Goal: Task Accomplishment & Management: Use online tool/utility

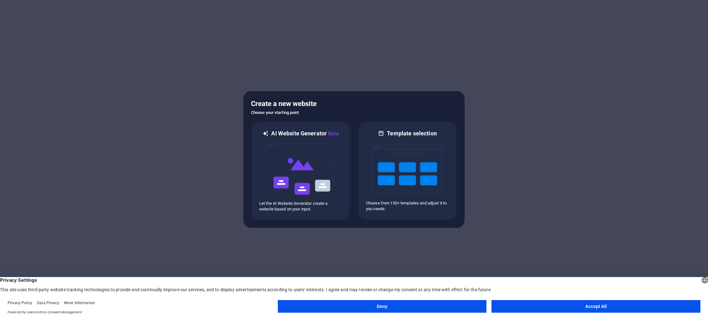
click at [517, 306] on button "Accept All" at bounding box center [595, 306] width 209 height 13
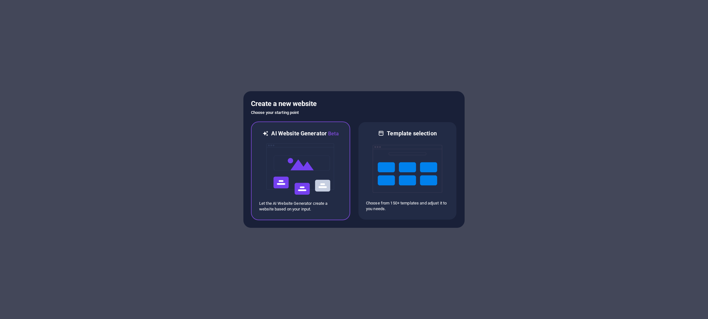
click at [311, 185] on img at bounding box center [300, 169] width 69 height 63
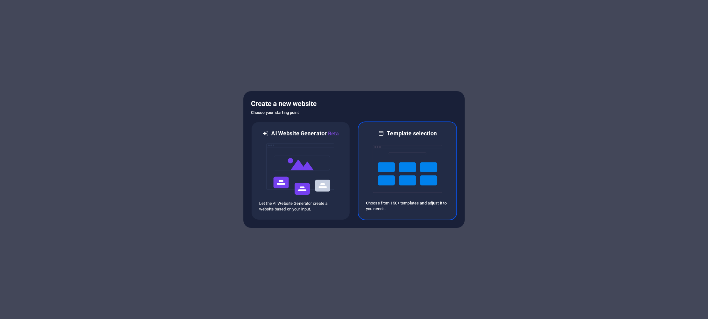
click at [376, 135] on div "Template selection" at bounding box center [407, 134] width 83 height 8
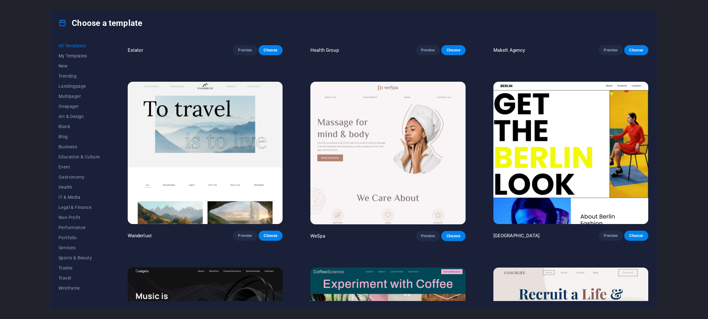
scroll to position [1976, 0]
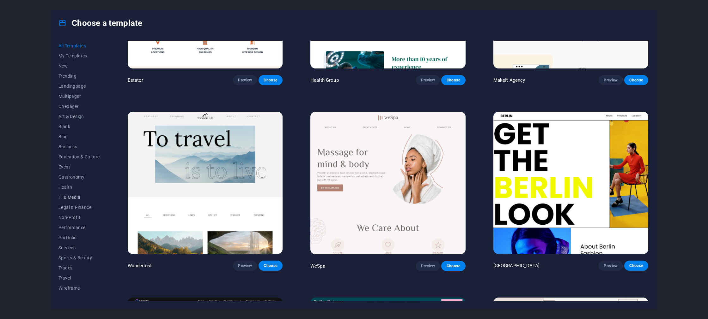
click at [64, 200] on span "IT & Media" at bounding box center [78, 197] width 41 height 5
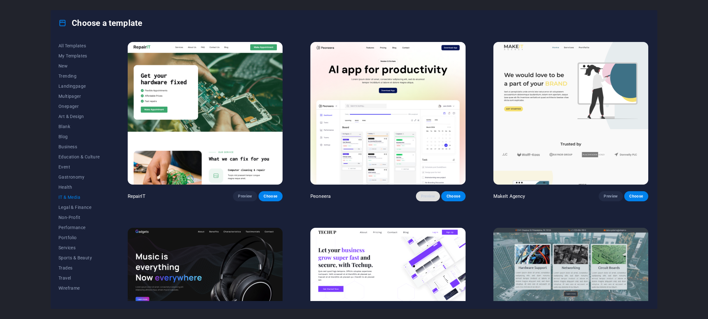
scroll to position [1, 0]
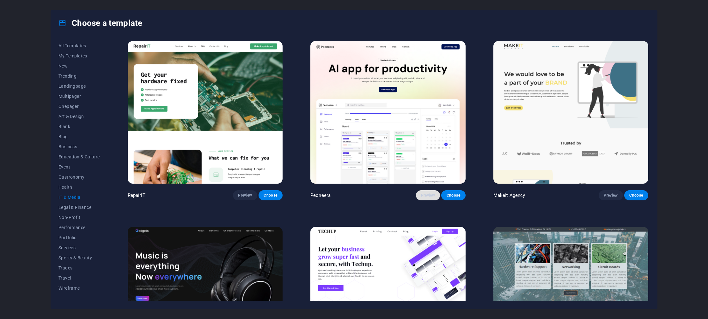
click at [424, 195] on span "Preview" at bounding box center [428, 195] width 14 height 5
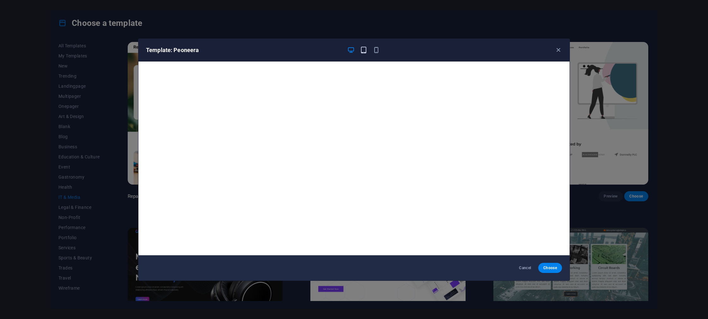
click at [364, 51] on icon "button" at bounding box center [363, 49] width 7 height 7
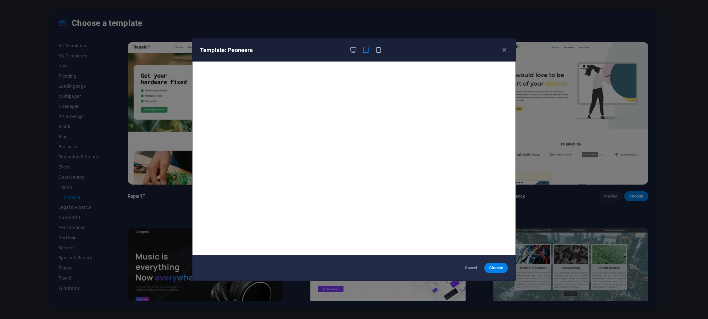
click at [377, 50] on icon "button" at bounding box center [378, 49] width 7 height 7
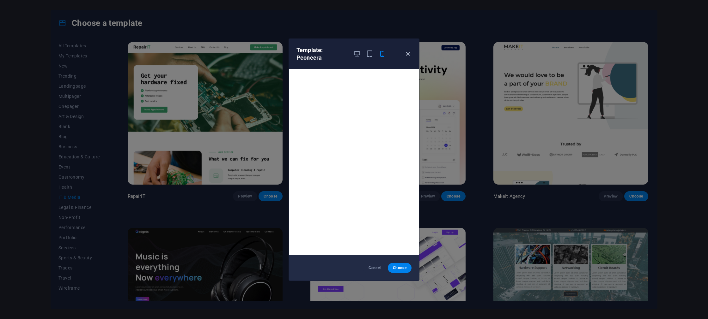
click at [409, 52] on icon "button" at bounding box center [407, 53] width 7 height 7
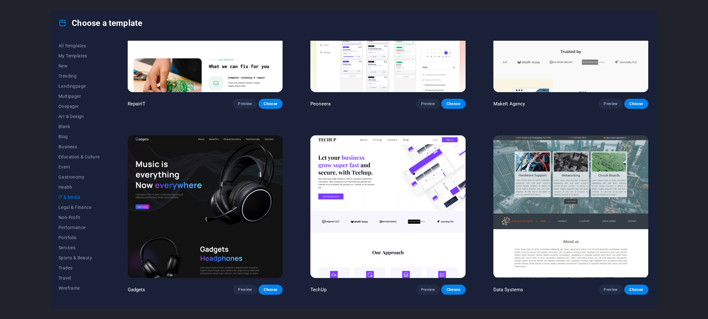
scroll to position [95, 0]
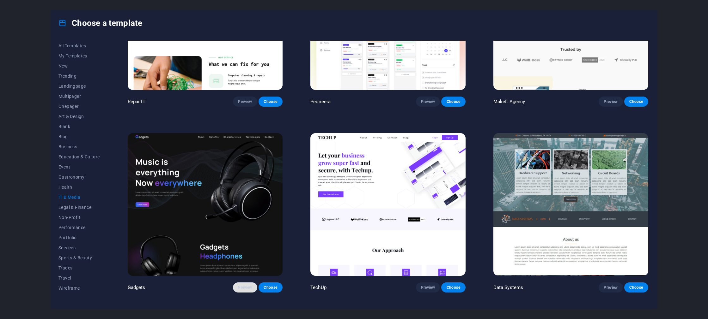
click at [242, 285] on span "Preview" at bounding box center [245, 287] width 14 height 5
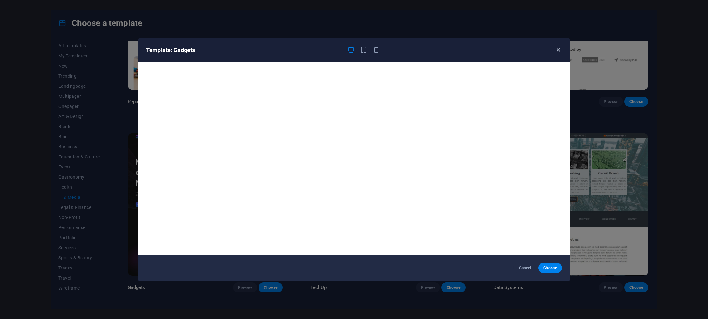
click at [560, 48] on icon "button" at bounding box center [557, 49] width 7 height 7
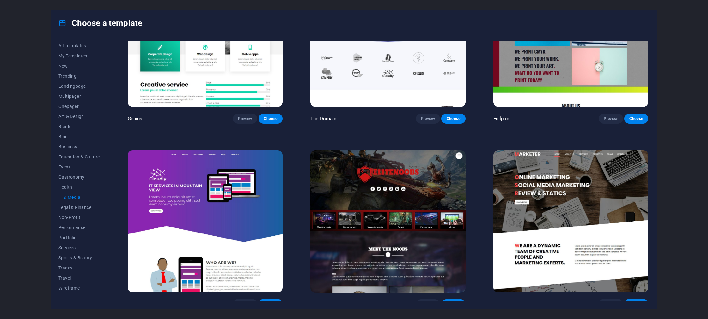
scroll to position [455, 0]
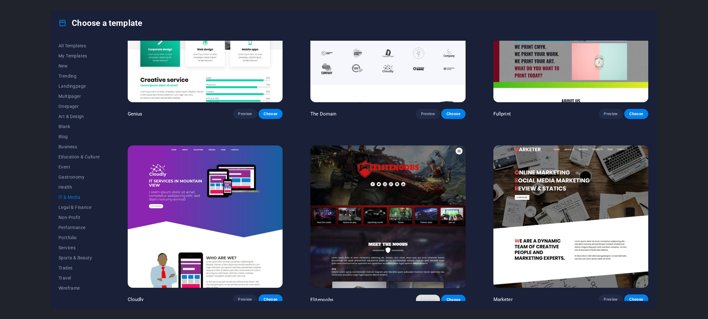
click at [427, 298] on span "Preview" at bounding box center [428, 300] width 14 height 5
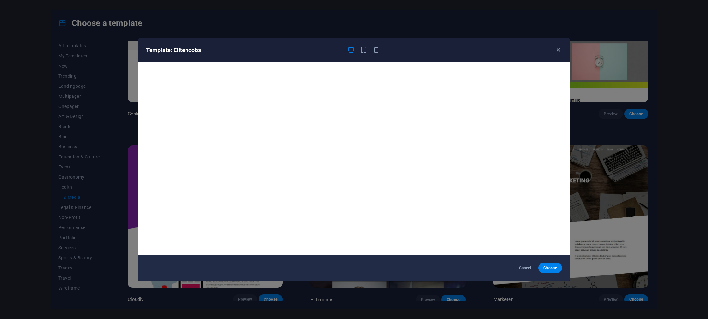
scroll to position [1, 0]
click at [373, 51] on icon "button" at bounding box center [375, 49] width 7 height 7
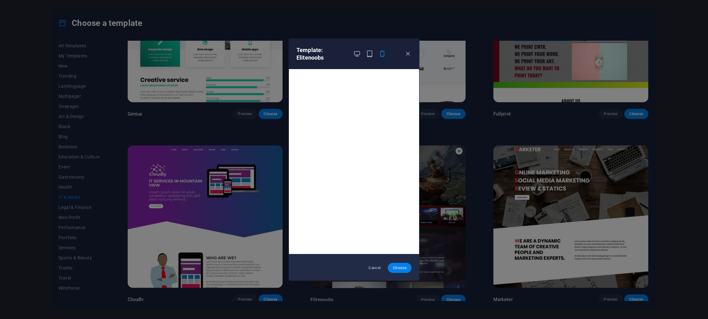
click at [395, 268] on span "Choose" at bounding box center [400, 268] width 14 height 5
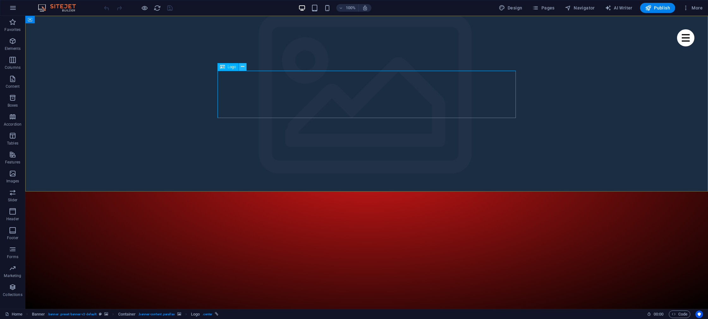
click at [241, 67] on icon at bounding box center [242, 66] width 3 height 7
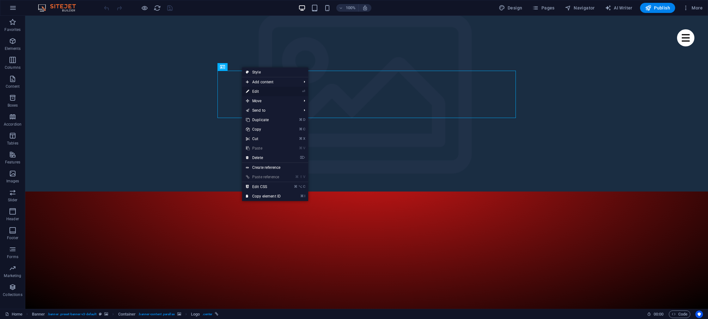
click at [258, 93] on link "⏎ Edit" at bounding box center [263, 91] width 42 height 9
select select "px"
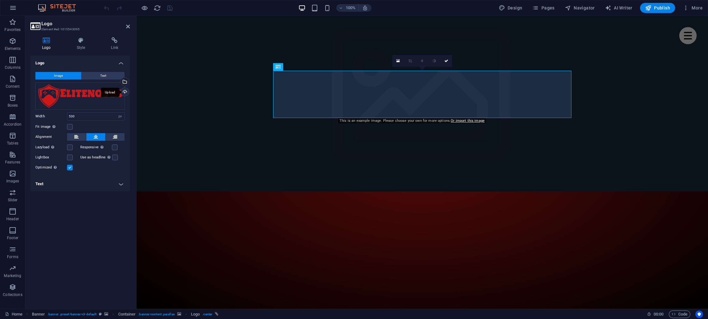
click at [124, 91] on div "Upload" at bounding box center [123, 92] width 9 height 9
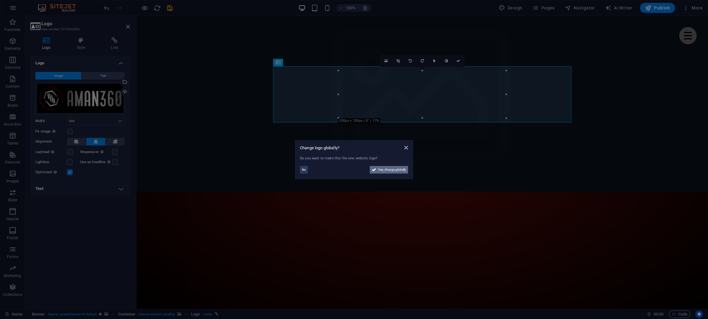
click at [387, 170] on span "Yes, change globally" at bounding box center [392, 170] width 28 height 8
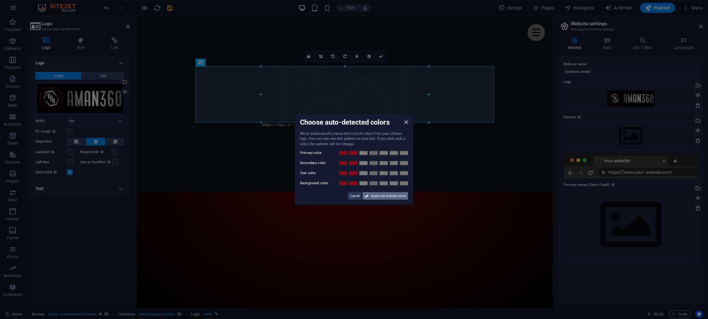
click at [375, 196] on span "Apply new website colors" at bounding box center [388, 196] width 35 height 8
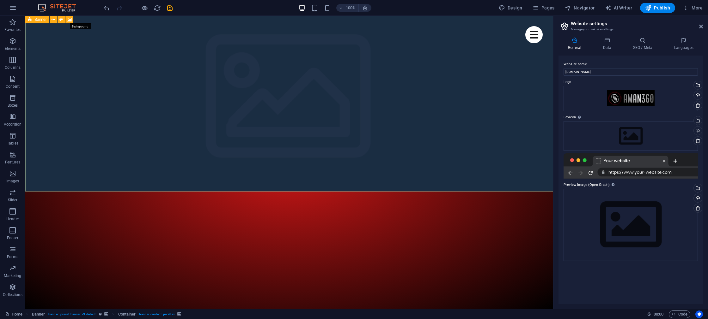
click at [68, 21] on icon at bounding box center [69, 19] width 5 height 7
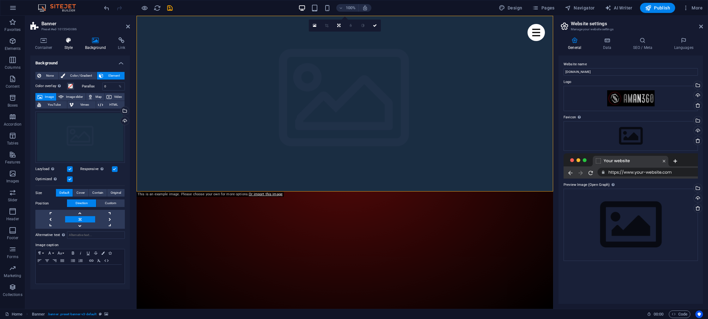
click at [63, 43] on icon at bounding box center [69, 40] width 18 height 6
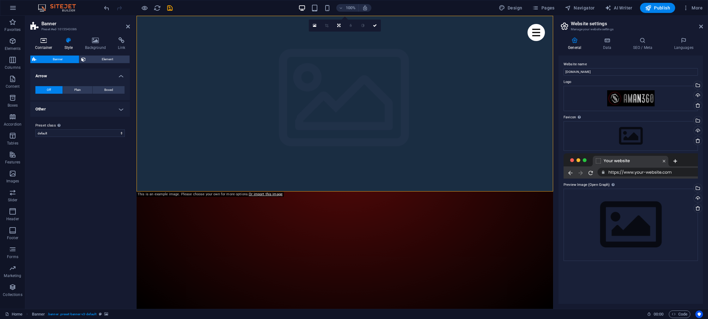
click at [46, 44] on h4 "Container" at bounding box center [44, 43] width 29 height 13
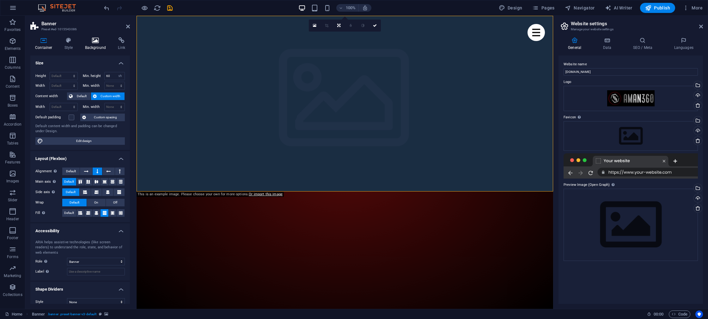
click at [89, 44] on h4 "Background" at bounding box center [96, 43] width 33 height 13
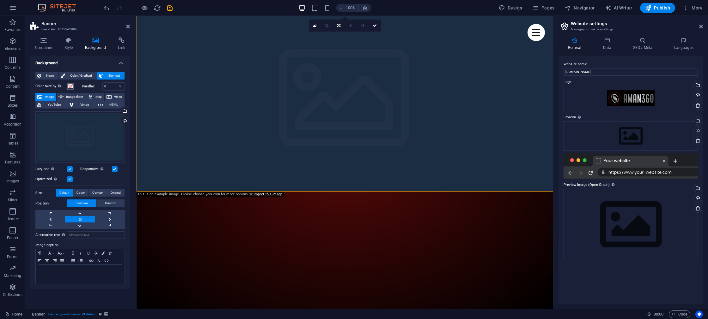
click at [69, 87] on span at bounding box center [70, 86] width 5 height 5
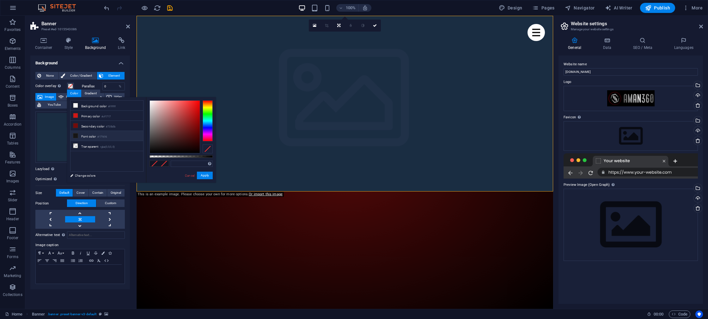
click at [83, 136] on li "Font color #171616" at bounding box center [106, 136] width 73 height 10
type input "#171616"
drag, startPoint x: 202, startPoint y: 175, endPoint x: 65, endPoint y: 159, distance: 137.4
click at [202, 175] on button "Apply" at bounding box center [205, 176] width 16 height 8
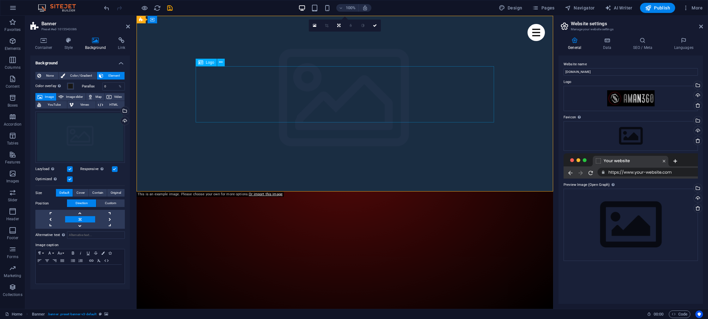
click at [220, 64] on icon at bounding box center [220, 62] width 3 height 7
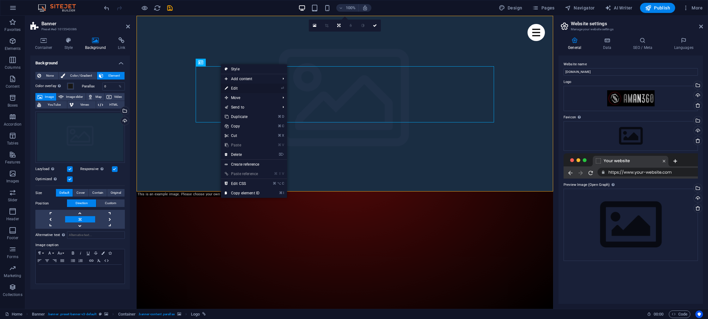
click at [230, 90] on link "⏎ Edit" at bounding box center [242, 88] width 42 height 9
select select "px"
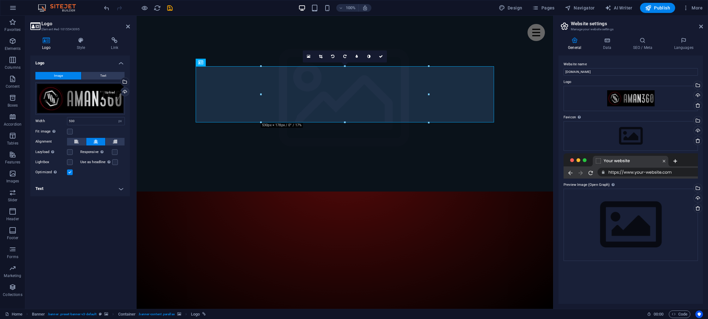
click at [125, 91] on div "Upload" at bounding box center [123, 92] width 9 height 9
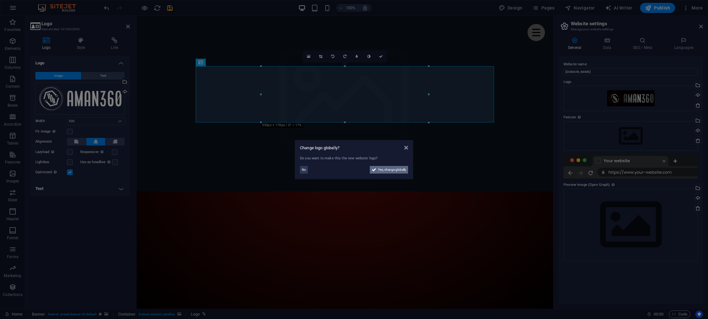
click at [379, 171] on span "Yes, change globally" at bounding box center [392, 170] width 28 height 8
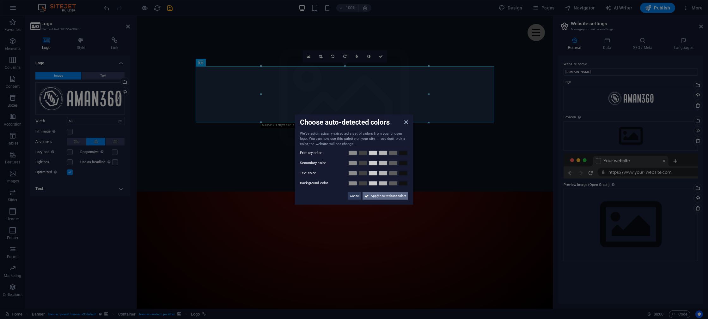
click at [371, 198] on span "Apply new website colors" at bounding box center [388, 196] width 35 height 8
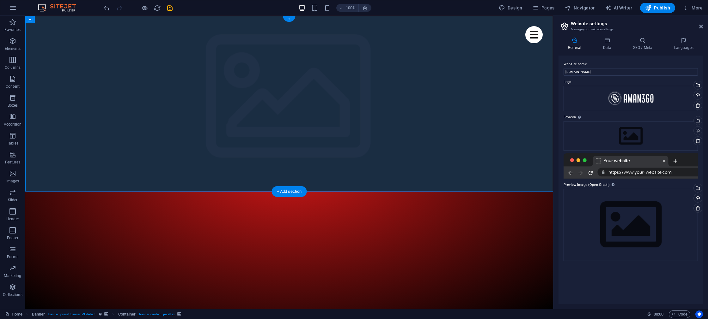
drag, startPoint x: 202, startPoint y: 36, endPoint x: 198, endPoint y: 36, distance: 3.5
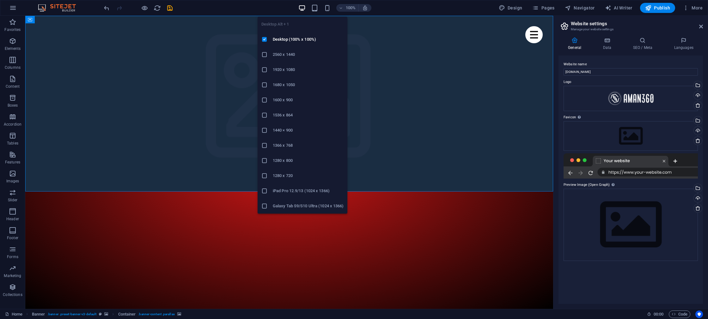
click at [301, 7] on icon "button" at bounding box center [301, 7] width 7 height 7
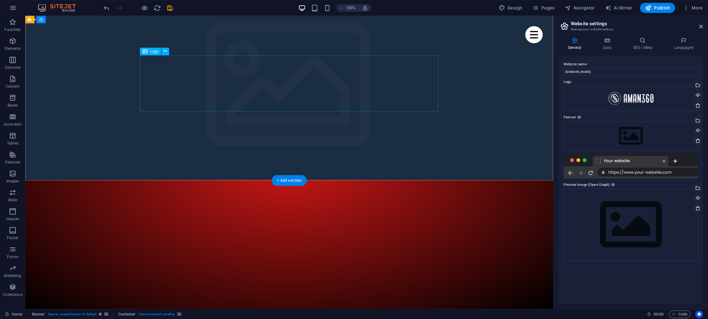
scroll to position [11, 0]
click at [646, 12] on button "Publish" at bounding box center [657, 8] width 35 height 10
checkbox input "false"
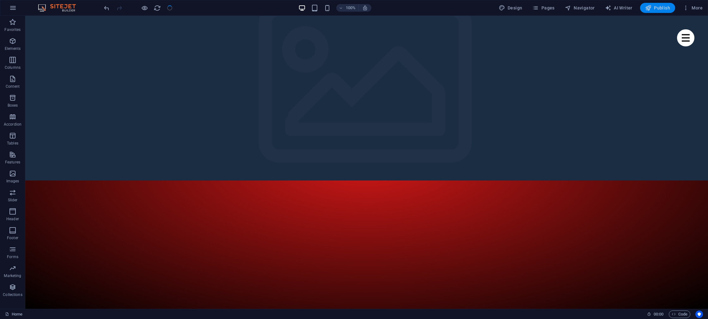
click at [648, 6] on icon "button" at bounding box center [648, 8] width 6 height 6
click at [653, 5] on span "Publish" at bounding box center [657, 8] width 25 height 6
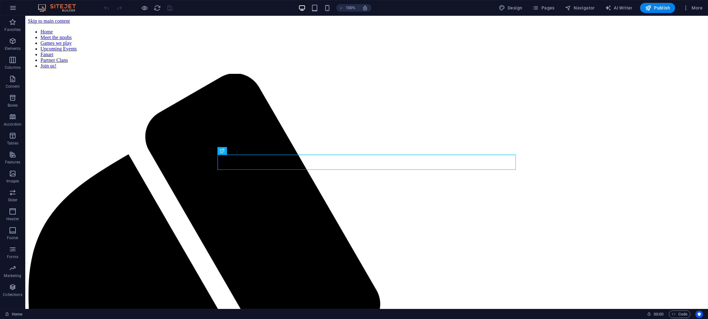
scroll to position [158, 0]
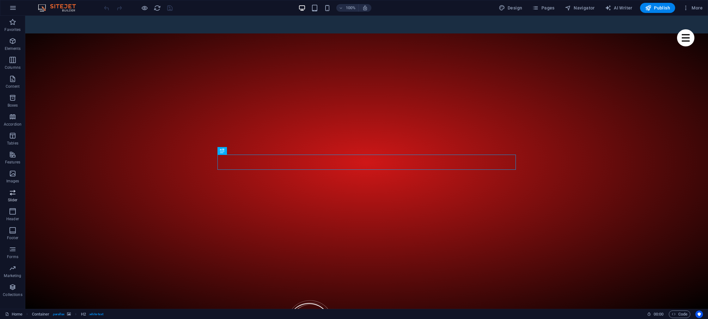
click at [13, 195] on icon "button" at bounding box center [13, 193] width 8 height 8
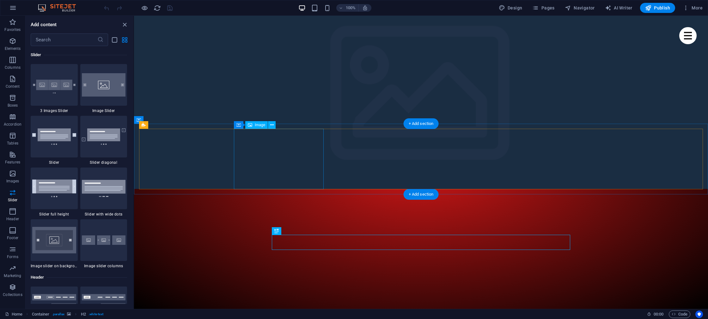
scroll to position [0, 0]
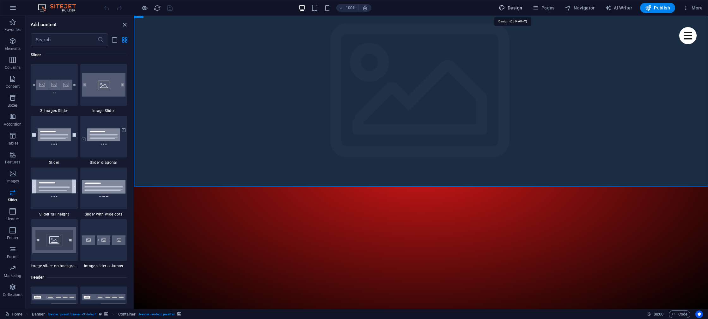
click at [513, 8] on span "Design" at bounding box center [510, 8] width 24 height 6
select select "px"
select select "400"
select select "px"
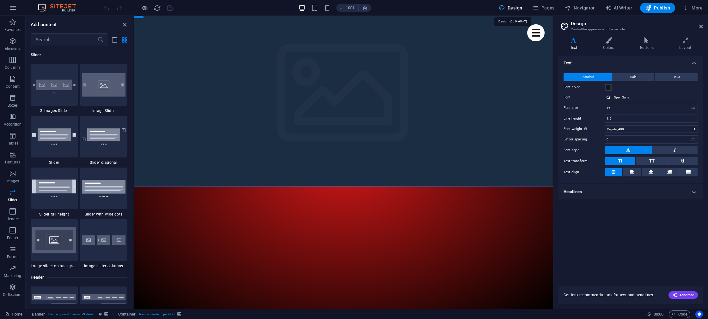
click at [516, 7] on span "Design" at bounding box center [510, 8] width 24 height 6
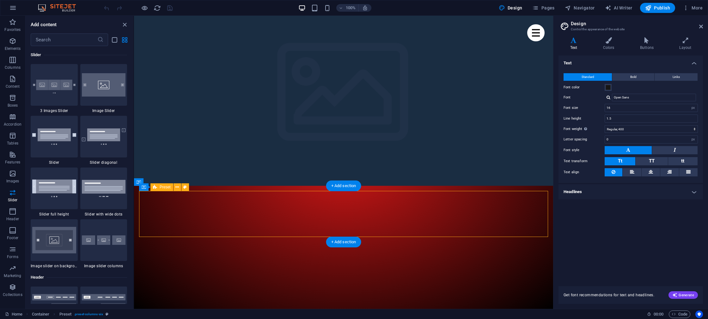
click at [12, 44] on icon "button" at bounding box center [13, 41] width 8 height 8
click at [11, 61] on icon "button" at bounding box center [13, 60] width 8 height 8
click at [10, 24] on icon "button" at bounding box center [13, 22] width 8 height 8
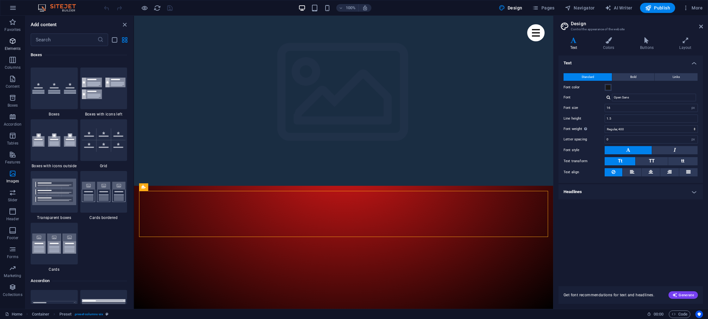
scroll to position [0, 0]
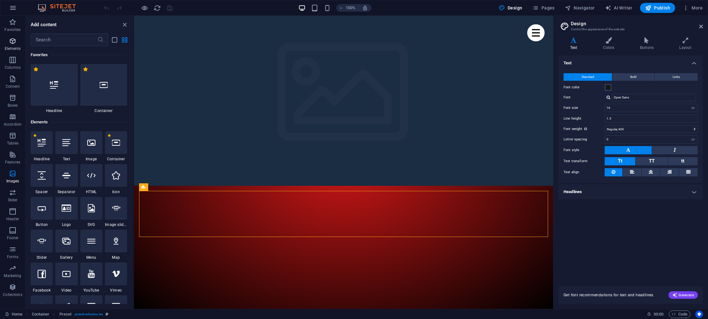
click at [14, 46] on p "Elements" at bounding box center [13, 48] width 16 height 5
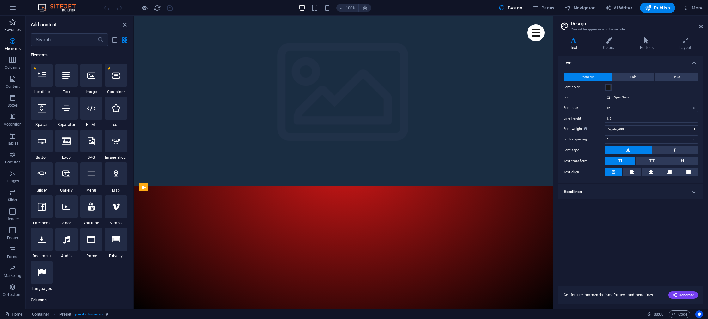
click at [13, 27] on p "Favorites" at bounding box center [12, 29] width 16 height 5
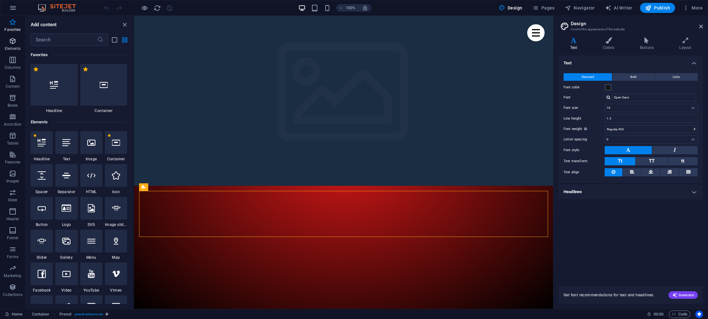
click at [13, 46] on p "Elements" at bounding box center [13, 48] width 16 height 5
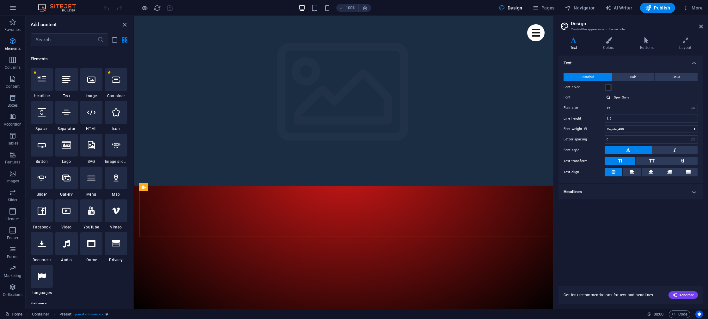
scroll to position [67, 0]
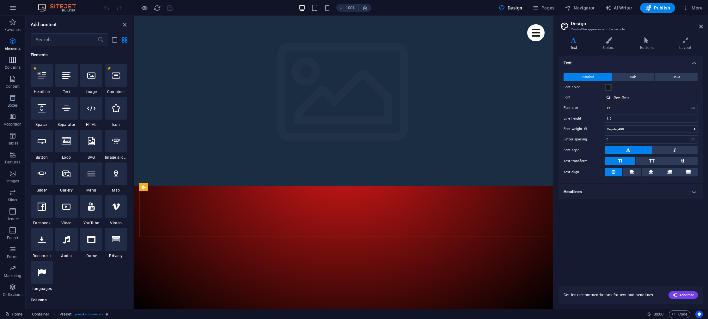
click at [12, 55] on button "Columns" at bounding box center [12, 63] width 25 height 19
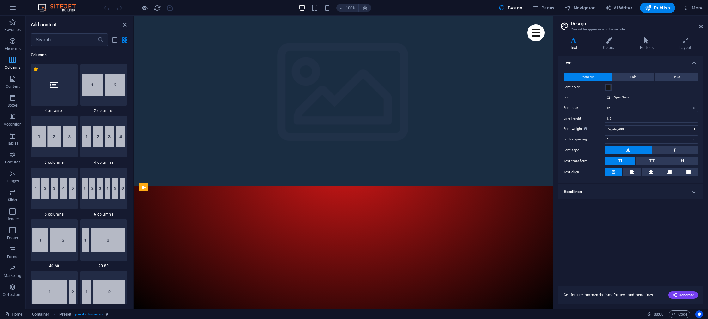
scroll to position [313, 0]
click at [12, 79] on icon "button" at bounding box center [13, 79] width 8 height 8
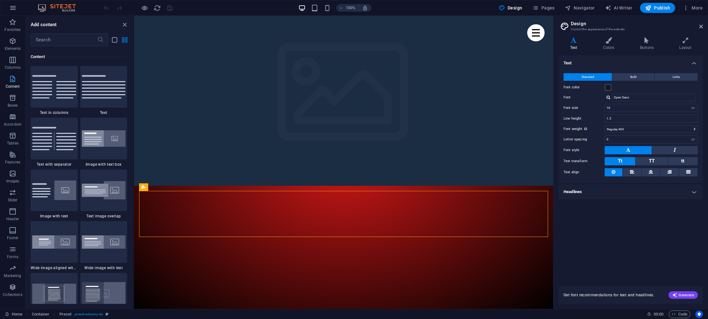
scroll to position [1105, 0]
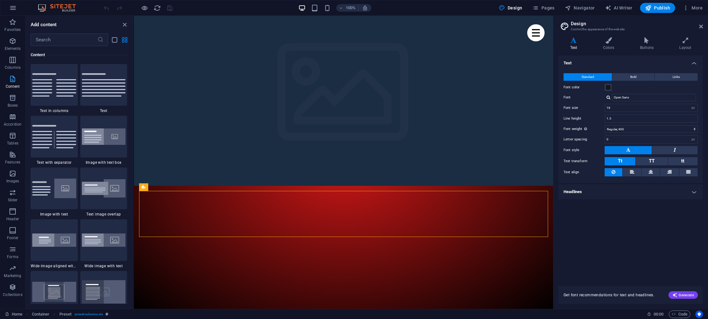
click at [11, 91] on button "Content" at bounding box center [12, 82] width 25 height 19
click at [12, 98] on icon "button" at bounding box center [13, 98] width 8 height 8
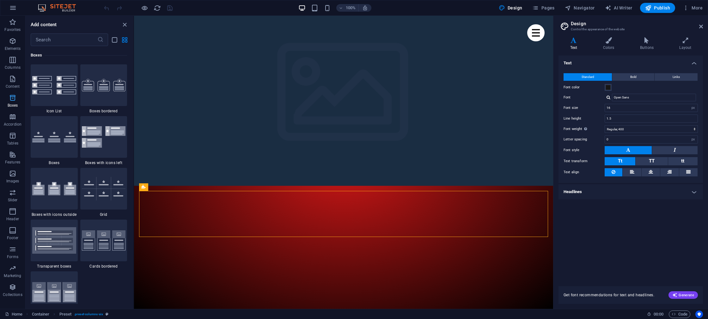
scroll to position [1742, 0]
click at [12, 115] on icon "button" at bounding box center [13, 117] width 8 height 8
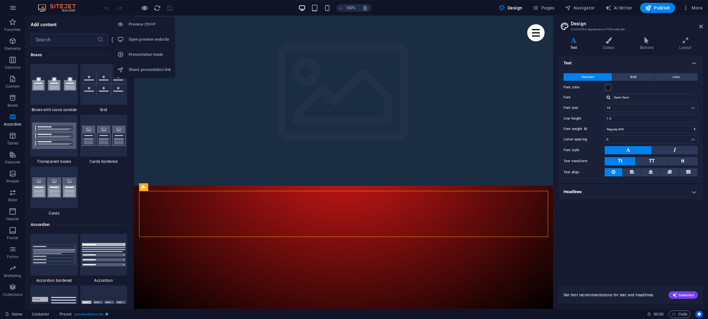
click at [144, 9] on icon "button" at bounding box center [144, 7] width 7 height 7
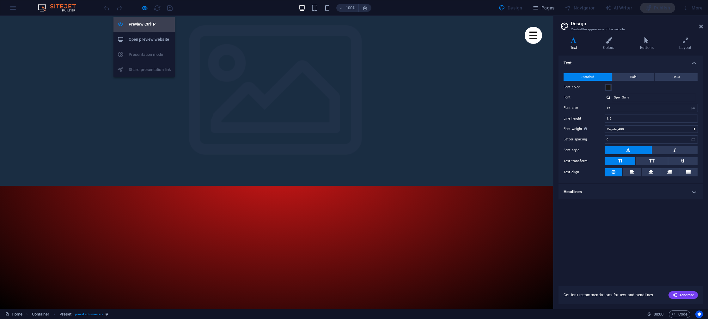
click at [139, 23] on h6 "Preview Ctrl+P" at bounding box center [150, 25] width 42 height 8
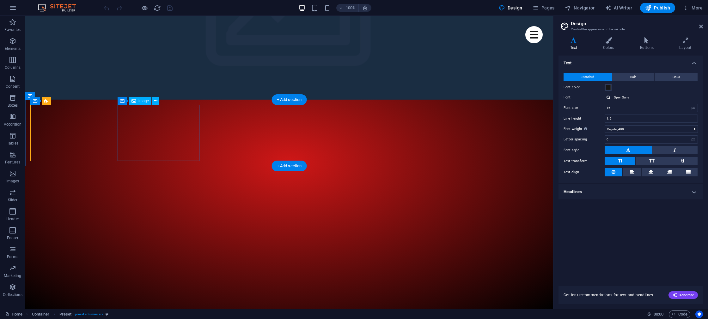
scroll to position [126, 0]
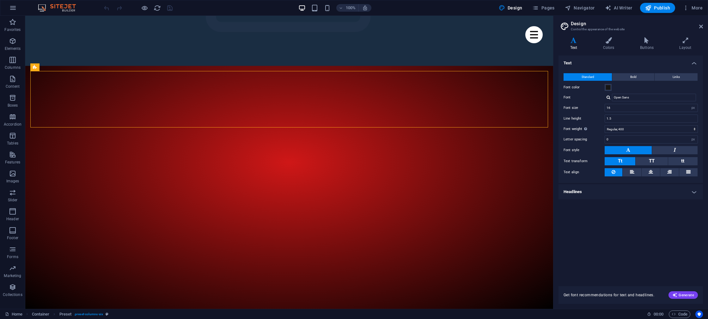
click at [703, 28] on aside "Design Control the appearance of the website Variants Text Colors Buttons Layou…" at bounding box center [630, 162] width 155 height 293
drag, startPoint x: 702, startPoint y: 26, endPoint x: 676, endPoint y: 10, distance: 29.8
click at [702, 26] on icon at bounding box center [701, 26] width 4 height 5
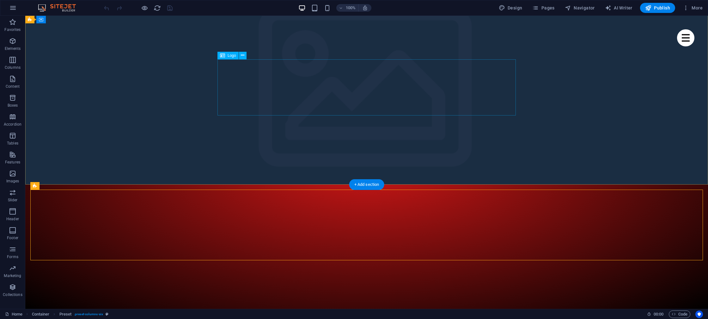
scroll to position [0, 0]
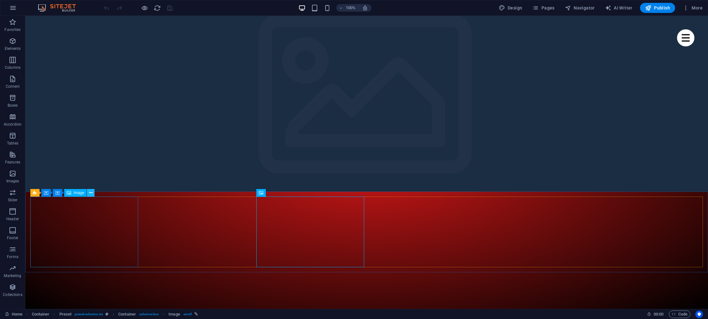
click at [91, 196] on icon at bounding box center [90, 193] width 3 height 7
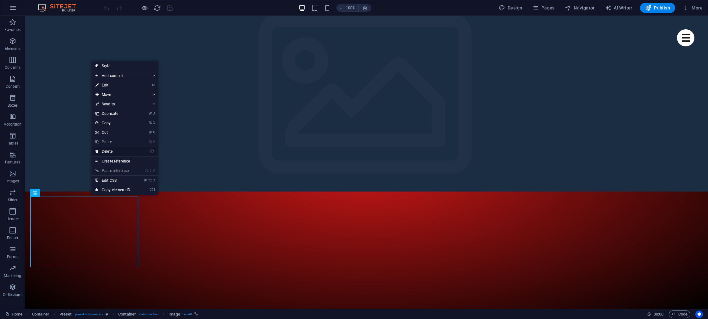
click at [115, 150] on link "⌦ Delete" at bounding box center [113, 151] width 42 height 9
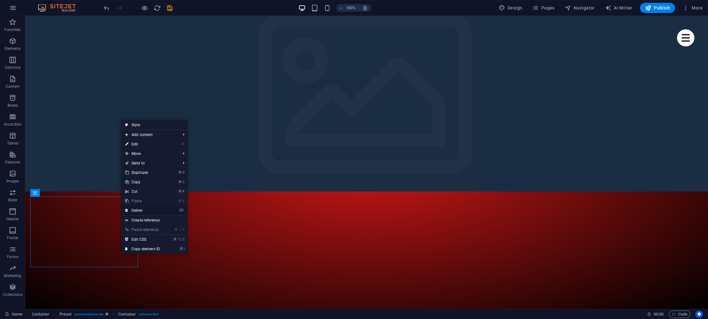
click at [138, 209] on link "⌦ Delete" at bounding box center [142, 210] width 42 height 9
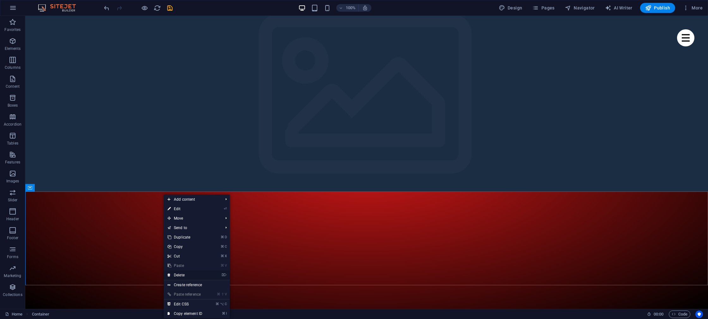
click at [178, 274] on link "⌦ Delete" at bounding box center [185, 275] width 42 height 9
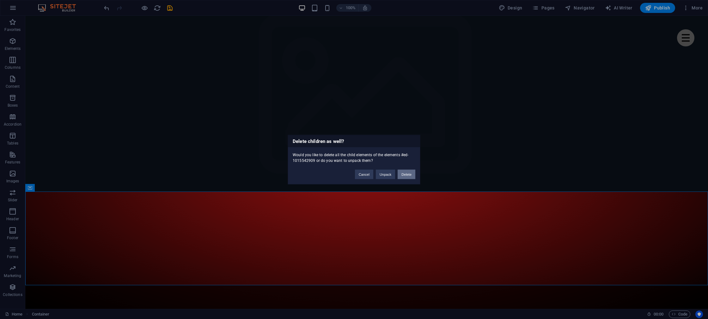
click at [403, 172] on button "Delete" at bounding box center [406, 174] width 18 height 9
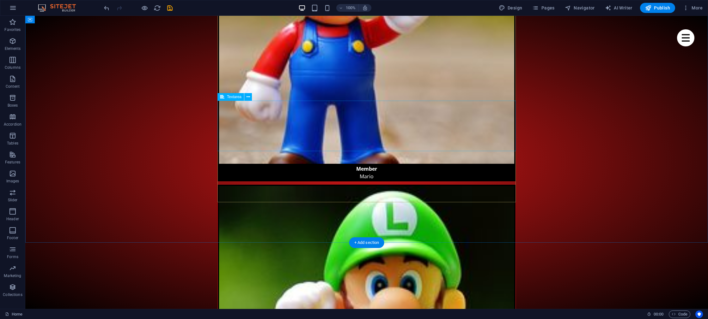
scroll to position [2574, 0]
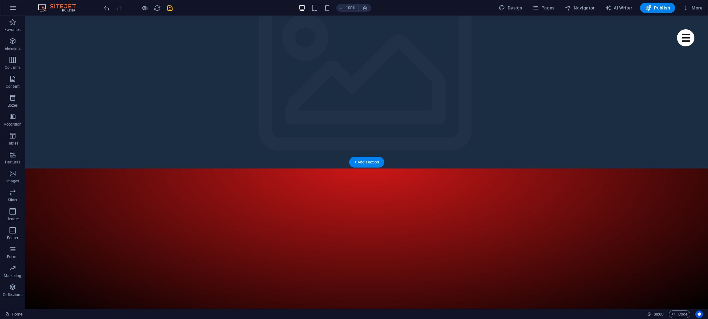
scroll to position [0, 0]
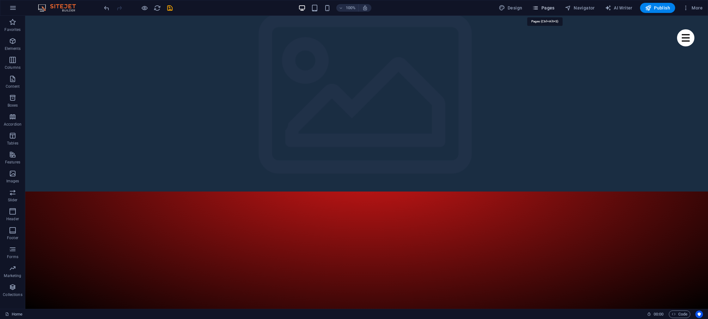
click at [547, 9] on span "Pages" at bounding box center [543, 8] width 22 height 6
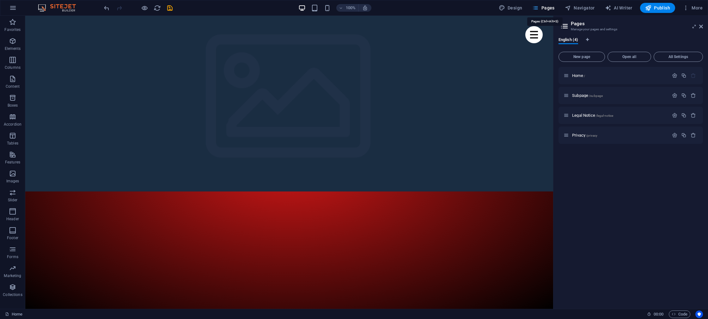
click at [546, 9] on span "Pages" at bounding box center [543, 8] width 22 height 6
click at [586, 11] on button "Navigator" at bounding box center [579, 8] width 35 height 10
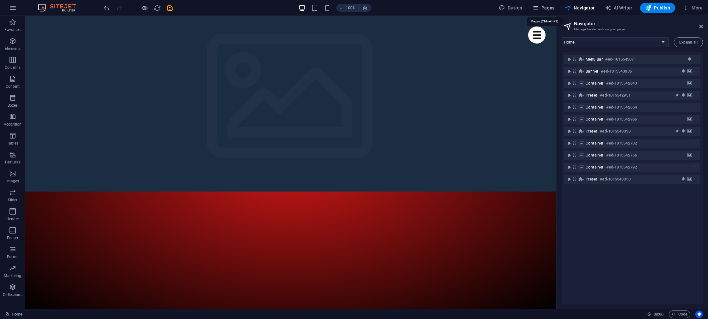
click at [551, 12] on button "Pages" at bounding box center [542, 8] width 27 height 10
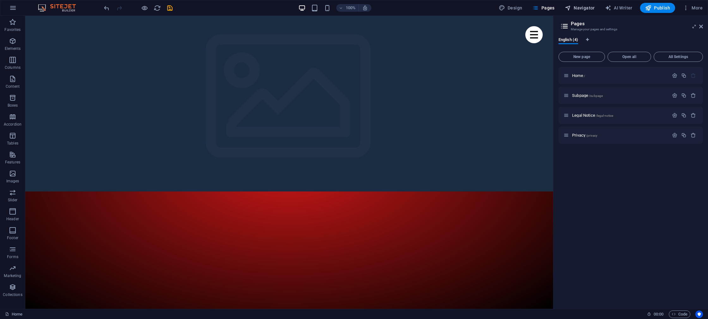
click at [566, 10] on icon "button" at bounding box center [567, 8] width 6 height 6
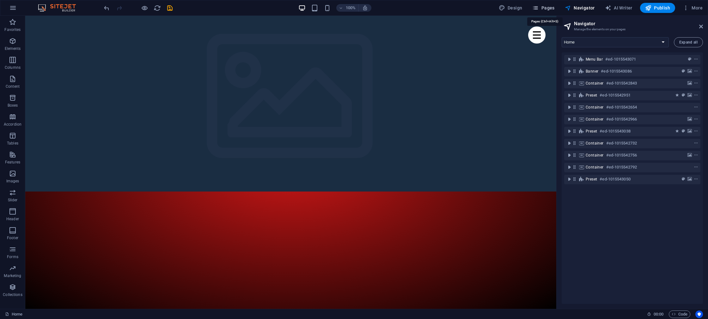
click at [538, 9] on icon "button" at bounding box center [535, 8] width 6 height 6
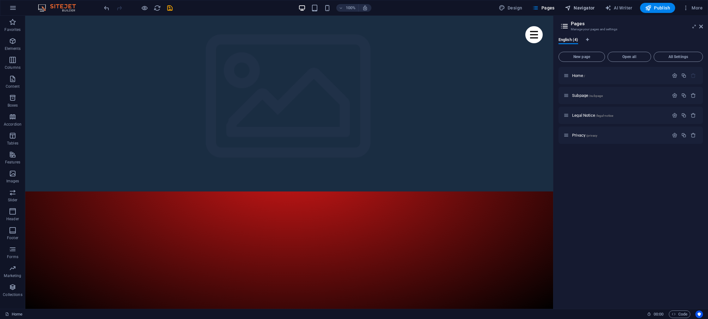
click at [582, 9] on span "Navigator" at bounding box center [579, 8] width 30 height 6
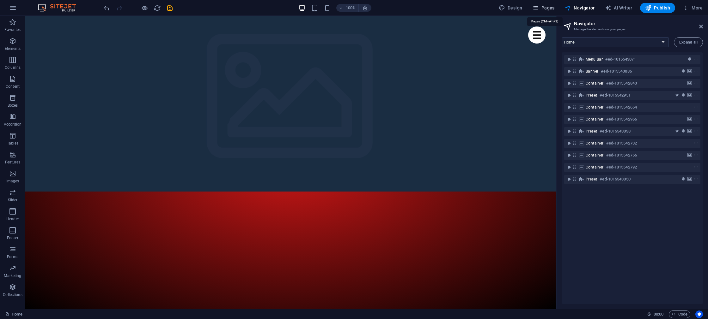
click at [553, 7] on span "Pages" at bounding box center [543, 8] width 22 height 6
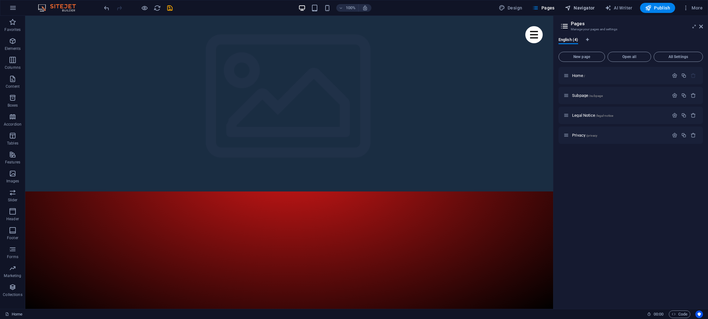
click at [585, 8] on span "Navigator" at bounding box center [579, 8] width 30 height 6
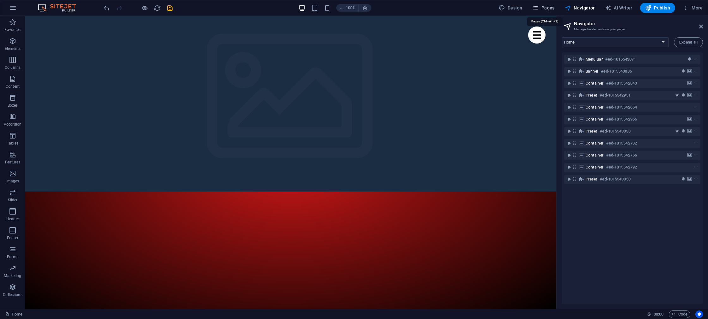
click at [551, 7] on span "Pages" at bounding box center [543, 8] width 22 height 6
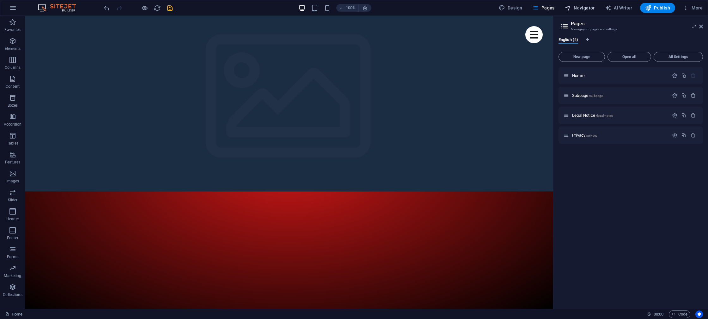
click at [571, 8] on icon "button" at bounding box center [567, 8] width 6 height 6
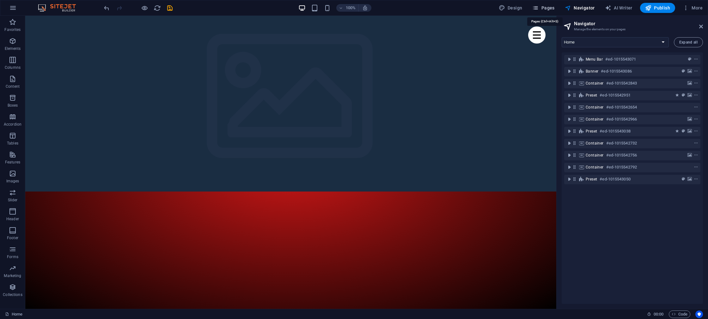
click at [551, 8] on span "Pages" at bounding box center [543, 8] width 22 height 6
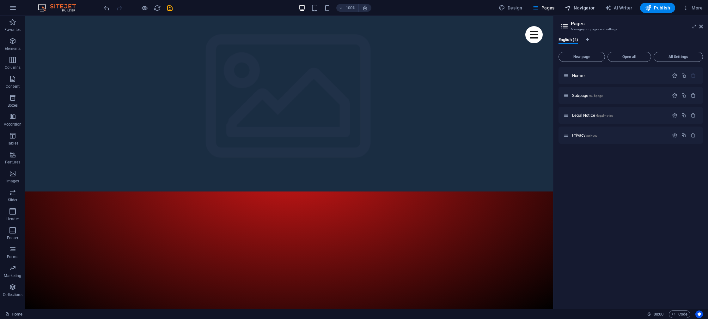
click at [578, 7] on span "Navigator" at bounding box center [579, 8] width 30 height 6
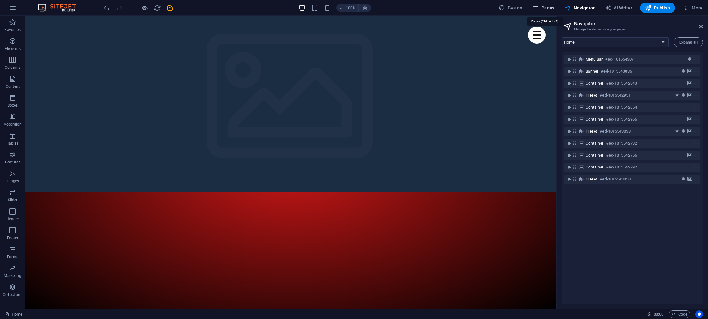
click at [554, 7] on span "Pages" at bounding box center [543, 8] width 22 height 6
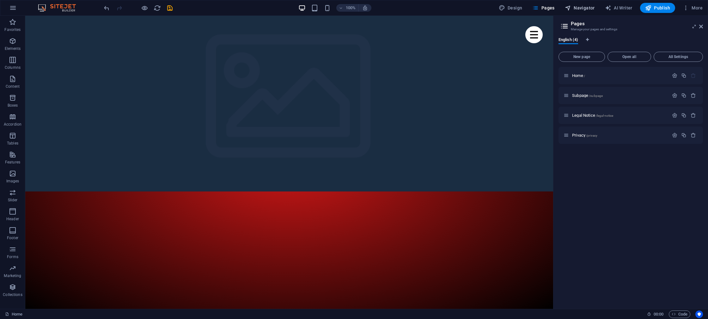
click at [590, 9] on span "Navigator" at bounding box center [579, 8] width 30 height 6
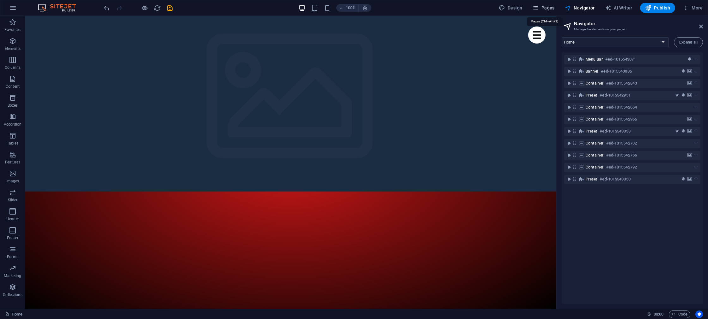
drag, startPoint x: 550, startPoint y: 9, endPoint x: 557, endPoint y: 8, distance: 7.4
click at [550, 9] on span "Pages" at bounding box center [543, 8] width 22 height 6
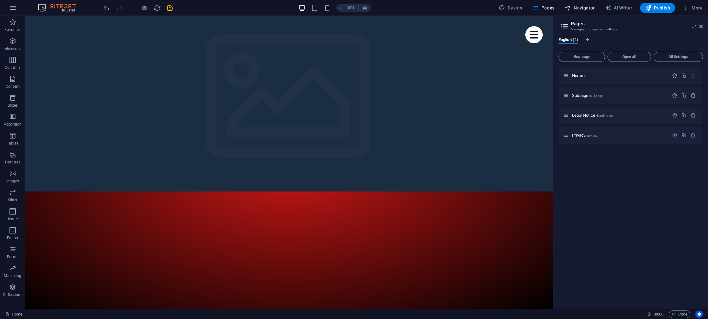
click at [587, 9] on span "Navigator" at bounding box center [579, 8] width 30 height 6
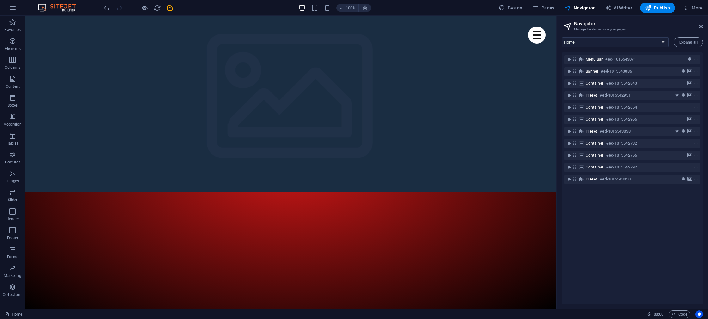
click at [558, 9] on div "Design Pages Navigator AI Writer Publish More" at bounding box center [600, 8] width 209 height 10
click at [587, 9] on span "Navigator" at bounding box center [579, 8] width 30 height 6
click at [538, 9] on icon "button" at bounding box center [535, 8] width 6 height 6
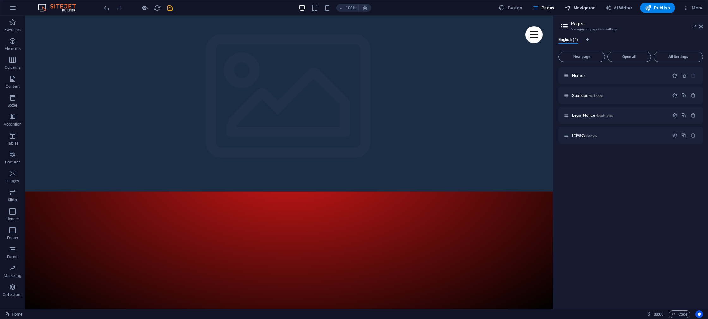
click at [582, 8] on span "Navigator" at bounding box center [579, 8] width 30 height 6
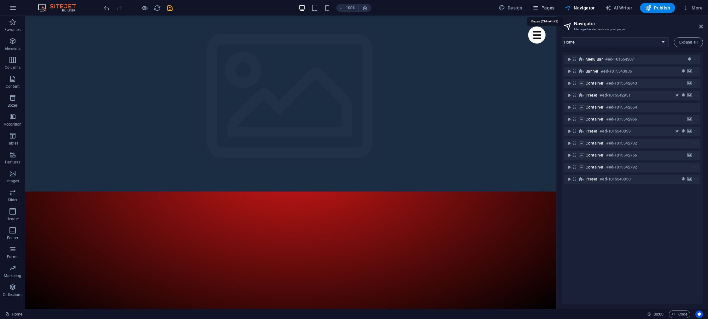
click at [552, 9] on span "Pages" at bounding box center [543, 8] width 22 height 6
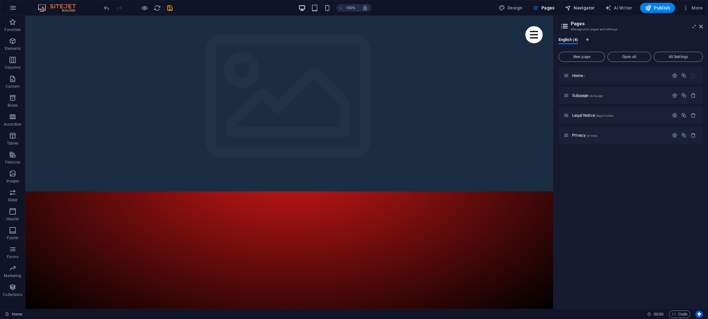
click at [580, 9] on span "Navigator" at bounding box center [579, 8] width 30 height 6
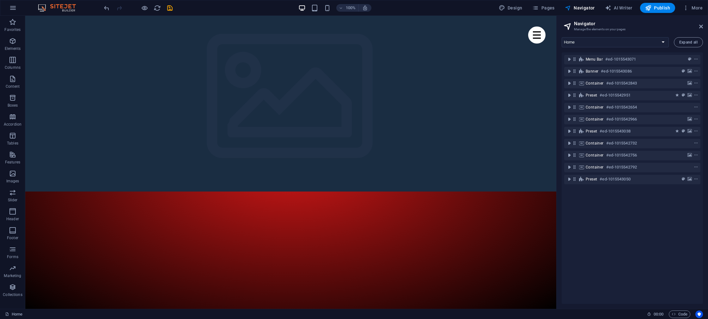
click at [559, 8] on div "Design Pages Navigator AI Writer Publish More" at bounding box center [600, 8] width 209 height 10
click at [550, 8] on span "Pages" at bounding box center [543, 8] width 22 height 6
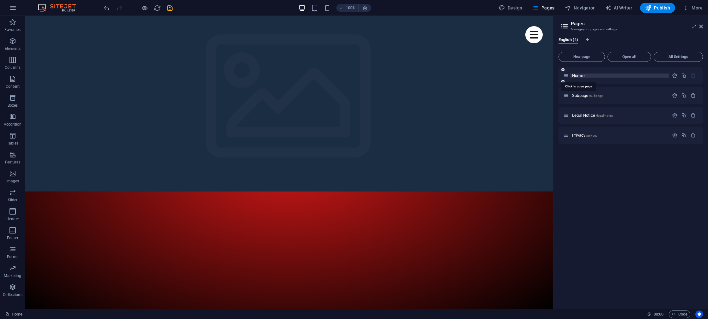
click at [577, 76] on span "Home /" at bounding box center [578, 75] width 13 height 5
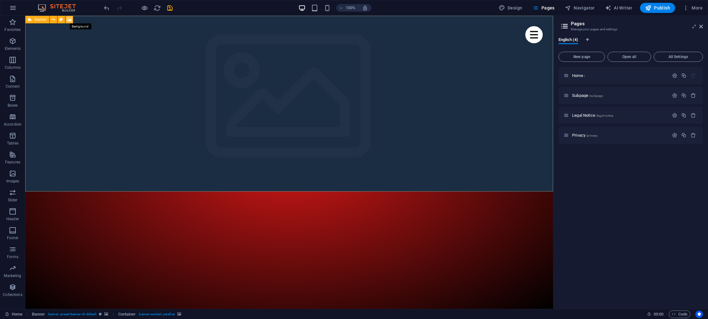
click at [69, 20] on icon at bounding box center [69, 19] width 5 height 7
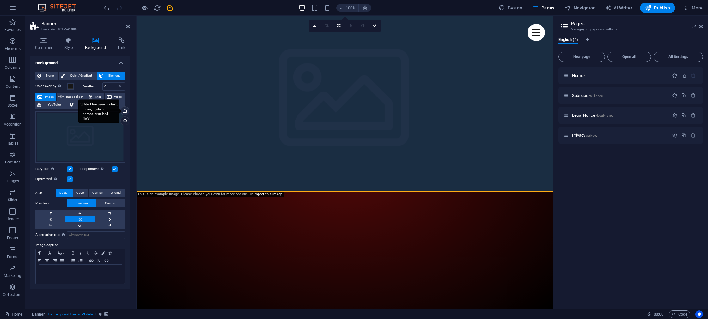
click at [125, 112] on div "Select files from the file manager, stock photos, or upload file(s)" at bounding box center [123, 111] width 9 height 9
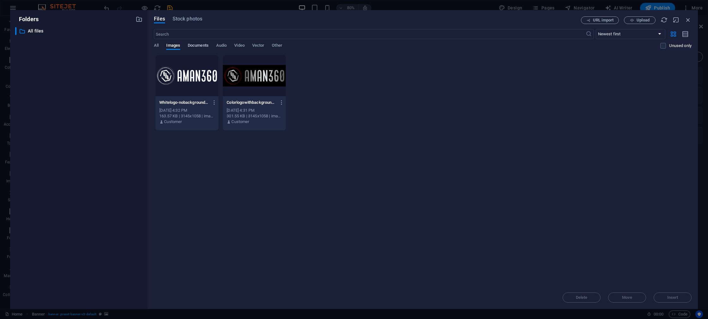
click at [198, 45] on span "Documents" at bounding box center [198, 46] width 21 height 9
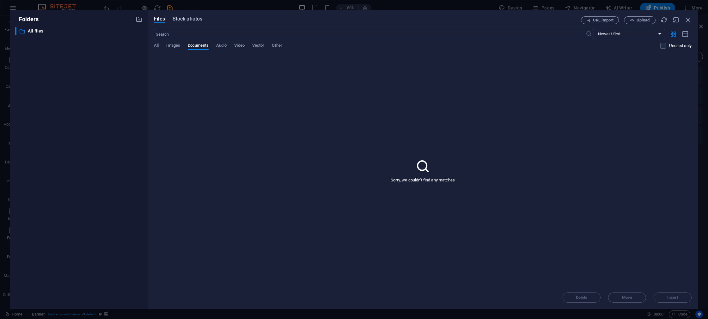
click at [187, 20] on span "Stock photos" at bounding box center [187, 19] width 30 height 8
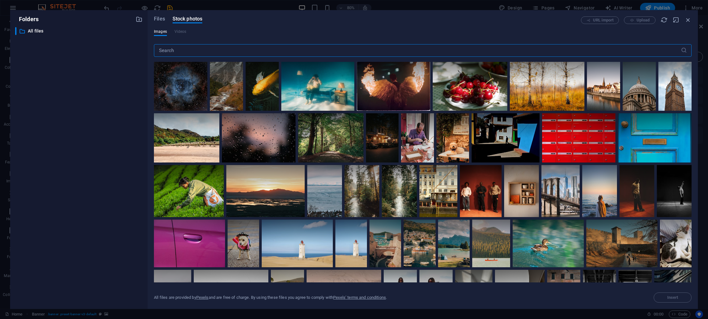
scroll to position [324, 0]
click at [256, 152] on div at bounding box center [259, 137] width 74 height 49
click at [274, 132] on div at bounding box center [259, 125] width 74 height 25
click at [265, 139] on div at bounding box center [259, 137] width 74 height 49
click at [680, 297] on span "Insert" at bounding box center [672, 298] width 32 height 4
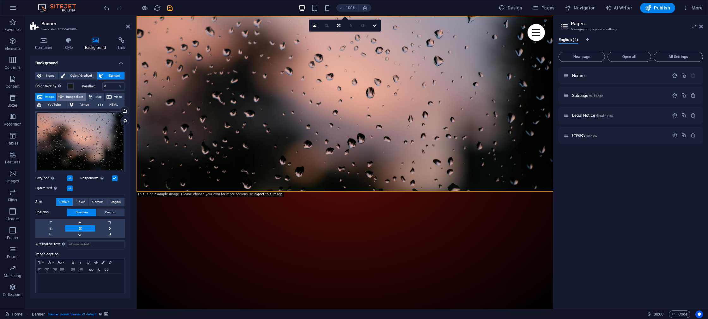
click at [71, 97] on span "Image slider" at bounding box center [74, 97] width 18 height 8
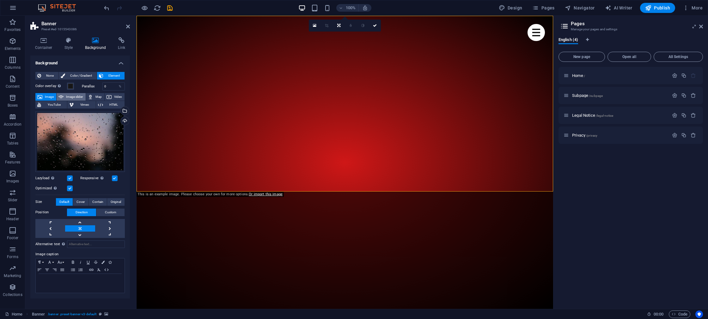
select select "ms"
select select "s"
select select "progressive"
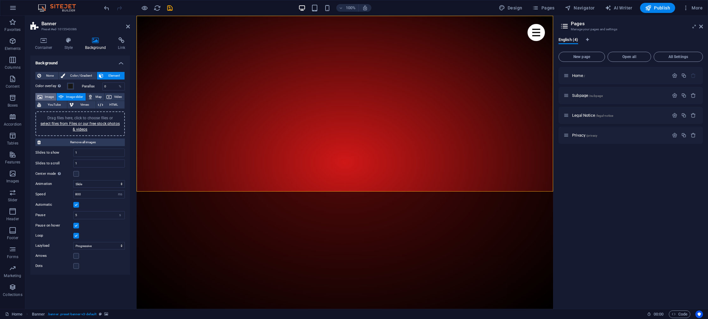
click at [44, 98] on span "Image" at bounding box center [49, 97] width 10 height 8
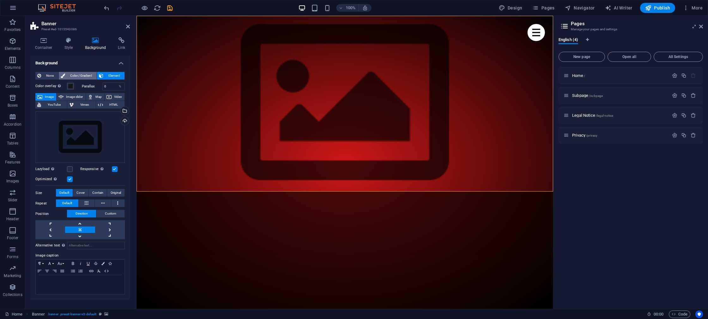
click at [72, 77] on span "Color / Gradient" at bounding box center [81, 76] width 28 height 8
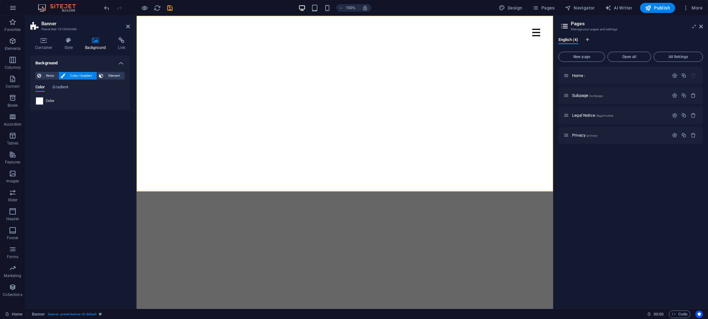
click at [38, 101] on span at bounding box center [39, 101] width 7 height 7
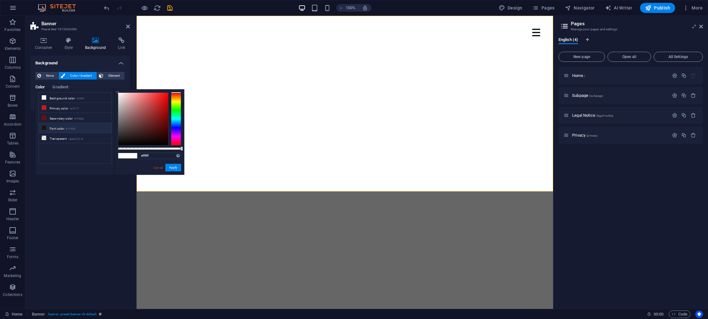
click at [57, 128] on li "Font color #171616" at bounding box center [75, 128] width 73 height 10
type input "#171616"
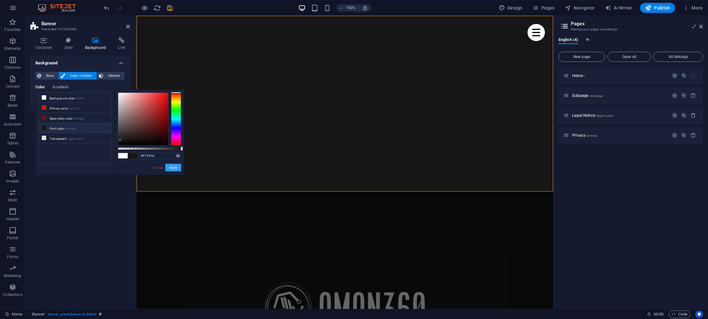
drag, startPoint x: 170, startPoint y: 168, endPoint x: 33, endPoint y: 153, distance: 138.0
click at [170, 168] on button "Apply" at bounding box center [173, 168] width 16 height 8
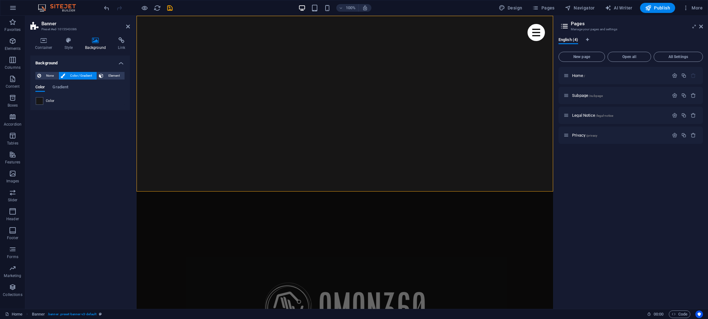
click at [512, 8] on span "Design" at bounding box center [510, 8] width 24 height 6
select select "px"
select select "400"
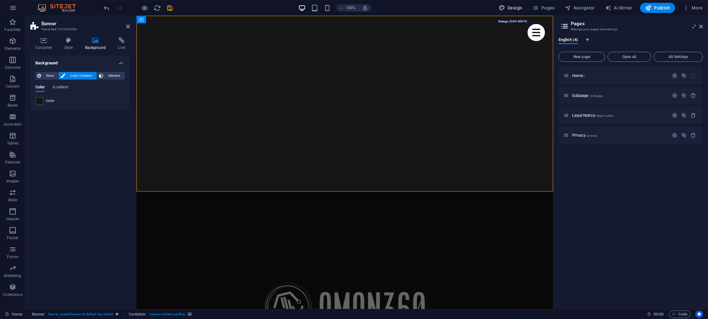
select select "px"
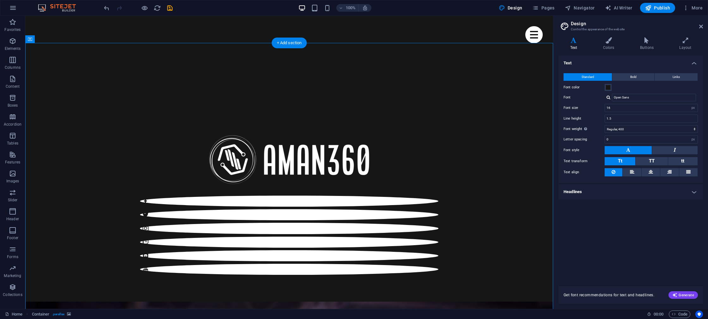
scroll to position [149, 0]
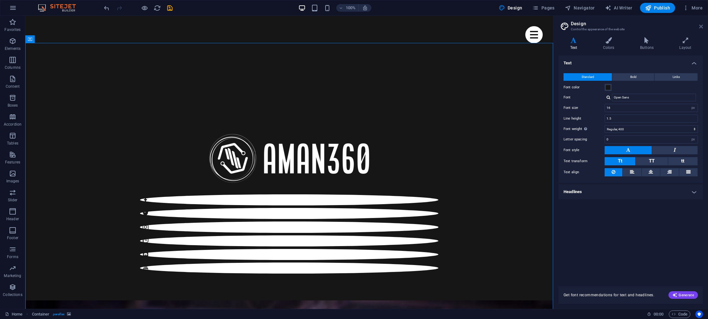
click at [701, 25] on icon at bounding box center [701, 26] width 4 height 5
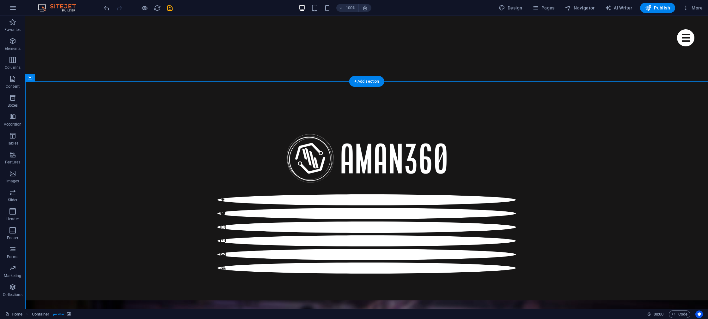
scroll to position [0, 0]
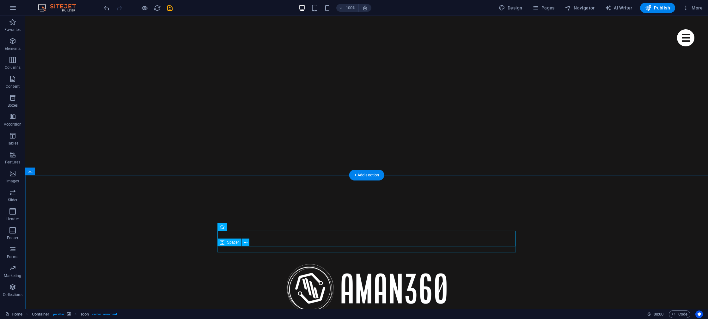
scroll to position [19, 0]
click at [243, 225] on button at bounding box center [241, 225] width 8 height 8
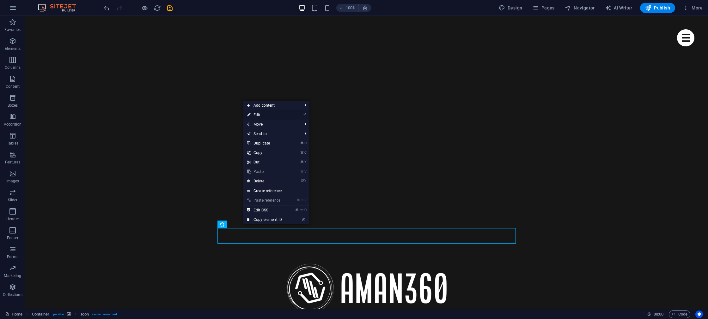
click at [264, 116] on link "⏎ Edit" at bounding box center [264, 114] width 42 height 9
select select "xMidYMid"
select select "px"
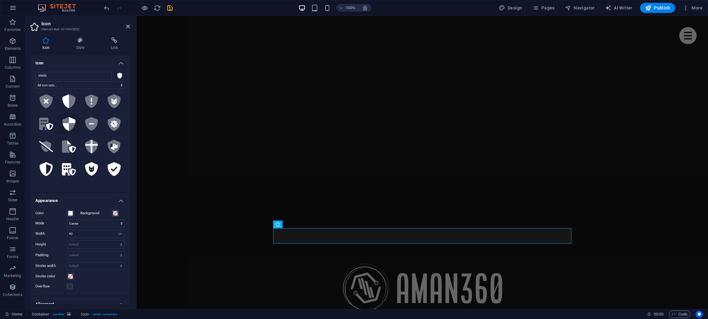
scroll to position [0, 0]
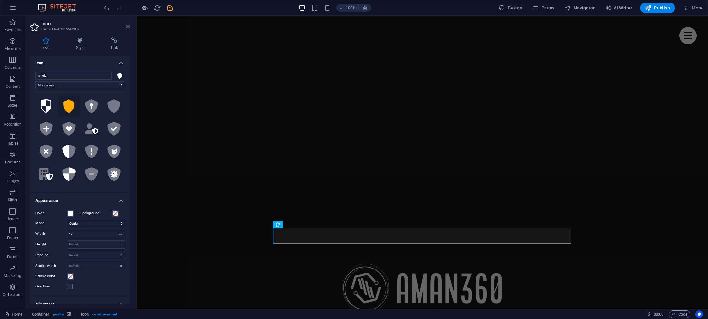
click at [127, 25] on icon at bounding box center [128, 26] width 4 height 5
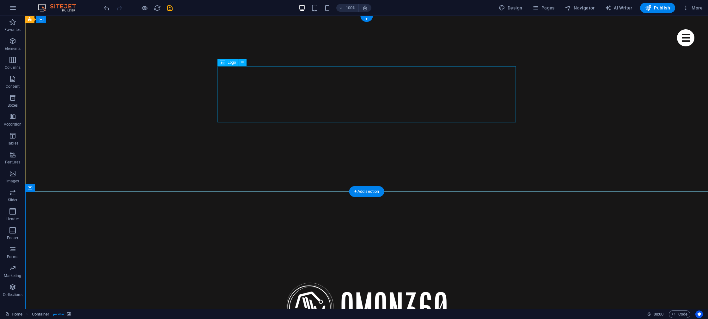
click at [350, 279] on div at bounding box center [366, 307] width 298 height 56
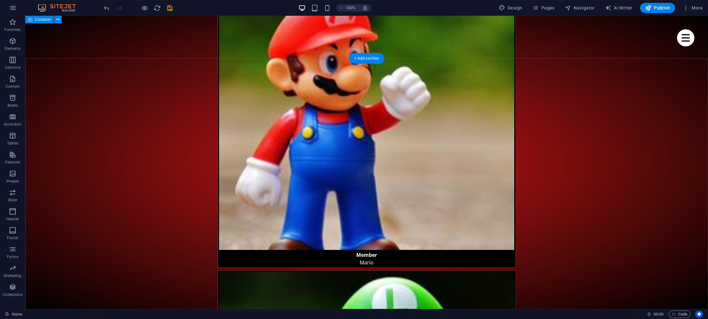
scroll to position [2282, 0]
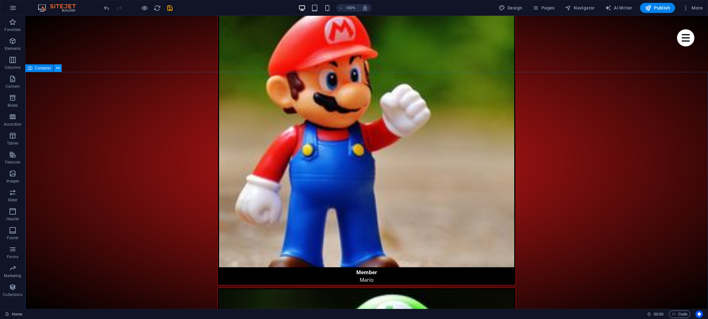
click at [57, 68] on icon at bounding box center [57, 68] width 3 height 7
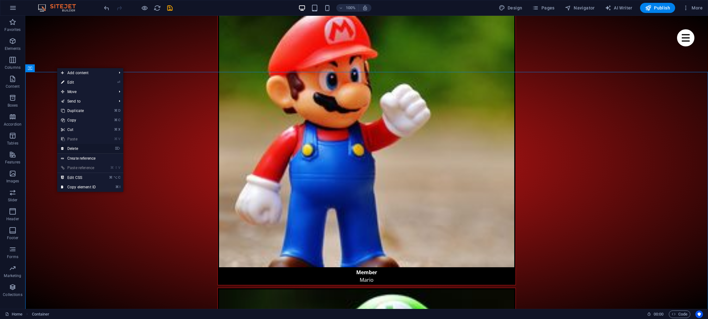
click at [83, 149] on link "⌦ Delete" at bounding box center [78, 148] width 42 height 9
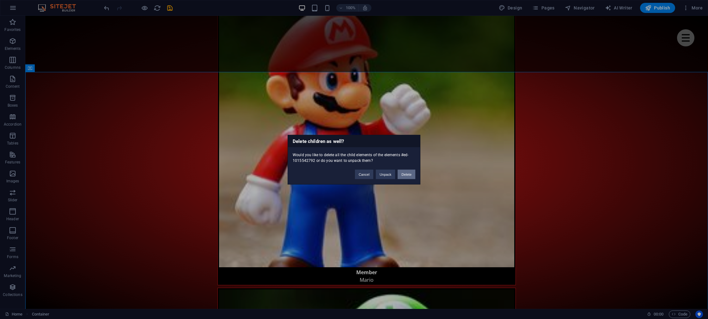
click at [405, 174] on button "Delete" at bounding box center [406, 174] width 18 height 9
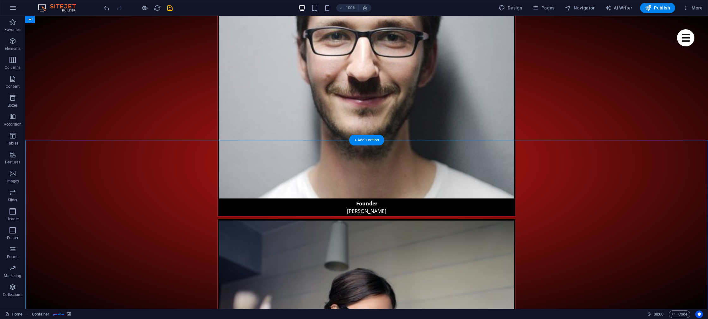
scroll to position [1078, 0]
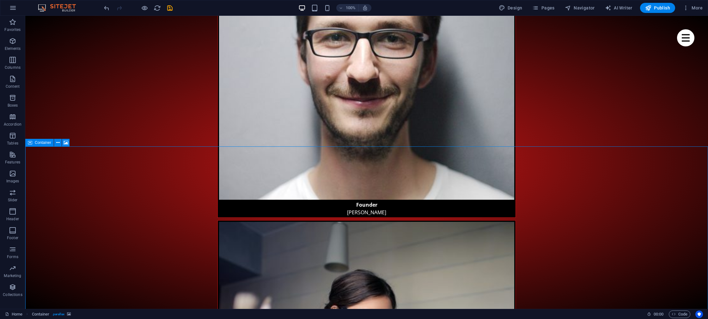
click at [53, 143] on div "Container" at bounding box center [39, 143] width 28 height 8
click at [57, 143] on icon at bounding box center [57, 143] width 3 height 7
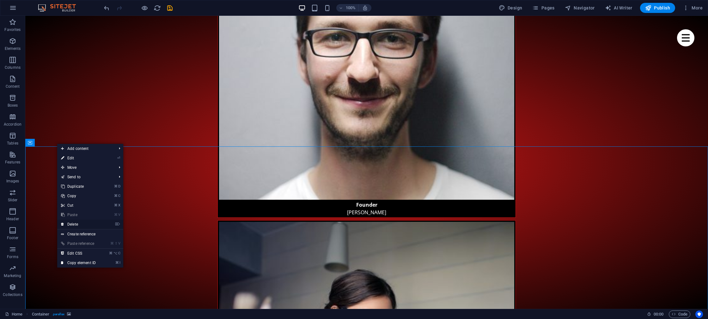
click at [78, 226] on link "⌦ Delete" at bounding box center [78, 224] width 42 height 9
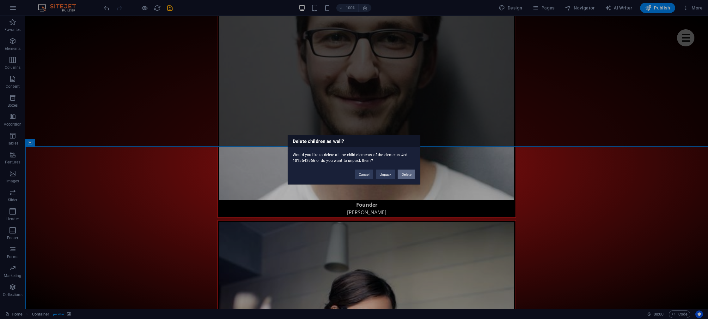
click at [408, 173] on button "Delete" at bounding box center [406, 174] width 18 height 9
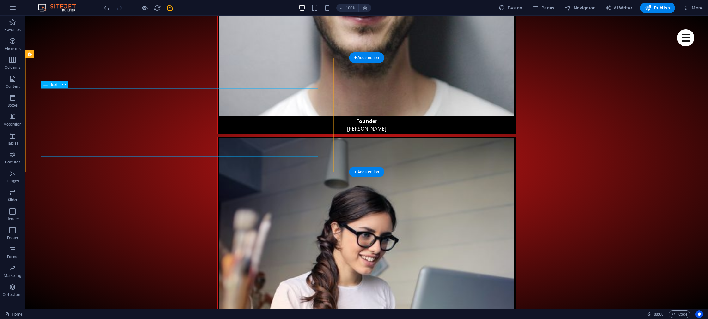
scroll to position [1167, 0]
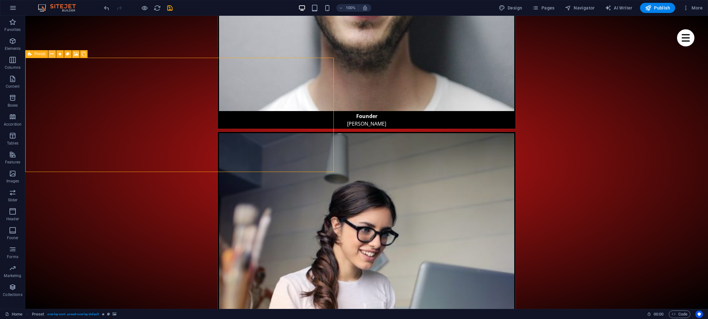
click at [51, 55] on icon at bounding box center [51, 54] width 3 height 7
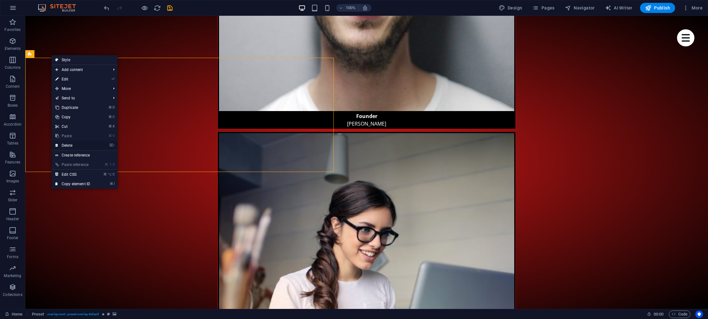
click at [67, 144] on link "⌦ Delete" at bounding box center [72, 145] width 42 height 9
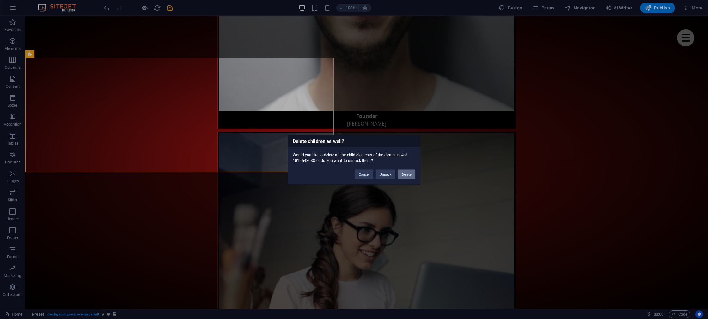
click at [411, 176] on button "Delete" at bounding box center [406, 174] width 18 height 9
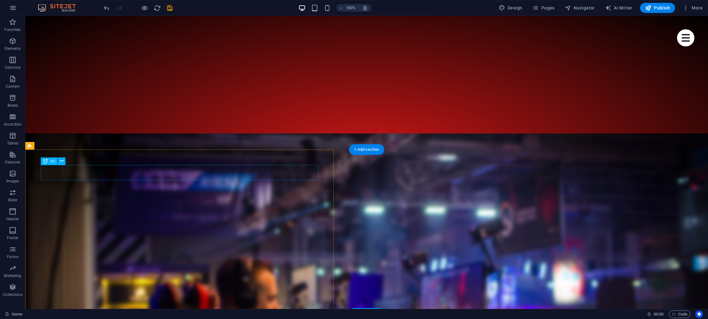
scroll to position [481, 0]
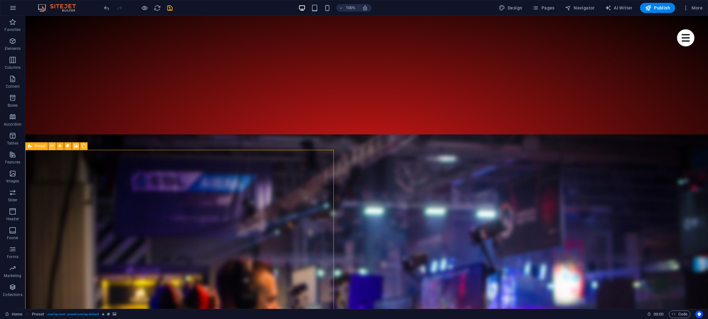
click at [51, 148] on icon at bounding box center [51, 146] width 3 height 7
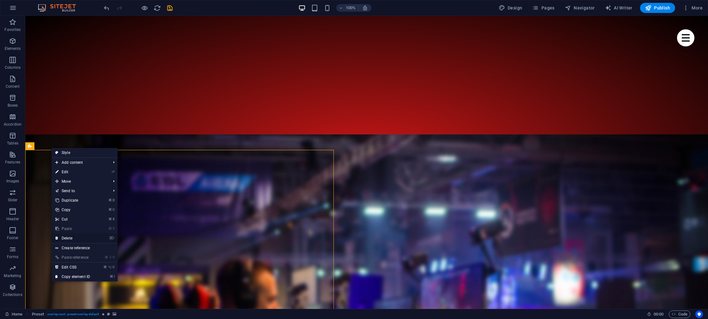
click at [72, 238] on link "⌦ Delete" at bounding box center [72, 238] width 42 height 9
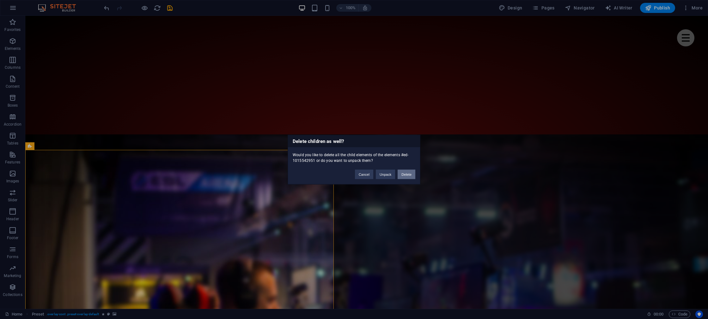
click at [407, 175] on button "Delete" at bounding box center [406, 174] width 18 height 9
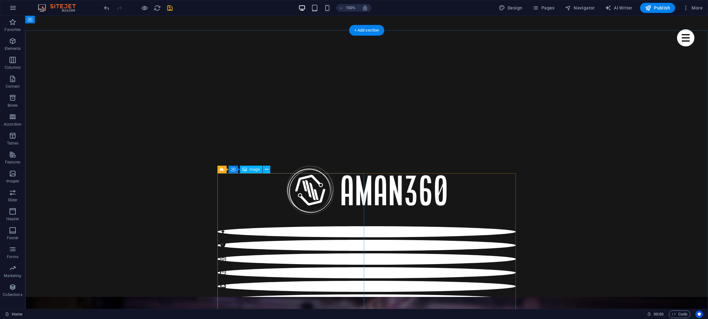
scroll to position [0, 0]
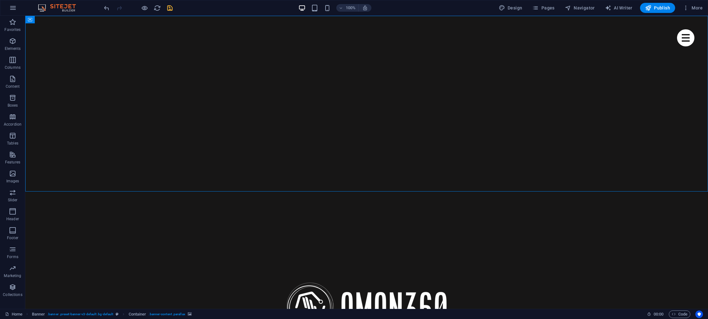
click at [171, 9] on icon "save" at bounding box center [169, 7] width 7 height 7
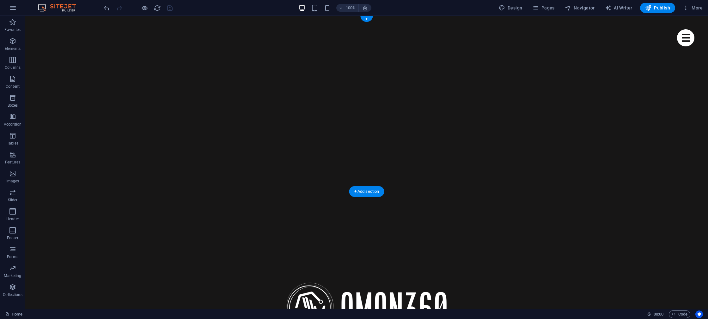
click at [36, 20] on span "Banner" at bounding box center [40, 20] width 12 height 4
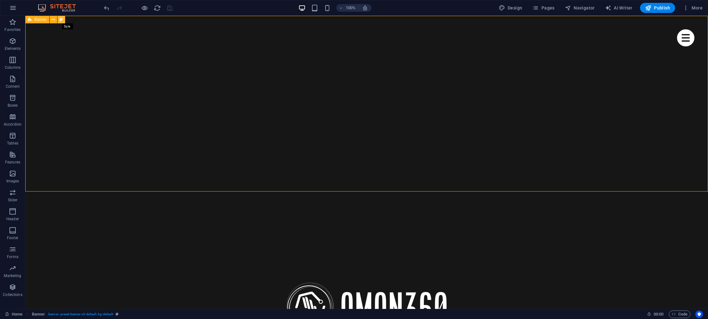
click at [60, 20] on icon at bounding box center [60, 19] width 3 height 7
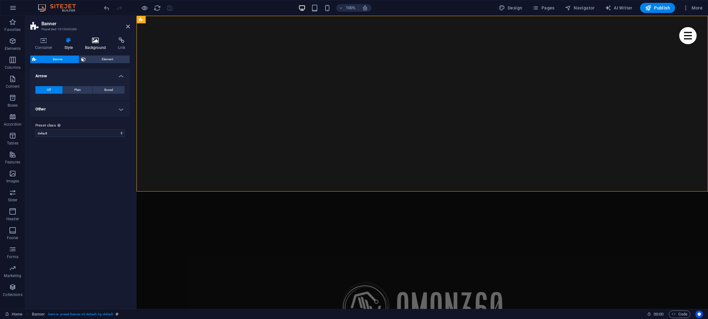
click at [95, 44] on h4 "Background" at bounding box center [96, 43] width 33 height 13
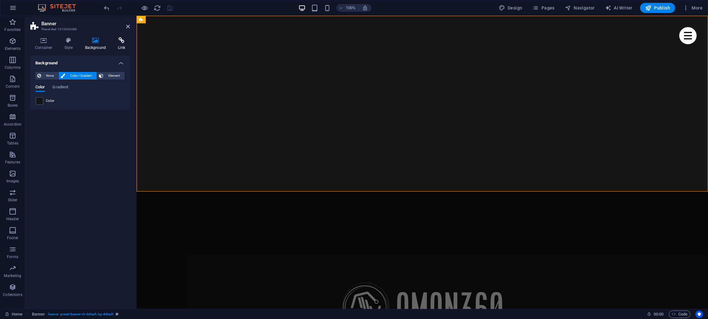
click at [121, 43] on icon at bounding box center [121, 40] width 17 height 6
drag, startPoint x: 105, startPoint y: 45, endPoint x: 100, endPoint y: 45, distance: 4.7
click at [105, 45] on h4 "Background" at bounding box center [96, 43] width 33 height 13
click at [70, 45] on h4 "Style" at bounding box center [70, 43] width 21 height 13
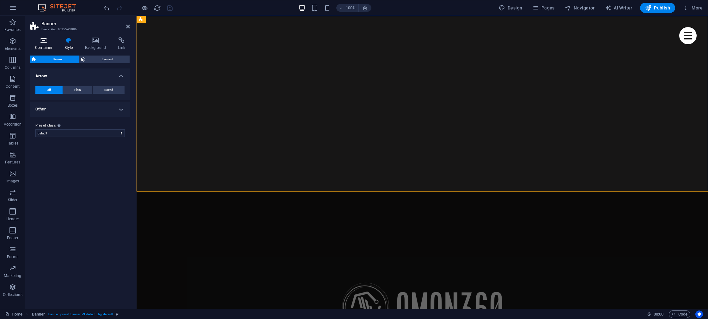
click at [51, 45] on h4 "Container" at bounding box center [44, 43] width 29 height 13
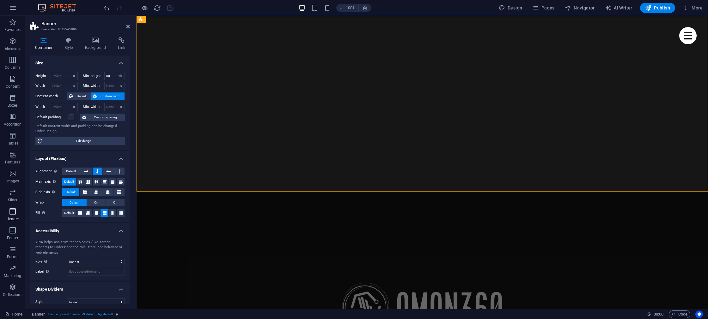
click at [13, 207] on button "Header" at bounding box center [12, 214] width 25 height 19
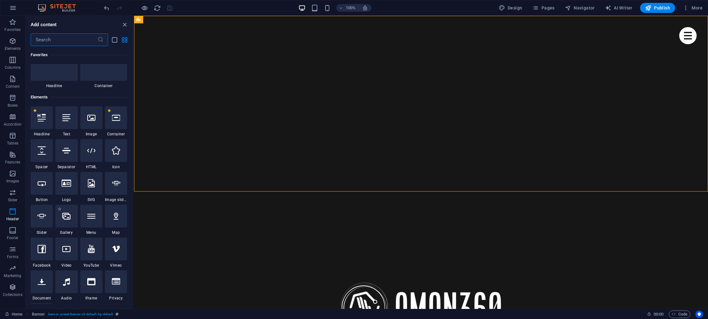
scroll to position [25, 0]
click at [407, 279] on div at bounding box center [421, 307] width 298 height 56
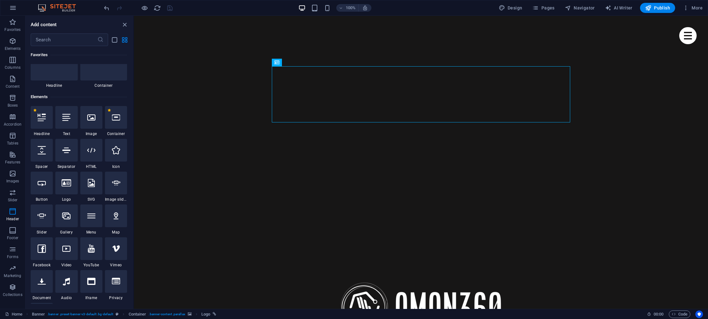
click at [96, 182] on div at bounding box center [91, 183] width 22 height 23
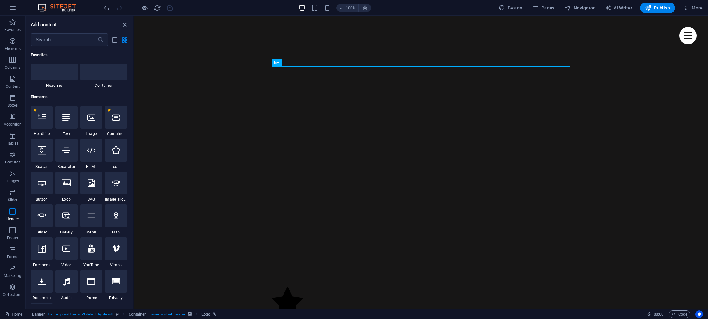
select select "xMidYMid"
select select "px"
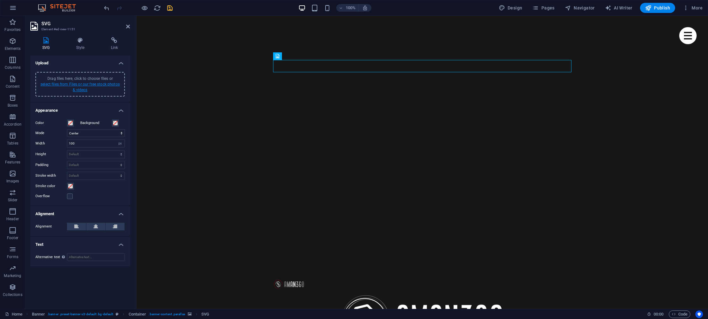
click at [76, 85] on link "select files from Files or our free stock photos & videos" at bounding box center [79, 87] width 79 height 10
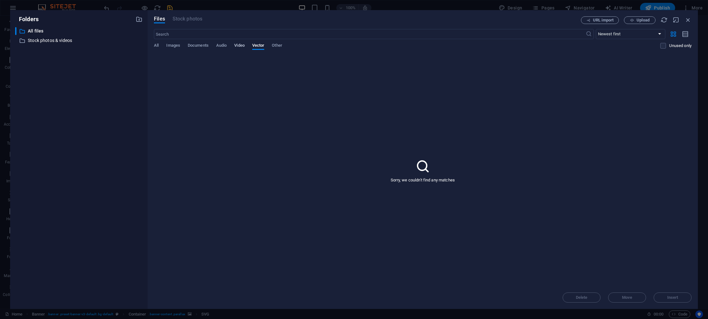
drag, startPoint x: 242, startPoint y: 45, endPoint x: 238, endPoint y: 46, distance: 3.3
click at [242, 45] on span "Video" at bounding box center [239, 46] width 10 height 9
click at [223, 46] on span "Audio" at bounding box center [221, 46] width 10 height 9
click at [204, 46] on span "Documents" at bounding box center [198, 46] width 21 height 9
drag, startPoint x: 176, startPoint y: 45, endPoint x: 169, endPoint y: 45, distance: 6.6
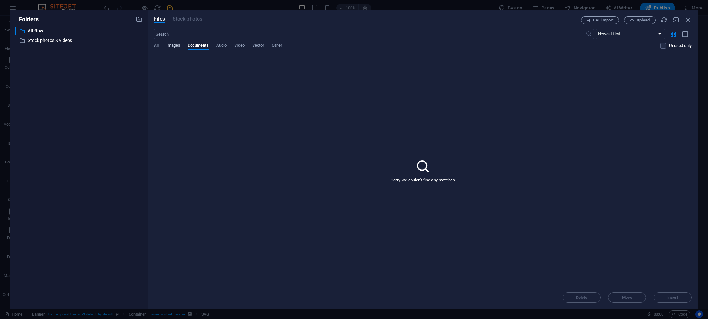
click at [176, 45] on span "Images" at bounding box center [173, 46] width 14 height 9
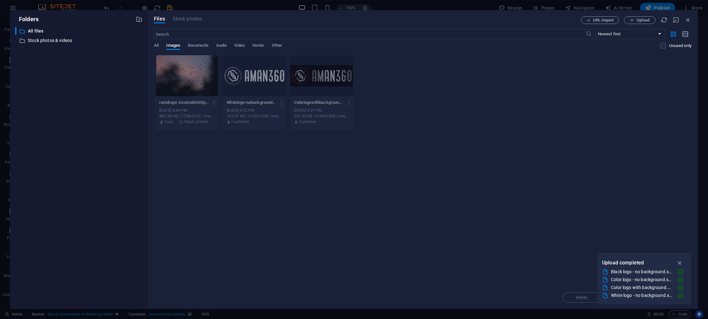
click at [307, 185] on div "Drop files here to upload them instantly raindrops-UzoGvd6hOSiyntqkB3SKHQ.jpeg …" at bounding box center [422, 171] width 537 height 232
click at [181, 45] on div "All Images Documents Audio Video Vector Other" at bounding box center [407, 49] width 506 height 12
drag, startPoint x: 193, startPoint y: 47, endPoint x: 189, endPoint y: 47, distance: 4.1
click at [193, 47] on span "Documents" at bounding box center [198, 46] width 21 height 9
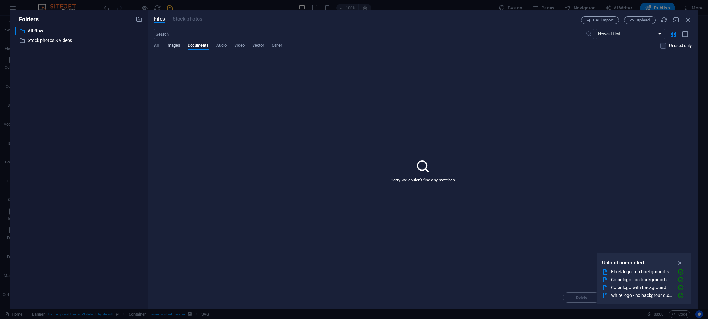
click at [178, 47] on span "Images" at bounding box center [173, 46] width 14 height 9
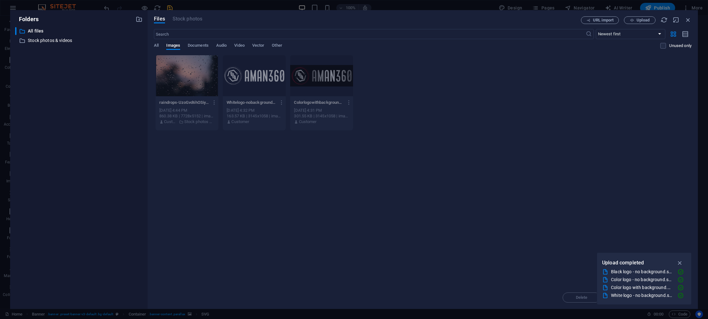
drag, startPoint x: 309, startPoint y: 214, endPoint x: 315, endPoint y: 214, distance: 5.7
click at [310, 214] on div "Drop files here to upload them instantly raindrops-UzoGvd6hOSiyntqkB3SKHQ.jpeg …" at bounding box center [422, 171] width 537 height 232
click at [43, 38] on p "Stock photos & videos" at bounding box center [79, 40] width 103 height 7
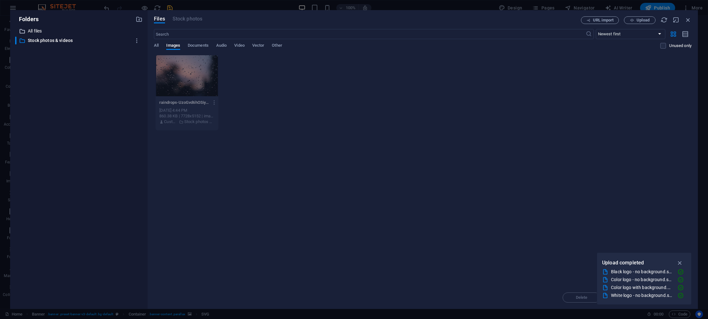
click at [35, 32] on p "All files" at bounding box center [79, 30] width 103 height 7
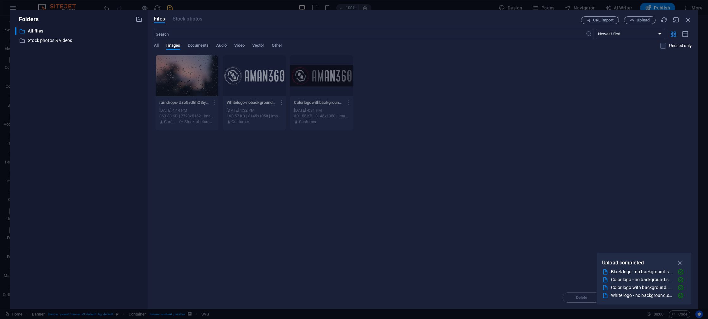
click at [278, 209] on div "Drop files here to upload them instantly raindrops-UzoGvd6hOSiyntqkB3SKHQ.jpeg …" at bounding box center [422, 171] width 537 height 232
click at [686, 19] on icon "button" at bounding box center [687, 19] width 7 height 7
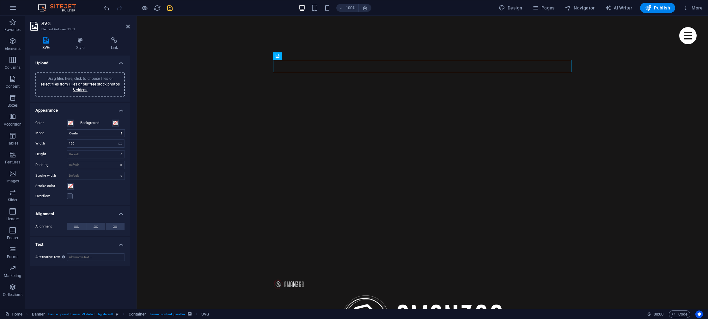
click at [282, 292] on div at bounding box center [422, 320] width 298 height 56
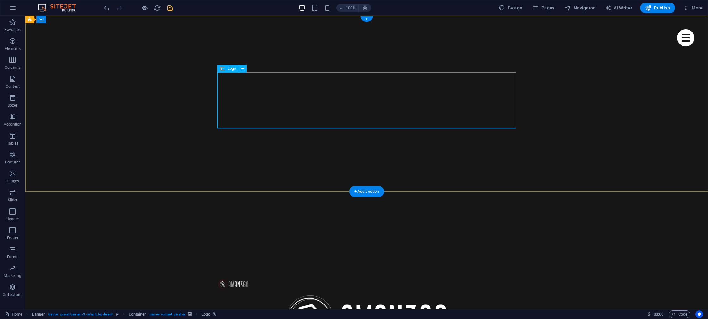
click at [231, 292] on div at bounding box center [366, 320] width 298 height 56
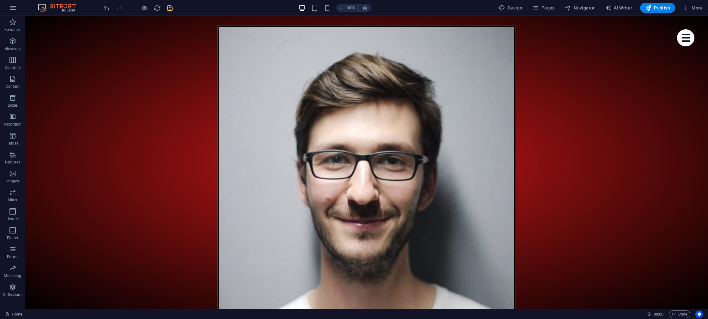
scroll to position [965, 0]
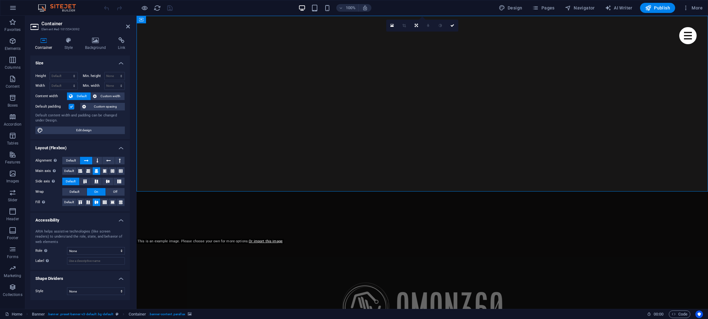
click at [95, 43] on icon at bounding box center [95, 40] width 31 height 6
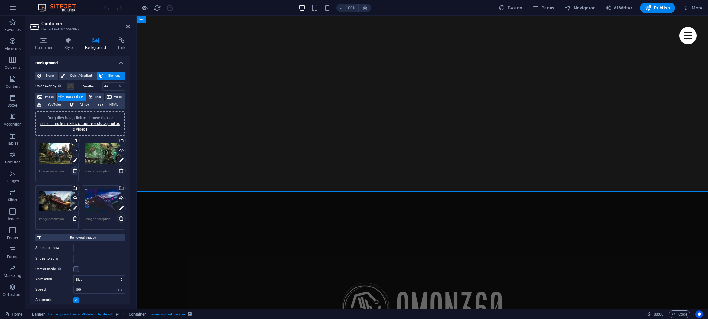
click at [75, 171] on icon at bounding box center [74, 170] width 5 height 5
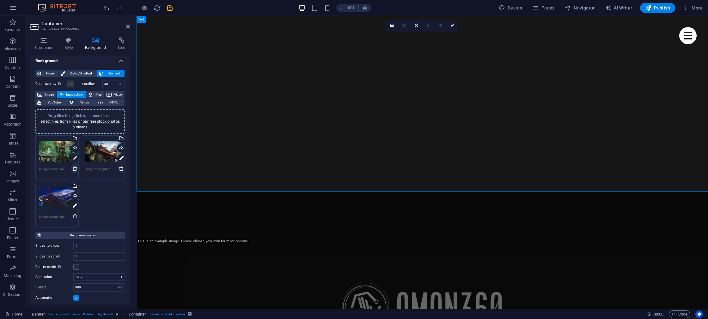
click at [75, 171] on icon at bounding box center [74, 168] width 5 height 5
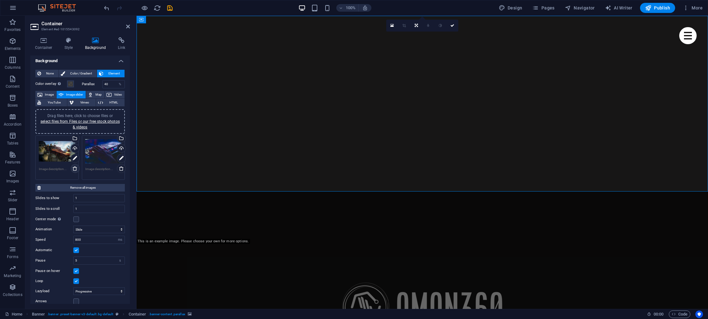
scroll to position [1, 0]
click at [75, 171] on icon at bounding box center [74, 170] width 5 height 5
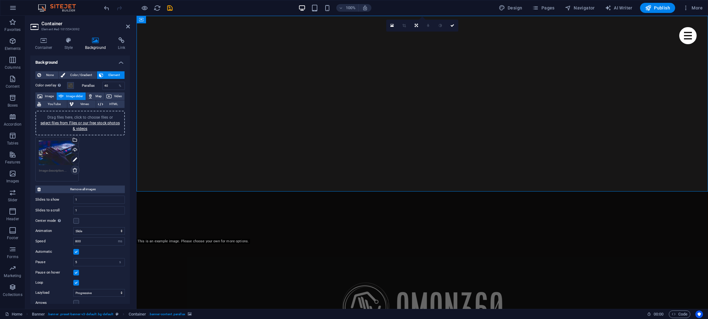
click at [75, 171] on icon at bounding box center [74, 170] width 5 height 5
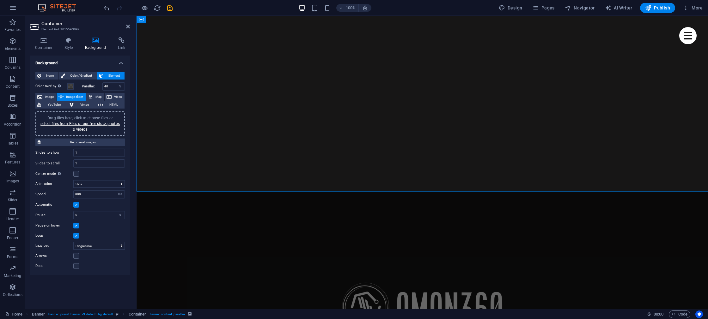
scroll to position [0, 0]
click at [46, 98] on span "Image" at bounding box center [49, 97] width 10 height 8
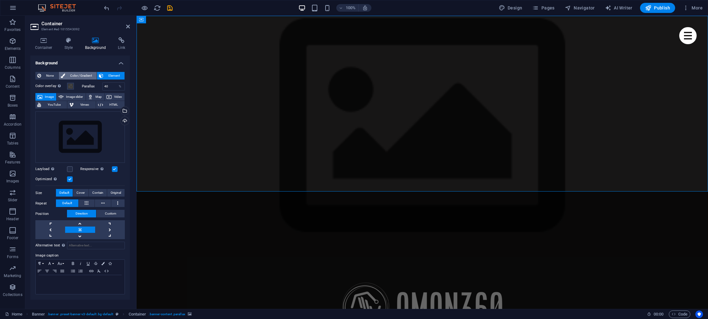
click at [67, 76] on span "Color / Gradient" at bounding box center [81, 76] width 28 height 8
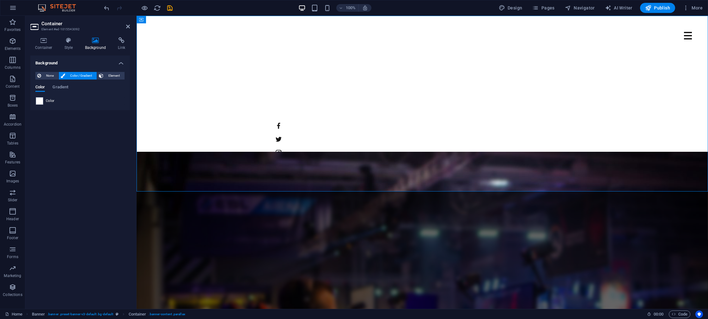
click at [44, 105] on div "Color" at bounding box center [80, 101] width 89 height 8
click at [39, 101] on span at bounding box center [39, 101] width 7 height 7
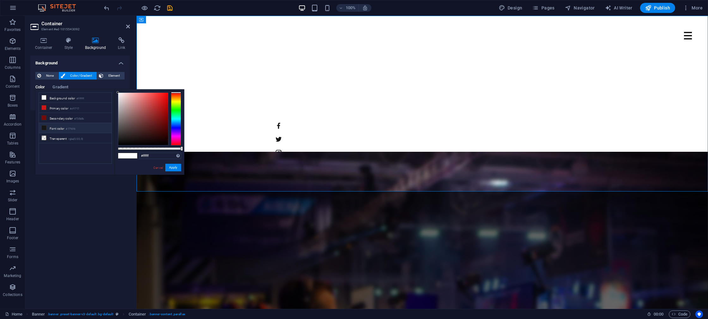
click at [57, 130] on li "Font color #171616" at bounding box center [75, 128] width 73 height 10
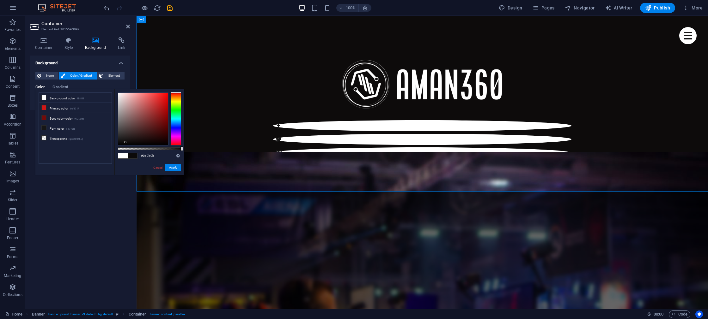
click at [126, 142] on div at bounding box center [143, 119] width 50 height 52
drag, startPoint x: 175, startPoint y: 111, endPoint x: 155, endPoint y: 118, distance: 20.9
click at [176, 110] on div at bounding box center [176, 119] width 10 height 53
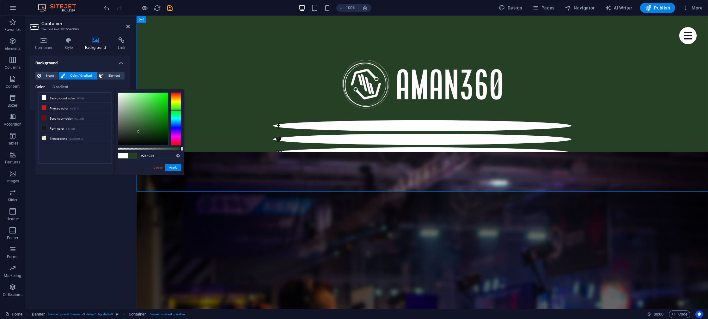
drag, startPoint x: 154, startPoint y: 125, endPoint x: 153, endPoint y: 132, distance: 6.7
click at [139, 132] on div at bounding box center [143, 119] width 50 height 52
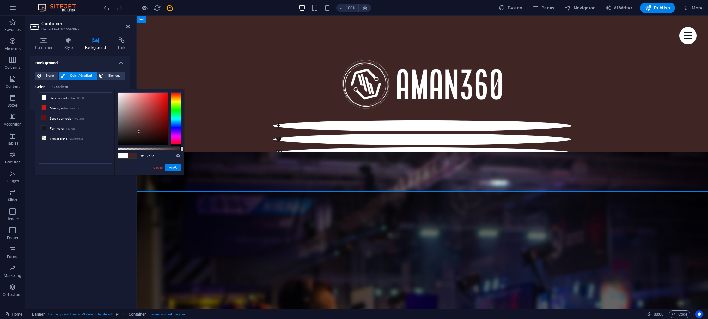
drag, startPoint x: 175, startPoint y: 139, endPoint x: 173, endPoint y: 146, distance: 7.2
click at [175, 146] on div "#402525 Supported formats #0852ed rgb(8, 82, 237) rgba(8, 82, 237, 90%) hsv(221…" at bounding box center [149, 177] width 70 height 177
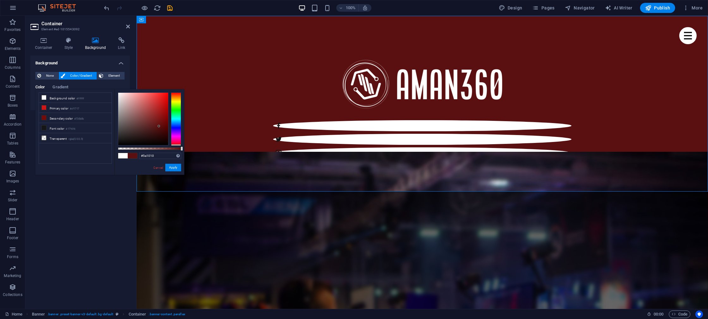
type input "#5a0f0f"
drag, startPoint x: 145, startPoint y: 133, endPoint x: 159, endPoint y: 126, distance: 15.8
click at [159, 126] on div at bounding box center [143, 119] width 50 height 52
click at [173, 168] on button "Apply" at bounding box center [173, 168] width 16 height 8
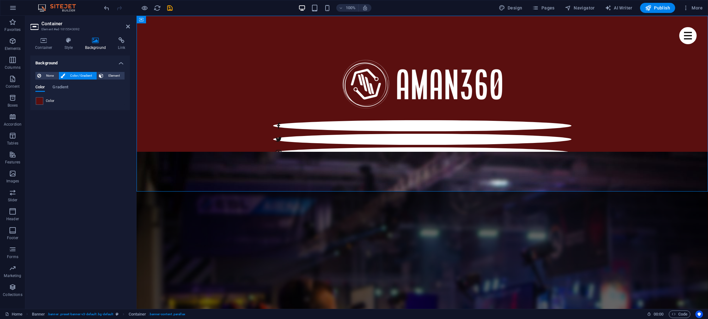
click at [51, 124] on div "Background None Color / Gradient Element Stretch background to full-width Color…" at bounding box center [80, 180] width 100 height 249
click at [108, 78] on span "Element" at bounding box center [113, 76] width 17 height 8
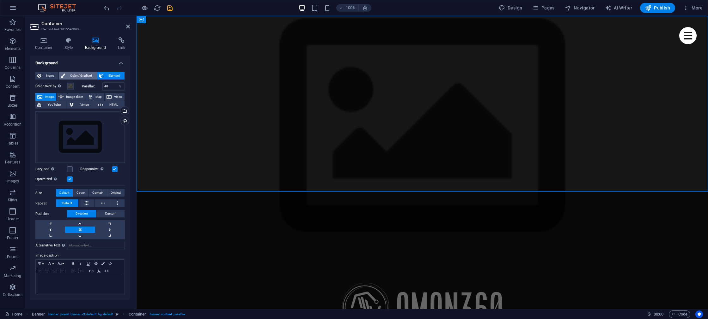
click at [77, 76] on span "Color / Gradient" at bounding box center [81, 76] width 28 height 8
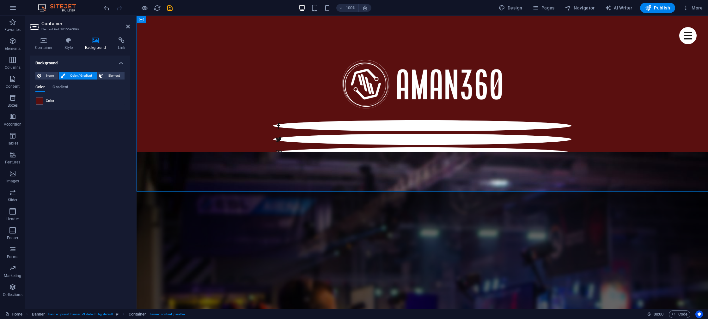
click at [87, 157] on div "Background None Color / Gradient Element Stretch background to full-width Color…" at bounding box center [80, 180] width 100 height 249
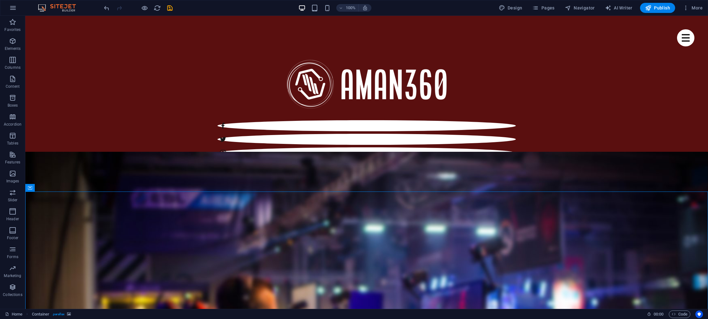
click at [11, 78] on icon "button" at bounding box center [13, 79] width 8 height 8
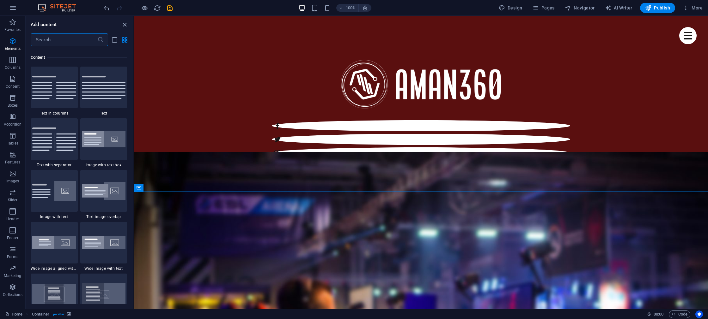
scroll to position [1105, 0]
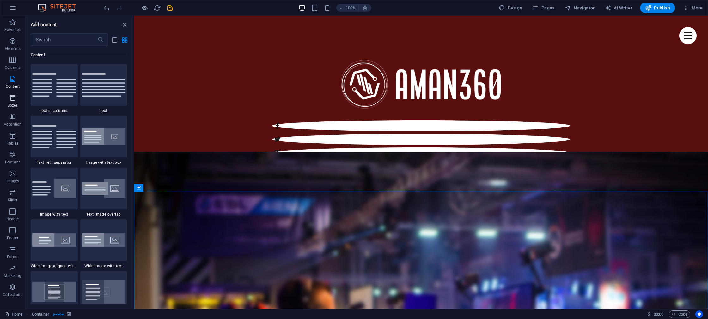
click at [11, 100] on icon "button" at bounding box center [13, 98] width 8 height 8
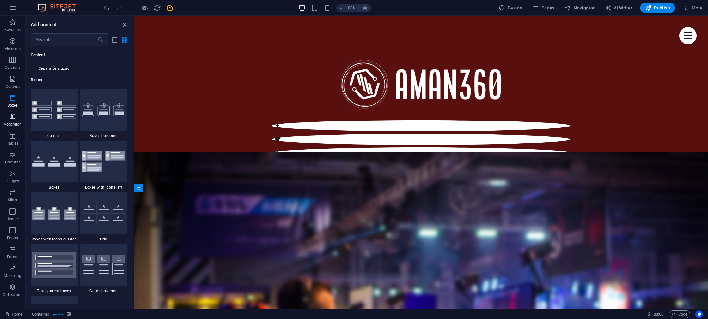
scroll to position [1742, 0]
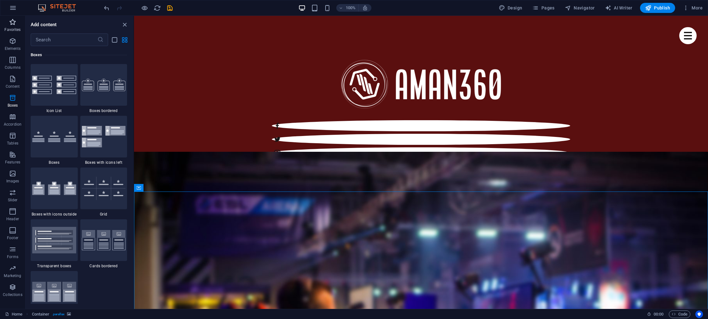
click at [13, 27] on p "Favorites" at bounding box center [12, 29] width 16 height 5
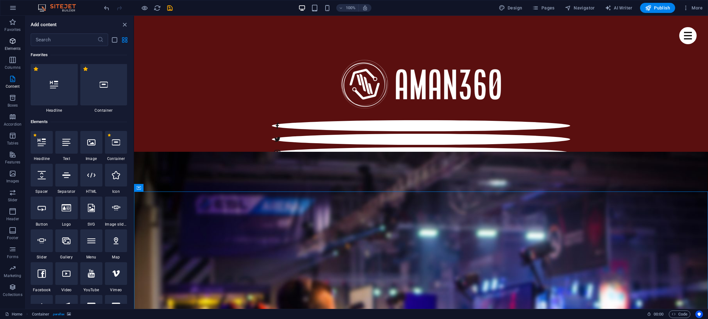
scroll to position [0, 0]
click at [13, 45] on icon "button" at bounding box center [13, 41] width 8 height 8
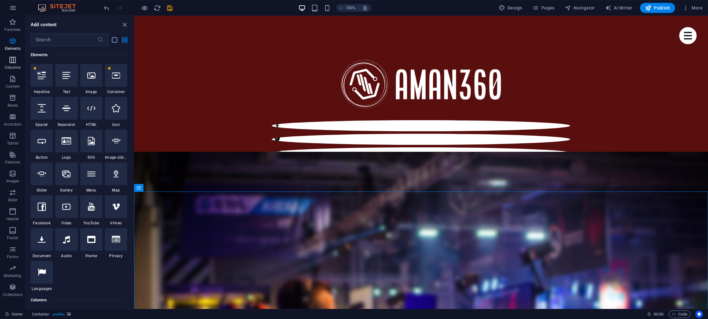
click at [13, 58] on icon "button" at bounding box center [13, 60] width 8 height 8
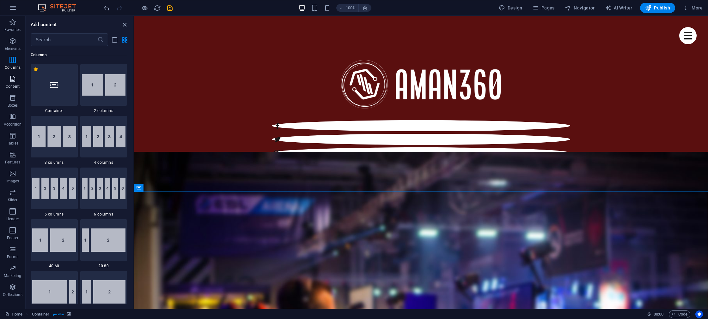
click at [12, 85] on p "Content" at bounding box center [13, 86] width 14 height 5
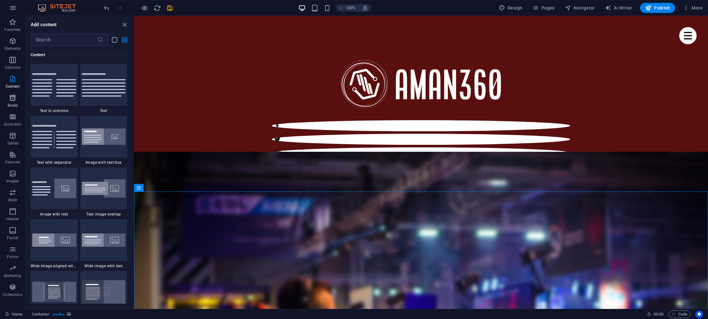
click at [12, 97] on icon "button" at bounding box center [13, 98] width 8 height 8
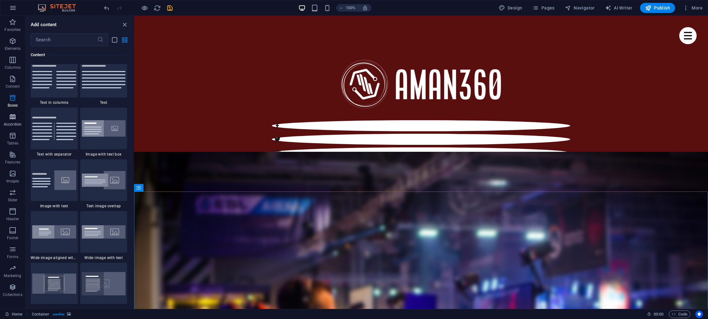
click at [11, 116] on icon "button" at bounding box center [13, 117] width 8 height 8
click at [14, 172] on icon "button" at bounding box center [13, 174] width 8 height 8
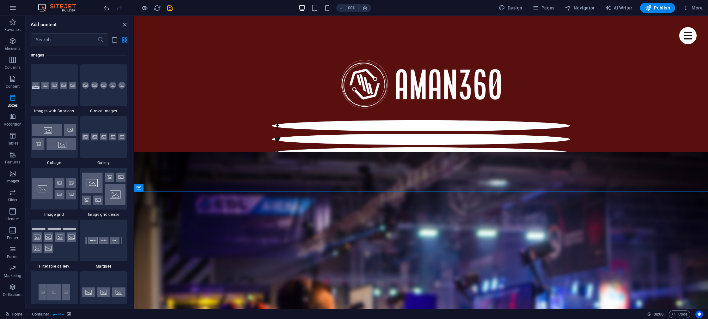
scroll to position [3203, 0]
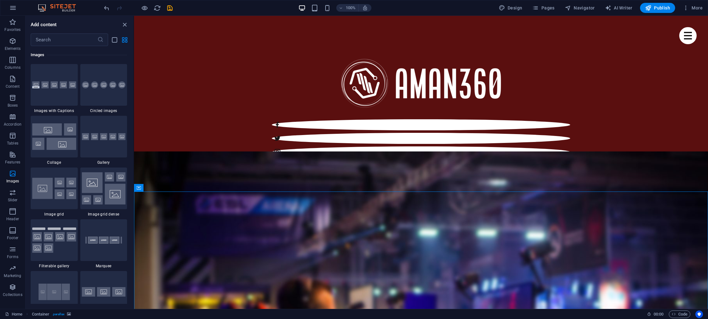
scroll to position [0, 0]
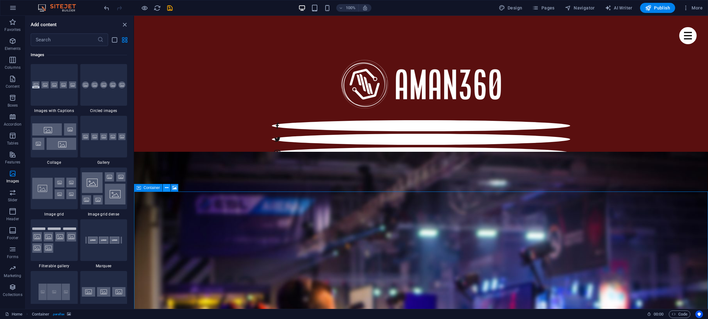
click at [168, 189] on icon at bounding box center [166, 188] width 3 height 7
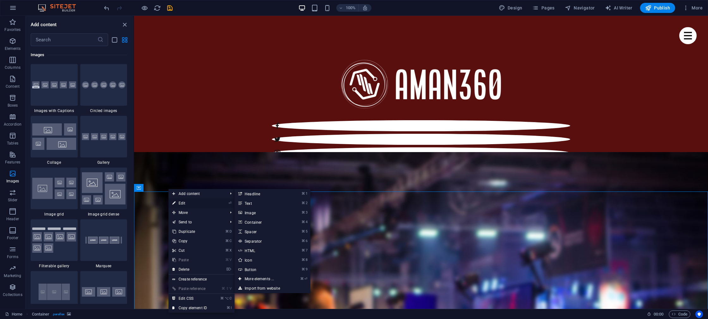
scroll to position [1, 0]
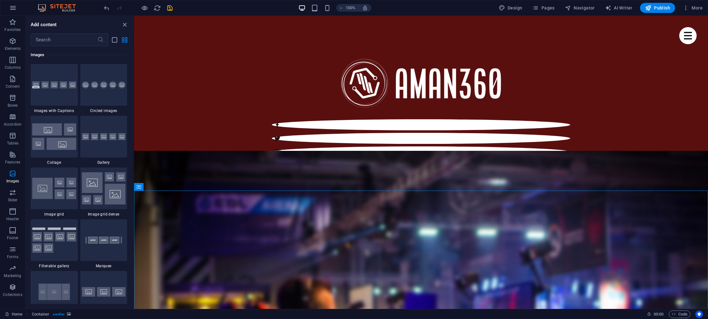
scroll to position [0, 0]
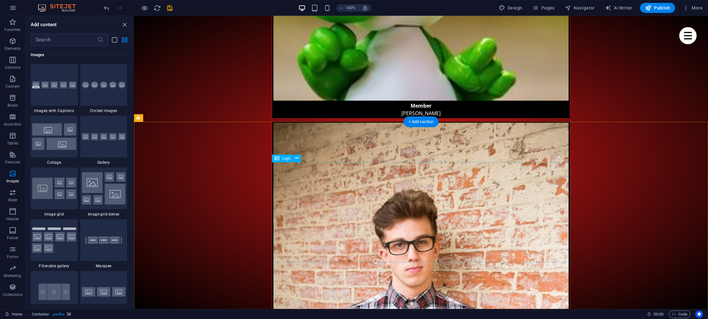
scroll to position [1609, 0]
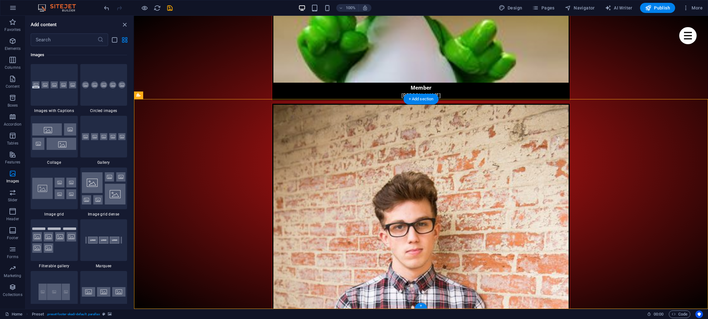
drag, startPoint x: 181, startPoint y: 195, endPoint x: 169, endPoint y: 158, distance: 39.3
select select "footer"
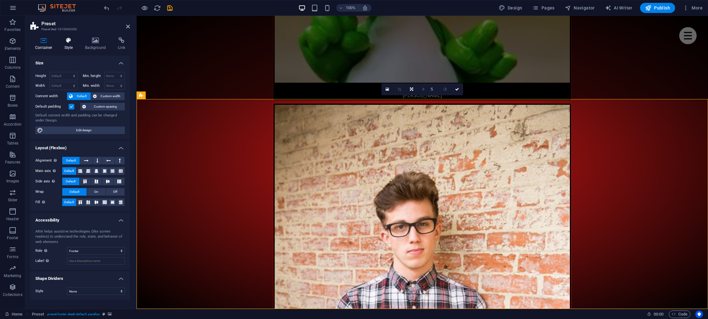
click at [67, 44] on h4 "Style" at bounding box center [70, 43] width 21 height 13
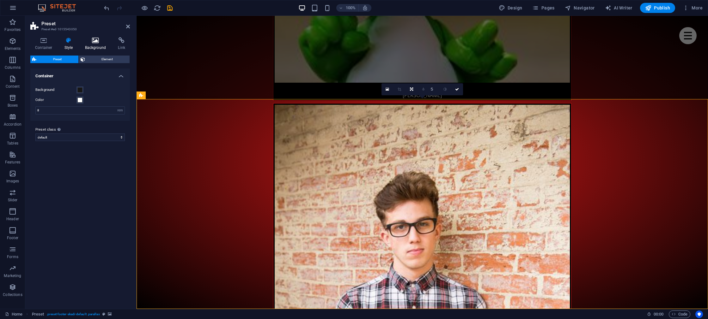
click at [95, 44] on h4 "Background" at bounding box center [96, 43] width 33 height 13
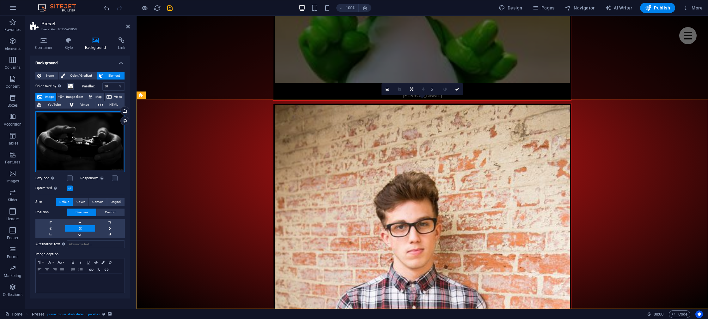
click at [74, 127] on div "Drag files here, click to choose files or select files from Files or our free s…" at bounding box center [79, 142] width 89 height 61
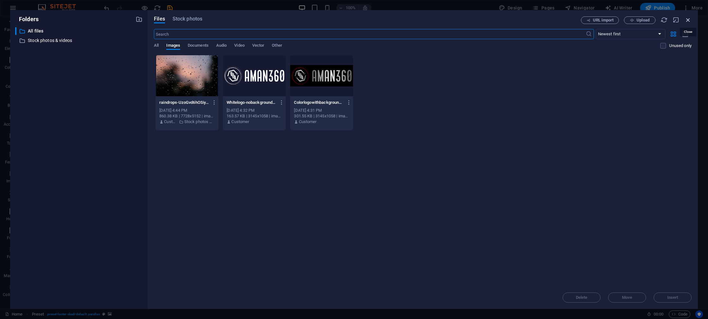
click at [688, 20] on icon "button" at bounding box center [687, 19] width 7 height 7
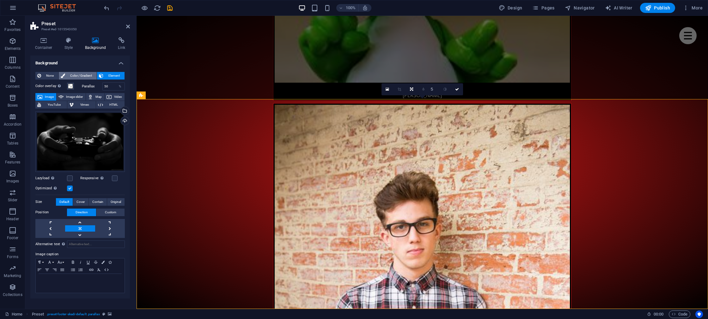
click at [73, 74] on span "Color / Gradient" at bounding box center [81, 76] width 28 height 8
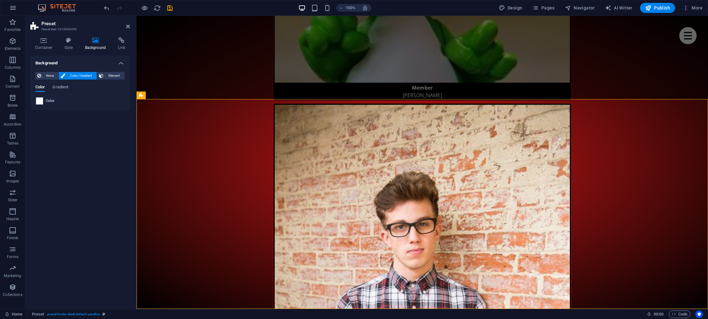
click at [36, 104] on span at bounding box center [39, 101] width 7 height 7
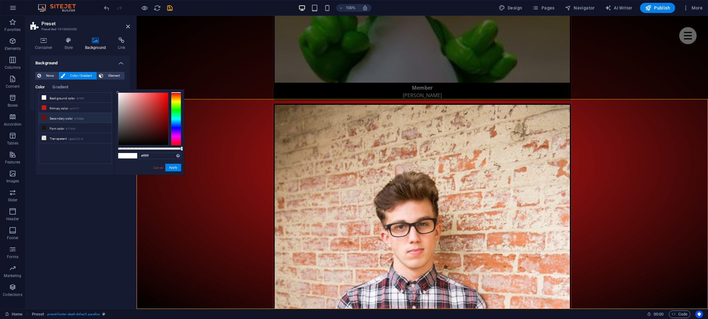
click at [55, 121] on li "Secondary color #730b0b" at bounding box center [75, 118] width 73 height 10
type input "#730b0b"
click at [172, 172] on div "#730b0b Supported formats #0852ed rgb(8, 82, 237) rgba(8, 82, 237, 90%) hsv(221…" at bounding box center [149, 177] width 70 height 177
click at [173, 168] on button "Apply" at bounding box center [173, 168] width 16 height 8
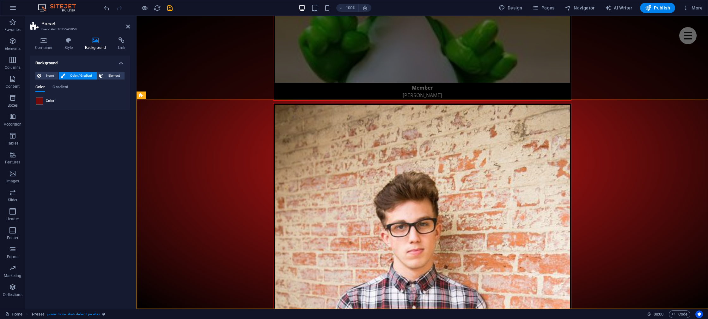
click at [77, 194] on div "Background None Color / Gradient Element Stretch background to full-width Color…" at bounding box center [80, 180] width 100 height 249
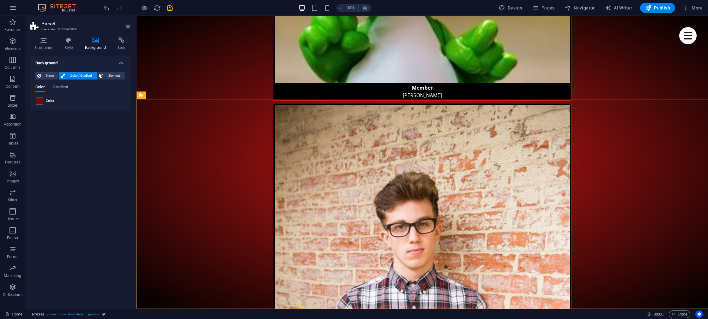
drag, startPoint x: 288, startPoint y: 112, endPoint x: 153, endPoint y: 116, distance: 134.9
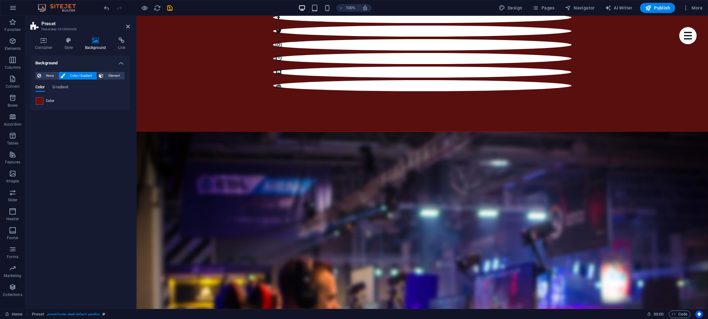
scroll to position [0, 0]
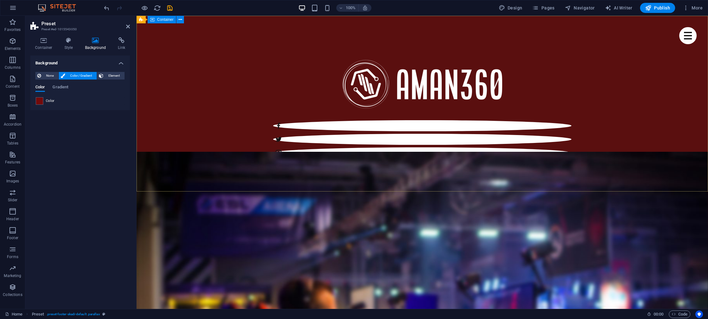
click at [269, 107] on div at bounding box center [421, 128] width 571 height 224
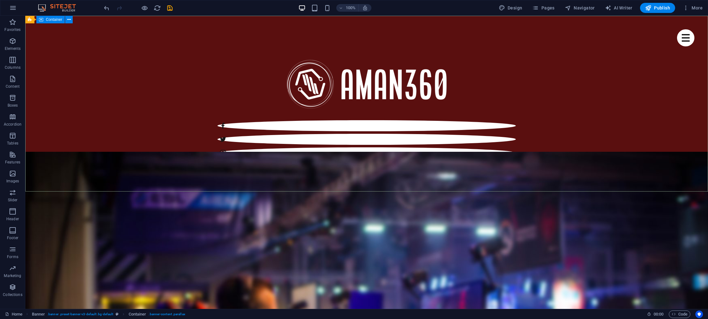
click at [54, 20] on span "Container" at bounding box center [54, 20] width 16 height 4
click at [72, 20] on button at bounding box center [69, 20] width 8 height 8
click at [12, 211] on icon "button" at bounding box center [13, 212] width 8 height 8
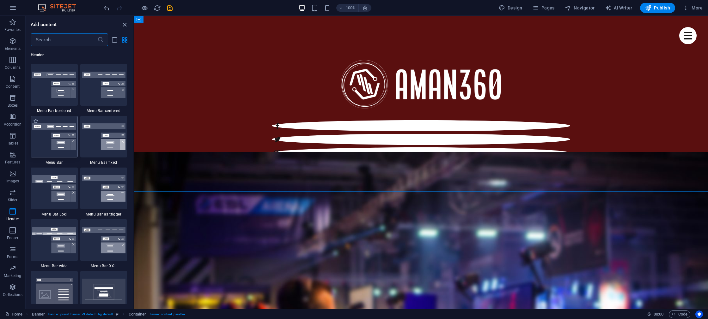
scroll to position [3805, 0]
click at [48, 89] on img at bounding box center [54, 84] width 44 height 27
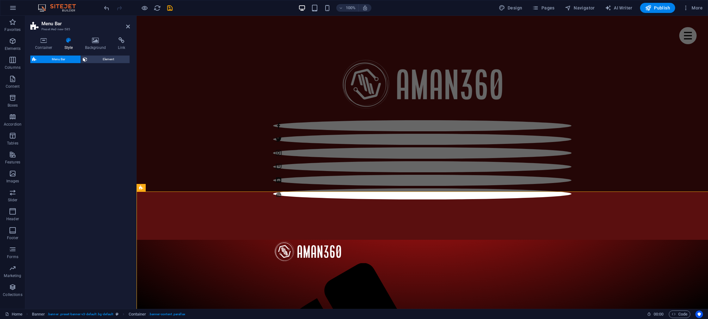
select select "rem"
select select "preset-menu-v2-border"
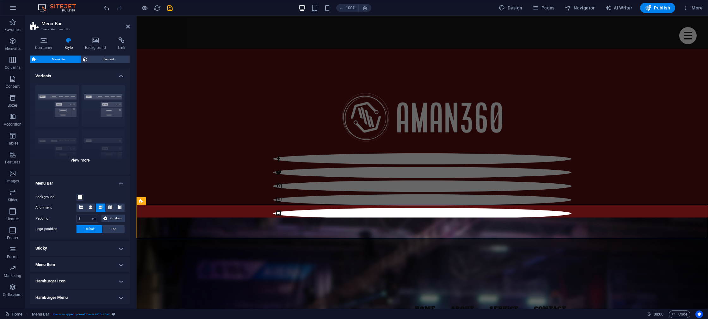
click at [107, 106] on div "Border Centered Default Fixed Loki Trigger Wide XXL" at bounding box center [80, 127] width 100 height 95
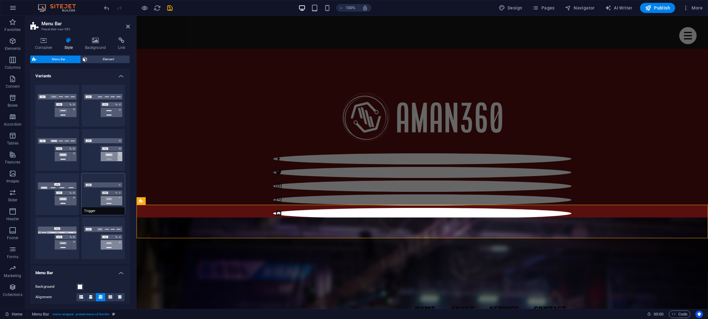
click at [94, 192] on button "Trigger" at bounding box center [103, 194] width 44 height 42
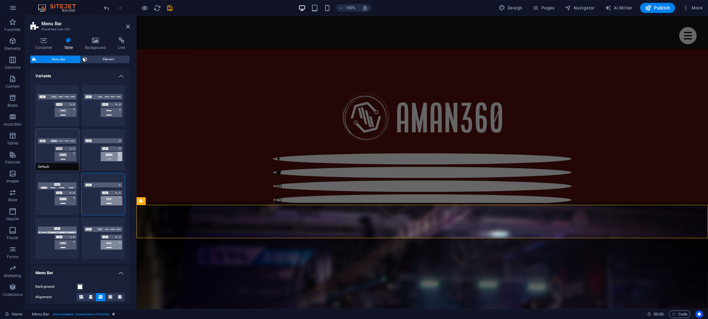
click at [52, 154] on button "Default" at bounding box center [57, 150] width 44 height 42
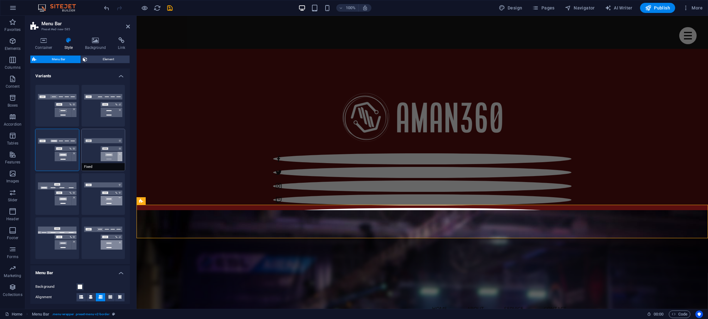
click at [104, 153] on button "Fixed" at bounding box center [103, 150] width 44 height 42
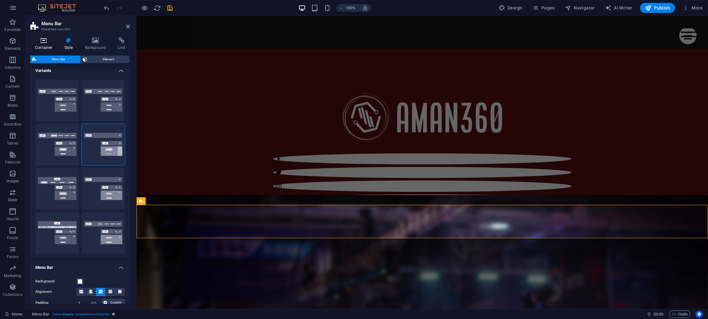
scroll to position [3, 0]
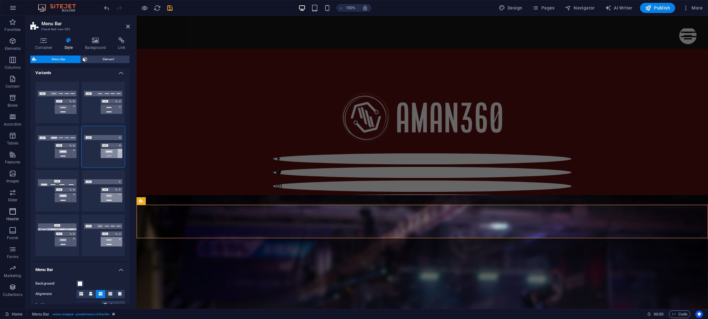
click at [11, 209] on icon "button" at bounding box center [13, 212] width 8 height 8
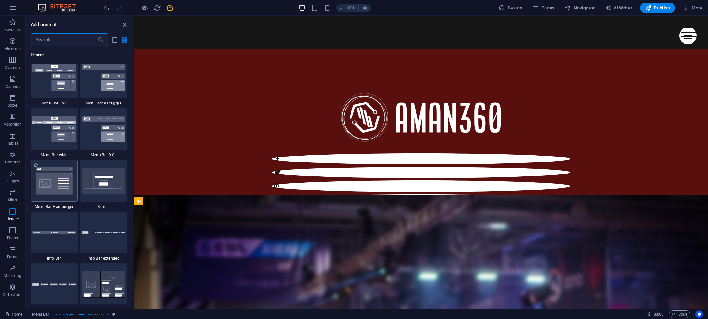
scroll to position [3917, 0]
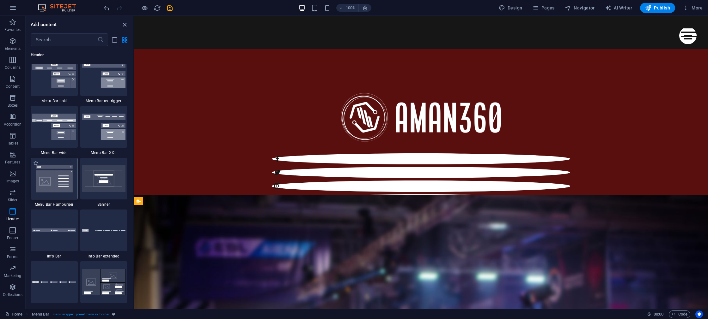
click at [51, 191] on img at bounding box center [54, 178] width 44 height 29
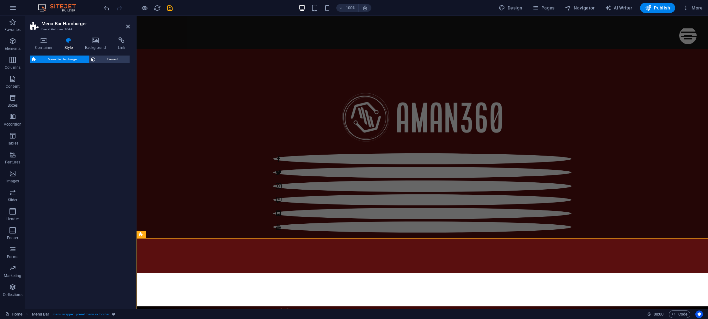
select select "rem"
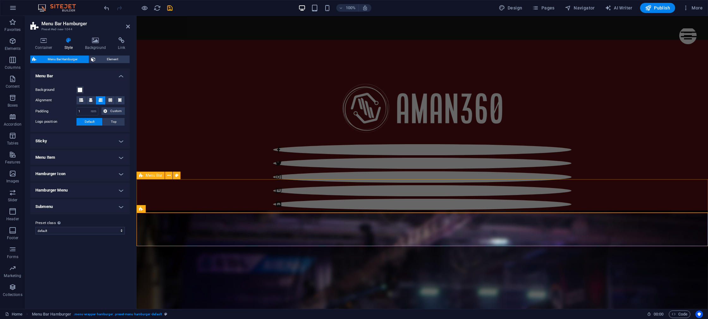
scroll to position [0, 0]
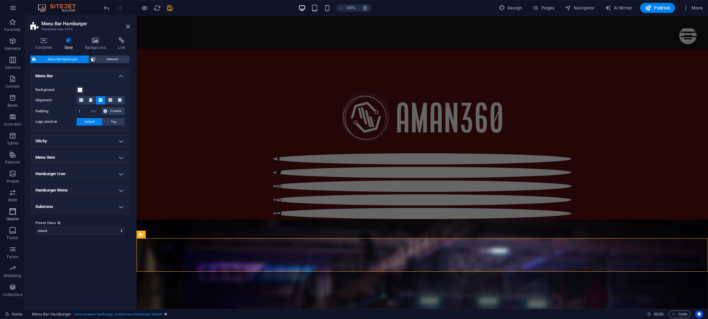
click at [13, 208] on icon "button" at bounding box center [13, 212] width 8 height 8
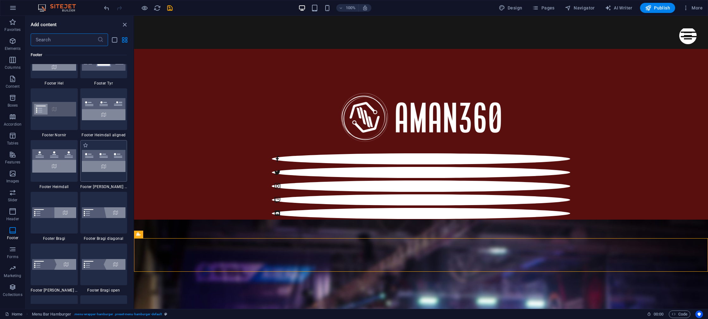
scroll to position [4210, 0]
click at [95, 166] on img at bounding box center [104, 161] width 44 height 22
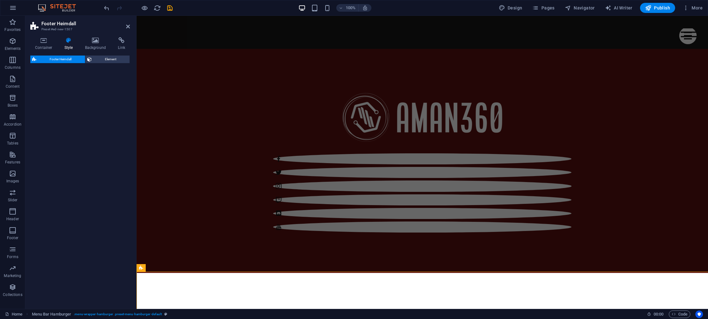
select select "rem"
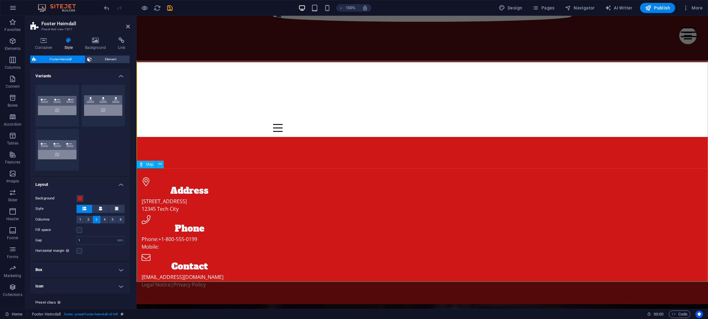
scroll to position [0, 0]
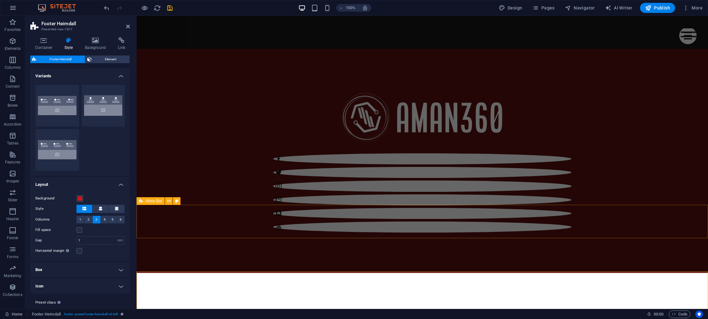
click at [241, 273] on div "Menu Home About Service Contact" at bounding box center [421, 289] width 571 height 33
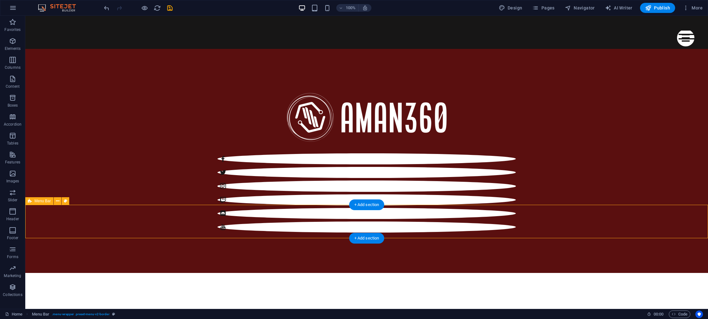
click at [74, 273] on div "Menu Home About Service Contact" at bounding box center [366, 289] width 682 height 33
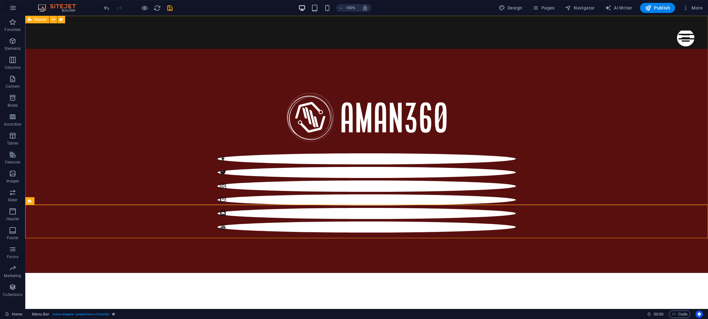
drag, startPoint x: 35, startPoint y: 200, endPoint x: 41, endPoint y: 21, distance: 179.2
click at [41, 21] on div "Drag here to replace the existing content. Press “Ctrl” if you want to create a…" at bounding box center [366, 162] width 682 height 293
click at [105, 40] on div at bounding box center [366, 144] width 682 height 257
click at [128, 68] on div at bounding box center [366, 161] width 682 height 224
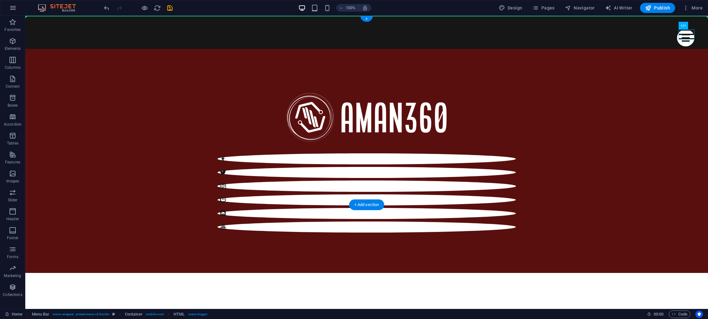
drag, startPoint x: 686, startPoint y: 38, endPoint x: 622, endPoint y: 35, distance: 64.5
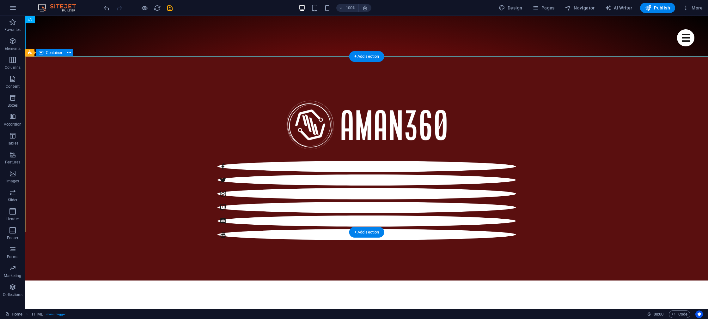
click at [102, 100] on div at bounding box center [366, 169] width 682 height 224
click at [318, 133] on div at bounding box center [366, 125] width 298 height 56
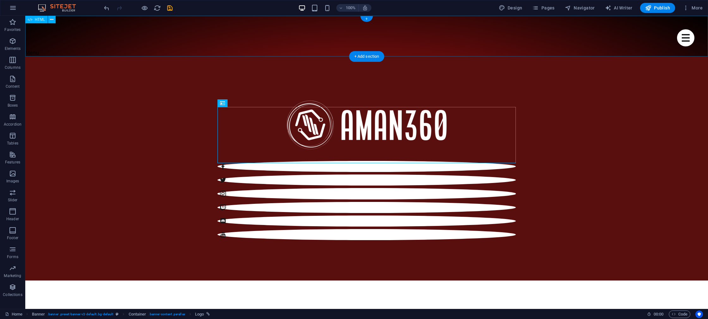
click at [85, 35] on div "Menu" at bounding box center [366, 36] width 682 height 41
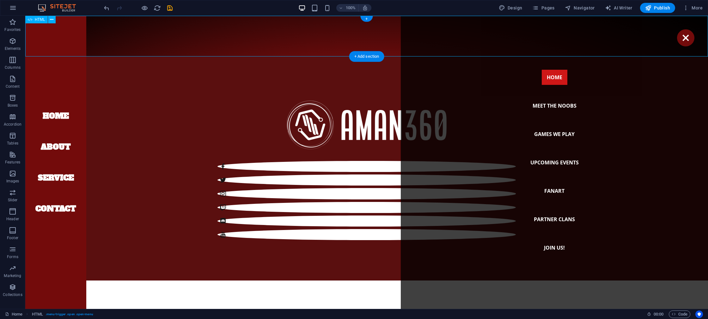
click at [114, 36] on div "Menu" at bounding box center [366, 36] width 682 height 41
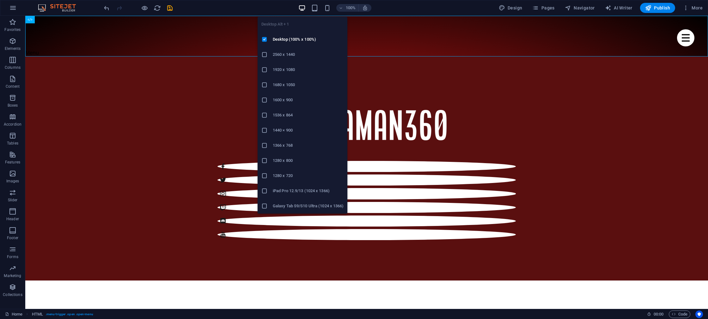
click at [303, 9] on icon "button" at bounding box center [301, 7] width 7 height 7
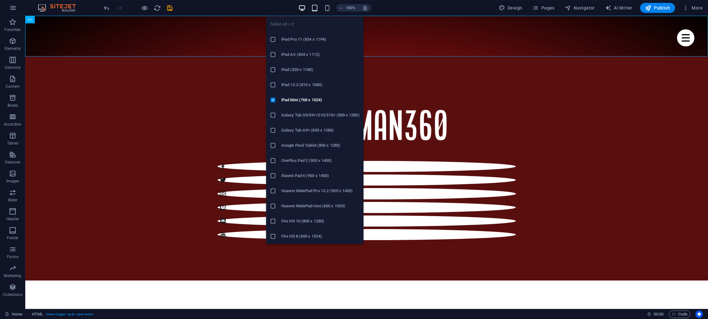
click at [311, 8] on icon "button" at bounding box center [314, 7] width 7 height 7
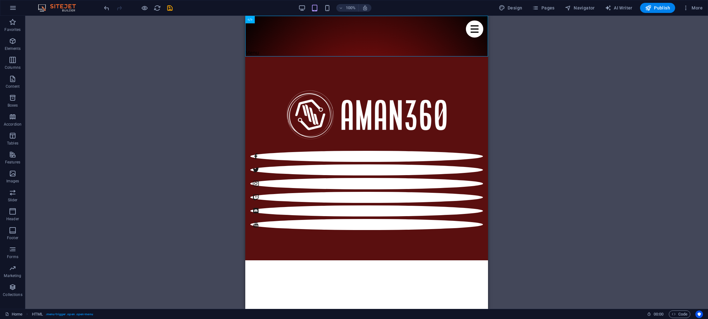
drag, startPoint x: 203, startPoint y: 74, endPoint x: 218, endPoint y: 73, distance: 15.2
click at [202, 74] on div "Drag here to replace the existing content. Press “Ctrl” if you want to create a…" at bounding box center [366, 162] width 682 height 293
click at [304, 42] on div "Menu" at bounding box center [366, 36] width 243 height 41
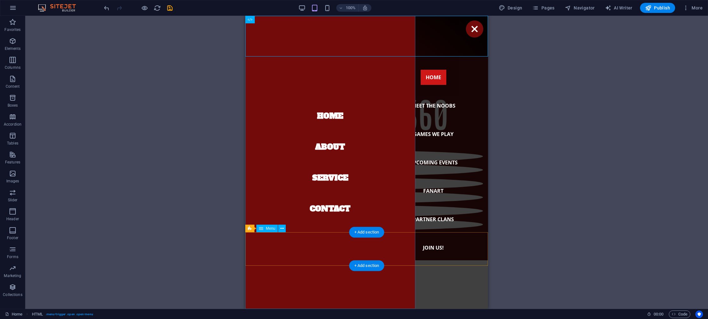
click at [304, 42] on nav "Home About Service Contact" at bounding box center [330, 162] width 170 height 293
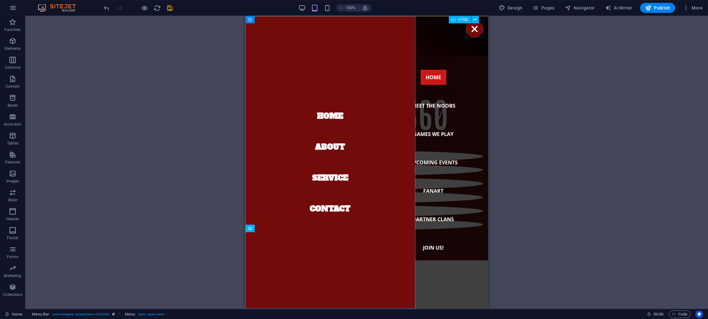
click at [472, 32] on div "Menu" at bounding box center [474, 29] width 17 height 17
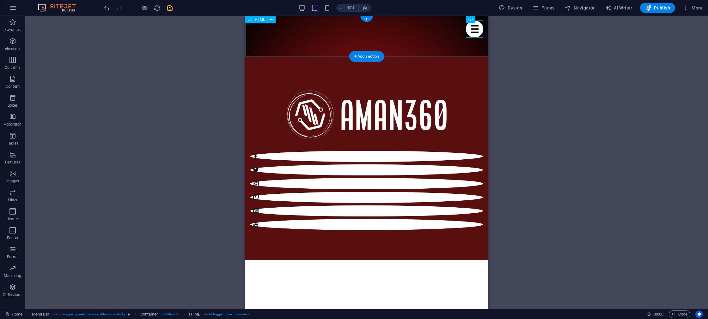
click at [342, 38] on div "Menu" at bounding box center [366, 36] width 243 height 41
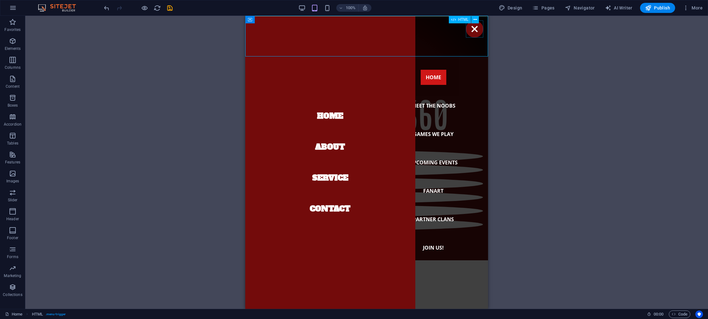
click at [472, 28] on div "Menu" at bounding box center [474, 29] width 17 height 17
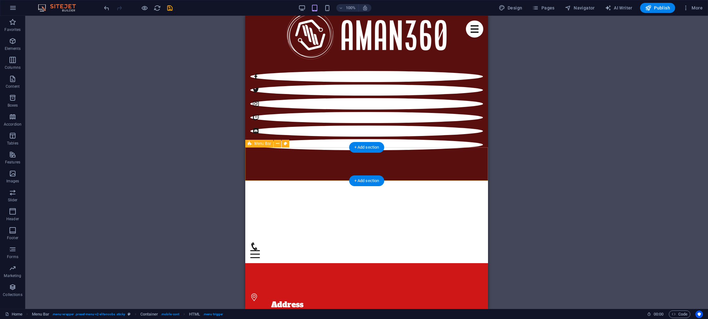
scroll to position [87, 0]
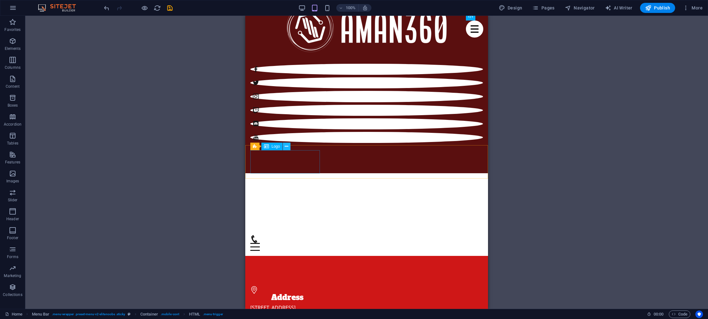
click at [288, 146] on button at bounding box center [287, 147] width 8 height 8
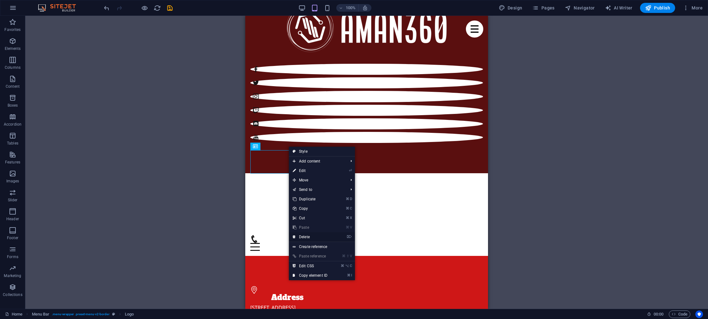
click at [310, 235] on link "⌦ Delete" at bounding box center [310, 236] width 42 height 9
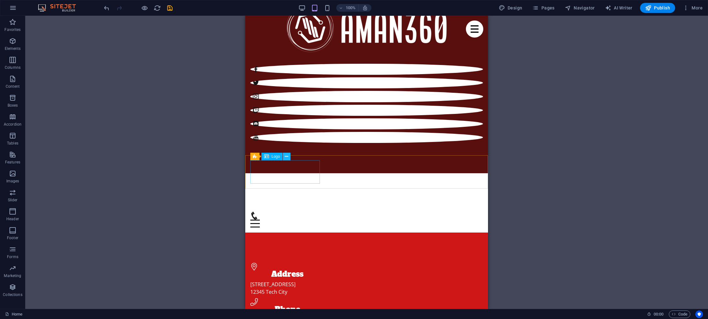
click at [286, 157] on icon at bounding box center [286, 157] width 3 height 7
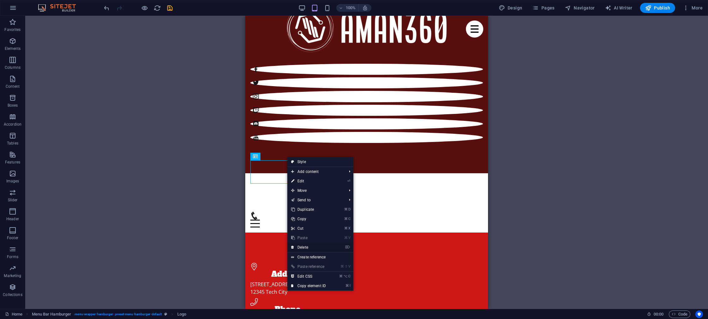
click at [308, 249] on link "⌦ Delete" at bounding box center [308, 247] width 42 height 9
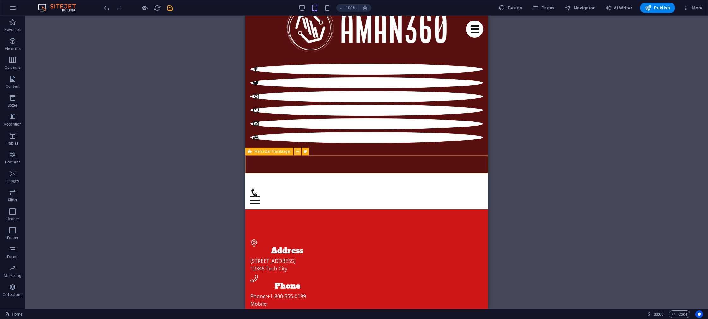
click at [298, 153] on icon at bounding box center [297, 151] width 3 height 7
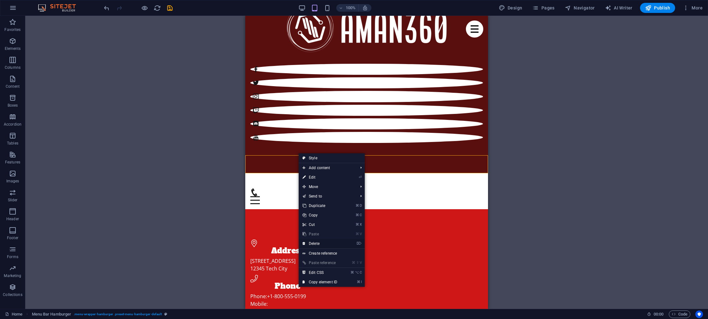
click at [313, 244] on link "⌦ Delete" at bounding box center [320, 243] width 42 height 9
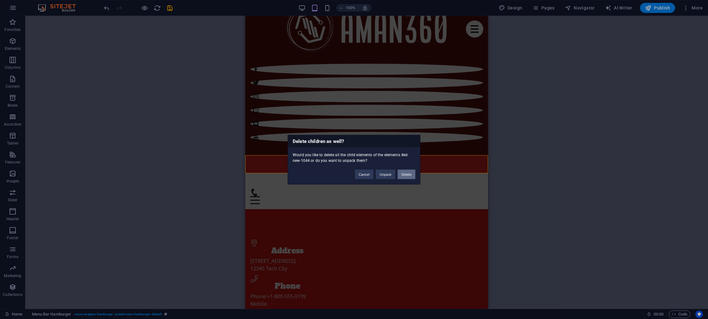
click at [404, 175] on button "Delete" at bounding box center [406, 174] width 18 height 9
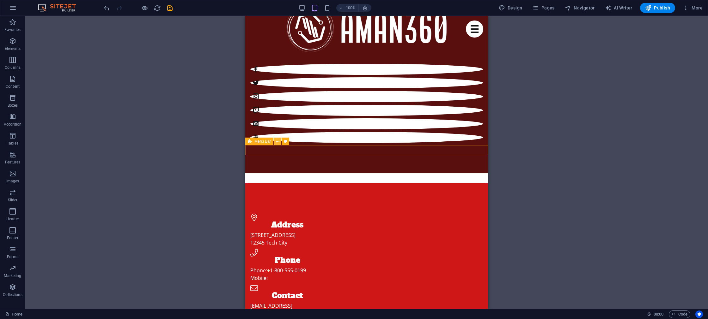
click at [278, 142] on icon at bounding box center [277, 141] width 3 height 7
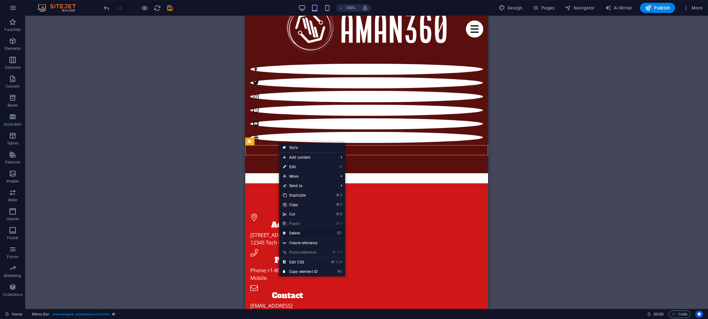
click at [309, 232] on link "⌦ Delete" at bounding box center [300, 233] width 42 height 9
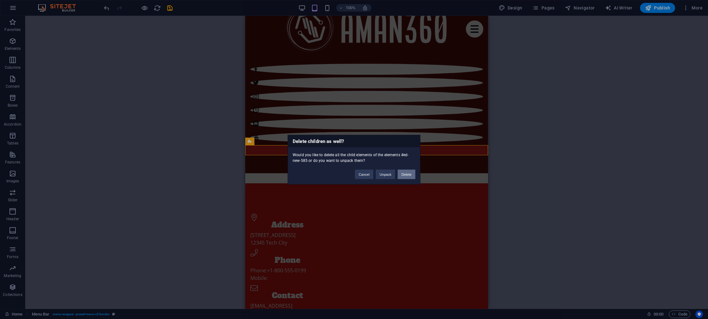
click at [401, 176] on button "Delete" at bounding box center [406, 174] width 18 height 9
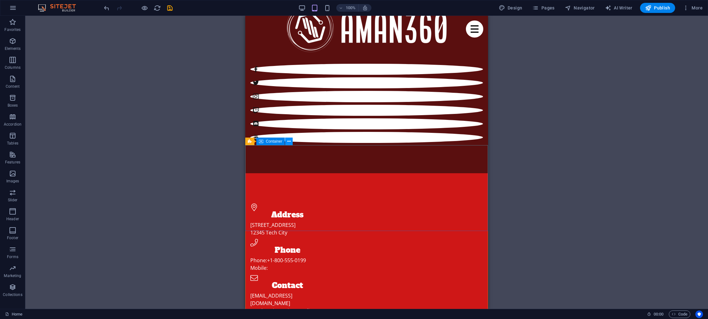
click at [287, 142] on icon at bounding box center [288, 141] width 3 height 7
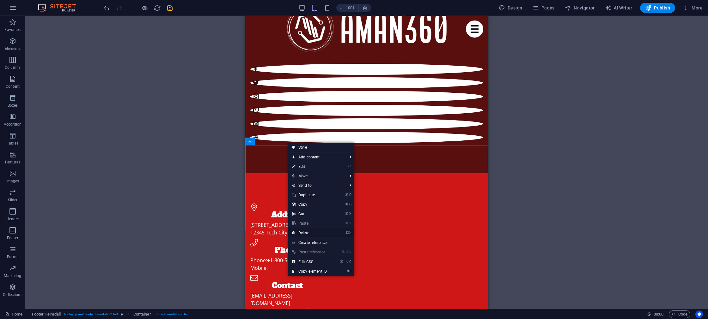
click at [304, 232] on link "⌦ Delete" at bounding box center [309, 232] width 42 height 9
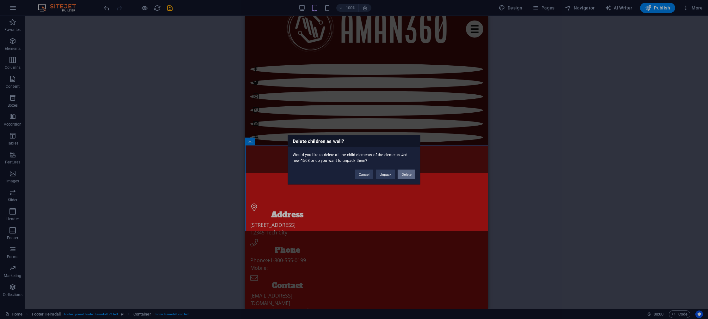
click at [405, 171] on button "Delete" at bounding box center [406, 174] width 18 height 9
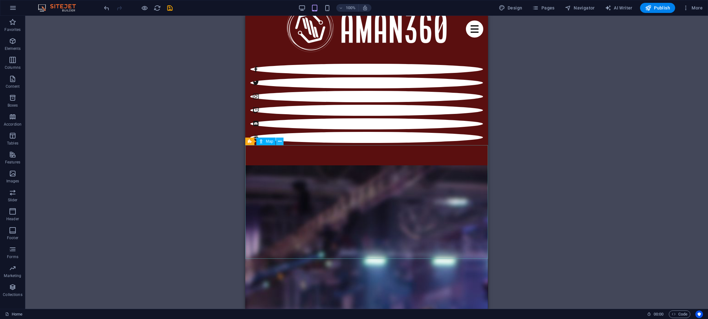
click at [277, 139] on button at bounding box center [280, 142] width 8 height 8
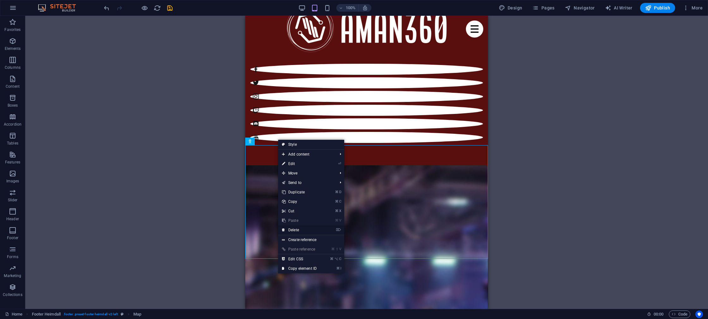
click at [309, 228] on link "⌦ Delete" at bounding box center [299, 230] width 42 height 9
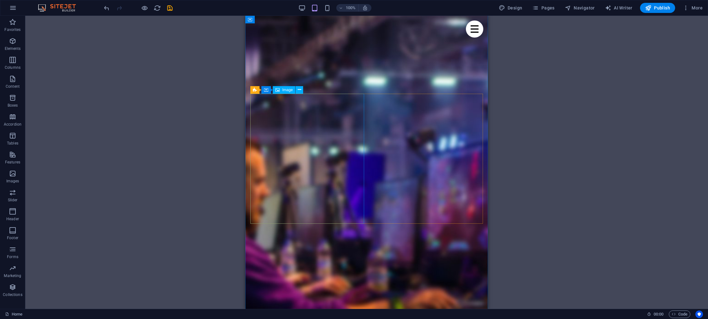
scroll to position [0, 0]
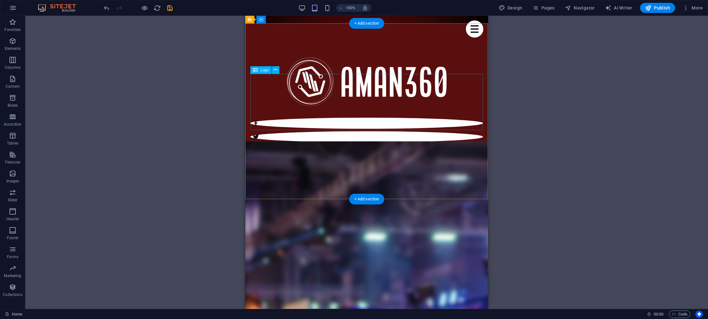
click at [309, 90] on div at bounding box center [366, 82] width 232 height 56
click at [303, 62] on div at bounding box center [366, 125] width 243 height 204
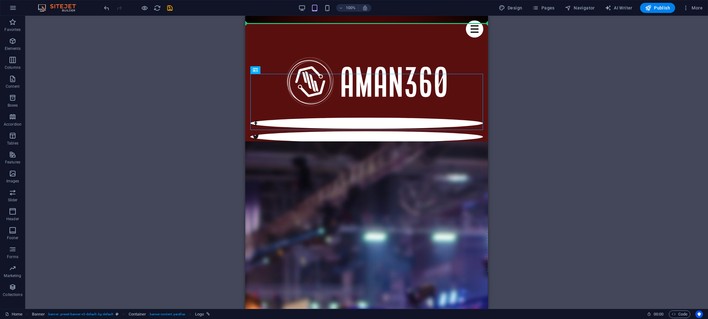
drag, startPoint x: 304, startPoint y: 99, endPoint x: 296, endPoint y: 20, distance: 79.7
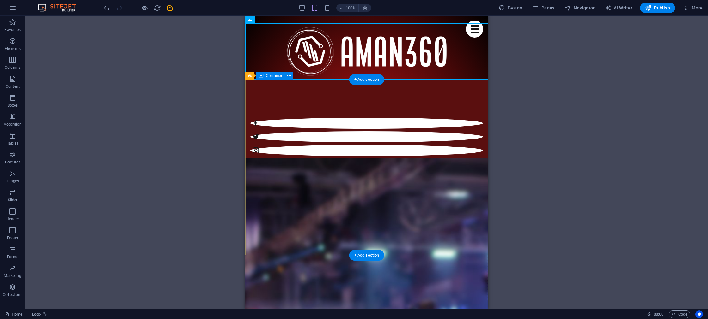
click at [322, 128] on div at bounding box center [366, 154] width 243 height 148
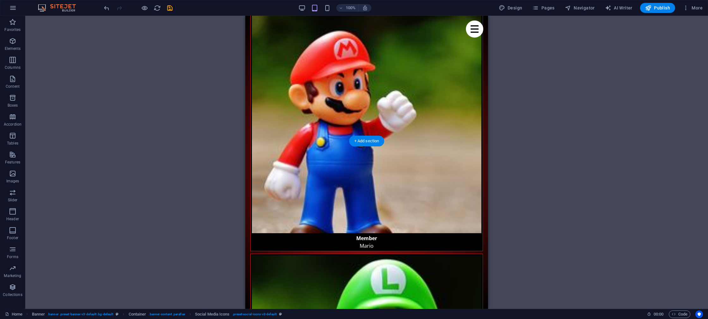
scroll to position [1939, 0]
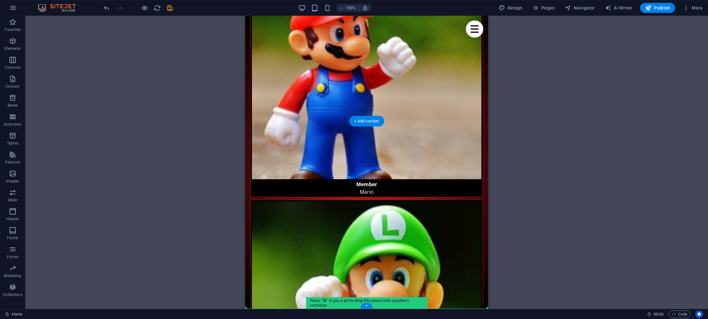
drag, startPoint x: 304, startPoint y: 171, endPoint x: 318, endPoint y: 280, distance: 109.3
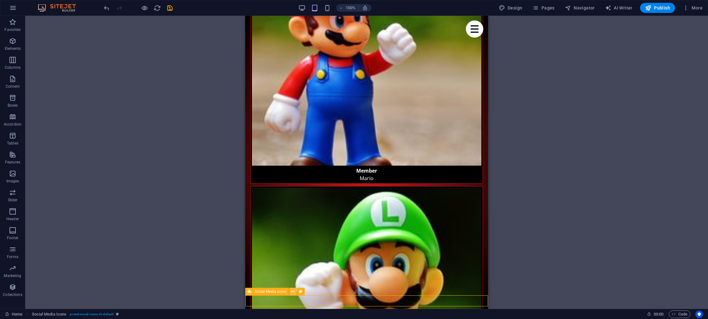
click at [292, 292] on icon at bounding box center [292, 292] width 3 height 7
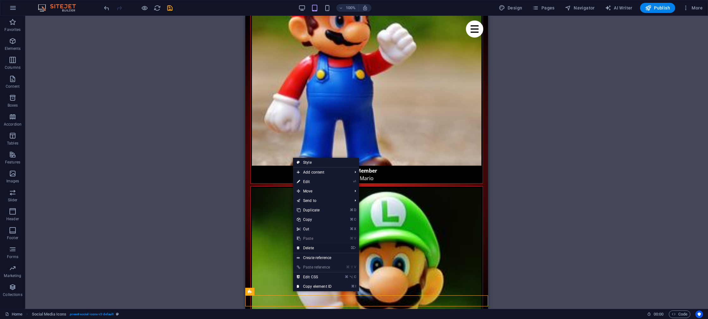
click at [308, 246] on link "⌦ Delete" at bounding box center [314, 248] width 42 height 9
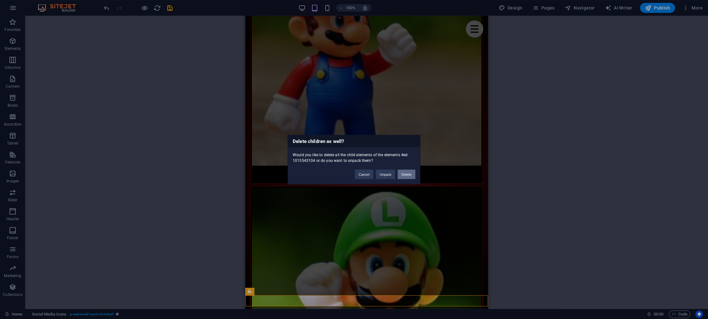
click at [405, 173] on button "Delete" at bounding box center [406, 174] width 18 height 9
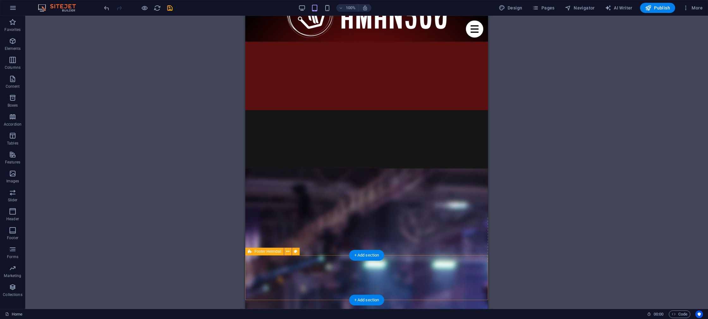
scroll to position [0, 0]
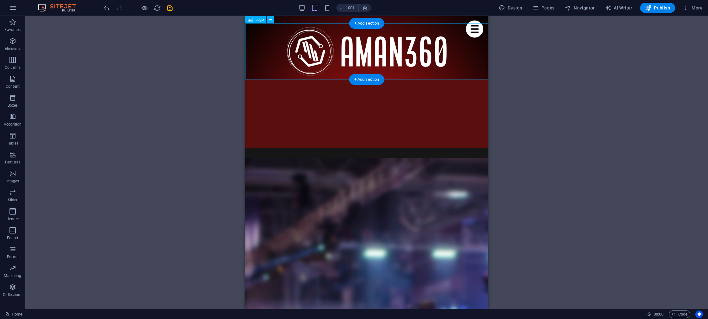
click at [288, 51] on div at bounding box center [366, 51] width 243 height 56
click at [303, 44] on div at bounding box center [366, 51] width 243 height 56
click at [368, 48] on div at bounding box center [366, 51] width 243 height 56
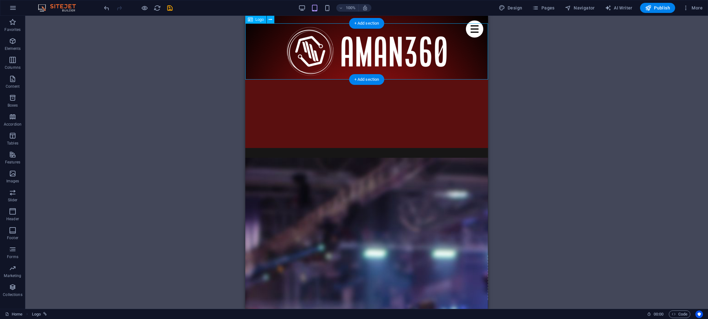
drag, startPoint x: 361, startPoint y: 49, endPoint x: 337, endPoint y: 52, distance: 24.2
click at [337, 52] on div at bounding box center [366, 51] width 243 height 56
click at [262, 21] on span "Logo" at bounding box center [259, 20] width 9 height 4
click at [256, 19] on span "Logo" at bounding box center [259, 20] width 9 height 4
click at [271, 19] on icon at bounding box center [269, 19] width 3 height 7
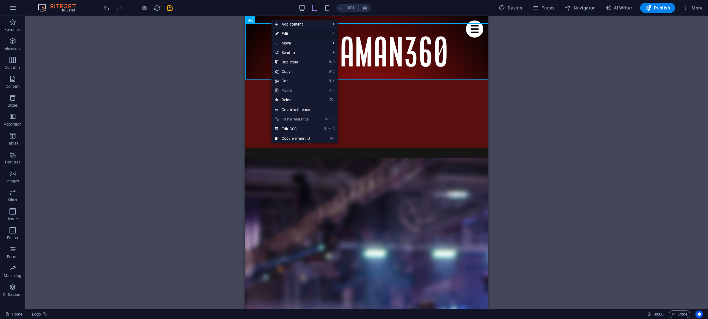
click at [284, 31] on link "⏎ Edit" at bounding box center [292, 33] width 42 height 9
select select "px"
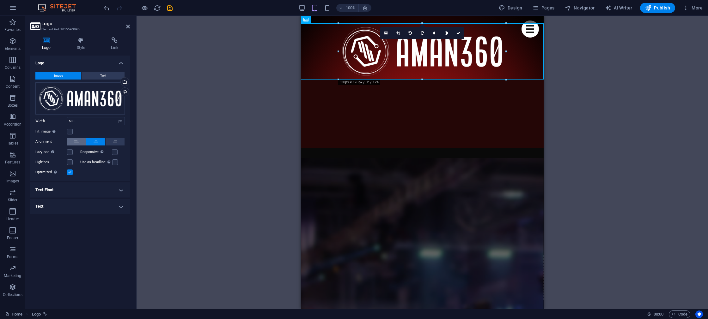
click at [77, 142] on icon at bounding box center [76, 142] width 4 height 8
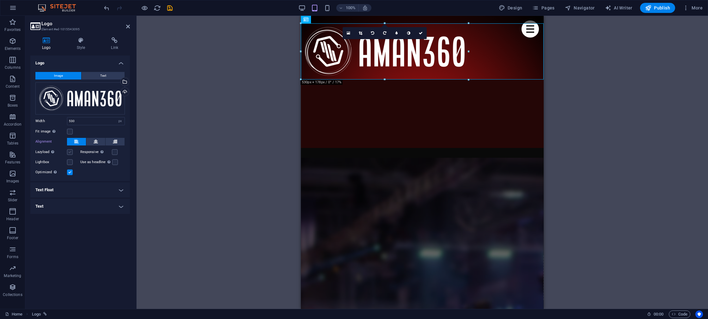
click at [69, 152] on label at bounding box center [70, 152] width 6 height 6
click at [0, 0] on input "Lazyload Loading images after the page loads improves page speed." at bounding box center [0, 0] width 0 height 0
click at [69, 152] on label at bounding box center [70, 152] width 6 height 6
click at [0, 0] on input "Lazyload Loading images after the page loads improves page speed." at bounding box center [0, 0] width 0 height 0
click at [69, 158] on div "Image Text Drag files here, click to choose files or select files from Files or…" at bounding box center [80, 124] width 100 height 114
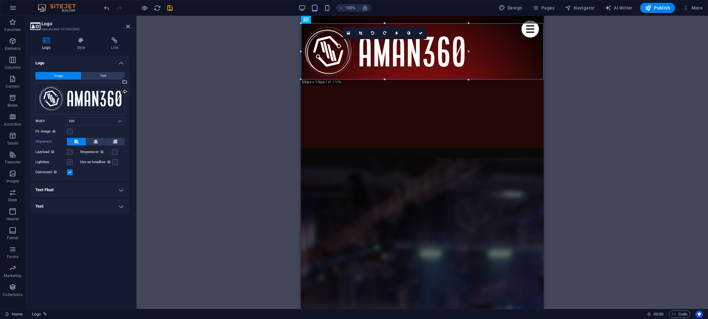
click at [69, 160] on label at bounding box center [70, 163] width 6 height 6
click at [0, 0] on input "Lightbox" at bounding box center [0, 0] width 0 height 0
click at [69, 161] on label at bounding box center [70, 163] width 6 height 6
click at [0, 0] on input "Lightbox" at bounding box center [0, 0] width 0 height 0
click at [115, 153] on label at bounding box center [115, 152] width 6 height 6
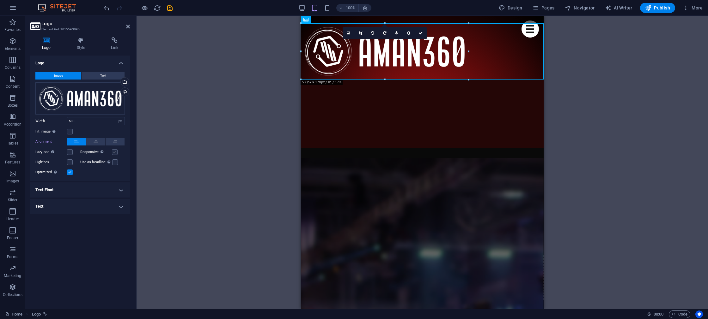
click at [0, 0] on input "Responsive Automatically load retina image and smartphone optimized sizes." at bounding box center [0, 0] width 0 height 0
click at [115, 153] on label at bounding box center [115, 152] width 6 height 6
click at [0, 0] on input "Responsive Automatically load retina image and smartphone optimized sizes." at bounding box center [0, 0] width 0 height 0
click at [89, 190] on h4 "Text Float" at bounding box center [80, 190] width 100 height 15
click at [85, 190] on h4 "Text Float" at bounding box center [80, 188] width 100 height 11
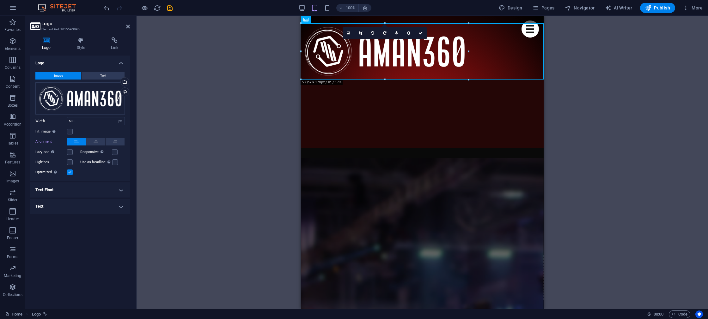
click at [76, 212] on h4 "Text" at bounding box center [80, 206] width 100 height 15
click at [67, 209] on h4 "Text" at bounding box center [80, 204] width 100 height 11
click at [98, 75] on button "Text" at bounding box center [102, 76] width 43 height 8
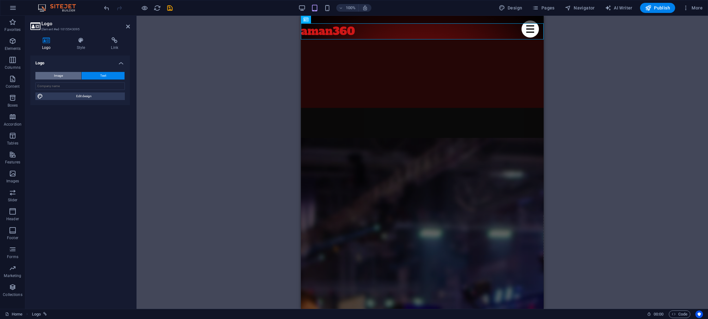
click at [69, 75] on button "Image" at bounding box center [58, 76] width 46 height 8
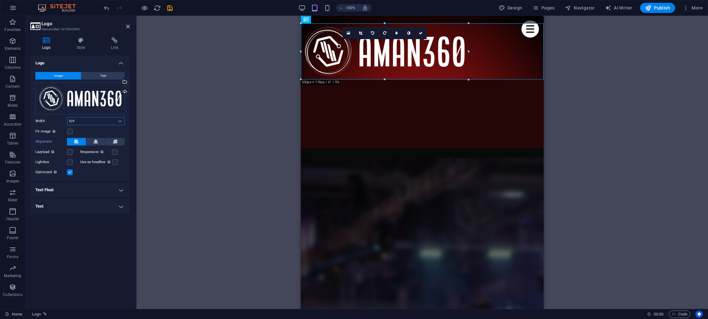
drag, startPoint x: 90, startPoint y: 121, endPoint x: 71, endPoint y: 121, distance: 18.3
click at [71, 121] on input "529" at bounding box center [95, 122] width 57 height 8
drag, startPoint x: 87, startPoint y: 122, endPoint x: 53, endPoint y: 123, distance: 34.1
click at [53, 123] on div "Width 525 Default auto px rem % em vh vw" at bounding box center [79, 121] width 89 height 8
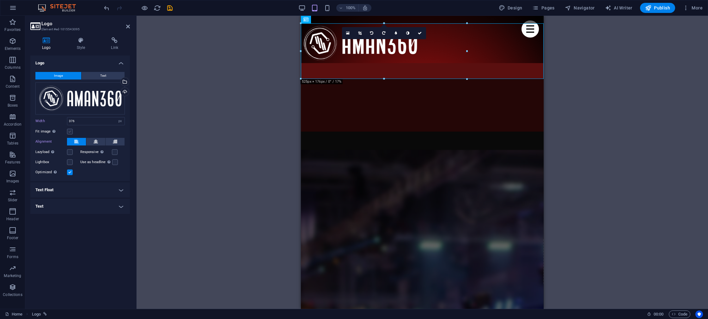
click at [69, 130] on label at bounding box center [70, 132] width 6 height 6
click at [0, 0] on input "Fit image Automatically fit image to a fixed width and height" at bounding box center [0, 0] width 0 height 0
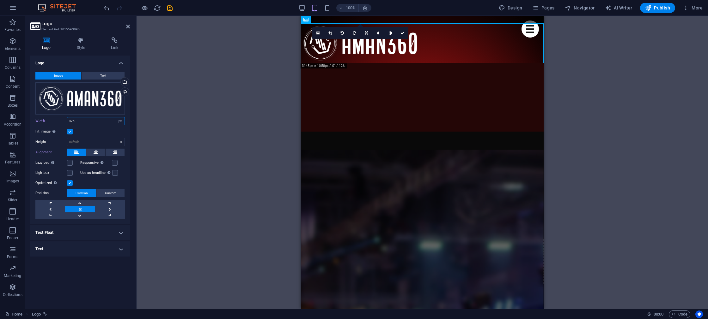
click at [71, 122] on input "376" at bounding box center [95, 122] width 57 height 8
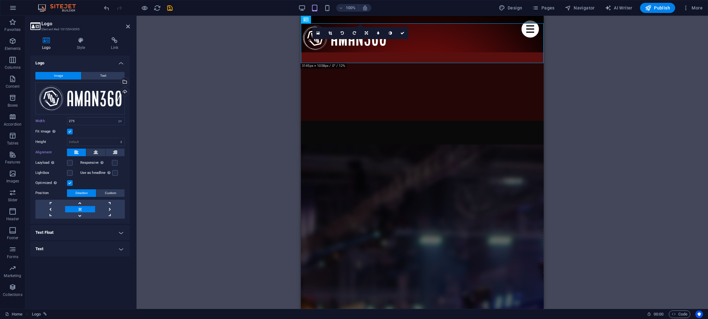
click at [77, 126] on div "Image Text Drag files here, click to choose files or select files from Files or…" at bounding box center [80, 145] width 100 height 157
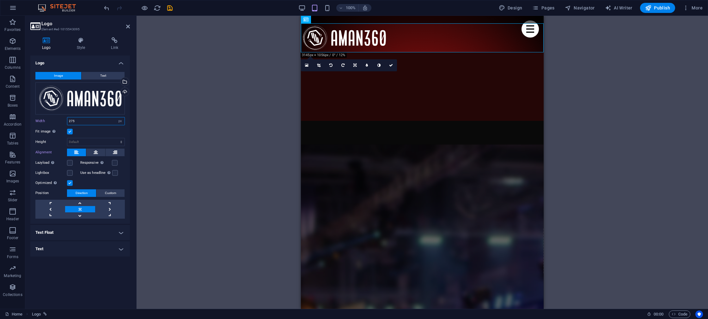
click at [73, 122] on input "275" at bounding box center [95, 122] width 57 height 8
type input "146"
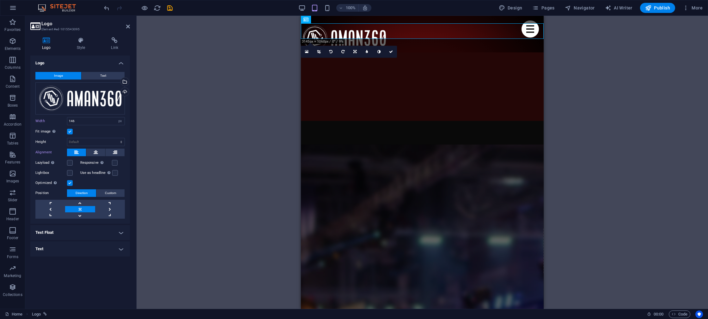
click at [79, 129] on div "Fit image Automatically fit image to a fixed width and height" at bounding box center [79, 132] width 89 height 8
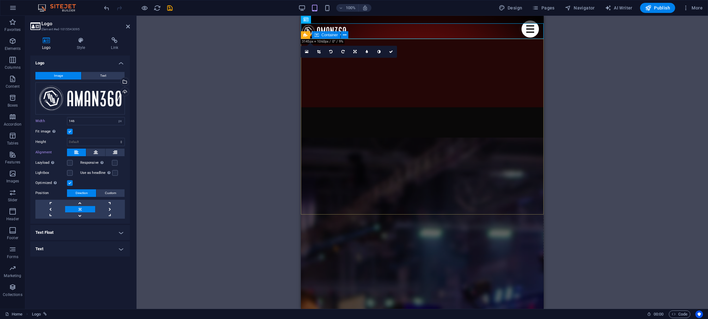
click at [360, 107] on div at bounding box center [422, 73] width 243 height 69
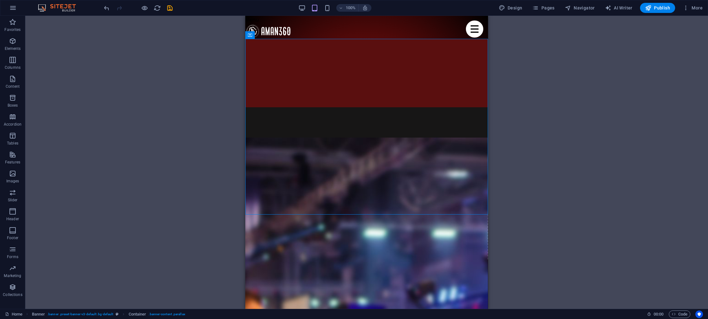
click at [181, 111] on div "H2 Container Banner Container Banner Icon Spacer Text Spacer Preset Container I…" at bounding box center [366, 162] width 682 height 293
click at [271, 28] on div at bounding box center [366, 30] width 243 height 15
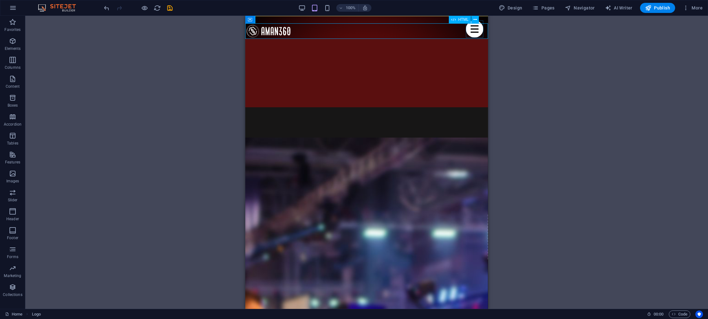
click at [473, 30] on div "Menu" at bounding box center [474, 29] width 17 height 17
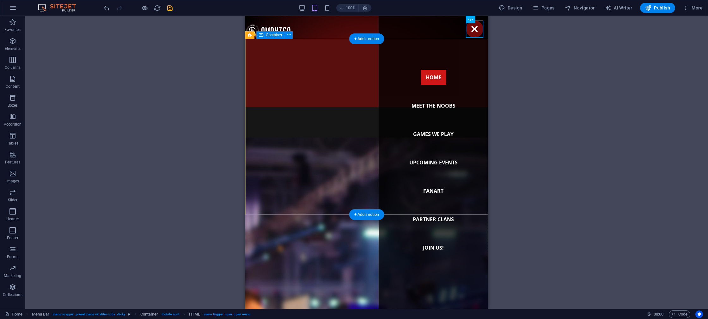
click at [359, 61] on div at bounding box center [366, 73] width 243 height 69
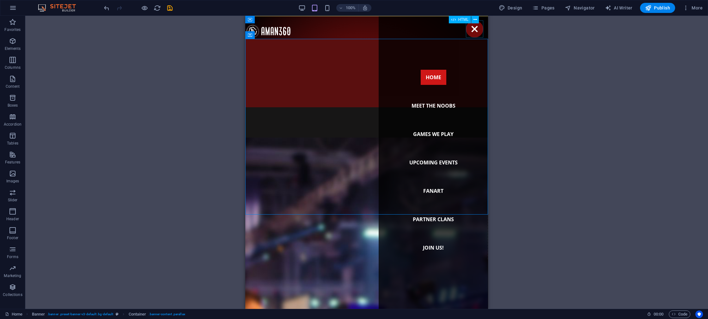
drag, startPoint x: 475, startPoint y: 30, endPoint x: 472, endPoint y: 31, distance: 4.1
click at [475, 30] on div "Menu" at bounding box center [474, 29] width 17 height 17
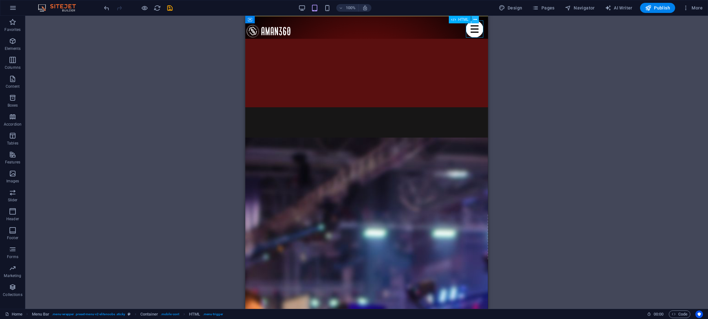
click at [474, 21] on icon at bounding box center [474, 19] width 3 height 7
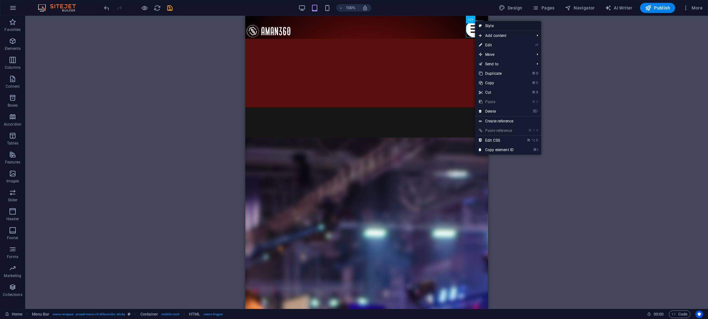
click at [501, 27] on link "Style" at bounding box center [508, 25] width 66 height 9
select select "rem"
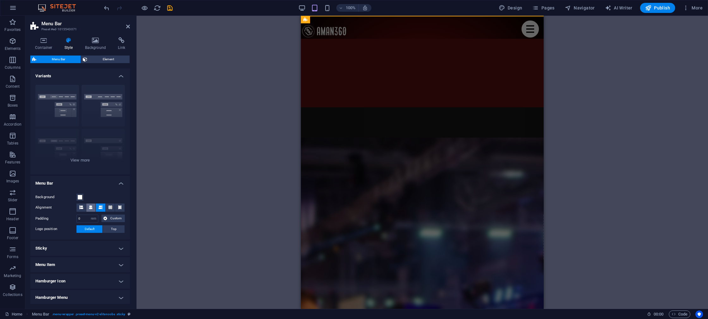
click at [90, 208] on icon at bounding box center [91, 208] width 4 height 4
click at [59, 105] on div "Border Centered Default Fixed Loki Trigger Wide XXL" at bounding box center [80, 127] width 100 height 95
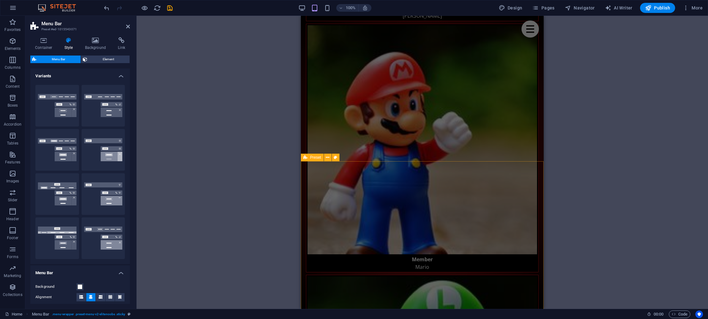
scroll to position [1888, 0]
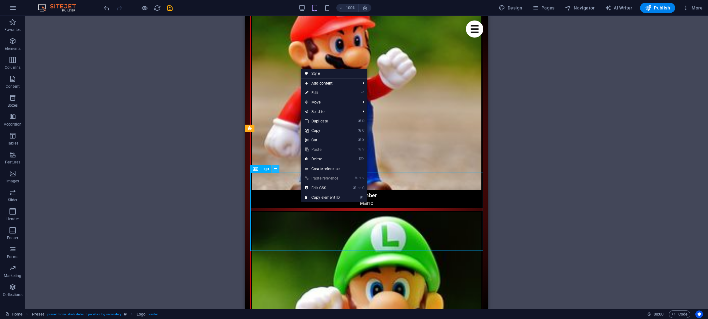
click at [275, 170] on icon at bounding box center [275, 169] width 3 height 7
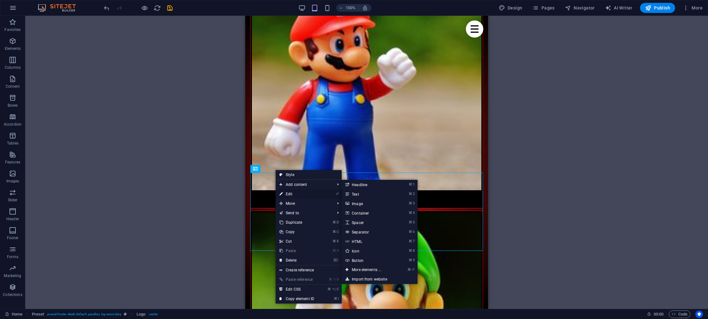
click at [290, 194] on link "⏎ Edit" at bounding box center [296, 194] width 42 height 9
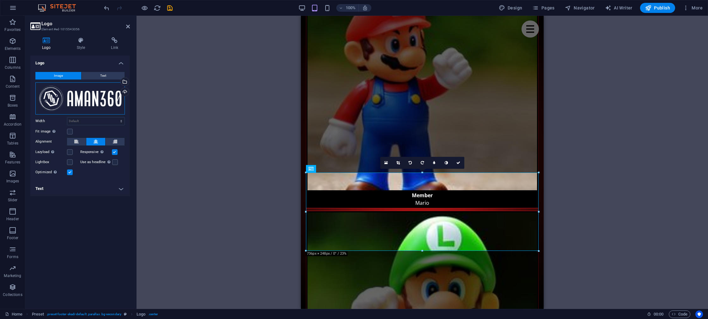
click at [83, 99] on div "Drag files here, click to choose files or select files from Files or our free s…" at bounding box center [79, 98] width 89 height 32
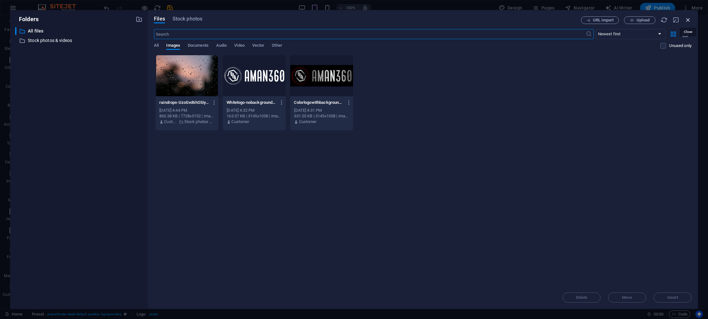
click at [690, 21] on icon "button" at bounding box center [687, 19] width 7 height 7
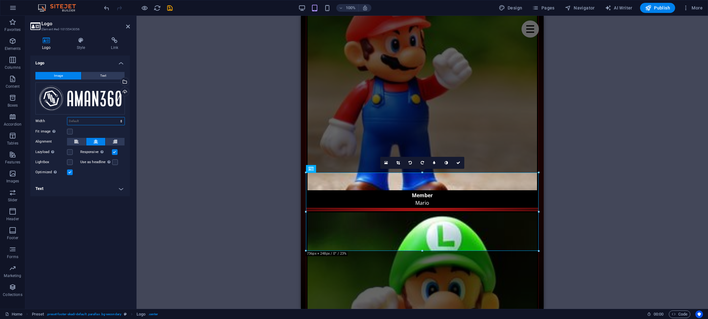
click at [76, 123] on select "Default auto px rem % em vh vw" at bounding box center [95, 122] width 57 height 8
select select "px"
click at [116, 118] on select "Default auto px rem % em vh vw" at bounding box center [95, 122] width 57 height 8
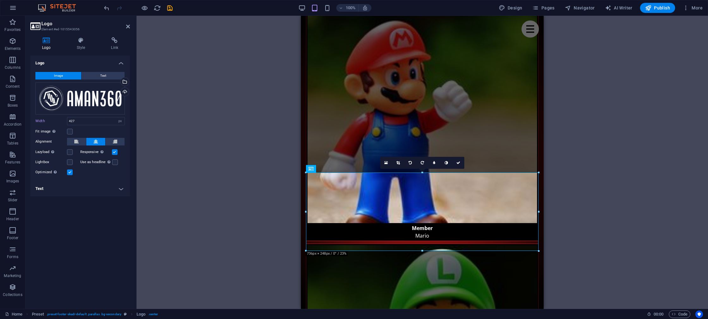
click at [59, 123] on div "Width 427 Default auto px rem % em vh vw" at bounding box center [79, 121] width 89 height 8
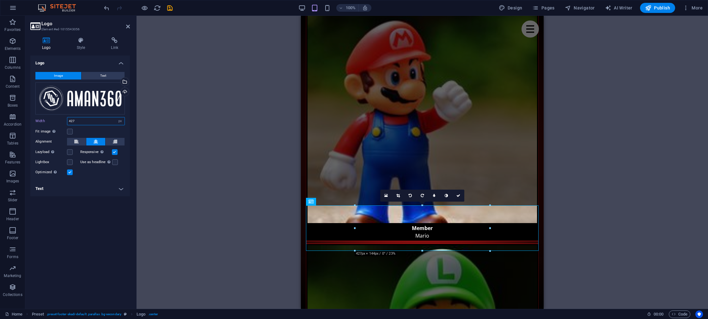
click at [73, 122] on input "427" at bounding box center [95, 122] width 57 height 8
type input "252"
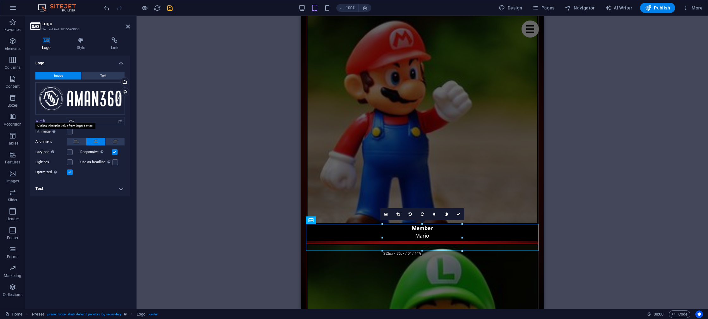
scroll to position [1836, 0]
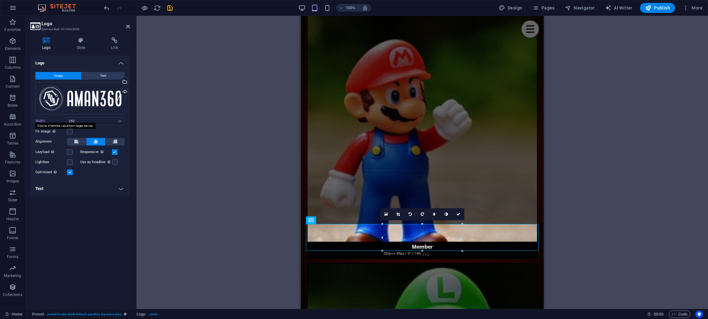
click at [54, 122] on label "Width" at bounding box center [51, 120] width 32 height 3
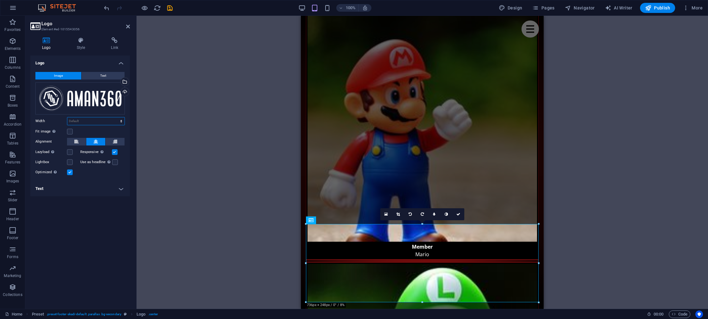
click at [76, 123] on select "Default auto px rem % em vh vw" at bounding box center [95, 122] width 57 height 8
select select "px"
click at [116, 118] on select "Default auto px rem % em vh vw" at bounding box center [95, 122] width 57 height 8
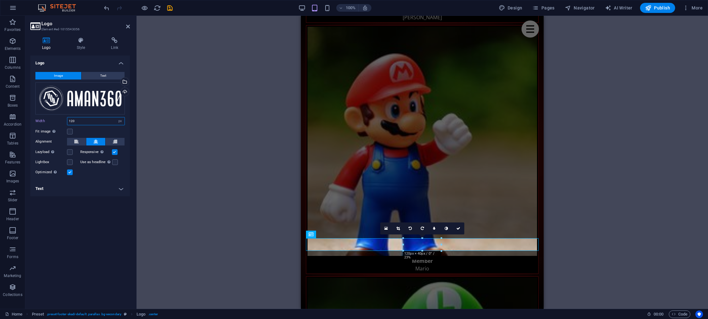
type input "120"
click at [83, 179] on div "Image Text Drag files here, click to choose files or select files from Files or…" at bounding box center [80, 124] width 100 height 114
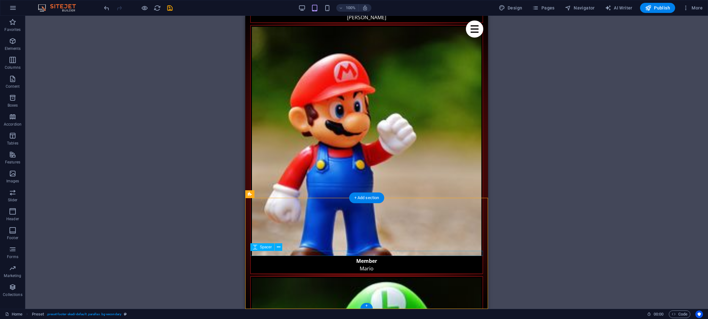
click at [279, 248] on icon at bounding box center [278, 247] width 3 height 7
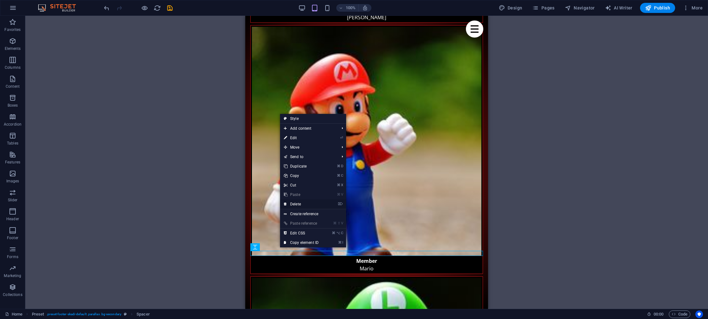
click at [299, 202] on link "⌦ Delete" at bounding box center [301, 204] width 42 height 9
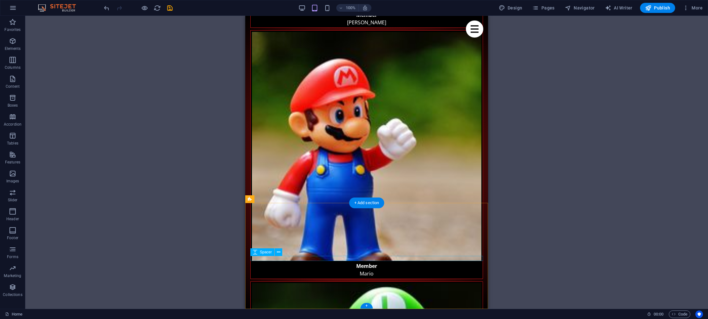
click at [279, 254] on icon at bounding box center [278, 252] width 3 height 7
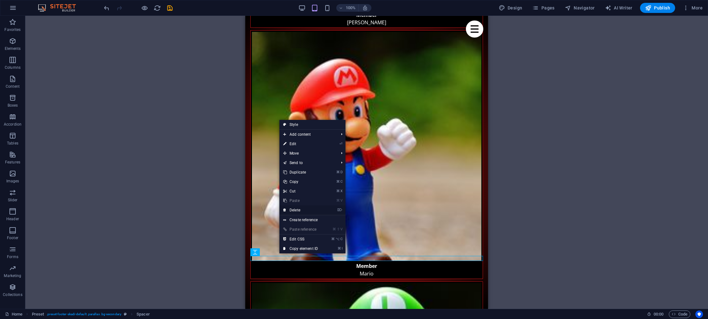
click at [292, 209] on link "⌦ Delete" at bounding box center [300, 210] width 42 height 9
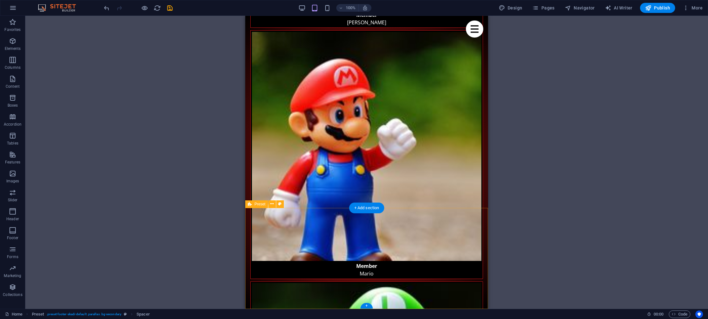
scroll to position [1812, 0]
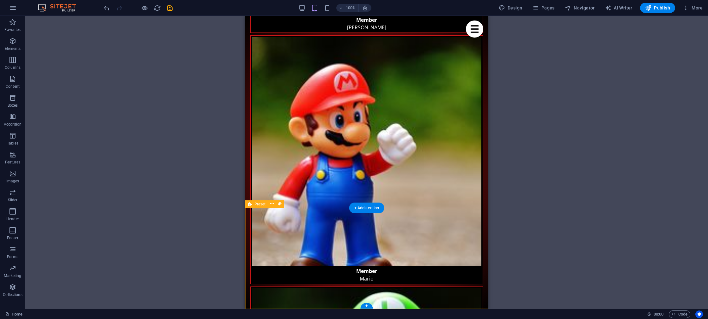
drag, startPoint x: 339, startPoint y: 267, endPoint x: 340, endPoint y: 290, distance: 23.4
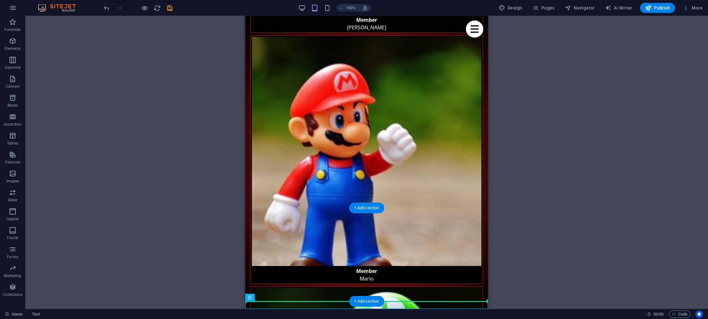
drag, startPoint x: 337, startPoint y: 306, endPoint x: 336, endPoint y: 297, distance: 9.2
drag, startPoint x: 337, startPoint y: 303, endPoint x: 336, endPoint y: 275, distance: 27.5
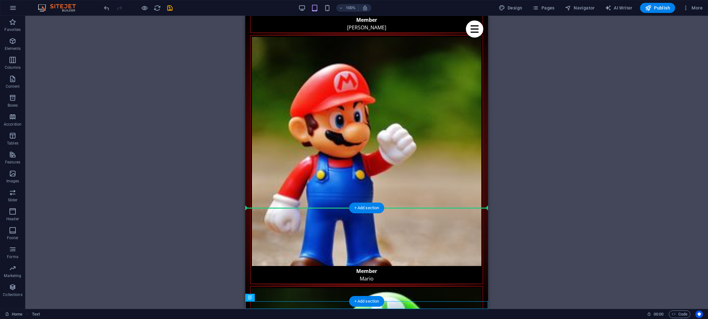
drag, startPoint x: 335, startPoint y: 306, endPoint x: 332, endPoint y: 236, distance: 70.2
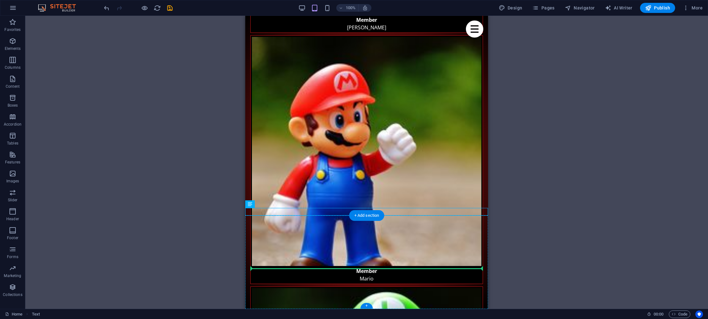
drag, startPoint x: 327, startPoint y: 211, endPoint x: 333, endPoint y: 263, distance: 52.4
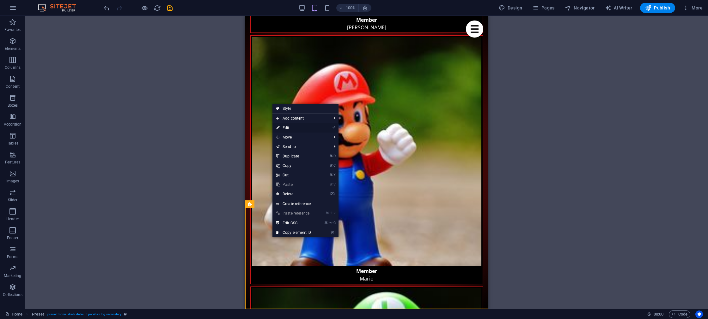
click at [297, 125] on link "⏎ Edit" at bounding box center [293, 127] width 42 height 9
select select "footer"
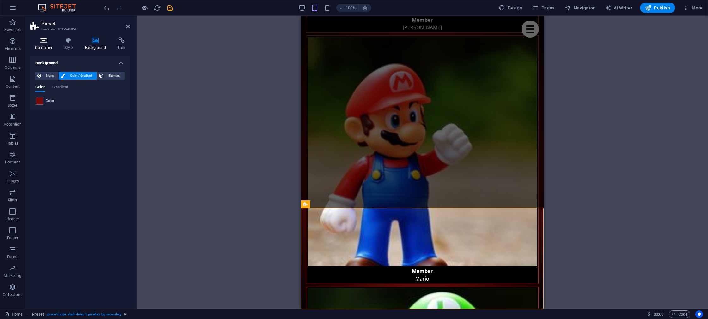
click at [43, 45] on h4 "Container" at bounding box center [44, 43] width 29 height 13
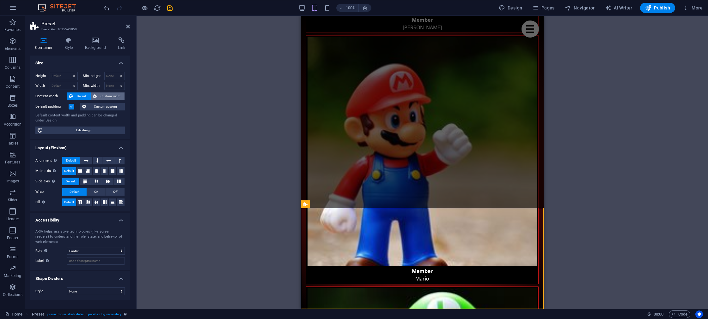
click at [101, 96] on span "Custom width" at bounding box center [111, 97] width 24 height 8
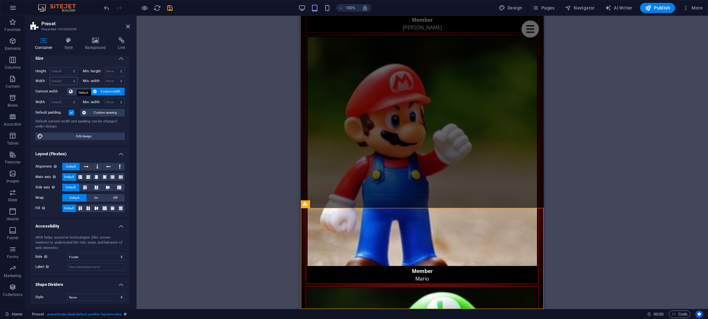
scroll to position [5, 0]
click at [74, 73] on select "Default px rem % vh vw" at bounding box center [63, 71] width 27 height 8
select select "px"
click at [68, 67] on select "Default px rem % vh vw" at bounding box center [63, 71] width 27 height 8
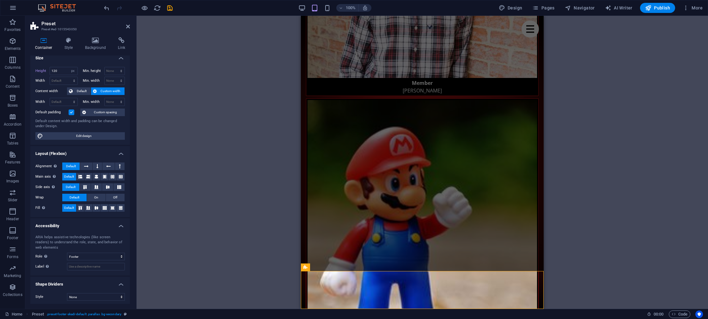
click at [64, 65] on div "Height 120 Default px rem % vh vw Min. height None px rem % vh vw Width Default…" at bounding box center [80, 103] width 100 height 83
click at [65, 71] on input "120" at bounding box center [63, 71] width 27 height 8
click at [57, 71] on input "120" at bounding box center [63, 71] width 27 height 8
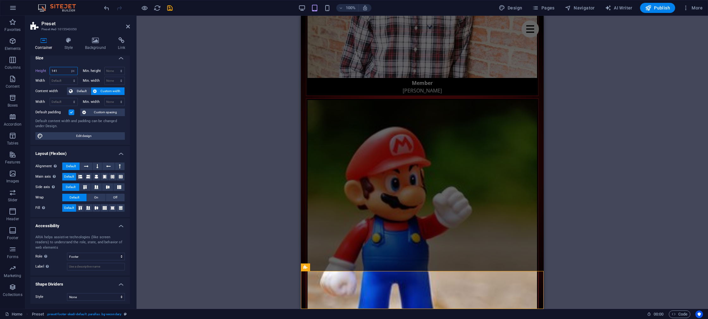
type input "141"
click at [50, 67] on div "141 Default px rem % vh vw" at bounding box center [64, 71] width 28 height 8
click at [47, 66] on div "Height 141 Default px rem % vh vw Min. height None px rem % vh vw Width Default…" at bounding box center [80, 103] width 100 height 83
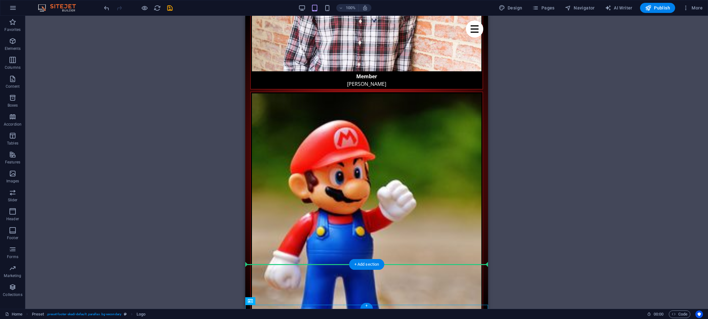
drag, startPoint x: 409, startPoint y: 306, endPoint x: 405, endPoint y: 282, distance: 24.7
click at [219, 286] on div "Drag here to replace the existing content. Press “Ctrl” if you want to create a…" at bounding box center [366, 162] width 682 height 293
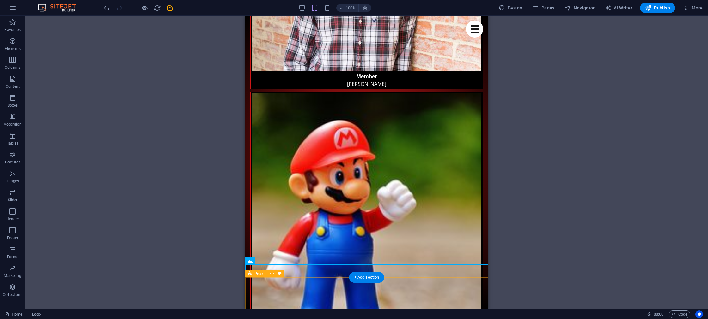
click at [269, 263] on icon at bounding box center [269, 261] width 3 height 7
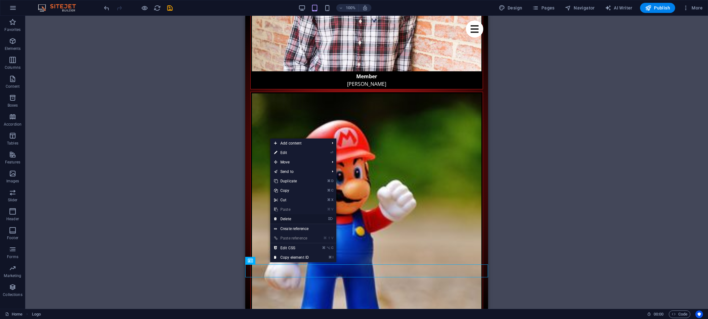
click at [290, 217] on link "⌦ Delete" at bounding box center [291, 218] width 42 height 9
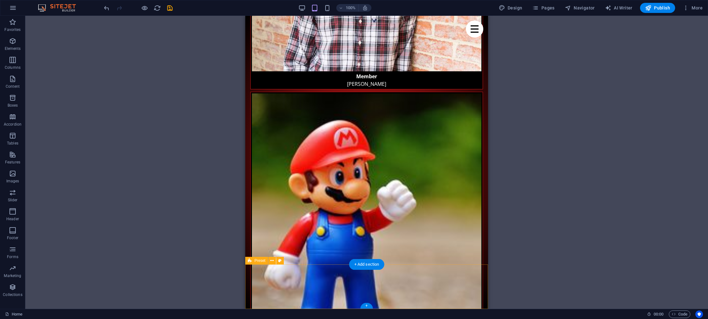
click at [267, 303] on icon at bounding box center [268, 301] width 3 height 7
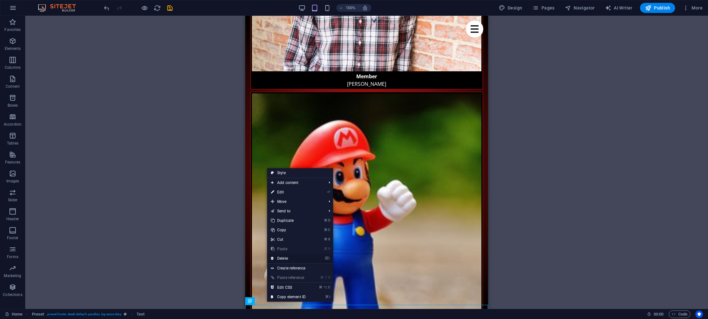
click at [283, 257] on link "⌦ Delete" at bounding box center [288, 258] width 42 height 9
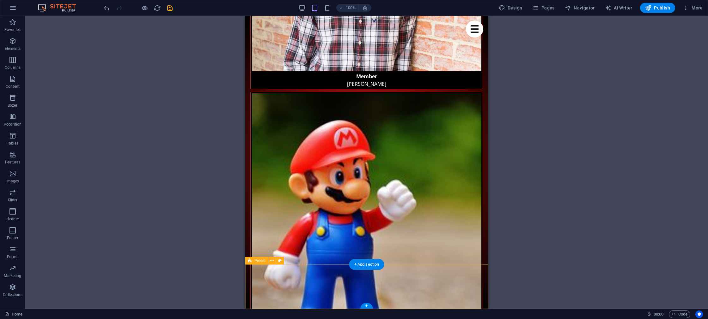
click at [193, 279] on div "Drag here to replace the existing content. Press “Ctrl” if you want to create a…" at bounding box center [366, 162] width 682 height 293
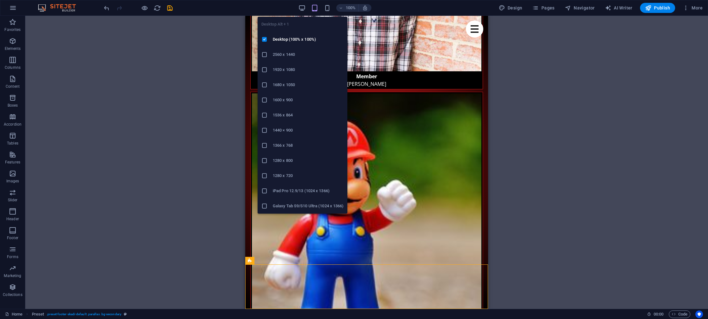
click at [304, 3] on div "100%" at bounding box center [334, 8] width 73 height 10
click at [301, 9] on icon "button" at bounding box center [301, 7] width 7 height 7
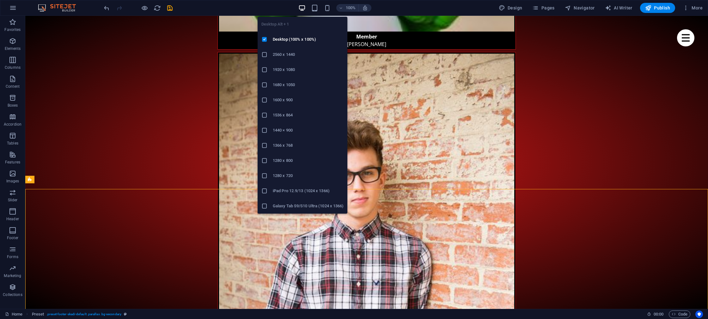
scroll to position [1634, 0]
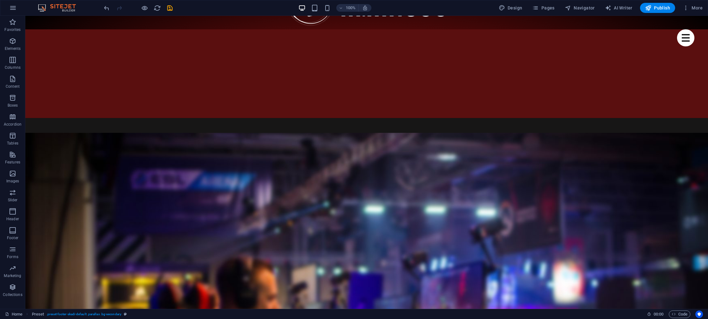
scroll to position [0, 0]
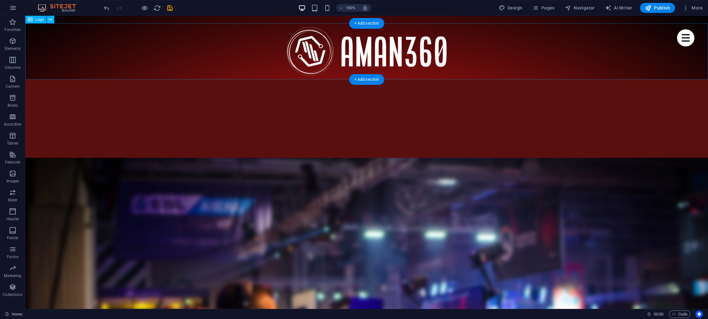
click at [196, 59] on div at bounding box center [366, 51] width 682 height 56
click at [346, 50] on div at bounding box center [366, 51] width 682 height 56
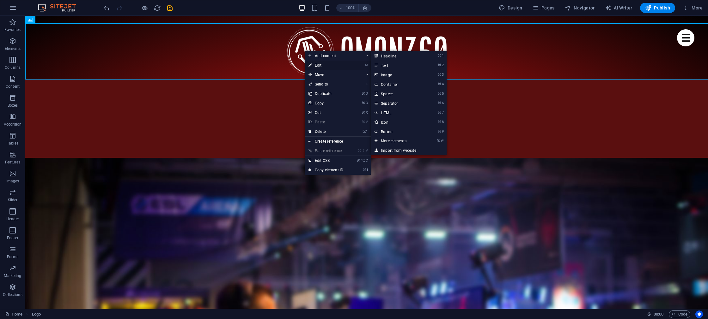
click at [322, 64] on link "⏎ Edit" at bounding box center [326, 65] width 42 height 9
select select "px"
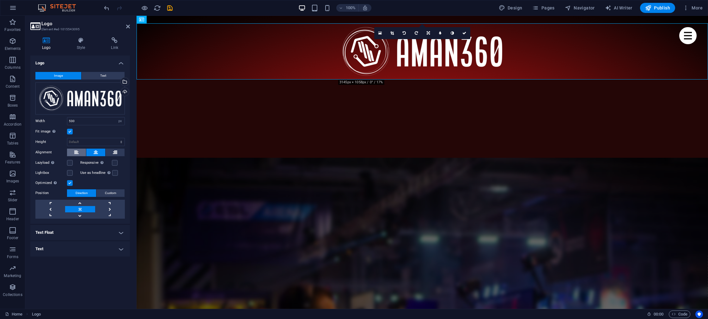
click at [75, 154] on icon at bounding box center [76, 153] width 4 height 8
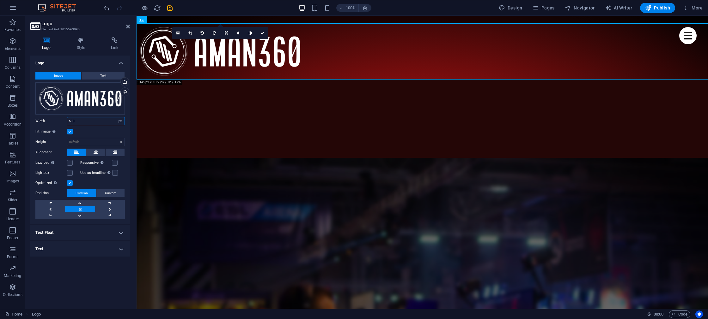
click at [74, 122] on input "530" at bounding box center [95, 122] width 57 height 8
click at [74, 122] on input "529" at bounding box center [95, 122] width 57 height 8
click at [74, 122] on input "530" at bounding box center [95, 122] width 57 height 8
type input "135"
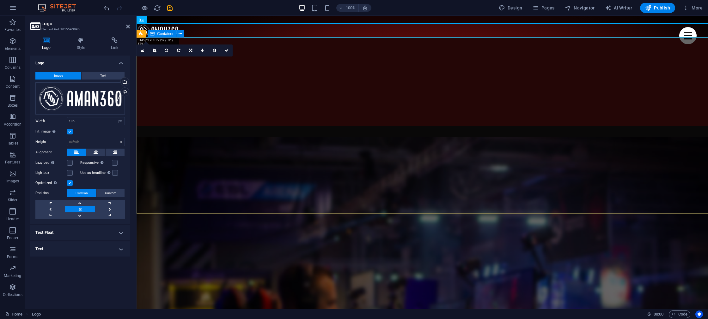
click at [342, 86] on div at bounding box center [421, 82] width 571 height 89
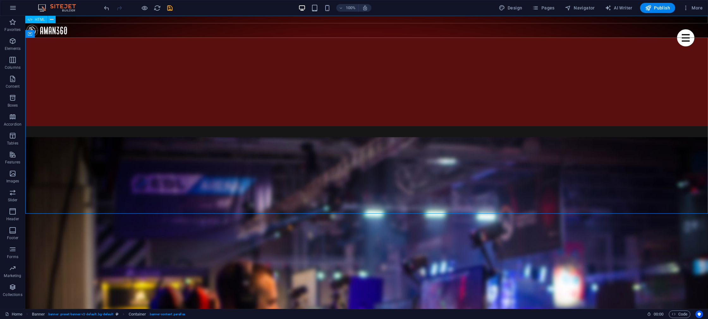
click at [182, 20] on div "Menu" at bounding box center [366, 20] width 682 height 8
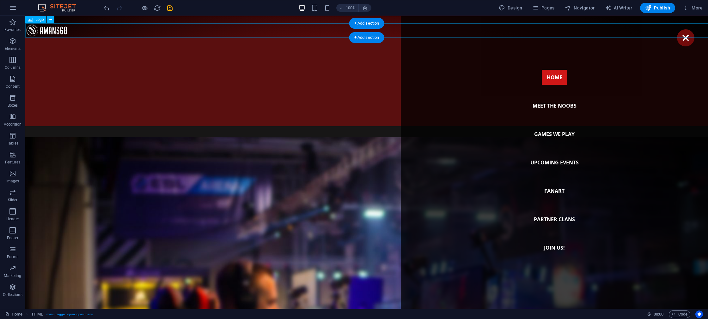
click at [173, 29] on div at bounding box center [366, 30] width 682 height 14
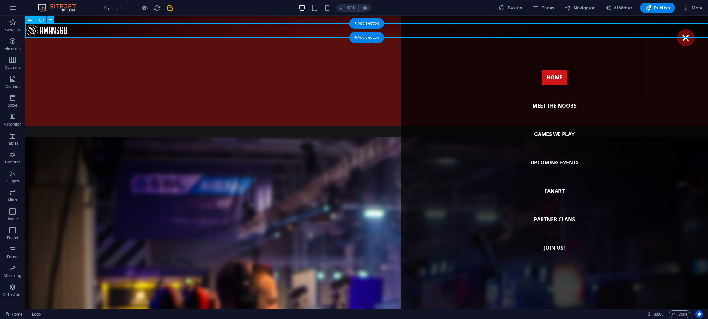
click at [178, 32] on div at bounding box center [366, 30] width 682 height 14
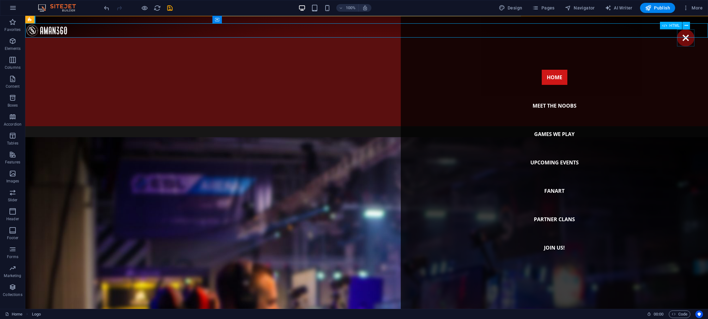
drag, startPoint x: 684, startPoint y: 41, endPoint x: 669, endPoint y: 48, distance: 15.8
click at [683, 41] on div "Menu" at bounding box center [685, 37] width 17 height 17
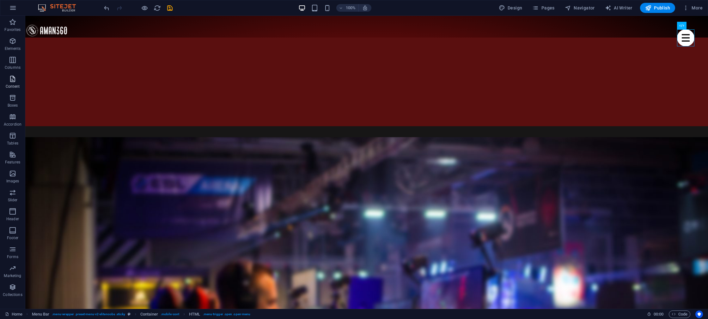
click at [14, 80] on icon "button" at bounding box center [13, 79] width 8 height 8
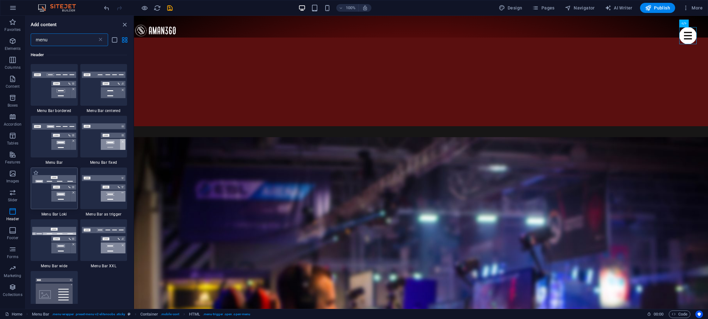
scroll to position [182, 0]
type input "menu"
click at [48, 145] on img at bounding box center [54, 137] width 44 height 27
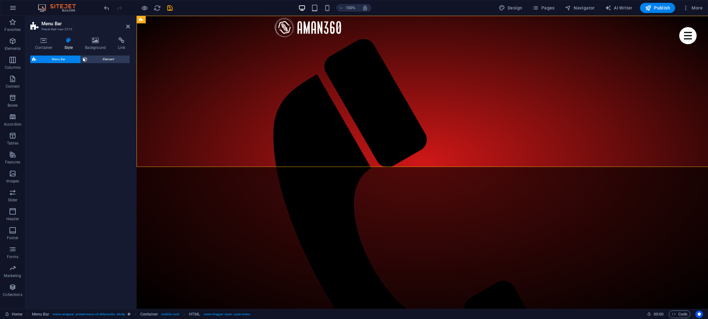
select select "rem"
select select "preset-menu-v2-default"
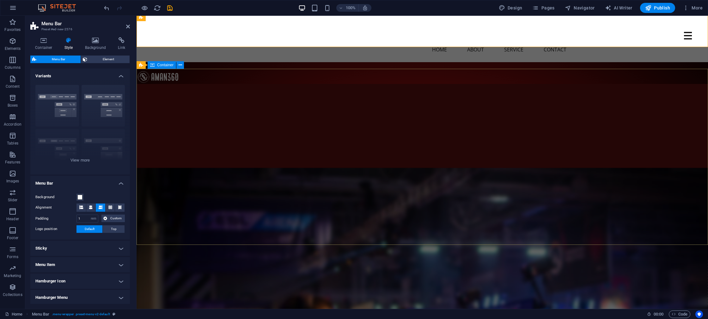
scroll to position [0, 0]
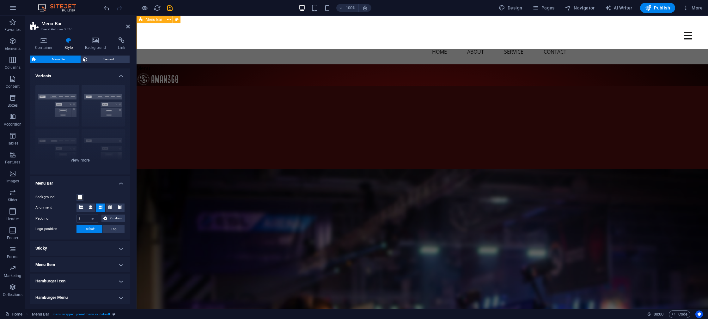
click at [246, 38] on div "Menu Home About Service Contact" at bounding box center [421, 40] width 571 height 49
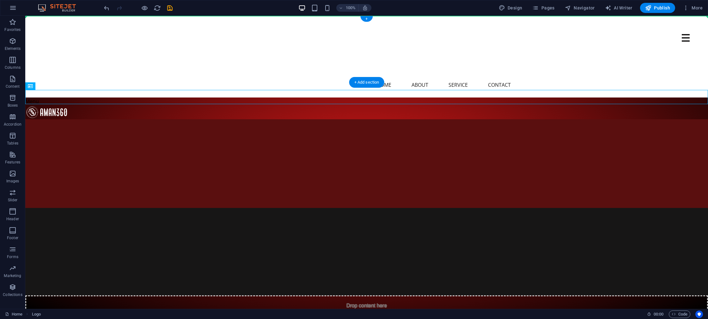
drag, startPoint x: 55, startPoint y: 62, endPoint x: 166, endPoint y: 31, distance: 114.8
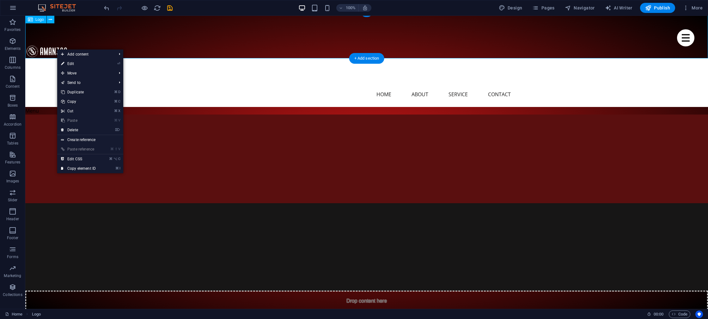
scroll to position [9, 0]
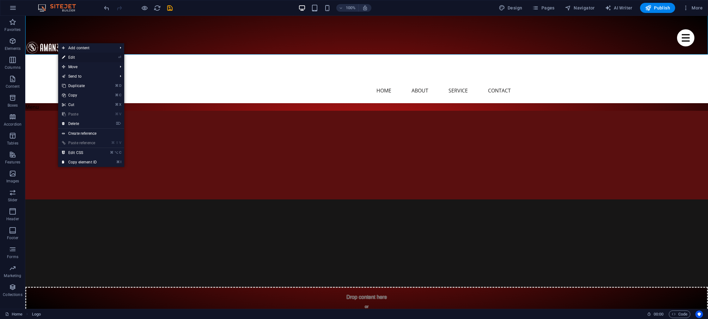
click at [102, 55] on li "⏎ Edit" at bounding box center [91, 57] width 66 height 9
click at [76, 57] on link "⏎ Edit" at bounding box center [79, 57] width 42 height 9
select select "px"
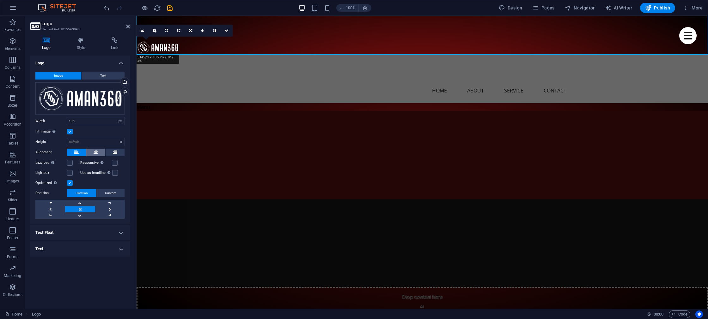
click at [93, 153] on icon at bounding box center [95, 153] width 4 height 8
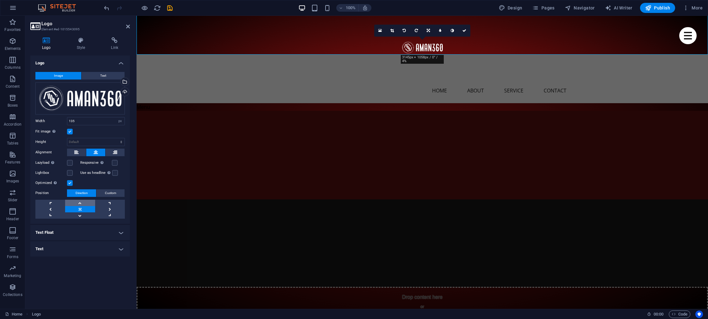
click at [79, 202] on link at bounding box center [80, 203] width 30 height 6
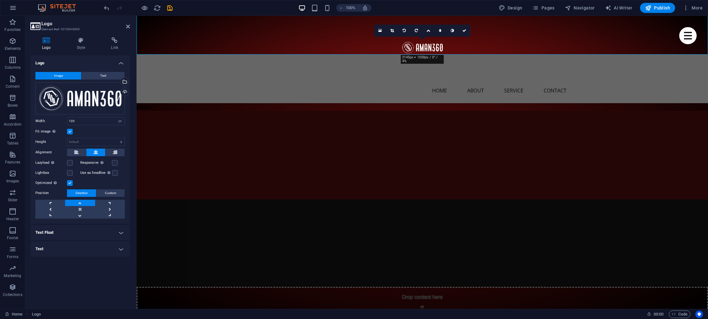
click at [79, 202] on link at bounding box center [80, 203] width 30 height 6
click at [82, 209] on link at bounding box center [80, 209] width 30 height 6
click at [192, 139] on div at bounding box center [421, 155] width 571 height 89
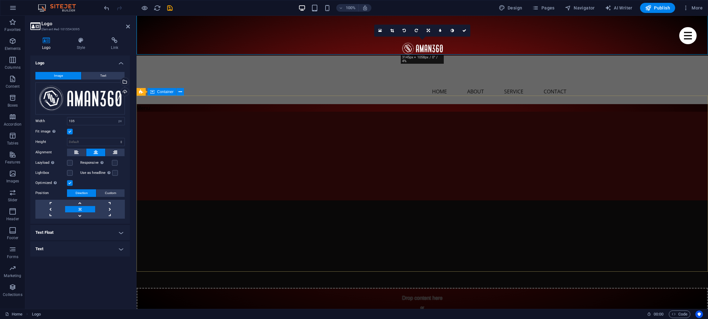
scroll to position [7, 0]
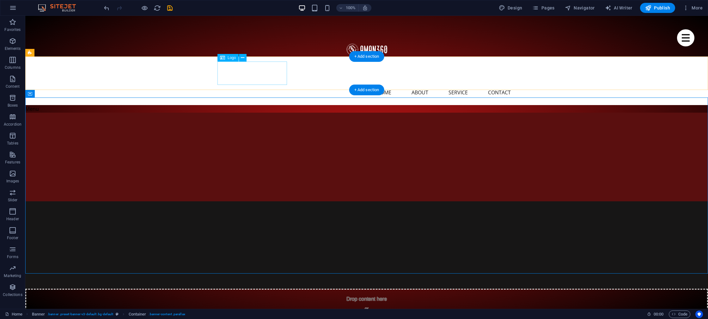
click at [261, 75] on div at bounding box center [366, 73] width 298 height 23
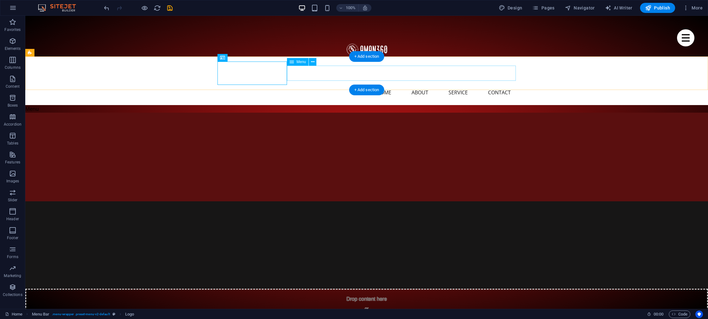
click at [303, 85] on nav "Home About Service Contact" at bounding box center [366, 92] width 298 height 15
click at [258, 75] on div at bounding box center [366, 73] width 298 height 23
click at [229, 59] on span "Logo" at bounding box center [231, 58] width 9 height 4
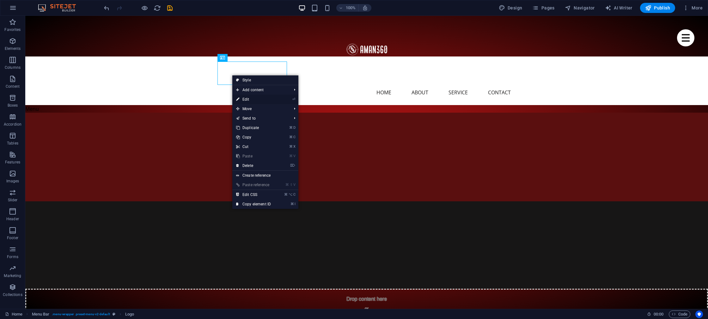
click at [249, 99] on link "⏎ Edit" at bounding box center [253, 99] width 42 height 9
select select "px"
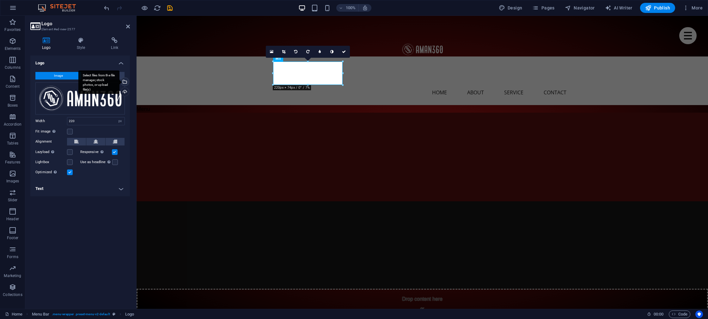
click at [126, 83] on div "Select files from the file manager, stock photos, or upload file(s)" at bounding box center [123, 82] width 9 height 9
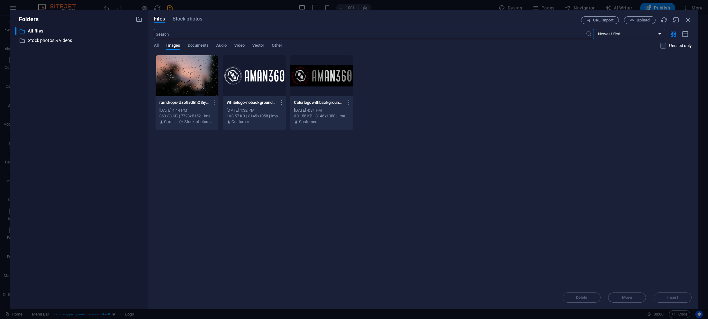
click at [312, 76] on div at bounding box center [321, 75] width 63 height 41
drag, startPoint x: 526, startPoint y: 282, endPoint x: 665, endPoint y: 297, distance: 140.1
click at [665, 297] on span "Insert" at bounding box center [672, 298] width 33 height 4
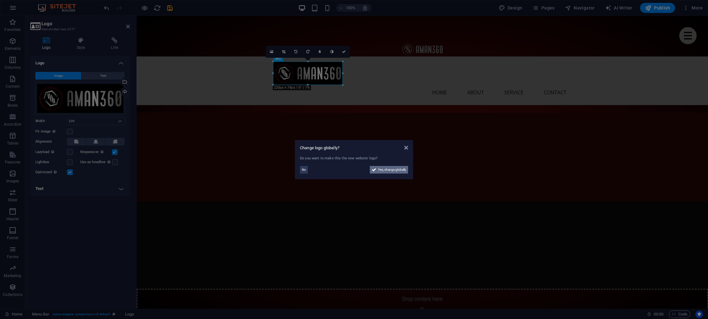
click at [376, 170] on button "Yes, change globally" at bounding box center [389, 170] width 38 height 8
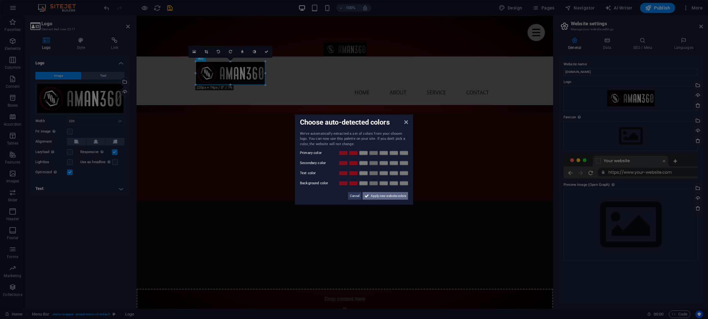
drag, startPoint x: 376, startPoint y: 198, endPoint x: 239, endPoint y: 182, distance: 138.0
click at [376, 198] on span "Apply new website colors" at bounding box center [388, 196] width 35 height 8
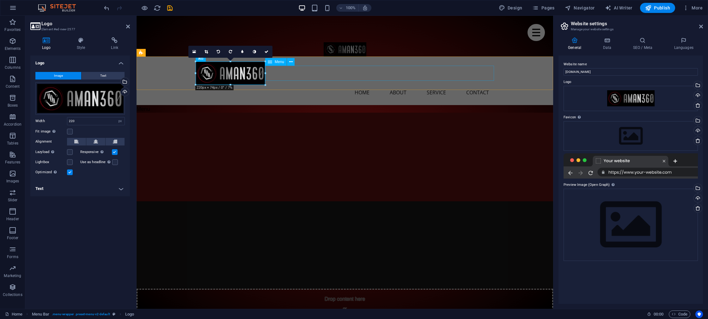
click at [297, 85] on nav "Home About Service Contact" at bounding box center [345, 92] width 298 height 15
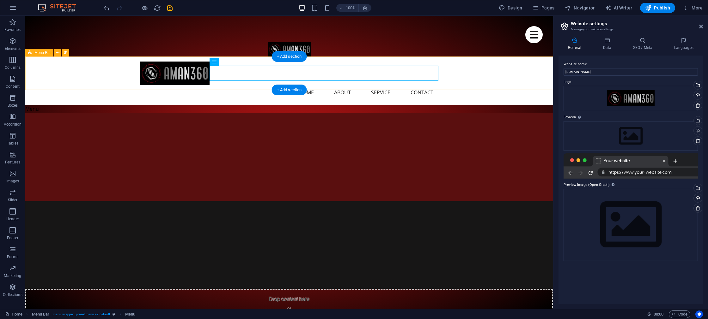
click at [118, 75] on div "Menu Home About Service Contact" at bounding box center [289, 81] width 528 height 49
click at [117, 77] on div "Menu Home About Service Contact" at bounding box center [289, 81] width 528 height 49
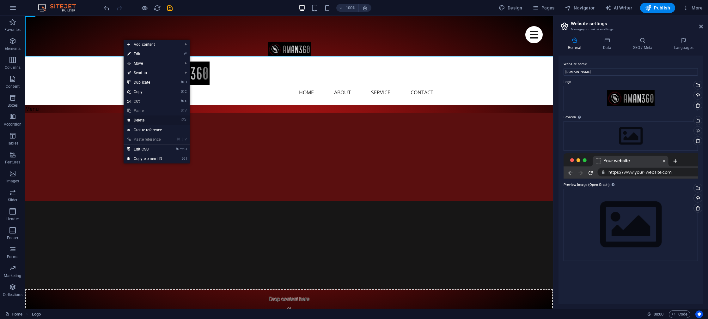
click at [143, 121] on link "⌦ Delete" at bounding box center [145, 120] width 42 height 9
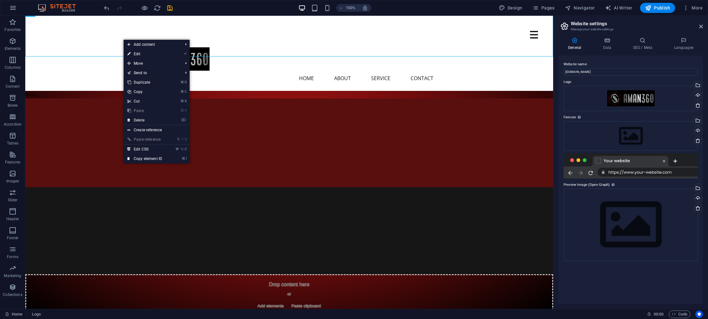
scroll to position [0, 0]
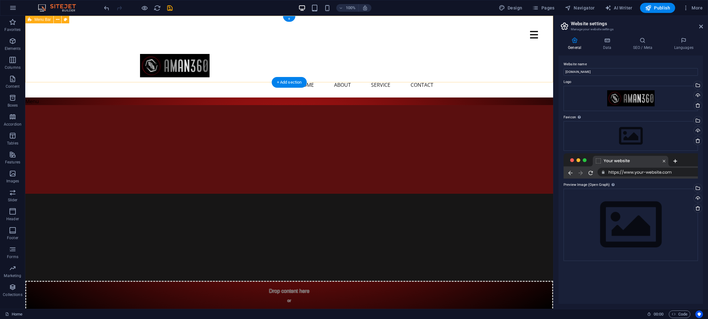
click at [249, 45] on div "Menu Home About Service Contact" at bounding box center [289, 57] width 528 height 82
click at [168, 66] on div at bounding box center [289, 65] width 298 height 23
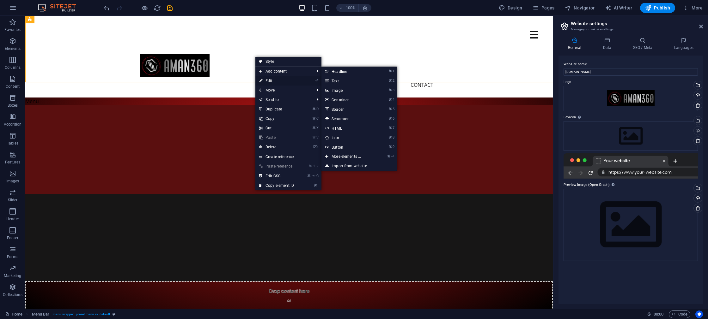
click at [266, 79] on link "⏎ Edit" at bounding box center [276, 80] width 42 height 9
select select "rem"
select select "preset-menu-v2-default"
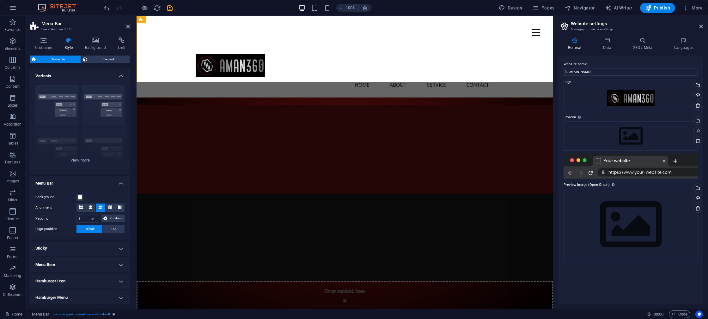
click at [68, 44] on h4 "Style" at bounding box center [70, 43] width 21 height 13
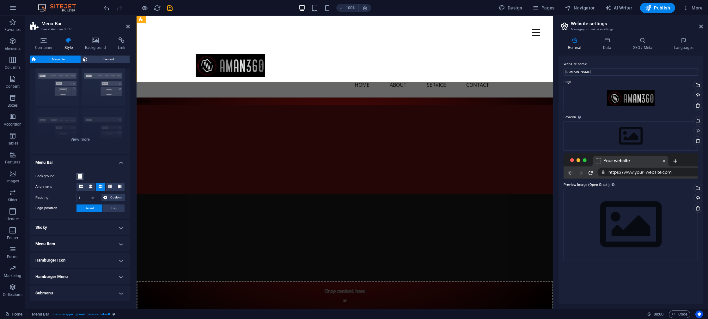
click at [81, 178] on span at bounding box center [79, 176] width 5 height 5
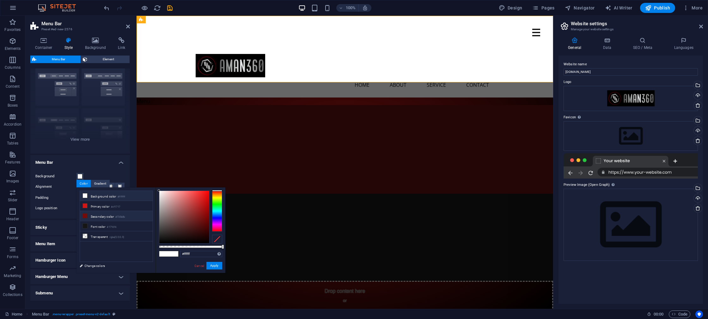
click at [125, 219] on small "#730b0b" at bounding box center [119, 217] width 9 height 4
click at [212, 266] on button "Apply" at bounding box center [214, 266] width 16 height 8
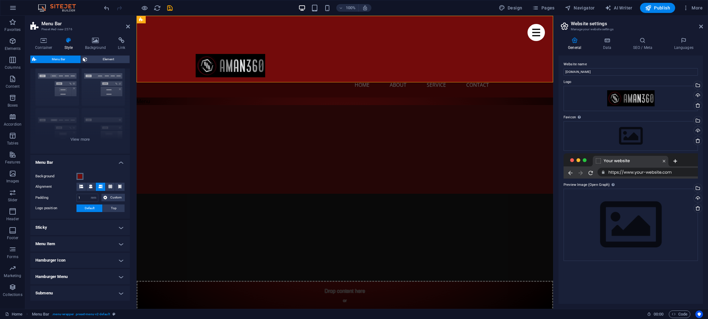
click at [82, 178] on span at bounding box center [79, 176] width 5 height 5
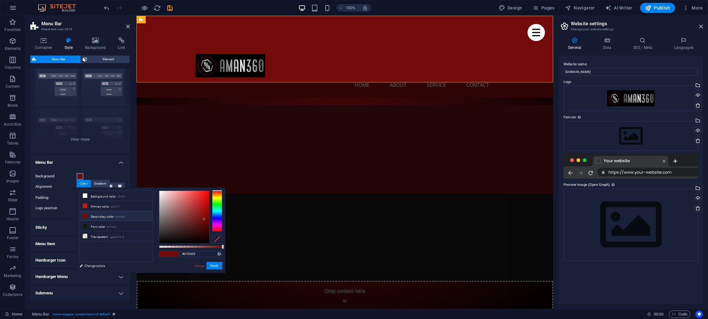
type input "#000000"
drag, startPoint x: 170, startPoint y: 234, endPoint x: 209, endPoint y: 259, distance: 46.9
click at [175, 249] on div "#000000 Supported formats #0852ed rgb(8, 82, 237) rgba(8, 82, 237, 90%) hsv(221…" at bounding box center [190, 276] width 70 height 177
click at [216, 267] on button "Apply" at bounding box center [214, 266] width 16 height 8
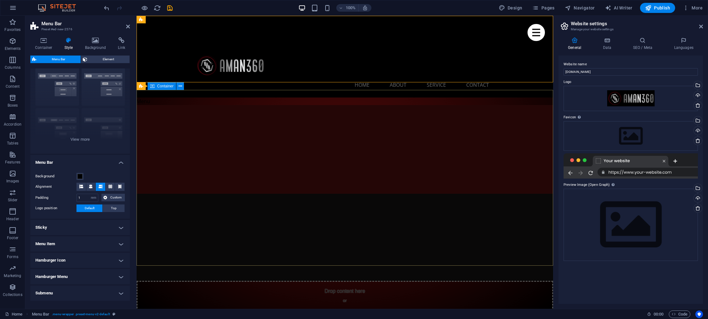
scroll to position [1, 0]
click at [215, 69] on div at bounding box center [345, 64] width 298 height 23
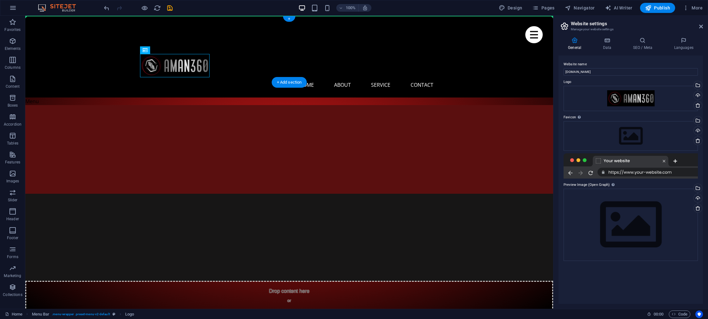
drag, startPoint x: 203, startPoint y: 63, endPoint x: 75, endPoint y: 43, distance: 129.8
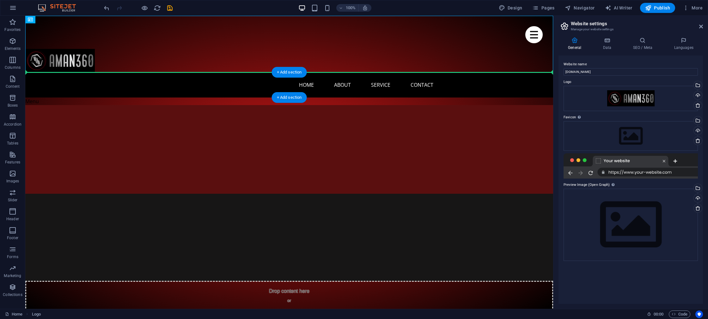
drag, startPoint x: 79, startPoint y: 57, endPoint x: 80, endPoint y: 81, distance: 23.7
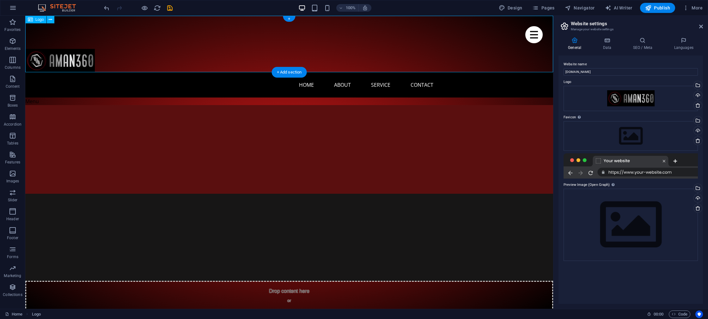
scroll to position [0, 0]
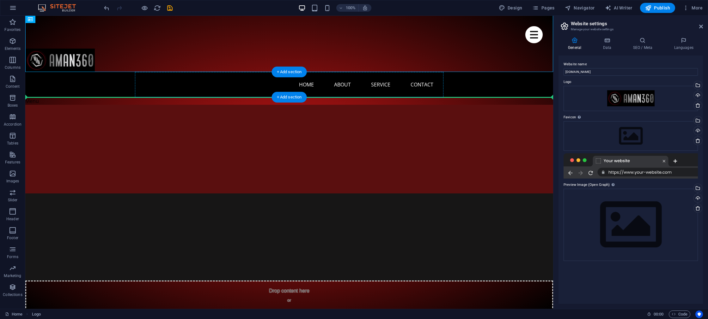
drag, startPoint x: 78, startPoint y: 64, endPoint x: 147, endPoint y: 88, distance: 73.3
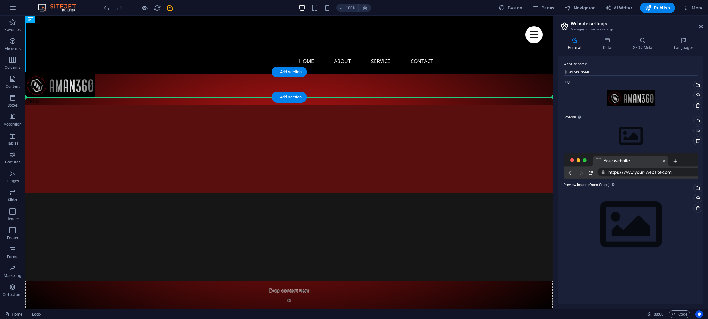
scroll to position [0, 0]
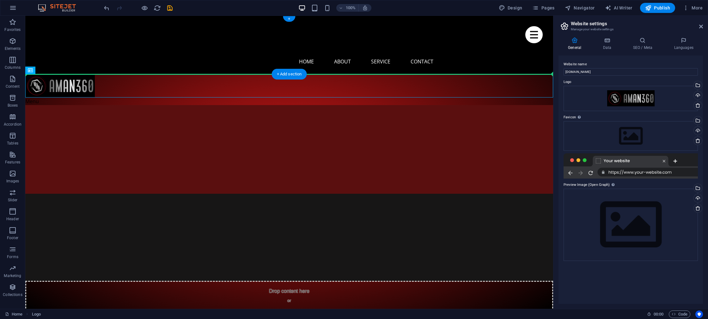
drag, startPoint x: 80, startPoint y: 84, endPoint x: 108, endPoint y: 60, distance: 37.2
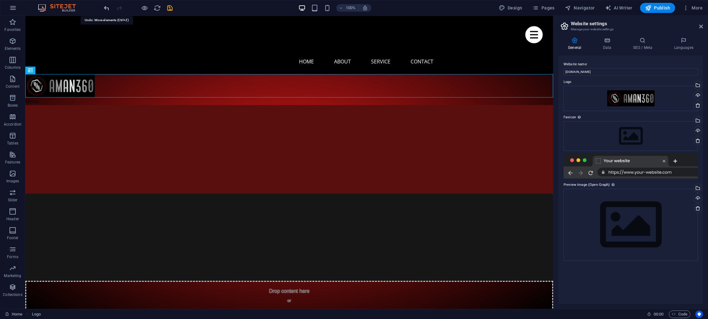
click at [109, 5] on icon "undo" at bounding box center [106, 7] width 7 height 7
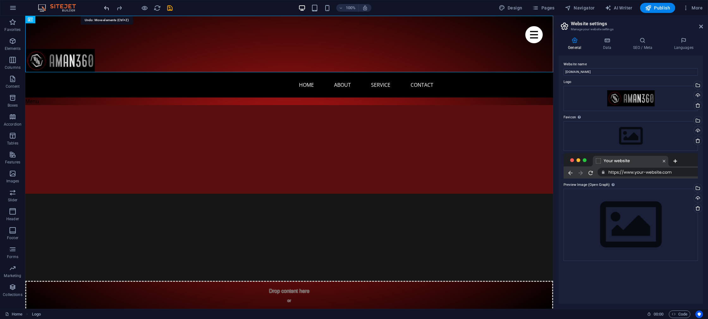
click at [108, 5] on icon "undo" at bounding box center [106, 7] width 7 height 7
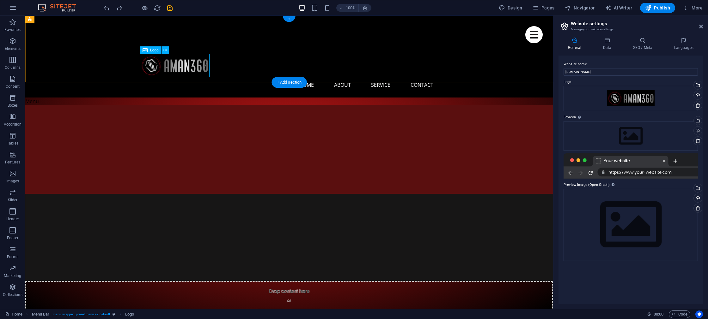
click at [152, 64] on div at bounding box center [289, 65] width 298 height 23
click at [278, 77] on nav "Home About Service Contact" at bounding box center [289, 84] width 298 height 15
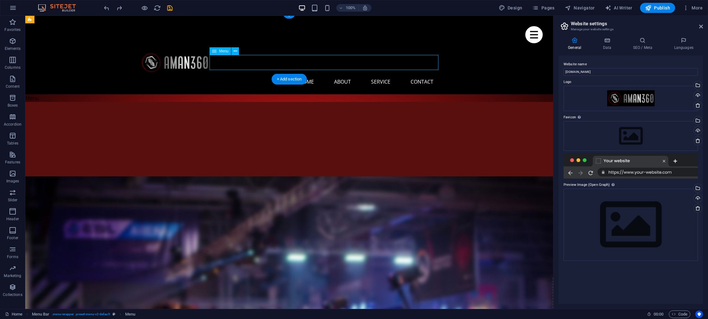
scroll to position [3, 0]
click at [614, 40] on icon at bounding box center [606, 40] width 27 height 6
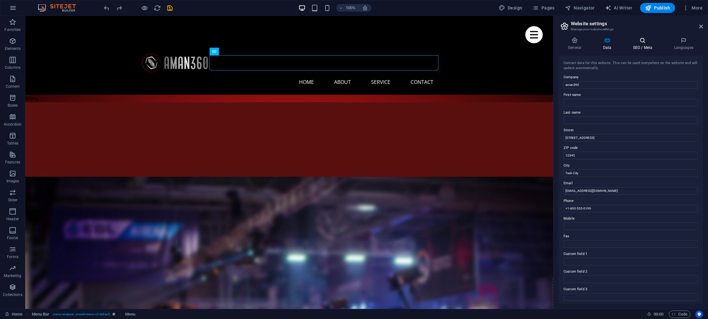
click at [639, 44] on h4 "SEO / Meta" at bounding box center [643, 43] width 41 height 13
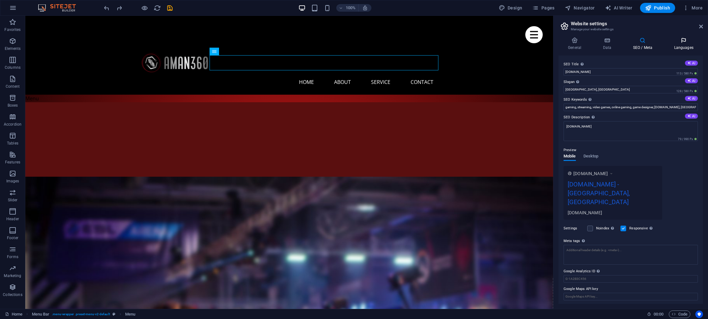
click at [677, 45] on h4 "Languages" at bounding box center [683, 43] width 39 height 13
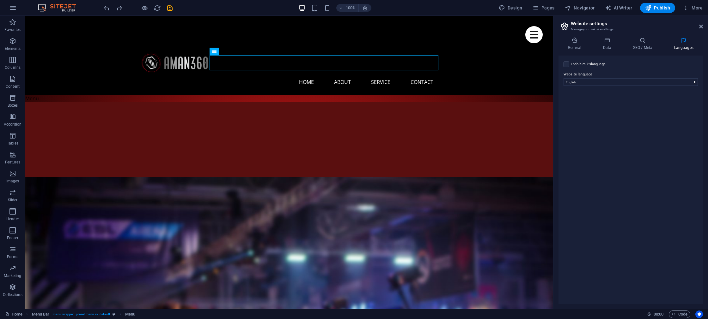
click at [573, 63] on label "Enable multilanguage To disable multilanguage delete all languages until only o…" at bounding box center [587, 65] width 35 height 8
click at [0, 0] on input "Enable multilanguage To disable multilanguage delete all languages until only o…" at bounding box center [0, 0] width 0 height 0
click at [593, 112] on select "Abkhazian Afar Afrikaans Akan Albanian Amharic Arabic Aragonese Armenian Assame…" at bounding box center [630, 113] width 105 height 8
select select "6"
click at [578, 109] on select "Abkhazian Afar Afrikaans Akan Albanian Amharic Arabic Aragonese Armenian Assame…" at bounding box center [630, 113] width 105 height 8
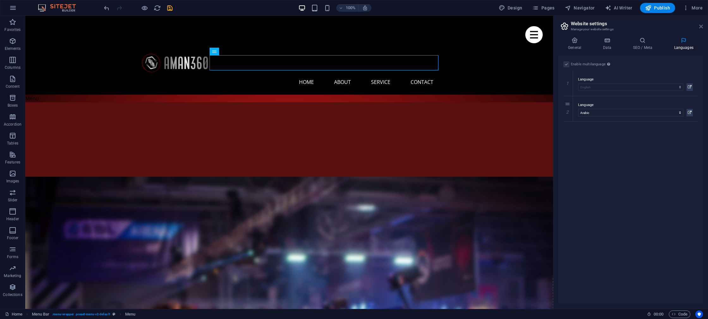
click at [700, 26] on icon at bounding box center [701, 26] width 4 height 5
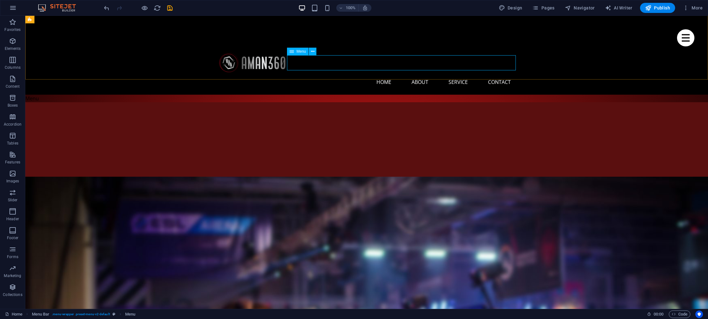
click at [301, 51] on span "Menu" at bounding box center [300, 52] width 9 height 4
click at [312, 52] on icon at bounding box center [312, 51] width 3 height 7
click at [312, 51] on icon at bounding box center [312, 51] width 3 height 7
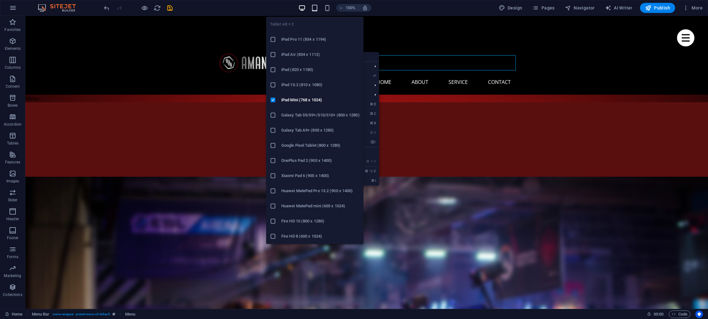
click at [311, 7] on span "button" at bounding box center [315, 7] width 8 height 7
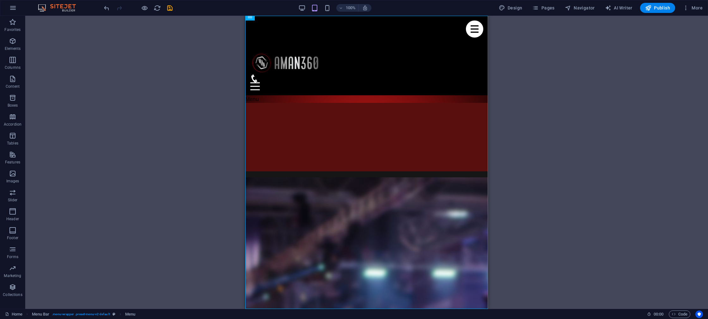
click at [196, 71] on div "H2 Container Banner Container Banner Icon Spacer Text Spacer Preset Container I…" at bounding box center [366, 162] width 682 height 293
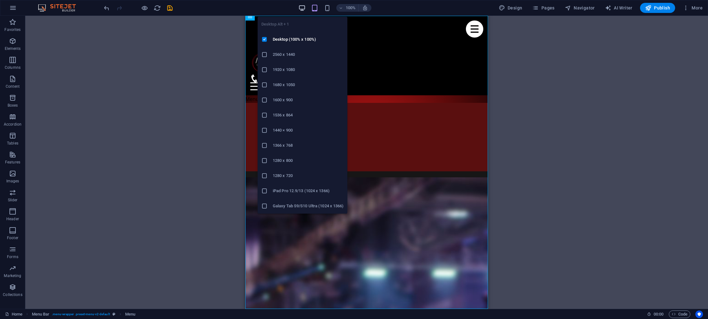
click at [305, 8] on icon "button" at bounding box center [301, 7] width 7 height 7
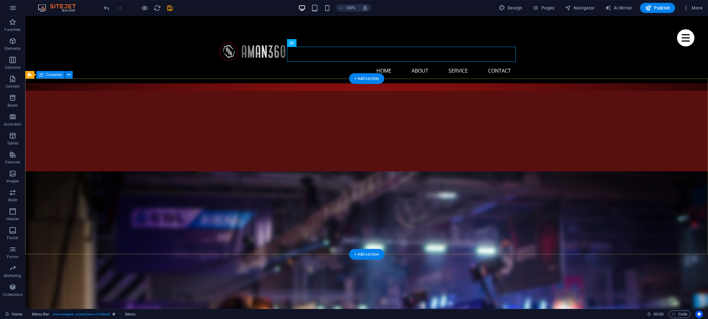
scroll to position [15, 0]
click at [69, 72] on icon at bounding box center [68, 72] width 3 height 7
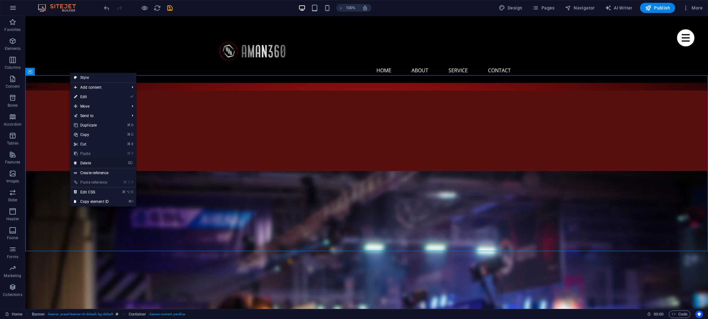
click at [96, 160] on link "⌦ Delete" at bounding box center [91, 163] width 42 height 9
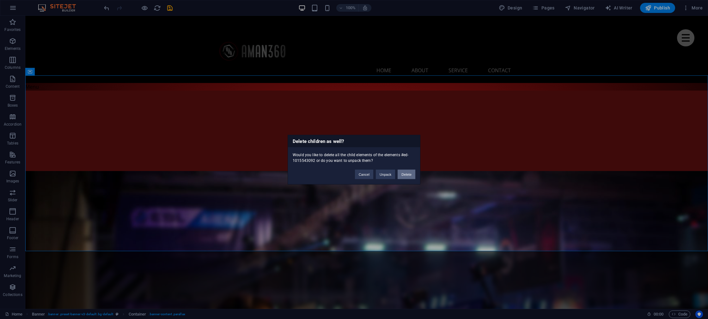
click at [413, 174] on button "Delete" at bounding box center [406, 174] width 18 height 9
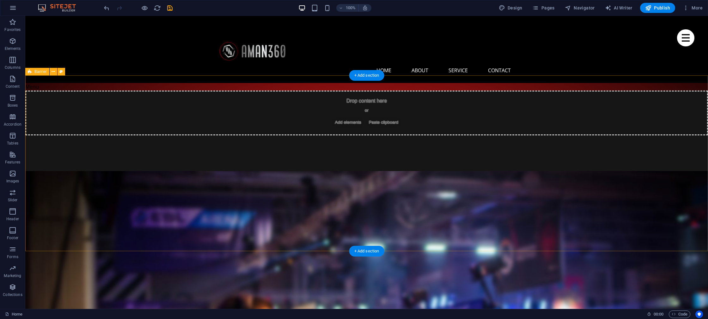
click at [205, 156] on div "Drop content here or Add elements Paste clipboard" at bounding box center [366, 179] width 682 height 176
click at [54, 72] on icon at bounding box center [52, 72] width 3 height 7
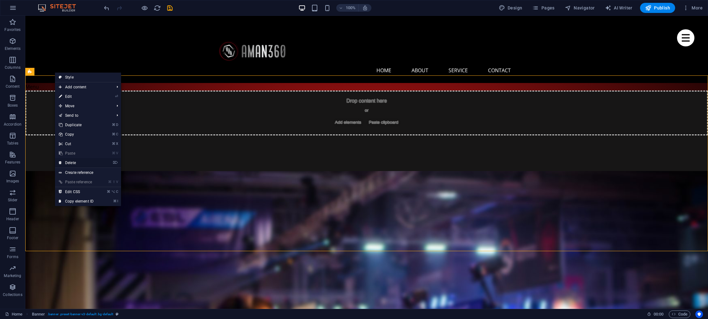
click at [79, 163] on link "⌦ Delete" at bounding box center [76, 162] width 42 height 9
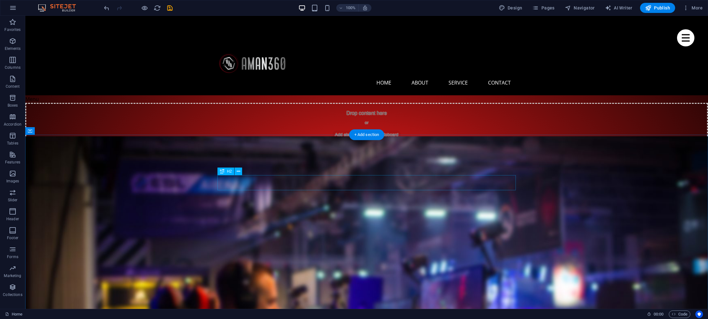
scroll to position [0, 0]
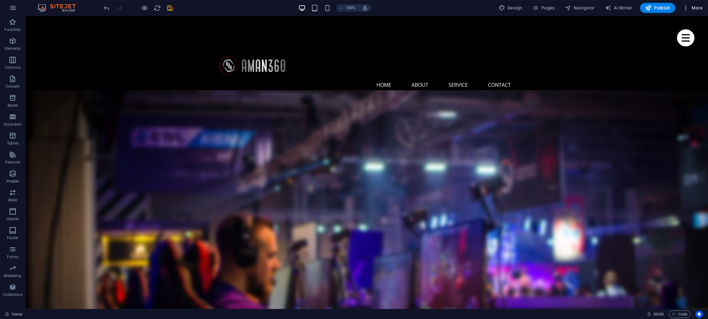
click at [697, 10] on span "More" at bounding box center [692, 8] width 20 height 6
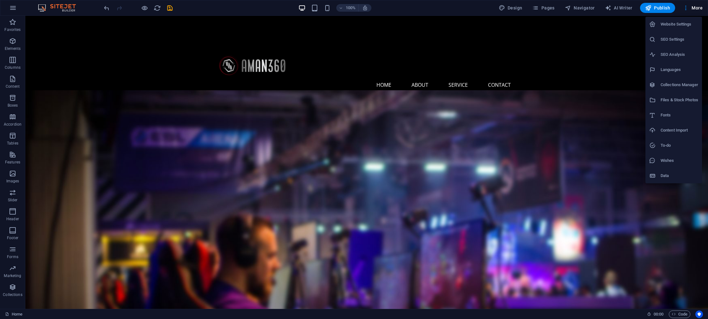
click at [658, 8] on div at bounding box center [354, 159] width 708 height 319
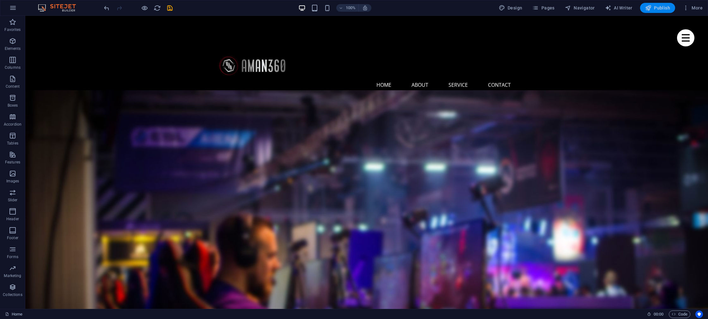
click at [653, 9] on span "Publish" at bounding box center [657, 8] width 25 height 6
click at [661, 8] on span "Publish" at bounding box center [657, 8] width 25 height 6
click at [651, 9] on icon "button" at bounding box center [648, 8] width 6 height 6
click at [657, 9] on span "Publish" at bounding box center [657, 8] width 25 height 6
click at [11, 8] on icon "button" at bounding box center [13, 8] width 8 height 8
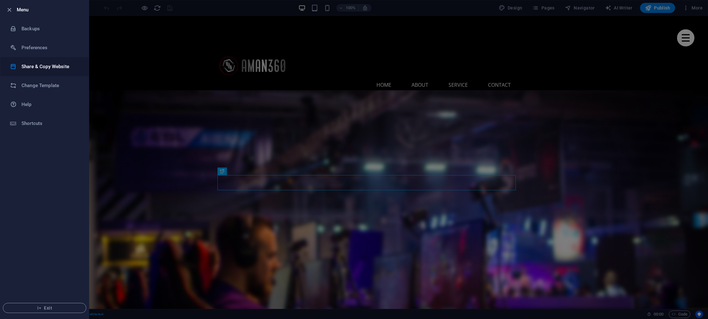
click at [24, 66] on h6 "Share & Copy Website" at bounding box center [50, 67] width 58 height 8
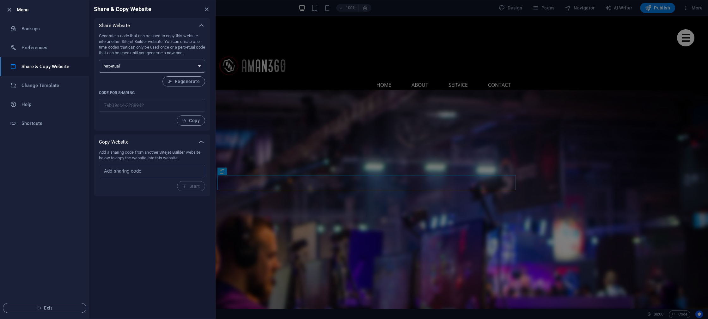
click at [117, 67] on select "One-time Perpetual" at bounding box center [152, 66] width 106 height 13
select select "onetime"
click at [99, 60] on select "One-time Perpetual" at bounding box center [152, 66] width 106 height 13
click at [11, 9] on icon "button" at bounding box center [9, 9] width 7 height 7
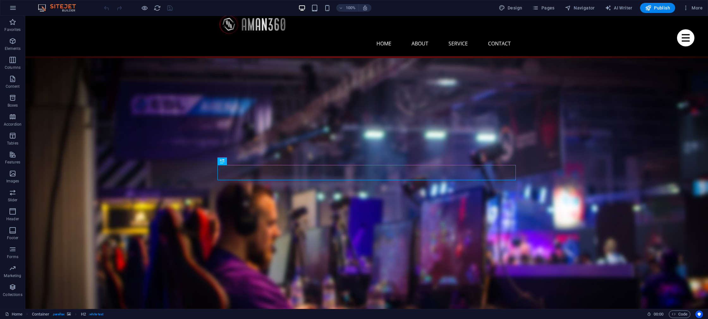
scroll to position [66, 0]
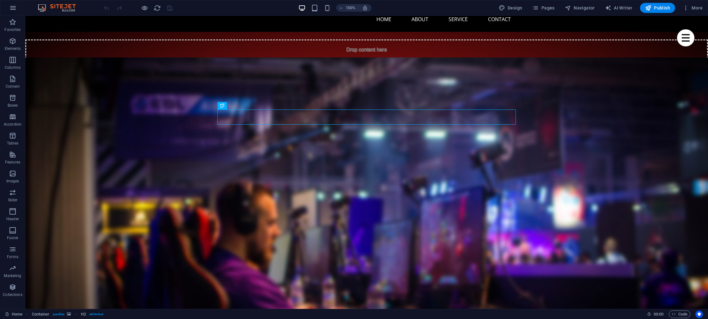
click at [125, 135] on figure at bounding box center [366, 241] width 682 height 366
click at [86, 134] on figure at bounding box center [366, 241] width 682 height 366
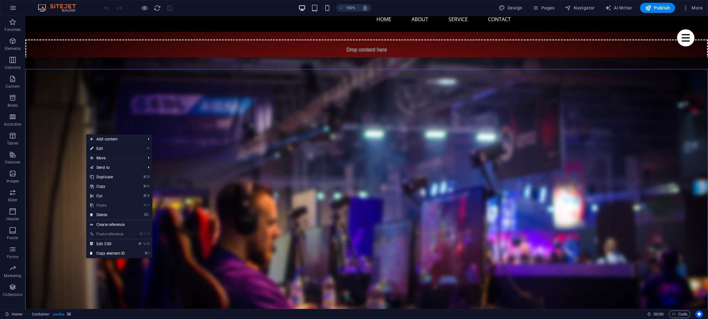
click at [106, 150] on link "⏎ Edit" at bounding box center [107, 148] width 42 height 9
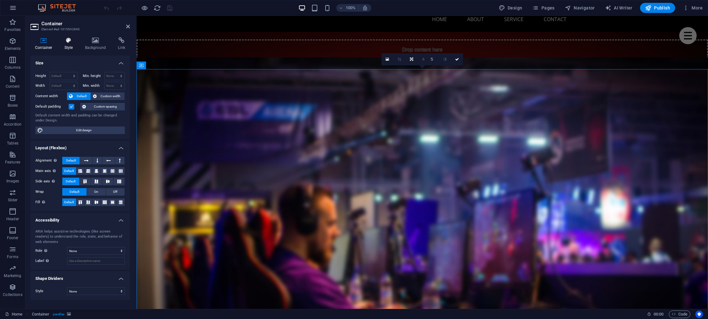
click at [67, 47] on h4 "Style" at bounding box center [70, 43] width 21 height 13
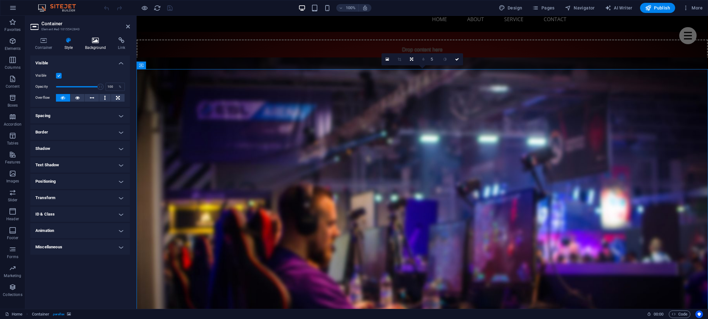
click at [88, 47] on h4 "Background" at bounding box center [96, 43] width 33 height 13
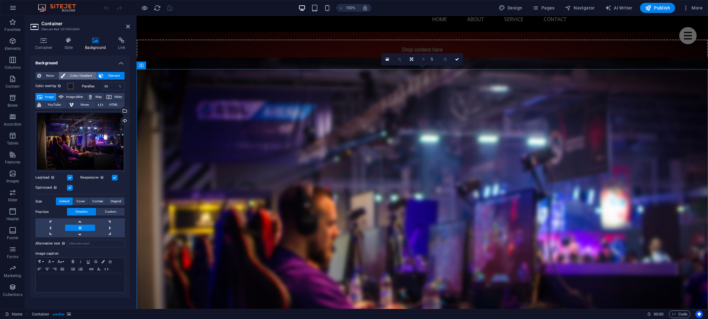
click at [74, 76] on span "Color / Gradient" at bounding box center [81, 76] width 28 height 8
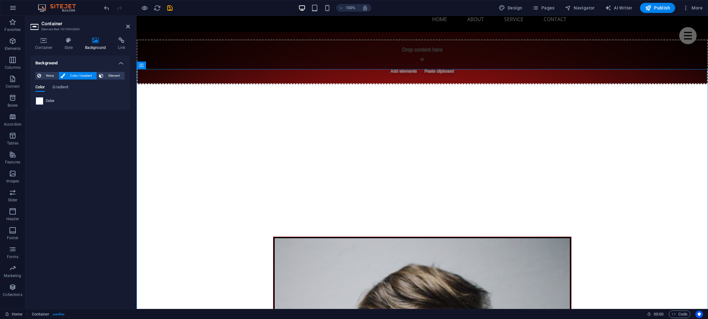
click at [51, 100] on span "Color" at bounding box center [50, 101] width 9 height 5
click at [43, 103] on div at bounding box center [40, 101] width 8 height 8
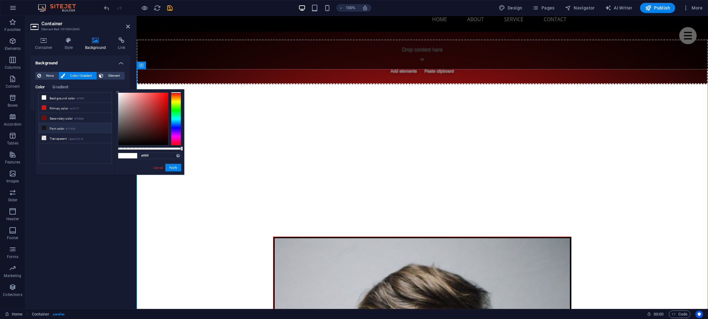
click at [57, 128] on li "Font color #171616" at bounding box center [75, 128] width 73 height 10
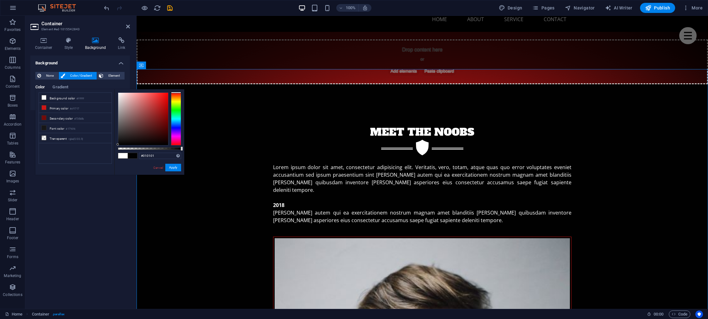
type input "#000000"
drag, startPoint x: 119, startPoint y: 142, endPoint x: 115, endPoint y: 145, distance: 4.7
click at [115, 145] on div "#000000 Supported formats #0852ed rgb(8, 82, 237) rgba(8, 82, 237, 90%) hsv(221…" at bounding box center [149, 177] width 70 height 177
click at [174, 170] on button "Apply" at bounding box center [173, 168] width 16 height 8
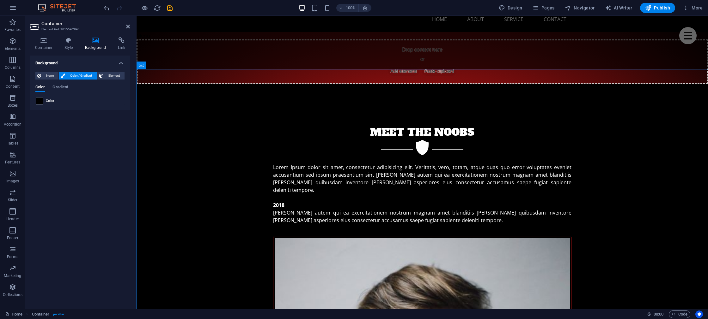
click at [90, 169] on div "Background None Color / Gradient Element Stretch background to full-width Color…" at bounding box center [80, 180] width 100 height 249
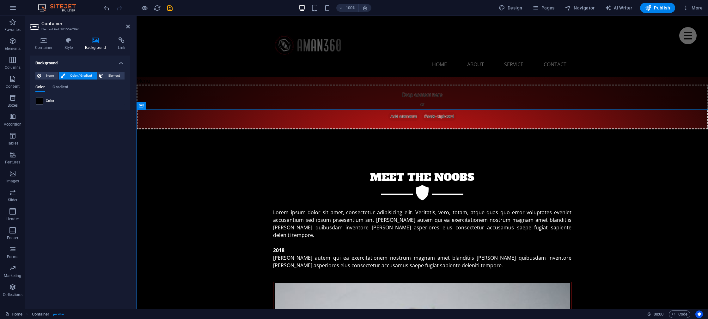
scroll to position [25, 0]
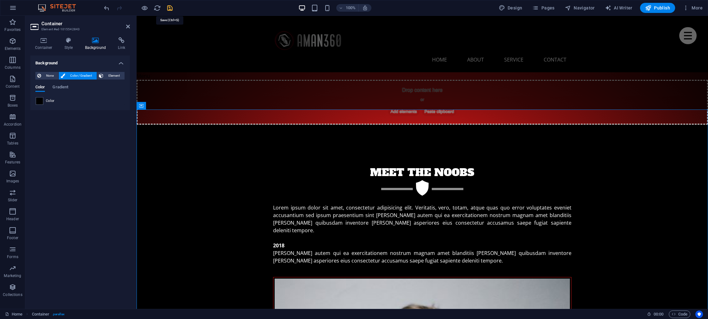
click at [166, 9] on icon "save" at bounding box center [169, 7] width 7 height 7
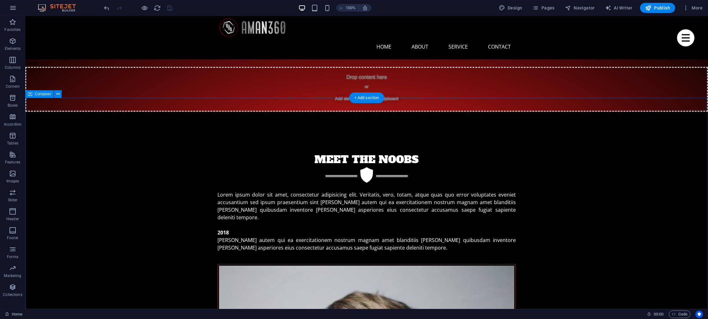
scroll to position [39, 0]
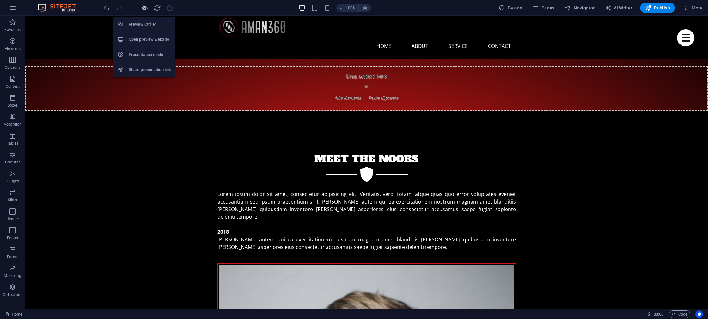
click at [142, 6] on icon "button" at bounding box center [144, 7] width 7 height 7
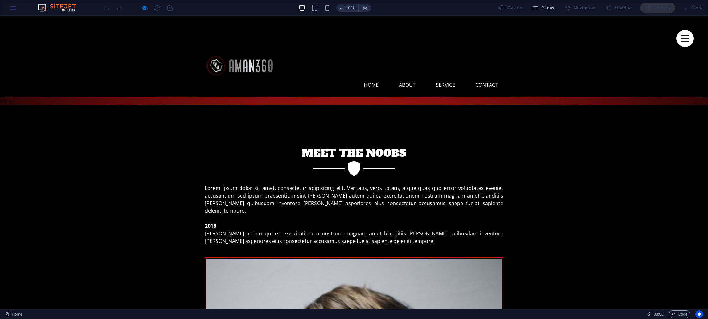
scroll to position [4, 0]
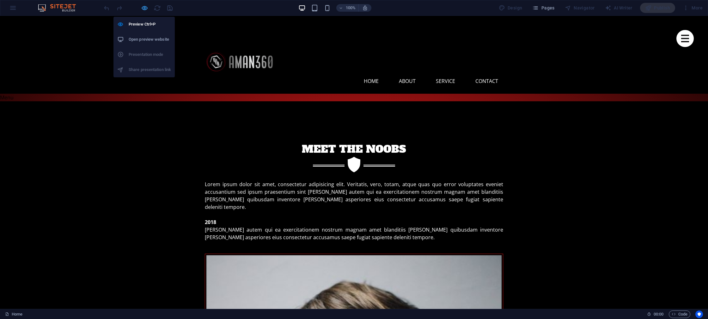
click at [144, 9] on icon "button" at bounding box center [144, 7] width 7 height 7
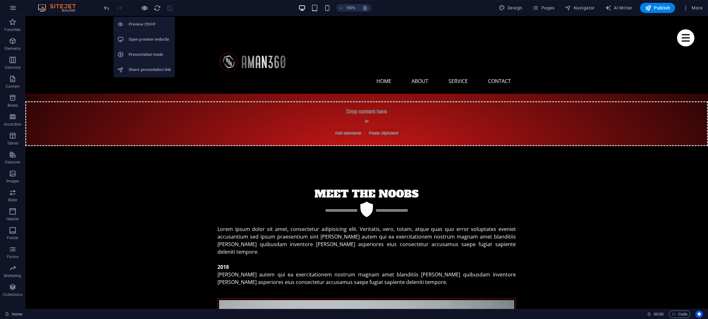
scroll to position [3, 0]
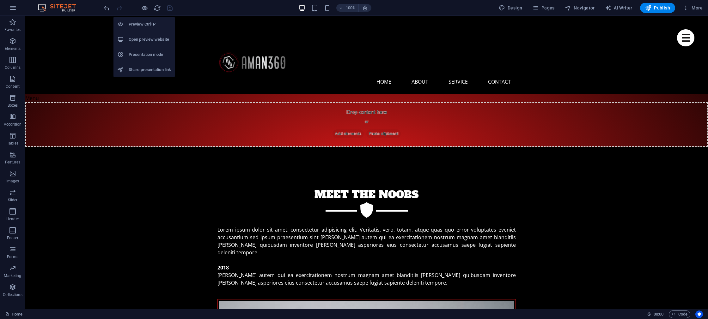
click at [141, 42] on h6 "Open preview website" at bounding box center [150, 40] width 42 height 8
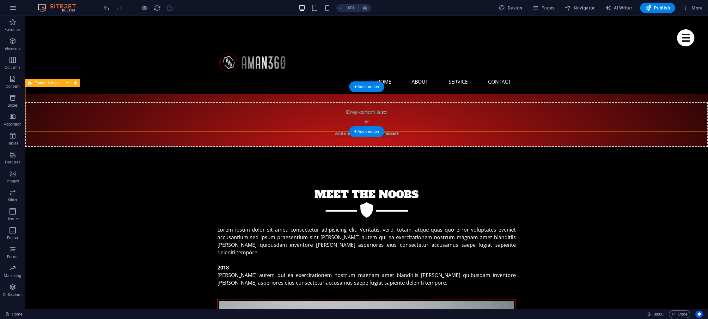
scroll to position [0, 0]
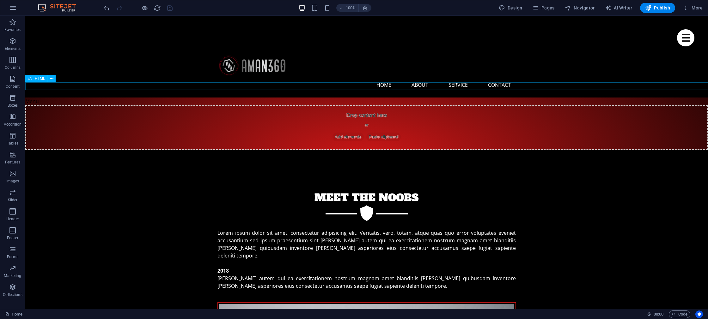
click at [100, 98] on div "Menu" at bounding box center [366, 102] width 682 height 8
click at [52, 80] on icon at bounding box center [51, 78] width 3 height 7
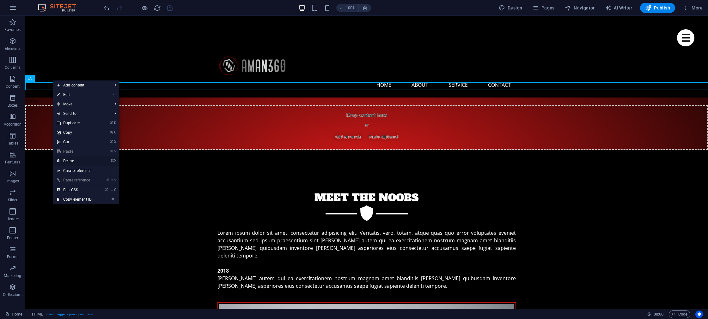
click at [71, 160] on link "⌦ Delete" at bounding box center [74, 160] width 42 height 9
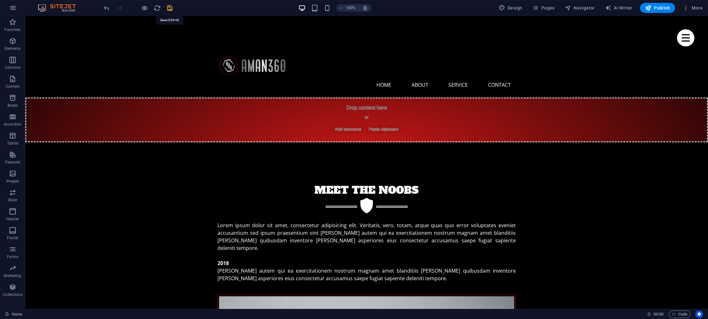
click at [172, 9] on icon "save" at bounding box center [169, 7] width 7 height 7
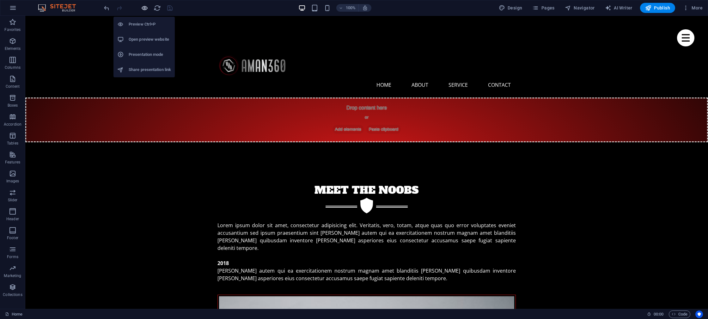
click at [146, 7] on icon "button" at bounding box center [144, 7] width 7 height 7
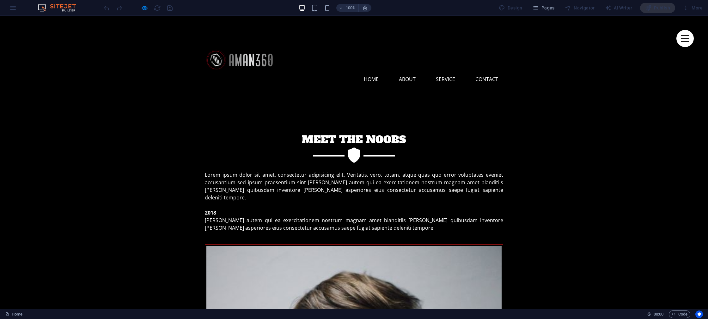
scroll to position [6, 0]
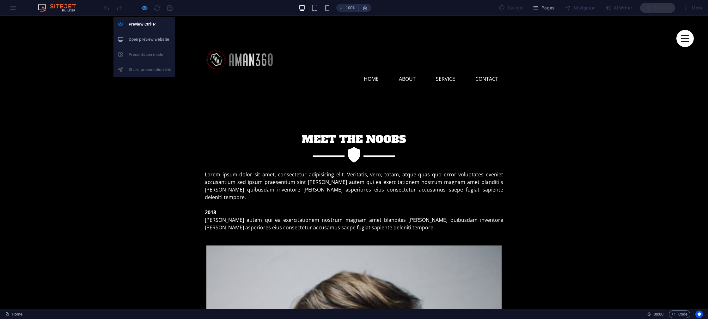
click at [143, 7] on icon "button" at bounding box center [144, 7] width 7 height 7
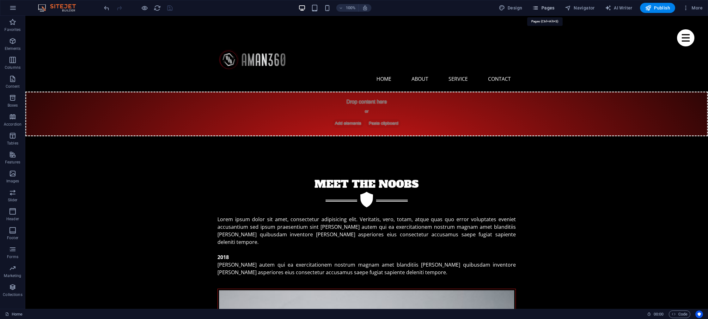
click at [547, 10] on span "Pages" at bounding box center [543, 8] width 22 height 6
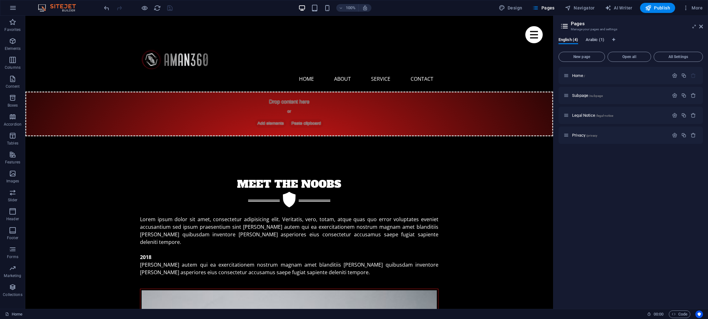
click at [589, 42] on span "Arabic (1)" at bounding box center [594, 40] width 19 height 9
click at [572, 42] on span "English (4)" at bounding box center [568, 40] width 20 height 9
click at [590, 42] on span "Arabic (1)" at bounding box center [594, 40] width 19 height 9
click at [692, 97] on span "Translate" at bounding box center [687, 95] width 16 height 5
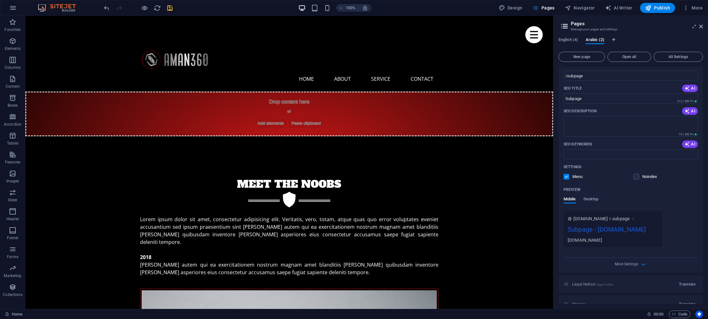
scroll to position [78, 0]
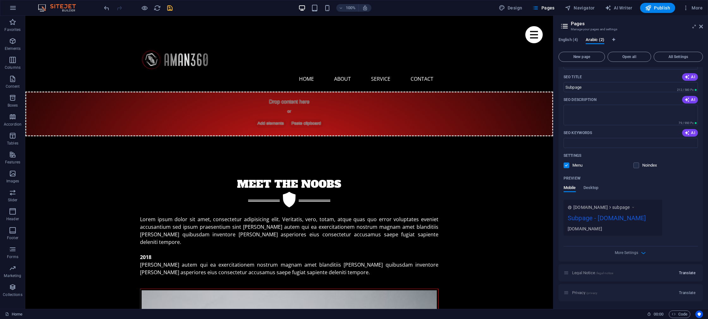
click at [681, 270] on button "Translate" at bounding box center [686, 273] width 21 height 10
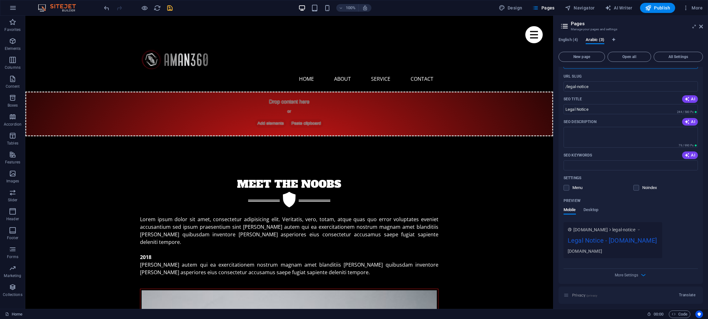
scroll to position [313, 0]
click at [687, 290] on span "Translate" at bounding box center [687, 292] width 16 height 5
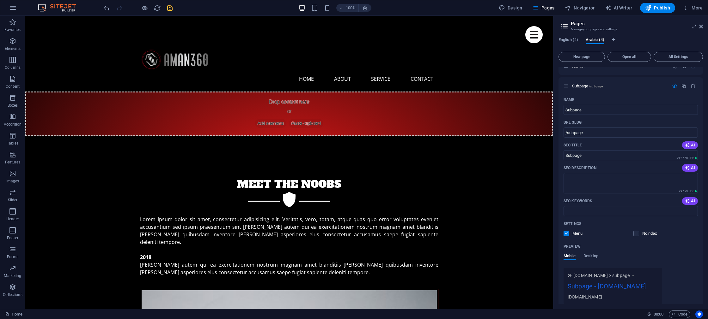
scroll to position [0, 0]
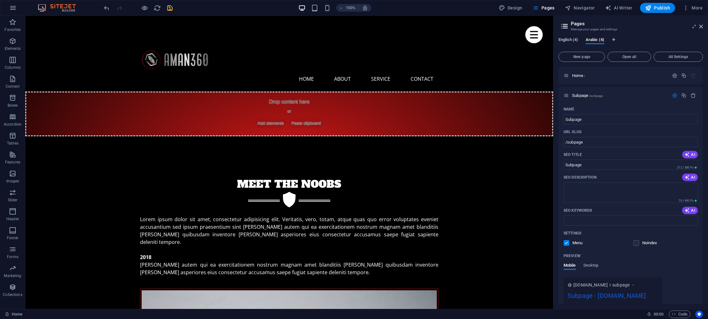
click at [570, 40] on span "English (4)" at bounding box center [568, 40] width 20 height 9
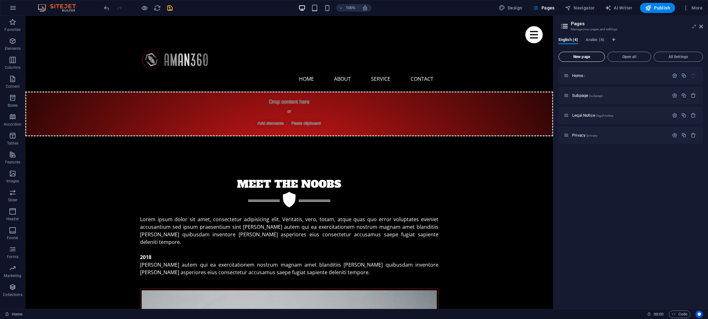
click at [587, 54] on button "New page" at bounding box center [581, 57] width 46 height 10
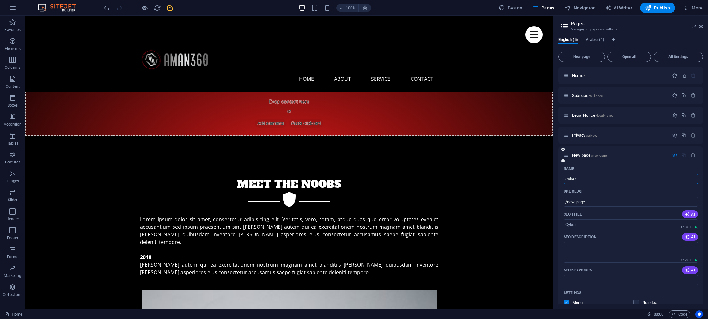
type input "Cyber"
type input "/cyber"
type input "Cyber Secuirty"
type input "/cyber-secuirty"
type input "Cyber Secuirty"
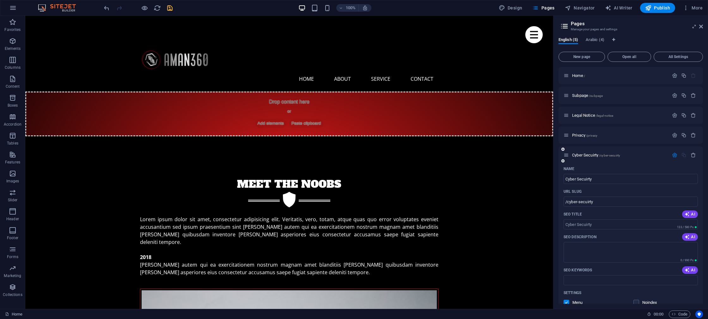
click at [636, 153] on div "Cyber Secuirty /cyber-secuirty" at bounding box center [615, 155] width 105 height 7
click at [673, 155] on icon "button" at bounding box center [674, 155] width 5 height 5
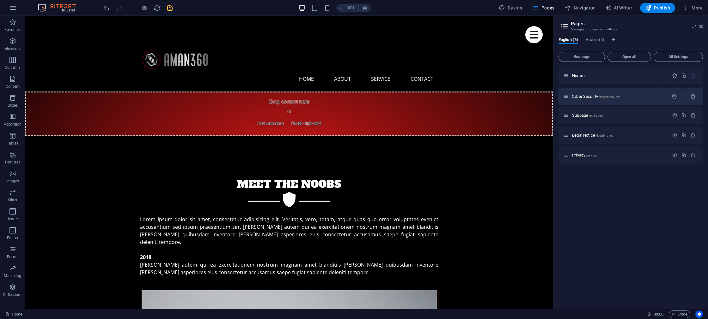
drag, startPoint x: 567, startPoint y: 154, endPoint x: 566, endPoint y: 92, distance: 62.5
click at [566, 92] on div "Home / Subpage /subpage Legal Notice /legal-notice Privacy /privacy Cyber Secui…" at bounding box center [630, 115] width 144 height 97
click at [589, 94] on span "Cyber Secuirty /cyber-secuirty" at bounding box center [596, 95] width 48 height 5
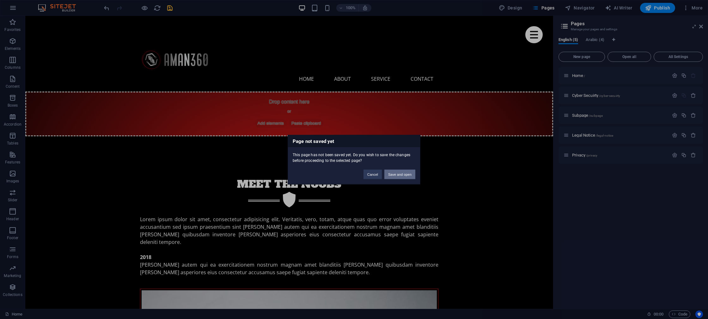
click at [393, 177] on button "Save and open" at bounding box center [399, 174] width 31 height 9
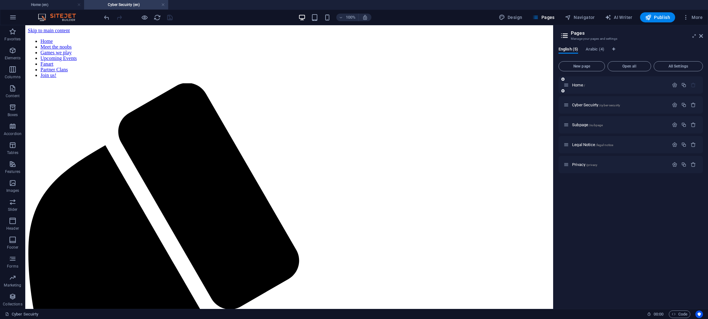
click at [578, 87] on div "Home /" at bounding box center [615, 84] width 105 height 7
click at [579, 85] on span "Home /" at bounding box center [578, 85] width 13 height 5
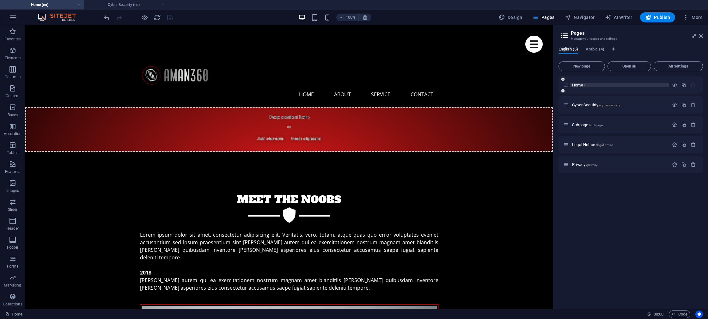
scroll to position [6, 0]
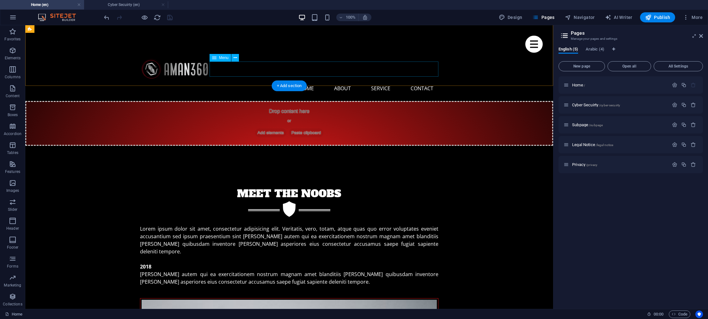
click at [419, 81] on nav "Home About Service Contact" at bounding box center [289, 88] width 298 height 15
click at [221, 58] on span "Menu" at bounding box center [223, 58] width 9 height 4
click at [234, 58] on icon at bounding box center [234, 58] width 3 height 7
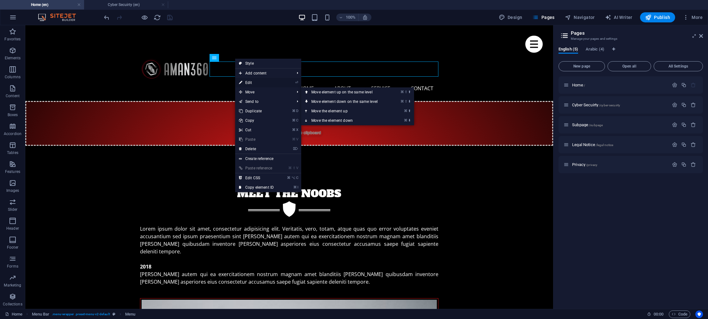
click at [251, 83] on link "⏎ Edit" at bounding box center [256, 82] width 42 height 9
select select
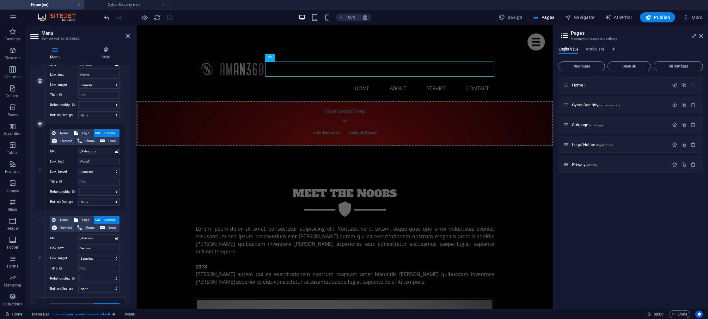
scroll to position [0, 0]
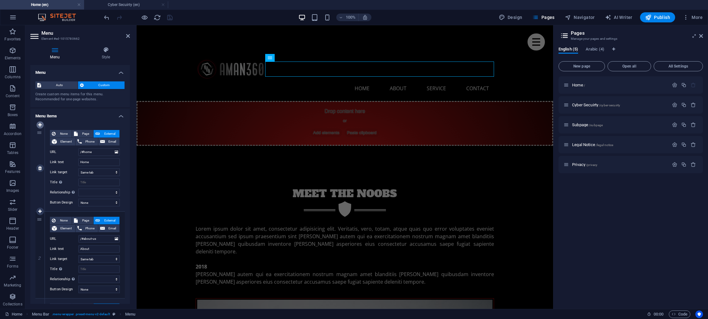
click at [40, 125] on icon at bounding box center [39, 125] width 3 height 4
select select
type input "/#home"
type input "Home"
select select
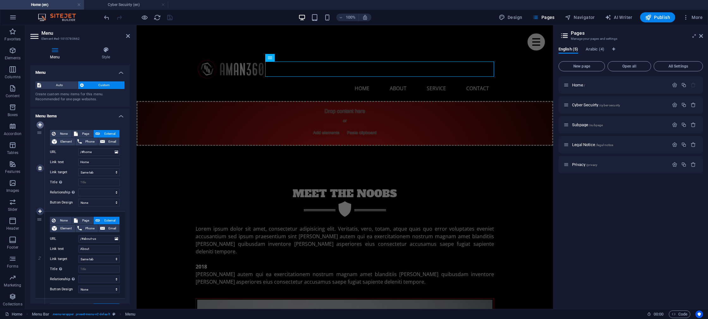
type input "/#about-us"
type input "About"
select select
type input "/#service"
type input "Service"
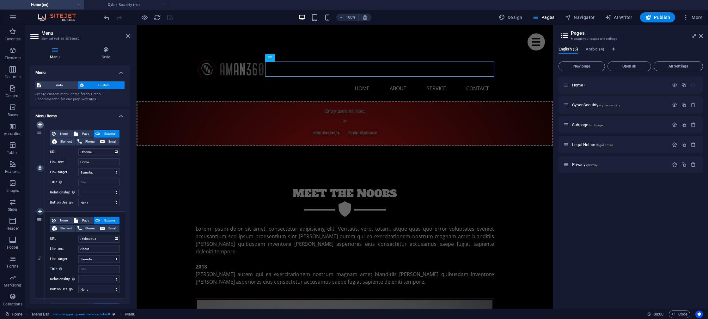
select select
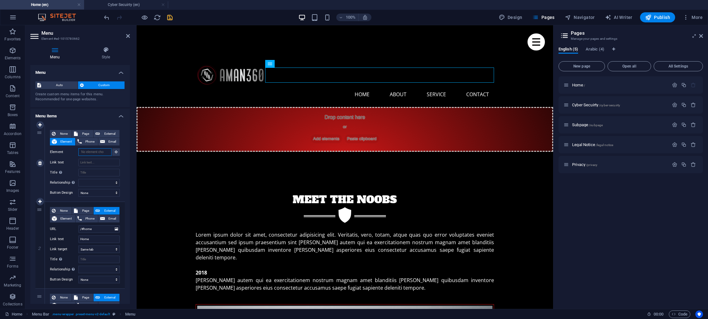
click at [100, 153] on input "Element" at bounding box center [94, 152] width 33 height 8
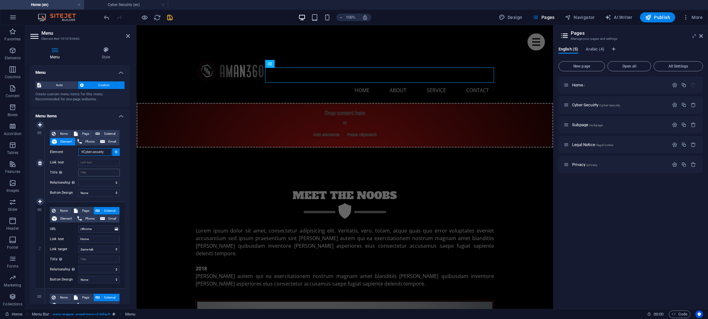
scroll to position [6, 0]
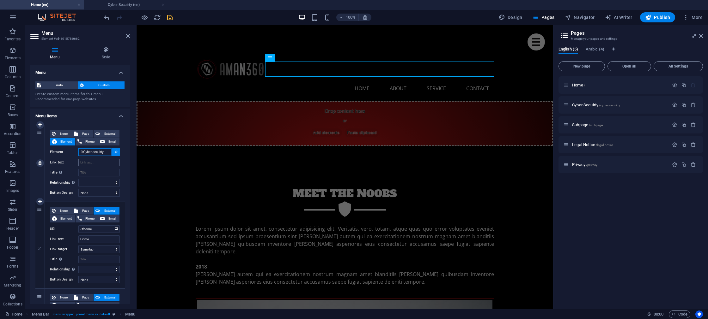
type input "/#Cyber-secuirty"
click at [93, 165] on input "Link text" at bounding box center [98, 163] width 41 height 8
click at [91, 164] on input "Link text" at bounding box center [98, 163] width 41 height 8
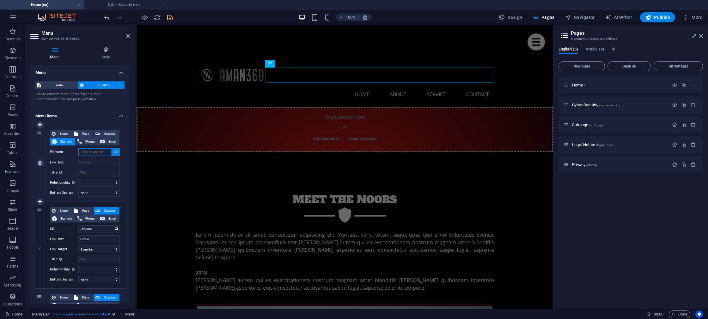
click at [89, 154] on input "Element" at bounding box center [94, 152] width 33 height 8
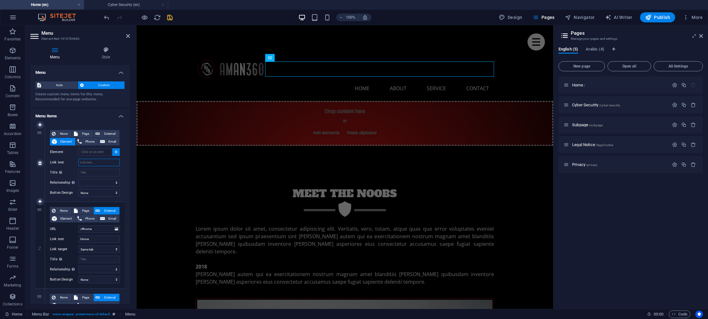
click at [95, 163] on input "Link text" at bounding box center [98, 163] width 41 height 8
click at [110, 133] on span "External" at bounding box center [110, 134] width 16 height 8
select select "blank"
select select
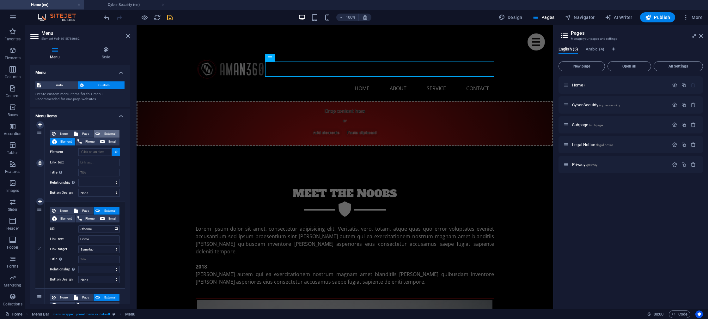
select select
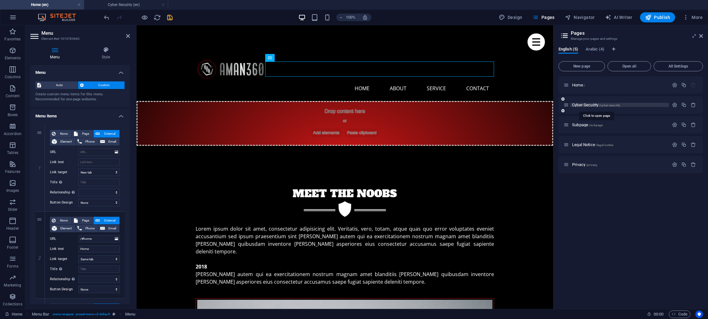
click at [595, 105] on span "Cyber Secuirty /cyber-secuirty" at bounding box center [596, 105] width 48 height 5
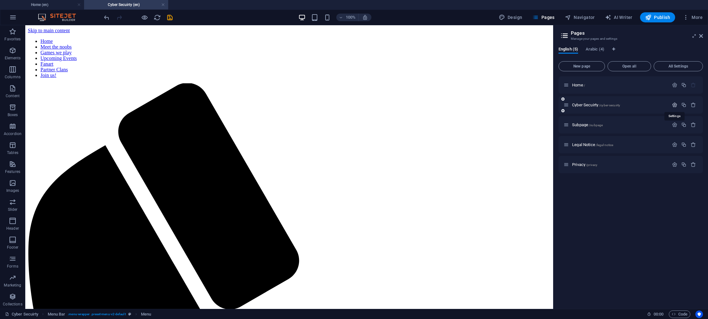
click at [675, 105] on icon "button" at bounding box center [674, 104] width 5 height 5
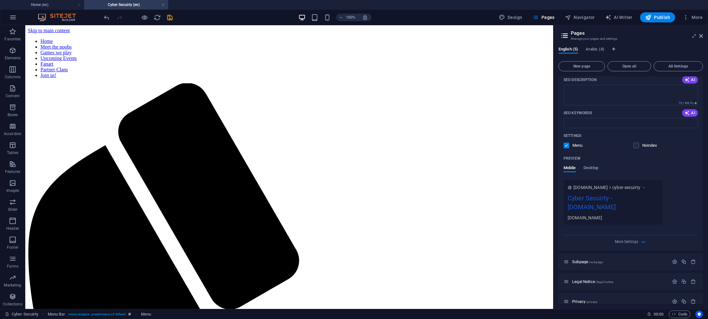
scroll to position [107, 0]
click at [629, 188] on span "cyber-secuirty" at bounding box center [626, 187] width 28 height 6
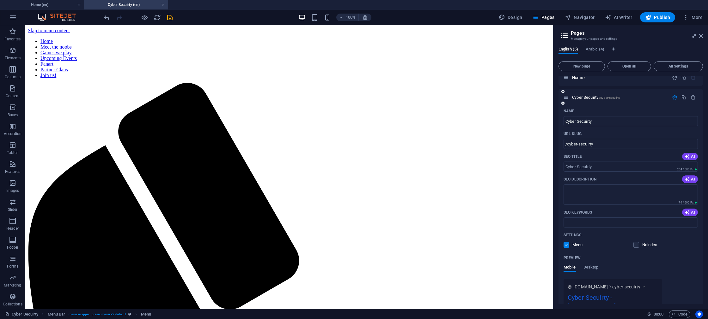
scroll to position [0, 0]
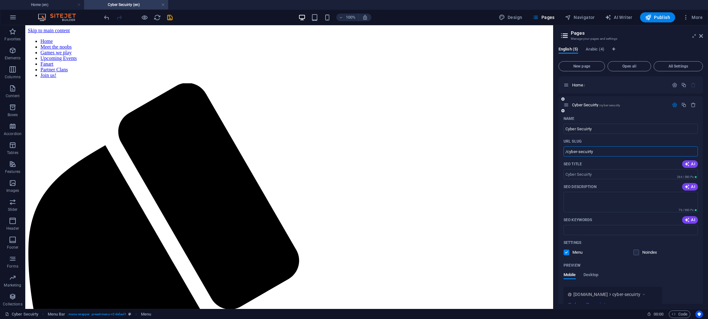
drag, startPoint x: 604, startPoint y: 152, endPoint x: 558, endPoint y: 153, distance: 45.8
click at [555, 153] on div "English (5) Arabic (4) New page Open all All Settings Home / Cyber Secuirty /cy…" at bounding box center [630, 176] width 154 height 268
click at [578, 86] on span "Home /" at bounding box center [578, 85] width 13 height 5
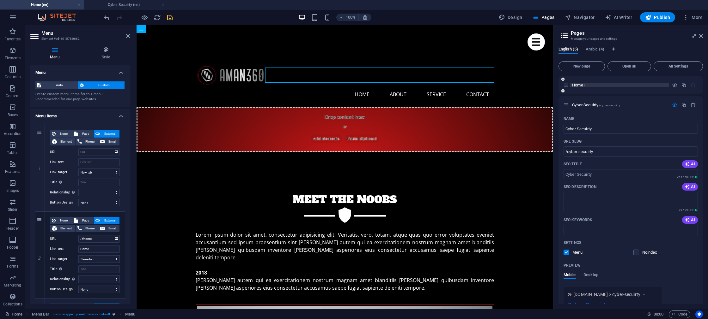
scroll to position [6, 0]
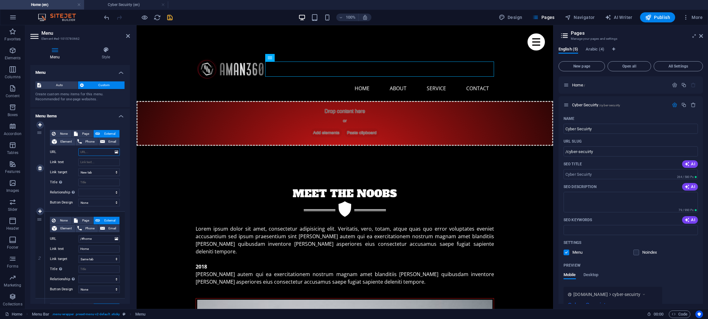
paste input "/cyber-secuirty"
type input "/cyber-secuirty"
select select
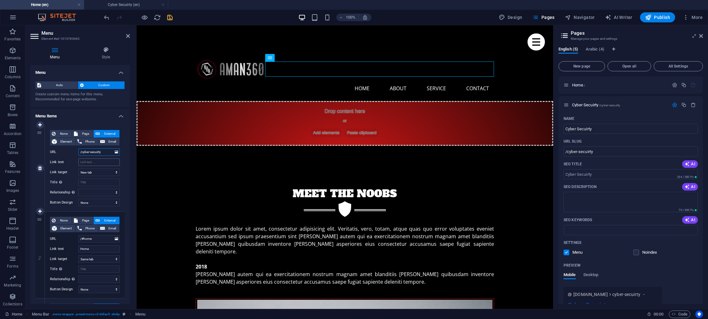
select select
type input "/cyber-secuirty"
click at [92, 162] on input "Link text" at bounding box center [98, 163] width 41 height 8
type input "Cyber"
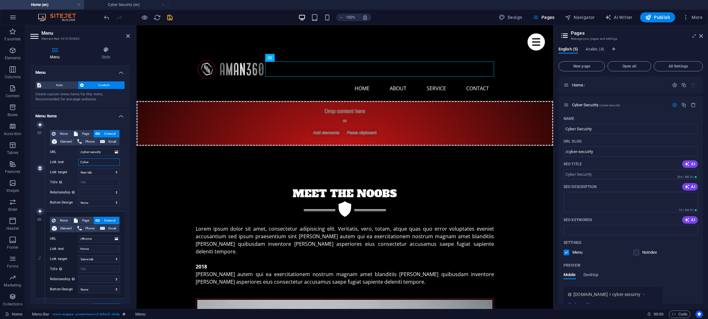
select select
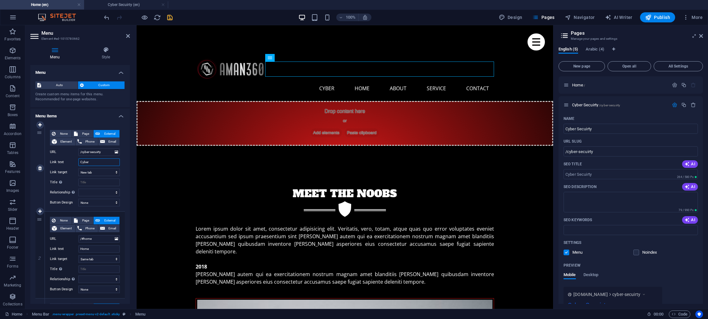
type input "Cyber"
select select
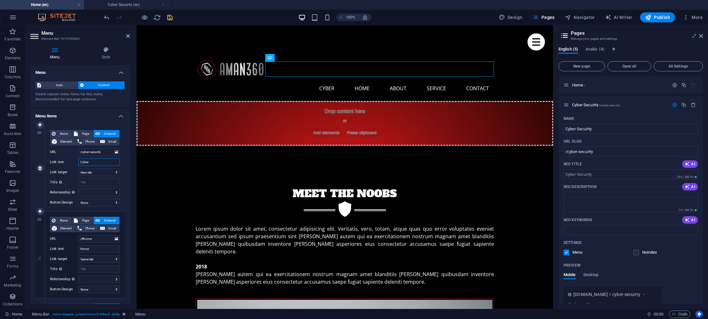
select select
type input "Cyber Secuirty"
select select
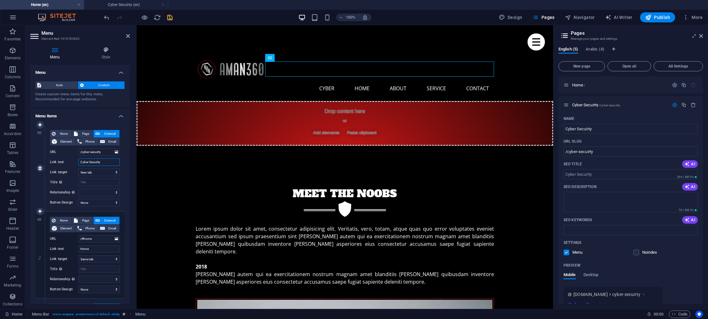
select select
type input "Cyber Secuirty"
drag, startPoint x: 40, startPoint y: 133, endPoint x: 41, endPoint y: 226, distance: 93.8
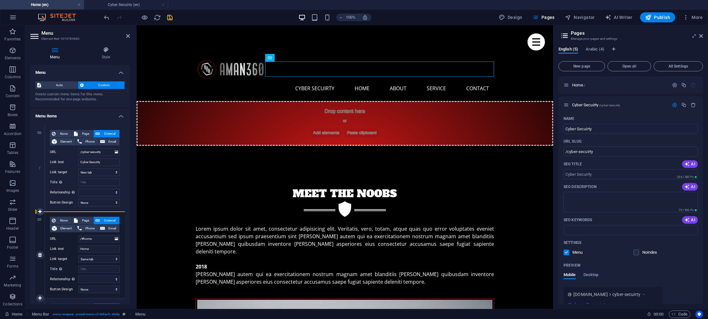
select select
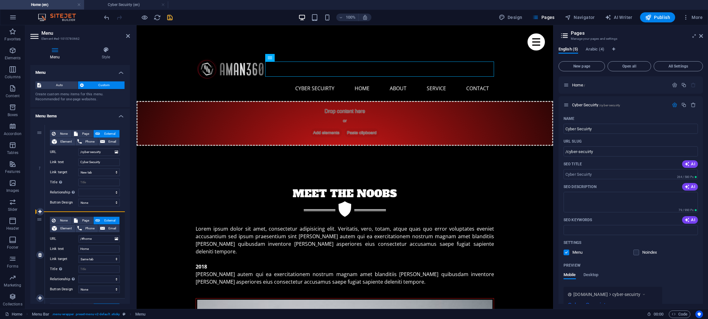
select select
drag, startPoint x: 40, startPoint y: 204, endPoint x: 40, endPoint y: 142, distance: 61.6
type input "/#home"
type input "Home"
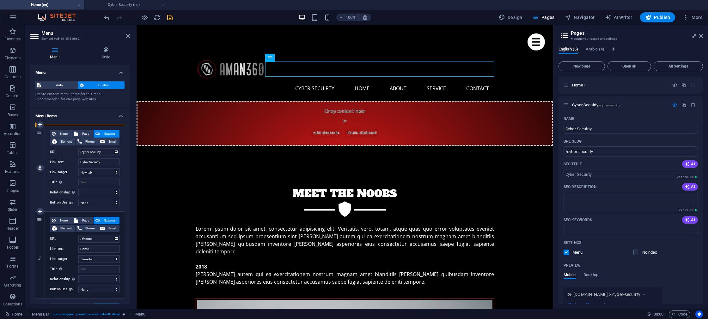
select select
type input "/cyber-secuirty"
type input "Cyber Secuirty"
select select "blank"
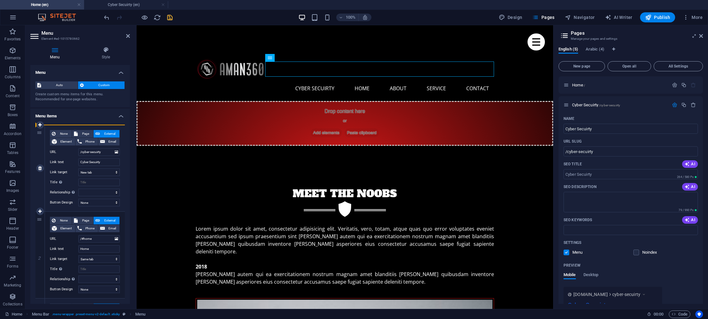
select select
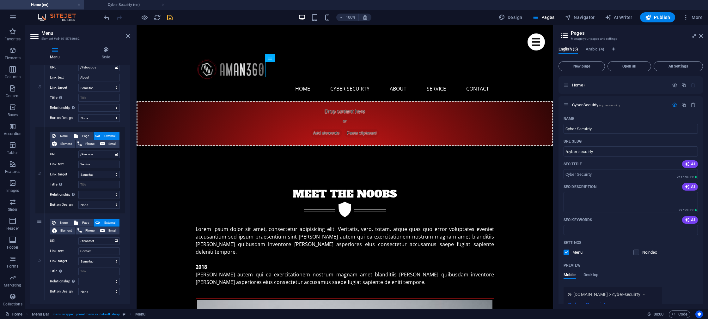
scroll to position [273, 0]
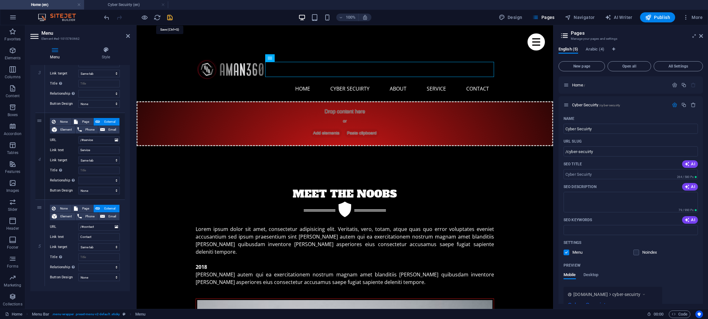
click at [169, 19] on icon "save" at bounding box center [169, 17] width 7 height 7
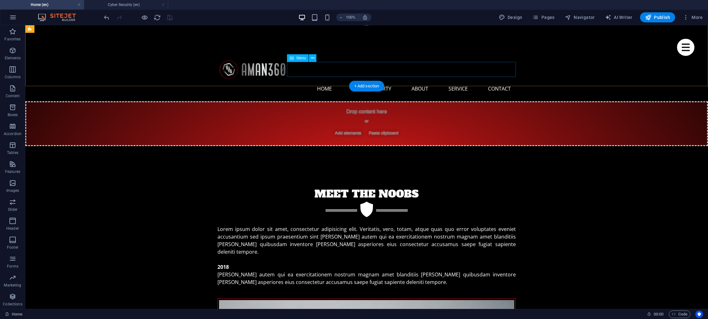
click at [366, 81] on nav "Home Cyber Secuirty About Service Contact" at bounding box center [366, 88] width 298 height 15
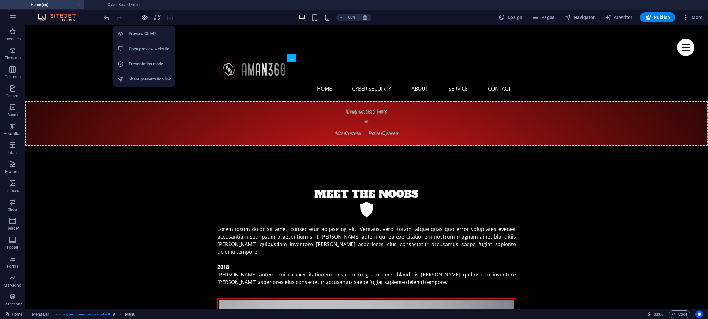
click at [142, 17] on icon "button" at bounding box center [144, 17] width 7 height 7
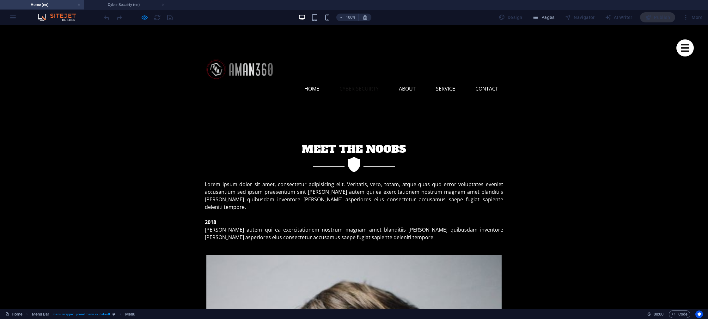
click at [346, 81] on link "Cyber Secuirty" at bounding box center [358, 88] width 49 height 15
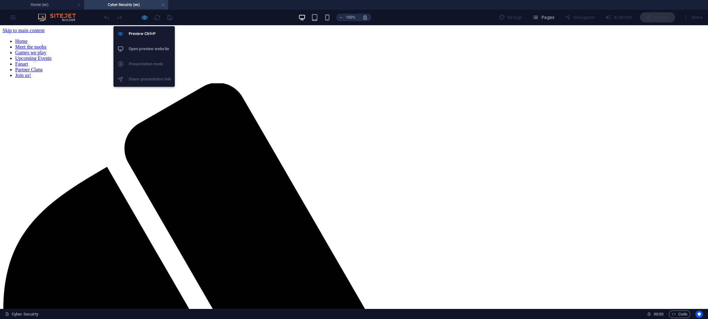
click at [143, 18] on icon "button" at bounding box center [144, 17] width 7 height 7
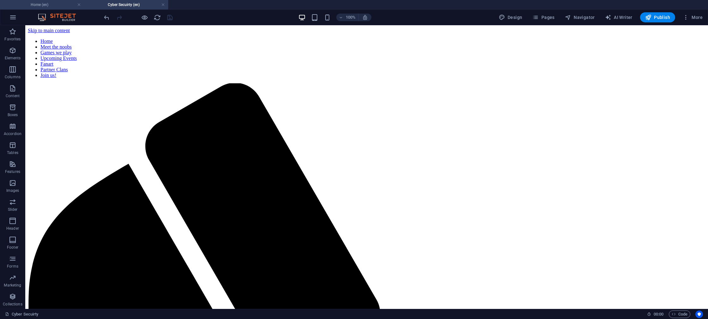
click at [40, 4] on h4 "Home (en)" at bounding box center [42, 4] width 84 height 7
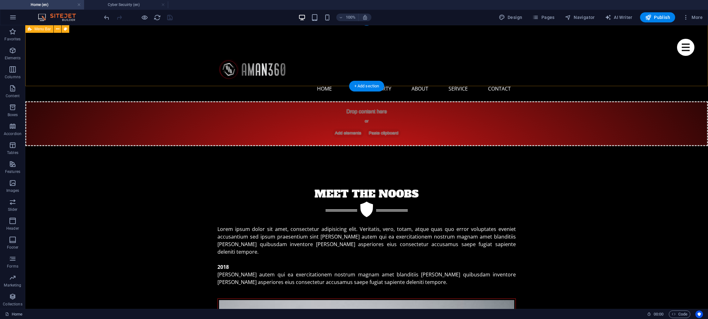
click at [180, 74] on div "Menu Home Cyber Secuirty About Service Contact" at bounding box center [366, 61] width 682 height 82
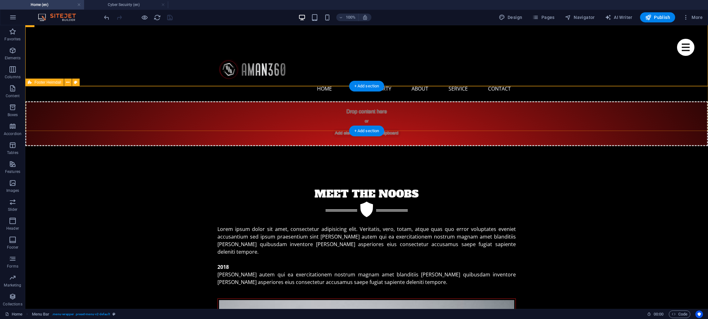
click at [191, 112] on div "Drop content here or Add elements Paste clipboard" at bounding box center [366, 123] width 682 height 45
click at [361, 81] on nav "Home Cyber Secuirty About Service Contact" at bounding box center [366, 88] width 298 height 15
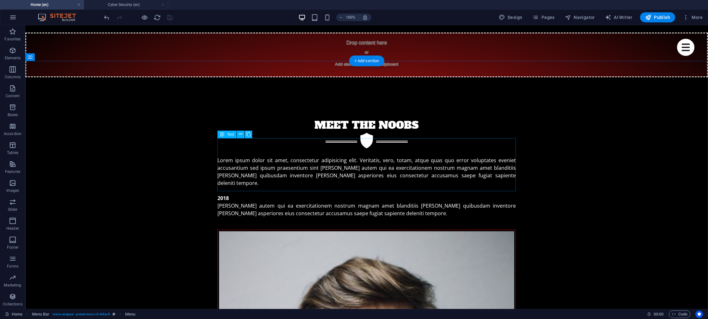
scroll to position [77, 0]
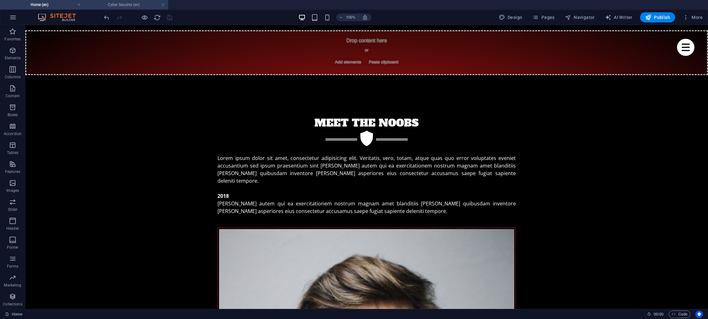
click at [120, 7] on h4 "Cyber Secuirty (en)" at bounding box center [126, 4] width 84 height 7
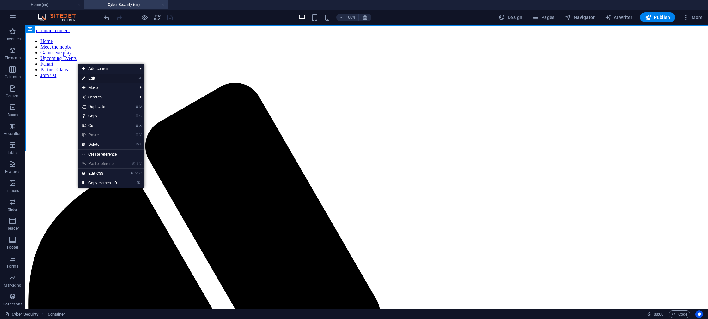
click at [113, 78] on link "⏎ Edit" at bounding box center [99, 78] width 42 height 9
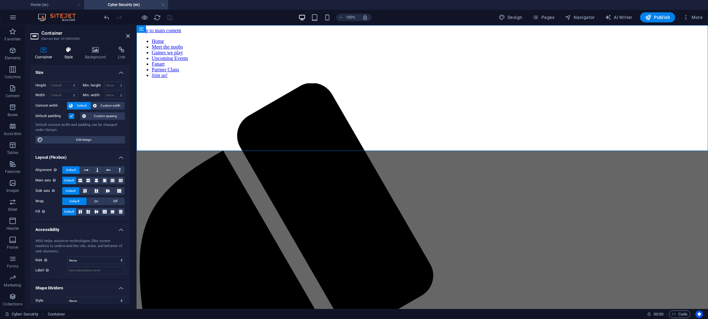
click at [68, 55] on h4 "Style" at bounding box center [70, 53] width 21 height 13
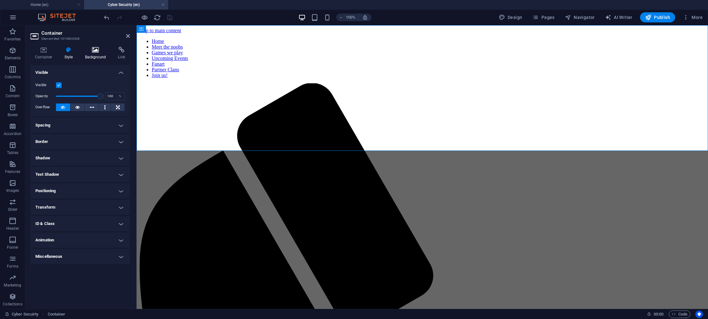
click at [87, 55] on h4 "Background" at bounding box center [96, 53] width 33 height 13
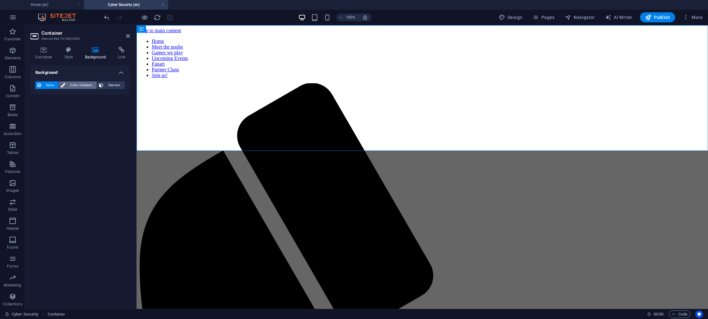
click at [76, 85] on span "Color / Gradient" at bounding box center [81, 85] width 28 height 8
click at [38, 111] on span at bounding box center [39, 110] width 7 height 7
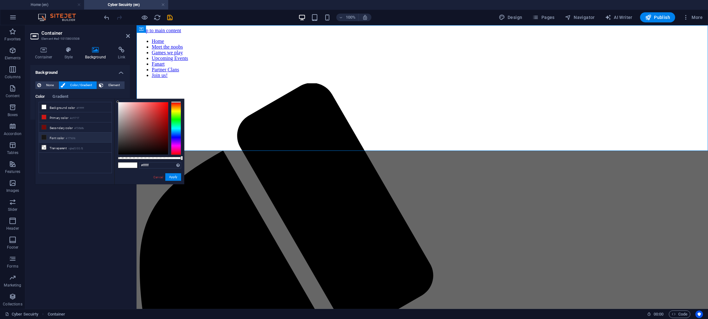
click at [49, 138] on li "Font color #171616" at bounding box center [75, 138] width 73 height 10
type input "#000000"
drag, startPoint x: 121, startPoint y: 153, endPoint x: 114, endPoint y: 155, distance: 7.5
click at [114, 155] on div "less Background color #ffffff Primary color #cf1717 Secondary color #730b0b Fon…" at bounding box center [109, 142] width 149 height 86
click at [174, 178] on button "Apply" at bounding box center [173, 177] width 16 height 8
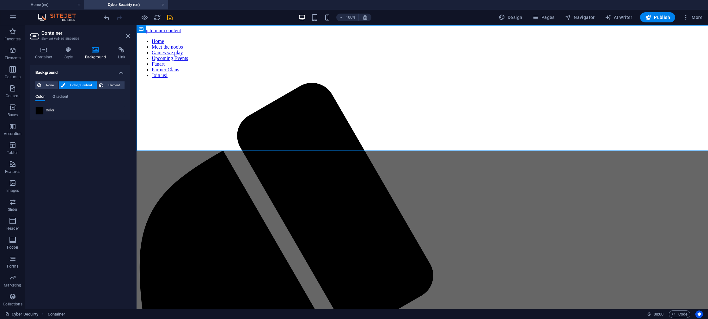
click at [70, 141] on div "Background None Color / Gradient Element Stretch background to full-width Color…" at bounding box center [80, 184] width 100 height 239
click at [204, 19] on div "100% Design Pages Navigator AI Writer Publish More" at bounding box center [404, 17] width 602 height 10
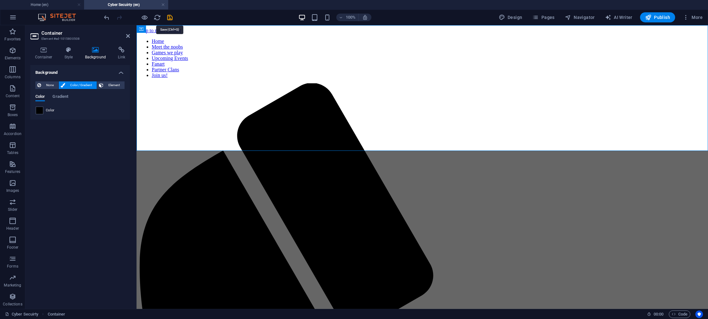
click at [172, 18] on icon "save" at bounding box center [169, 17] width 7 height 7
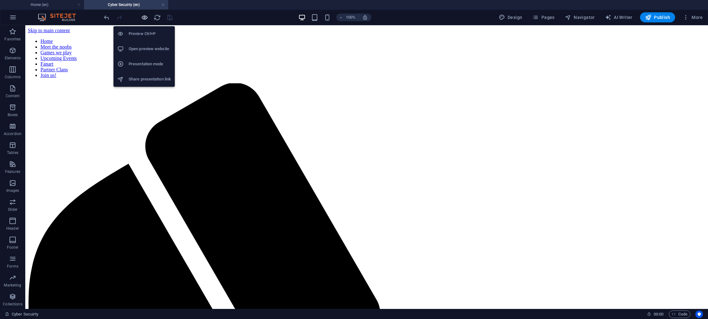
click at [144, 20] on icon "button" at bounding box center [144, 17] width 7 height 7
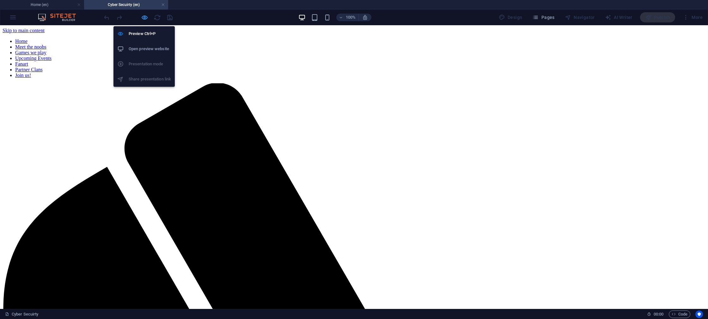
click at [144, 17] on icon "button" at bounding box center [144, 17] width 7 height 7
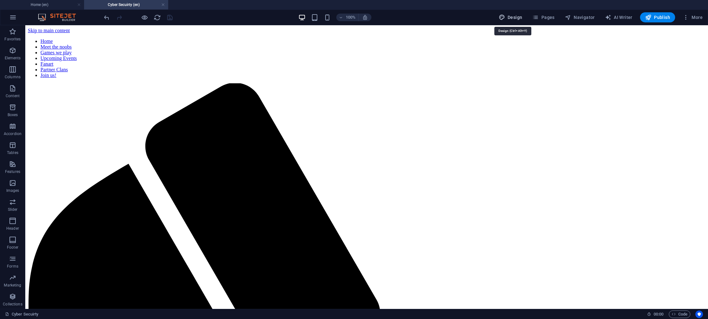
click at [510, 17] on span "Design" at bounding box center [510, 17] width 24 height 6
select select "px"
select select "400"
select select "px"
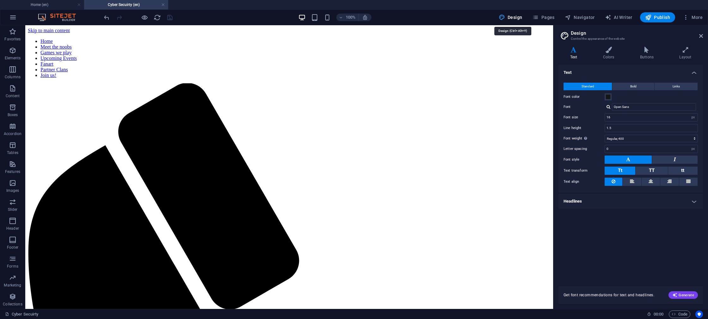
click at [510, 17] on span "Design" at bounding box center [510, 17] width 24 height 6
click at [512, 17] on span "Design" at bounding box center [510, 17] width 24 height 6
click at [702, 36] on icon at bounding box center [701, 35] width 4 height 5
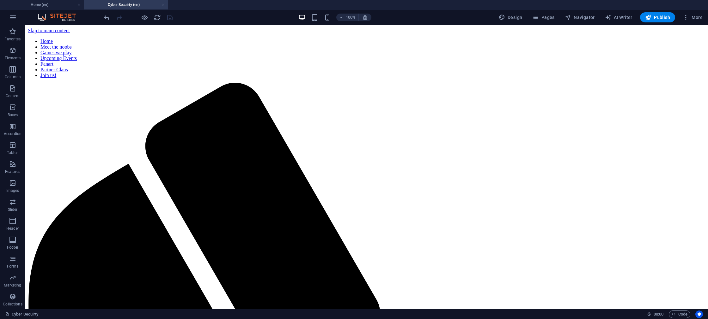
click at [164, 5] on link at bounding box center [163, 5] width 4 height 6
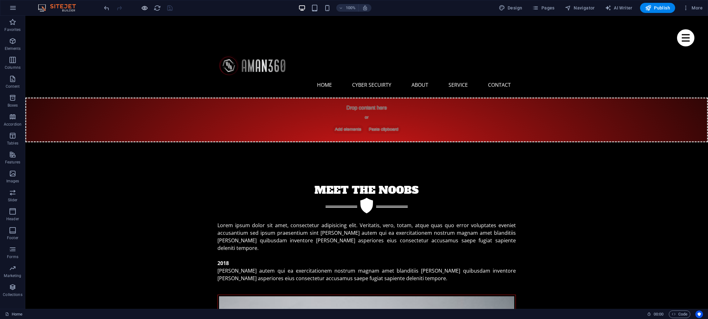
click at [142, 7] on icon "button" at bounding box center [144, 7] width 7 height 7
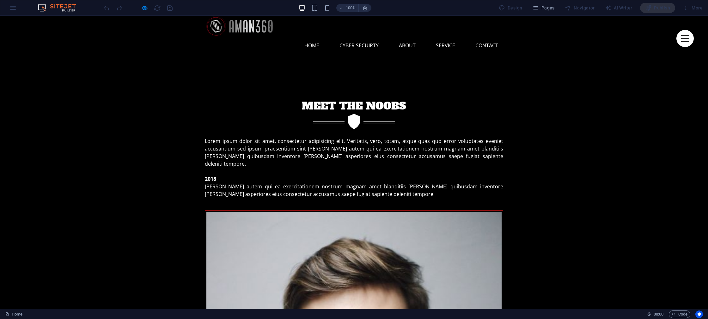
scroll to position [41, 0]
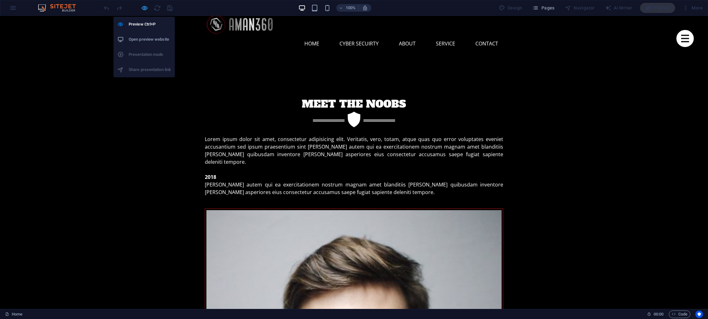
click at [144, 8] on icon "button" at bounding box center [144, 7] width 7 height 7
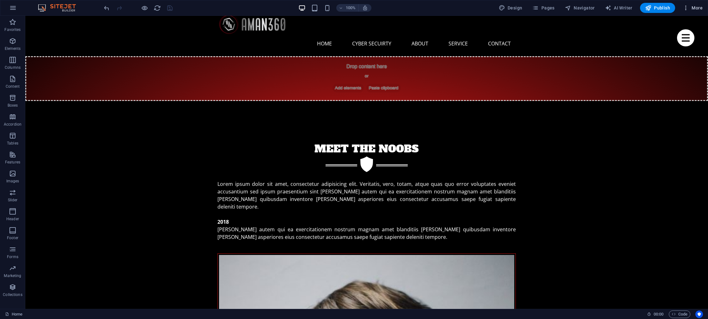
click at [684, 9] on icon "button" at bounding box center [685, 8] width 6 height 6
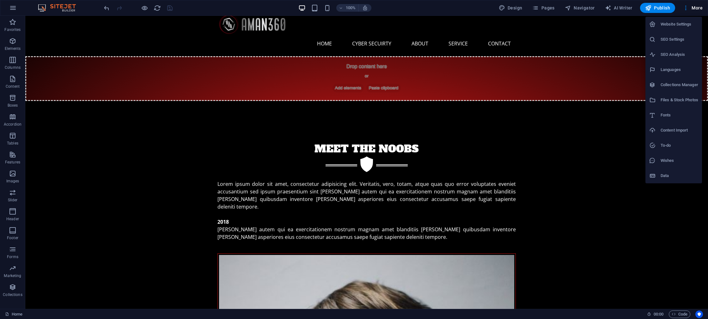
click at [672, 24] on h6 "Website Settings" at bounding box center [679, 25] width 38 height 8
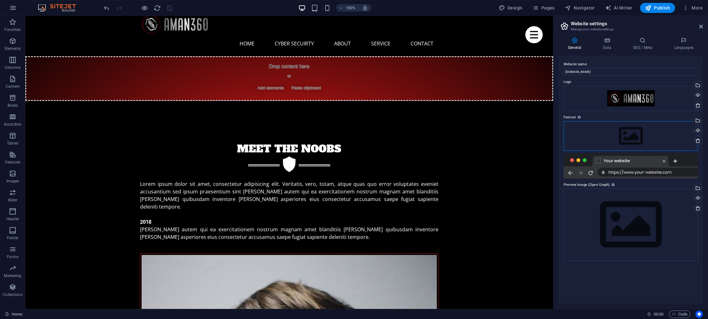
click at [629, 136] on div "Drag files here, click to choose files or select files from Files or our free s…" at bounding box center [630, 136] width 134 height 30
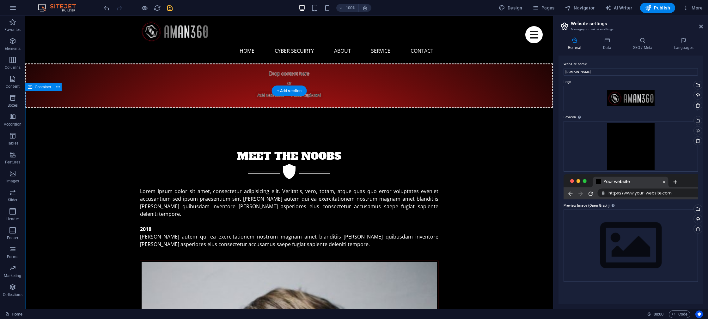
scroll to position [34, 0]
click at [168, 9] on icon "save" at bounding box center [169, 7] width 7 height 7
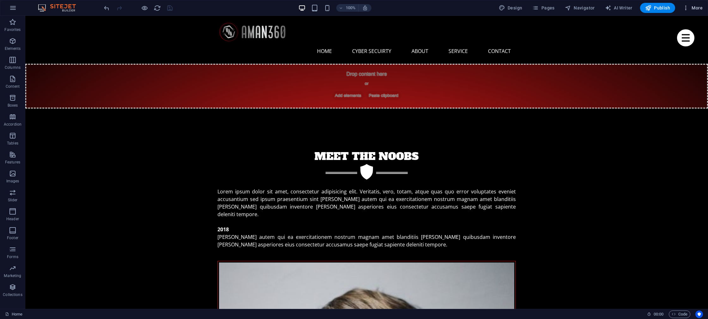
click at [694, 9] on span "More" at bounding box center [692, 8] width 20 height 6
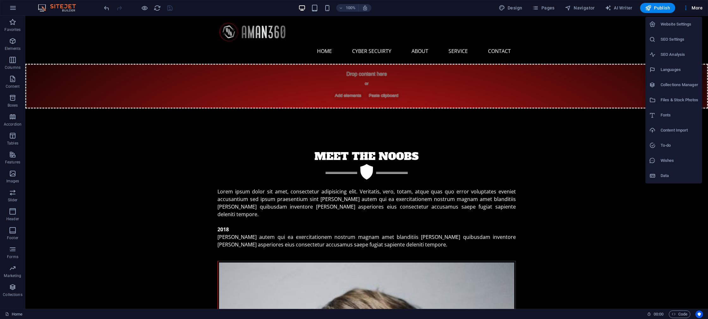
click at [664, 70] on h6 "Languages" at bounding box center [679, 70] width 38 height 8
select select "41"
select select "6"
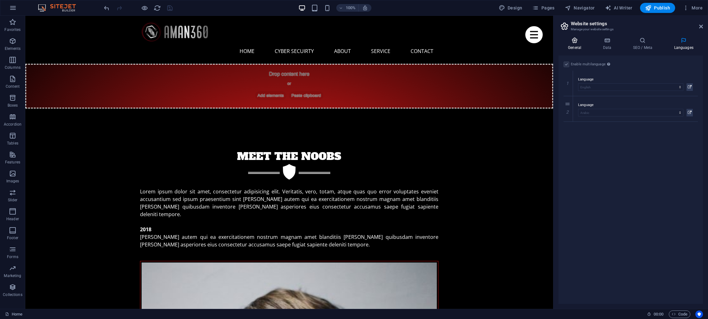
click at [576, 44] on h4 "General" at bounding box center [575, 43] width 35 height 13
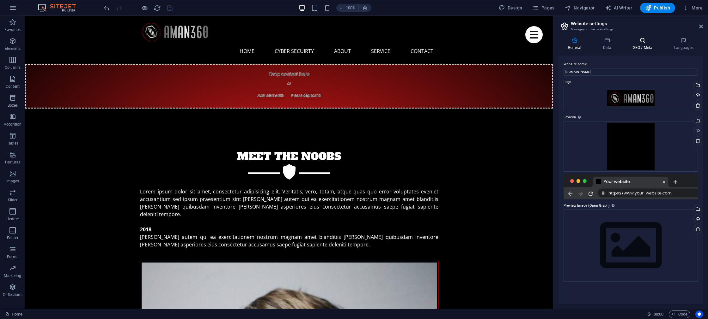
click at [635, 44] on h4 "SEO / Meta" at bounding box center [643, 43] width 41 height 13
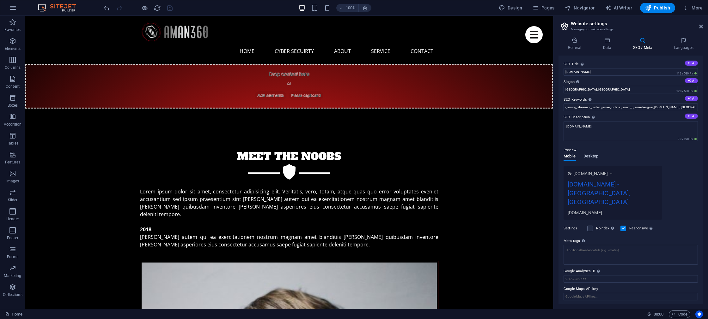
click at [591, 154] on span "Desktop" at bounding box center [590, 157] width 15 height 9
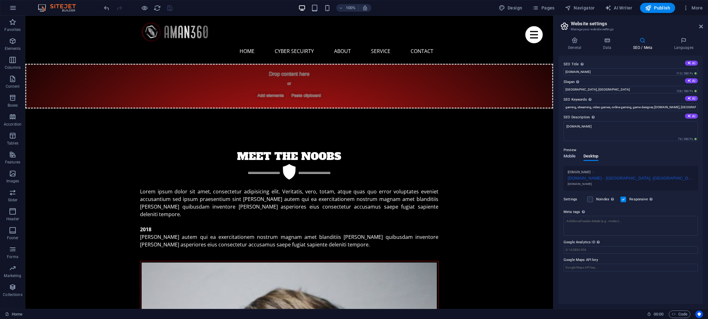
click at [571, 157] on span "Mobile" at bounding box center [569, 157] width 12 height 9
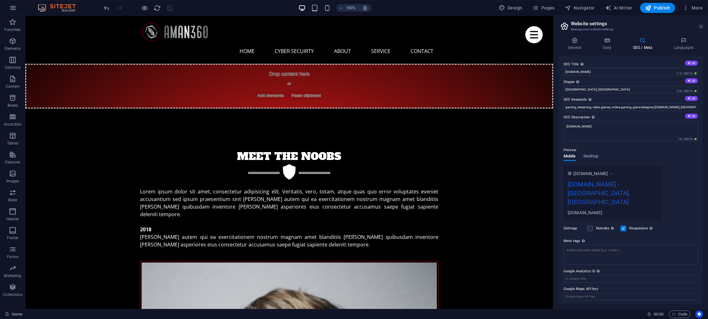
click at [700, 27] on icon at bounding box center [701, 26] width 4 height 5
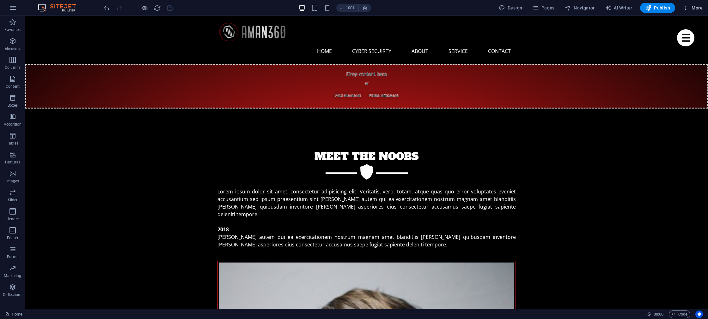
click at [691, 7] on span "More" at bounding box center [692, 8] width 20 height 6
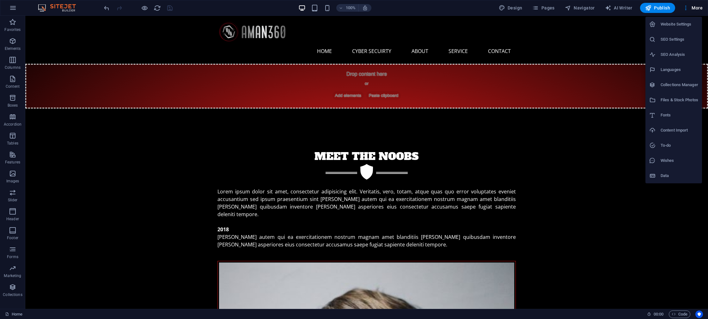
click at [672, 37] on h6 "SEO Settings" at bounding box center [679, 40] width 38 height 8
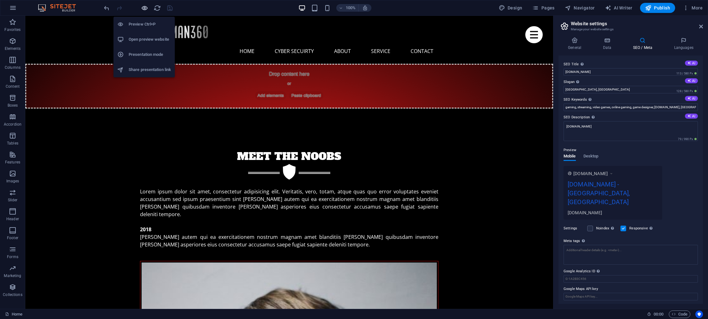
click at [144, 8] on icon "button" at bounding box center [144, 7] width 7 height 7
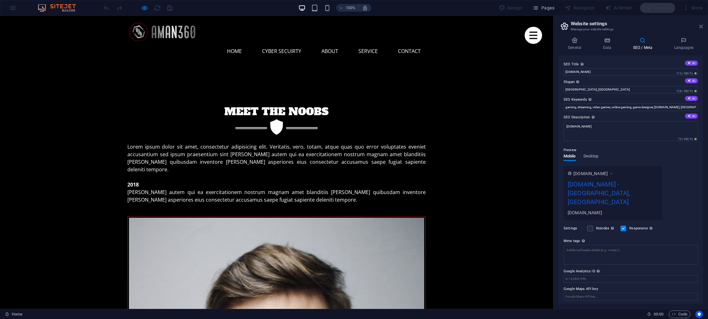
click at [700, 28] on icon at bounding box center [701, 26] width 4 height 5
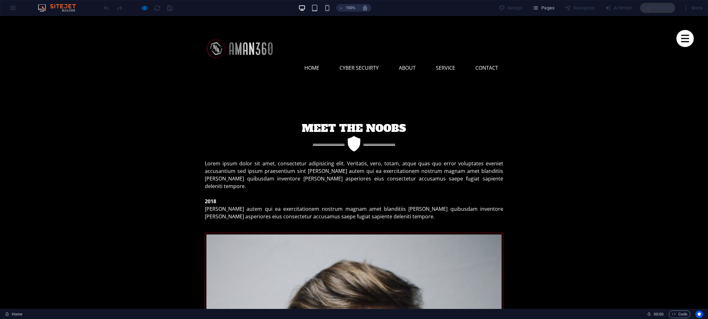
scroll to position [14, 0]
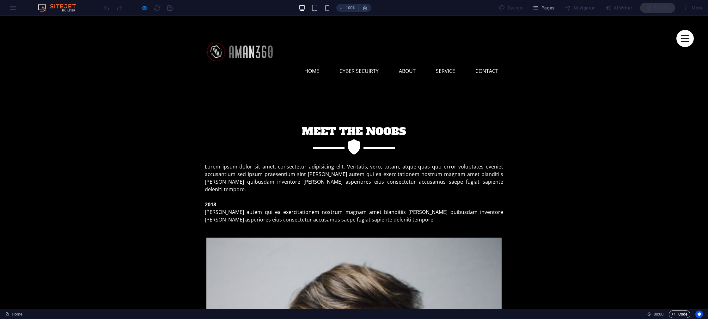
click at [677, 315] on span "Code" at bounding box center [679, 315] width 16 height 8
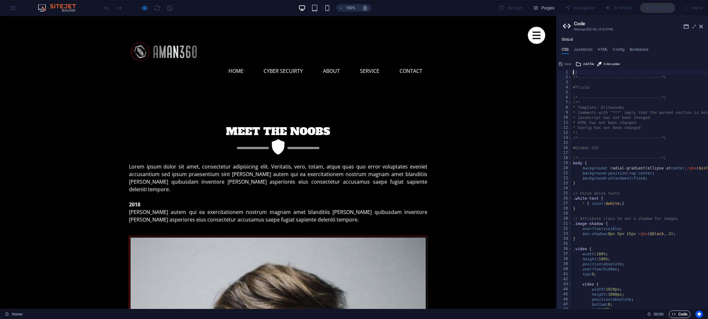
click at [676, 315] on span "Code" at bounding box center [679, 315] width 16 height 8
click at [698, 315] on icon "Usercentrics" at bounding box center [699, 314] width 4 height 4
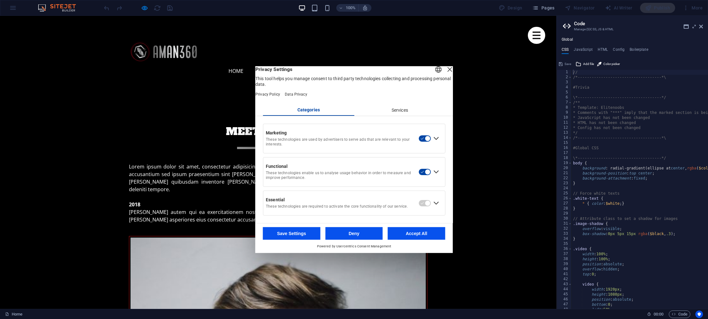
click at [386, 112] on div "Services" at bounding box center [399, 110] width 91 height 11
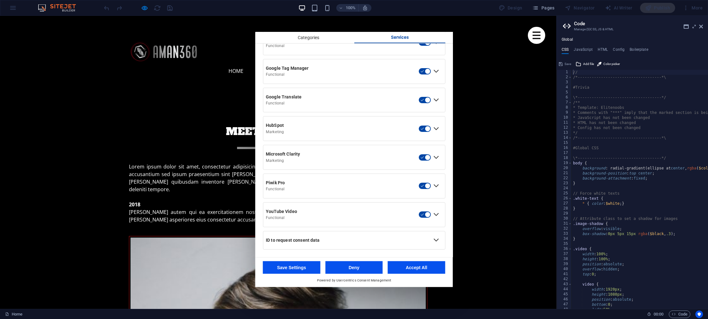
scroll to position [0, 0]
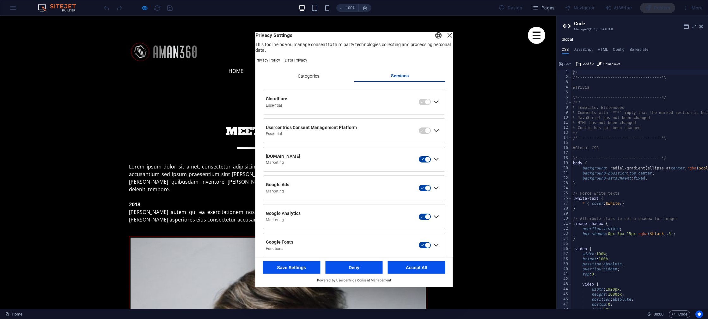
click at [424, 266] on button "Accept All" at bounding box center [416, 268] width 57 height 13
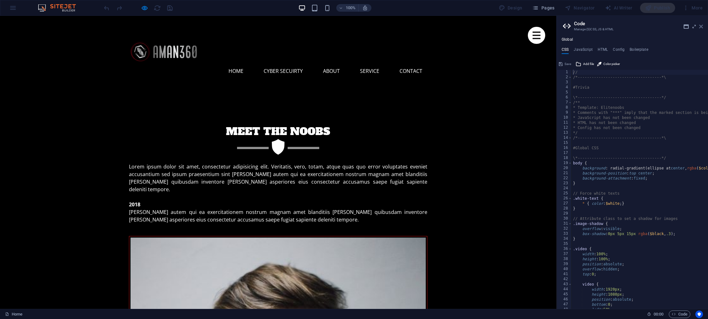
click at [700, 28] on icon at bounding box center [701, 26] width 4 height 5
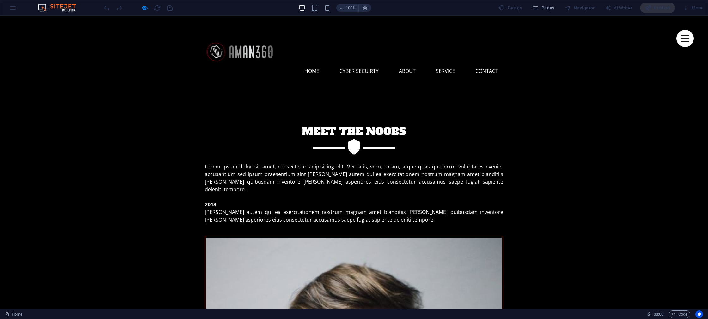
click at [325, 124] on h2 "Meet the noobs" at bounding box center [354, 131] width 298 height 15
click at [334, 124] on h2 "Meet the noobs" at bounding box center [354, 131] width 298 height 15
drag, startPoint x: 310, startPoint y: 114, endPoint x: 280, endPoint y: 103, distance: 31.3
click at [310, 124] on h2 "Meet the noobs" at bounding box center [354, 131] width 298 height 15
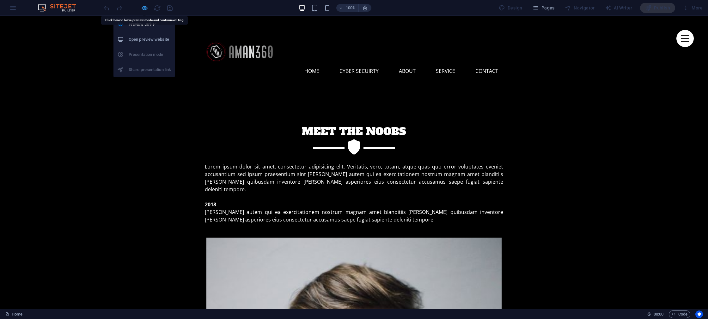
click at [147, 9] on icon "button" at bounding box center [144, 7] width 7 height 7
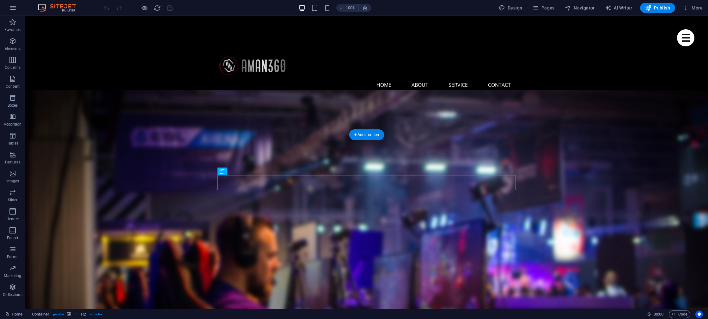
click at [290, 157] on figure at bounding box center [366, 274] width 682 height 366
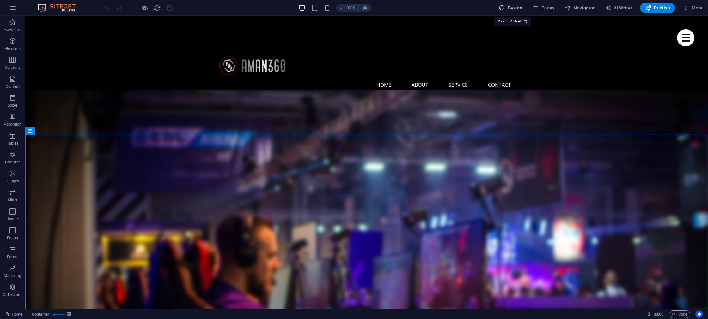
click at [508, 8] on span "Design" at bounding box center [510, 8] width 24 height 6
select select "px"
select select "400"
select select "px"
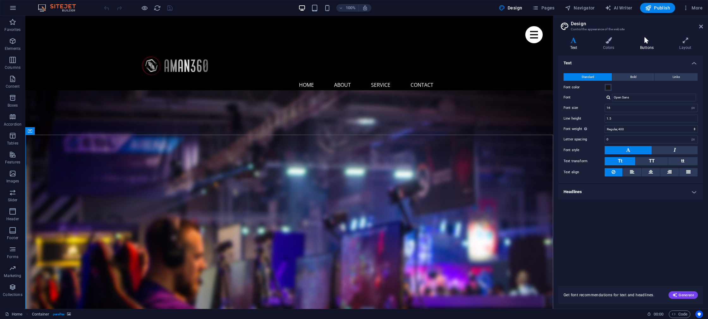
click at [647, 44] on h4 "Buttons" at bounding box center [647, 43] width 39 height 13
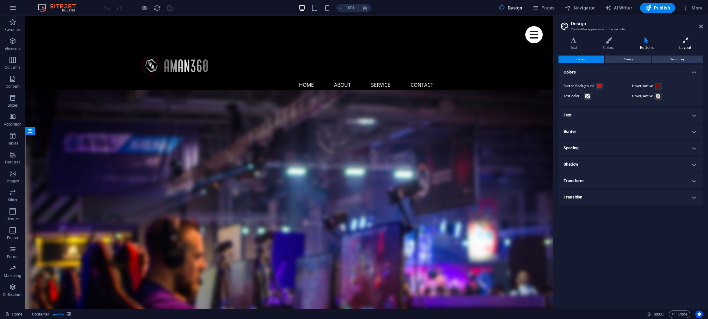
click at [677, 44] on h4 "Layout" at bounding box center [684, 43] width 35 height 13
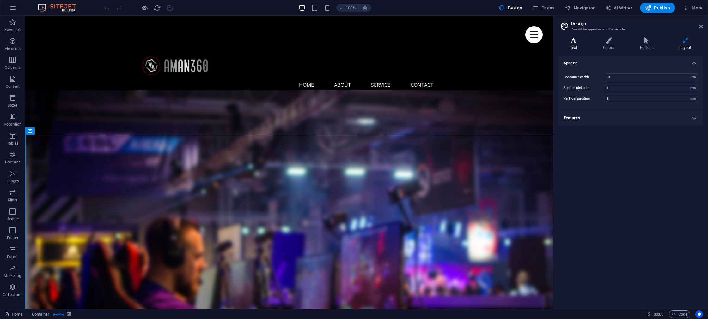
click at [577, 40] on icon at bounding box center [573, 40] width 30 height 6
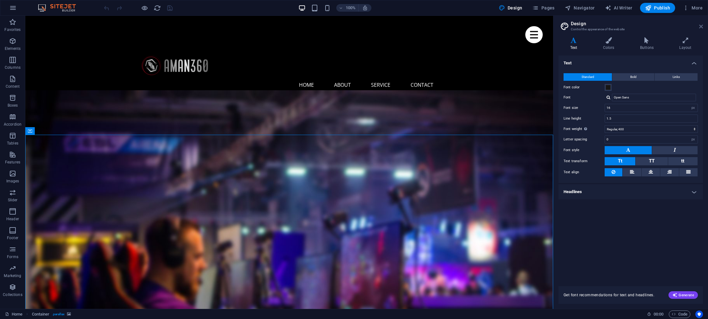
click at [701, 28] on icon at bounding box center [701, 26] width 4 height 5
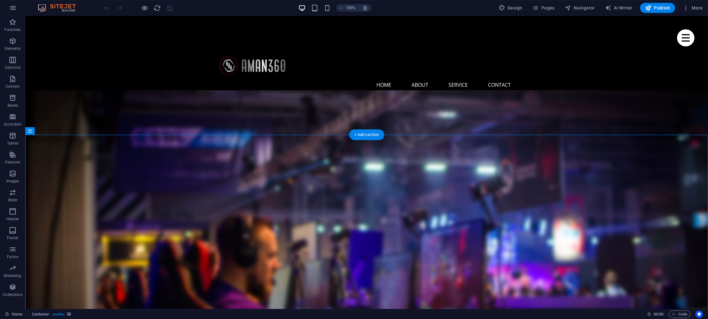
drag, startPoint x: 132, startPoint y: 159, endPoint x: 136, endPoint y: 154, distance: 6.3
click at [132, 159] on figure at bounding box center [366, 274] width 682 height 366
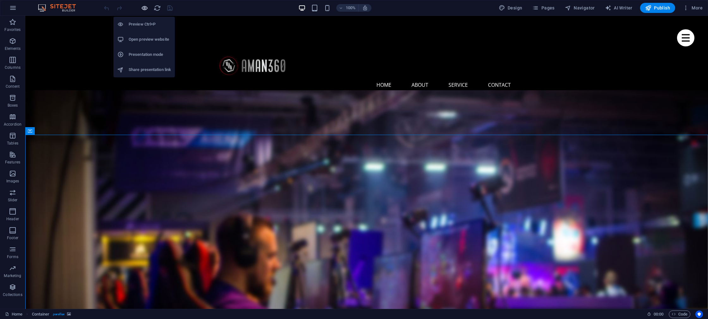
click at [146, 8] on icon "button" at bounding box center [144, 7] width 7 height 7
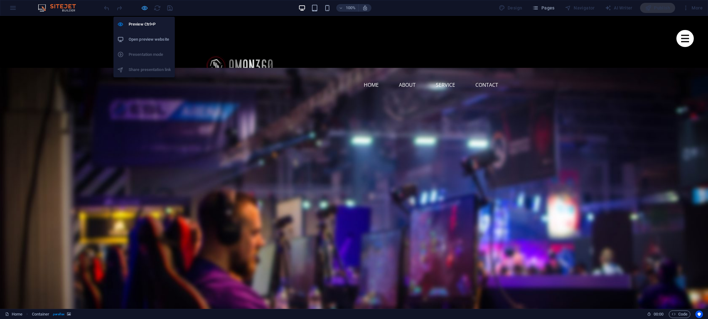
click at [146, 8] on icon "button" at bounding box center [144, 7] width 7 height 7
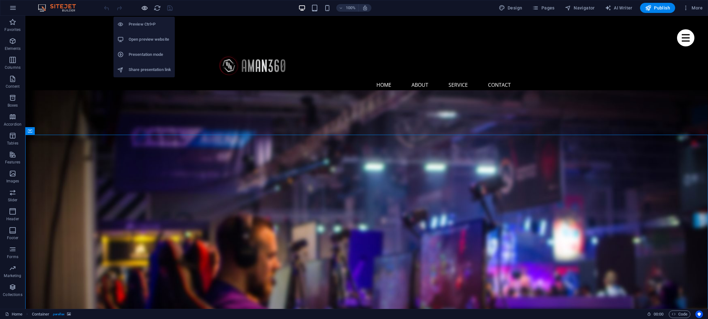
click at [146, 8] on icon "button" at bounding box center [144, 7] width 7 height 7
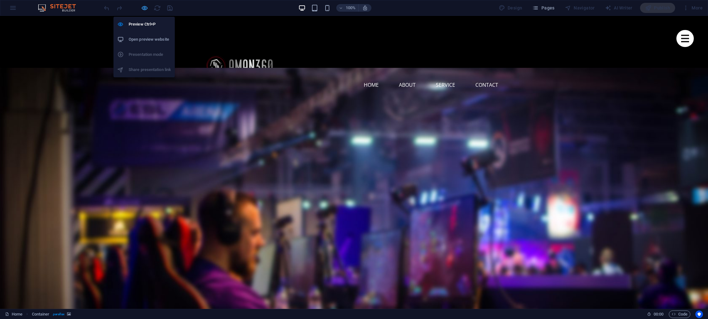
click at [146, 8] on icon "button" at bounding box center [144, 7] width 7 height 7
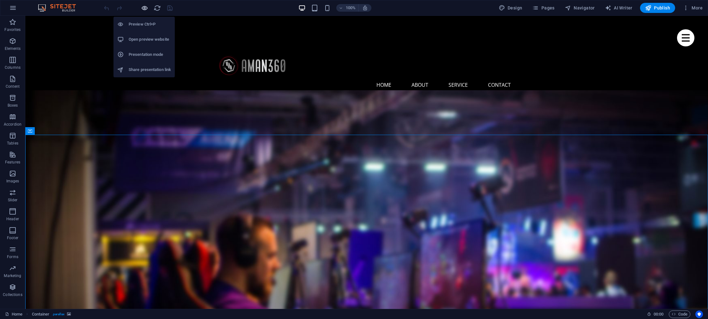
click at [146, 8] on icon "button" at bounding box center [144, 7] width 7 height 7
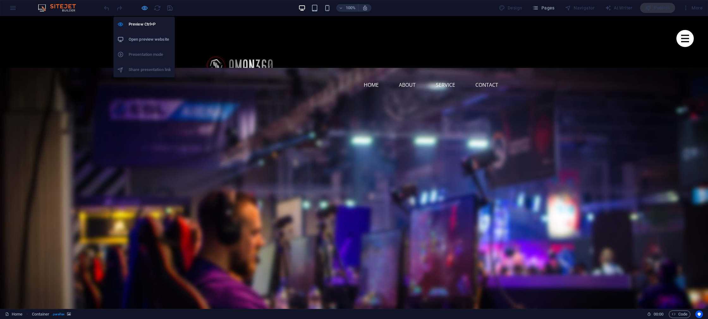
click at [146, 8] on icon "button" at bounding box center [144, 7] width 7 height 7
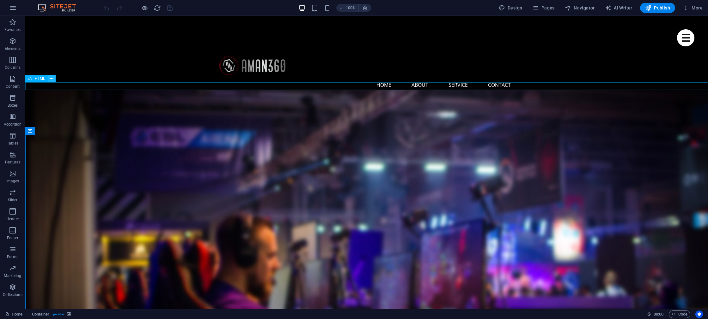
click at [52, 81] on icon at bounding box center [51, 78] width 3 height 7
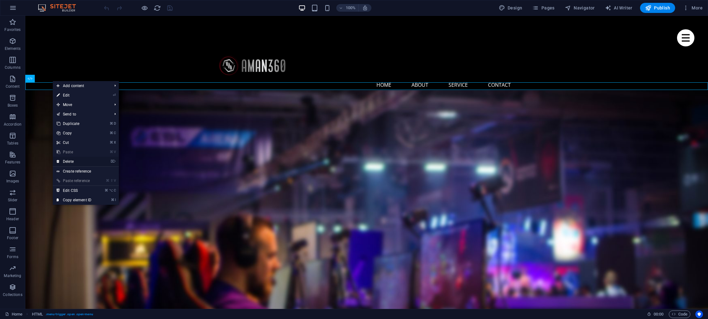
click at [81, 160] on link "⌦ Delete" at bounding box center [74, 161] width 42 height 9
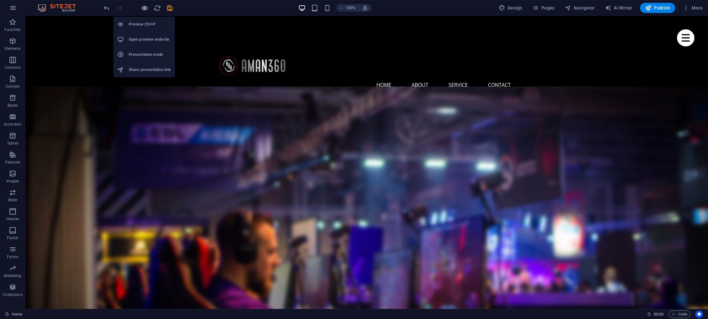
click at [145, 8] on icon "button" at bounding box center [144, 7] width 7 height 7
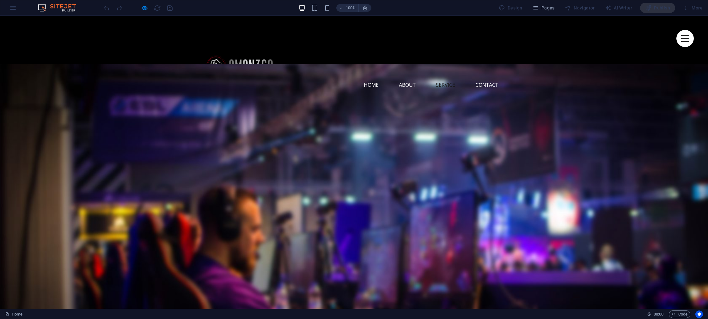
click at [449, 77] on link "Service" at bounding box center [445, 84] width 29 height 15
click at [402, 77] on link "About" at bounding box center [407, 84] width 27 height 15
click at [372, 77] on link "Home" at bounding box center [371, 84] width 25 height 15
click at [480, 77] on link "Contact" at bounding box center [486, 84] width 33 height 15
click at [447, 77] on link "Service" at bounding box center [445, 84] width 29 height 15
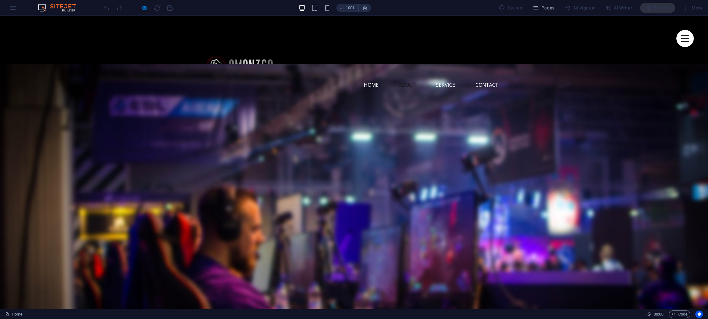
drag, startPoint x: 405, startPoint y: 65, endPoint x: 398, endPoint y: 65, distance: 7.0
click at [405, 77] on link "About" at bounding box center [407, 84] width 27 height 15
click at [376, 77] on link "Home" at bounding box center [371, 84] width 25 height 15
click at [147, 10] on icon "button" at bounding box center [144, 7] width 7 height 7
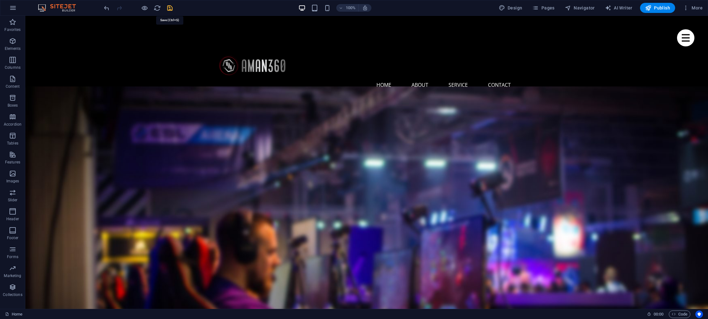
click at [169, 9] on icon "save" at bounding box center [169, 7] width 7 height 7
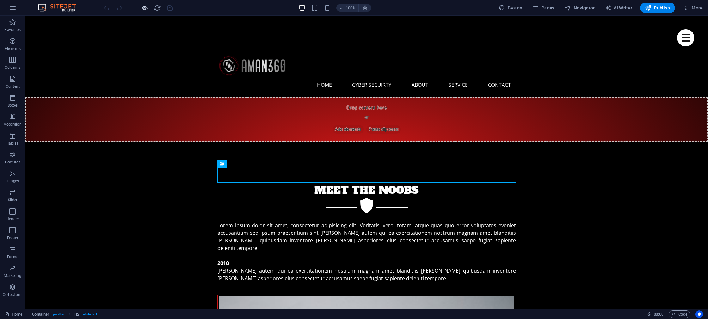
click at [144, 11] on icon "button" at bounding box center [144, 7] width 7 height 7
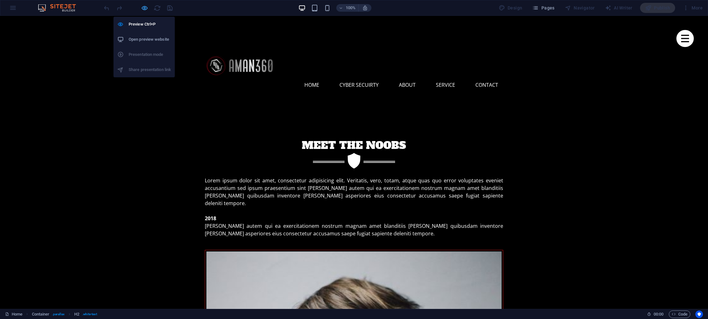
click at [144, 9] on icon "button" at bounding box center [144, 7] width 7 height 7
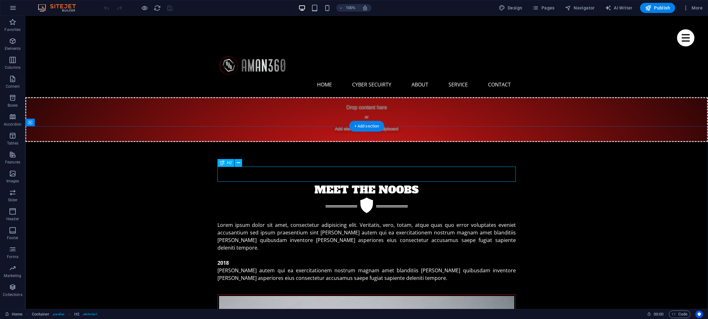
scroll to position [1, 0]
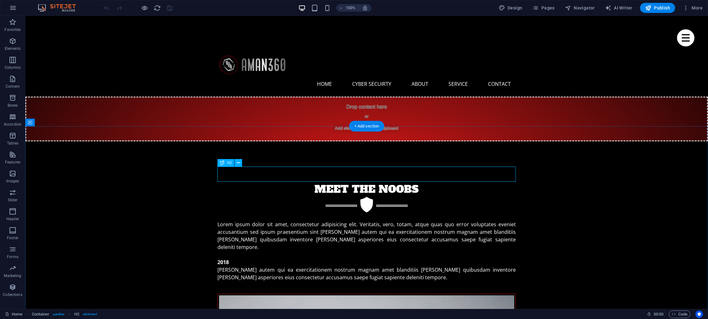
click at [331, 182] on div "Meet the noobs" at bounding box center [366, 189] width 298 height 15
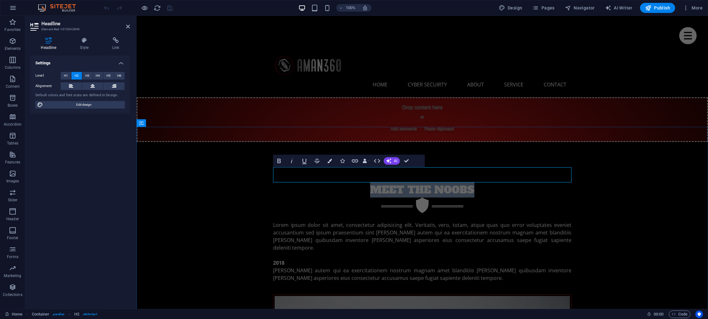
click at [331, 183] on h2 "Meet the noobs" at bounding box center [422, 190] width 298 height 15
click at [395, 183] on h2 "cyber secuirty" at bounding box center [422, 190] width 298 height 15
click at [389, 183] on h2 "cyber secuirty" at bounding box center [422, 190] width 298 height 15
click at [388, 183] on h2 "cyber secuirty" at bounding box center [422, 190] width 298 height 15
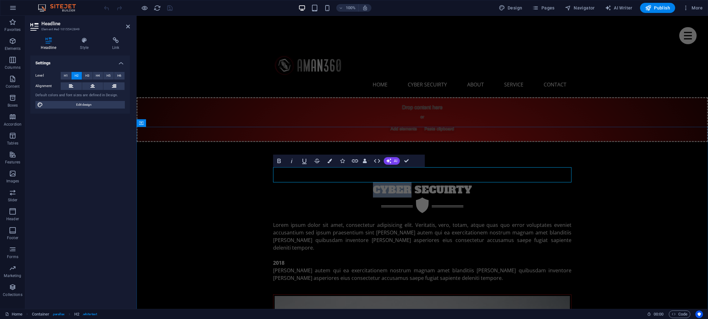
click at [388, 183] on h2 "cyber secuirty" at bounding box center [422, 190] width 298 height 15
click at [335, 221] on div "Lorem ipsum dolor sit amet, consectetur adipisicing elit. Veritatis, vero, tota…" at bounding box center [422, 251] width 298 height 61
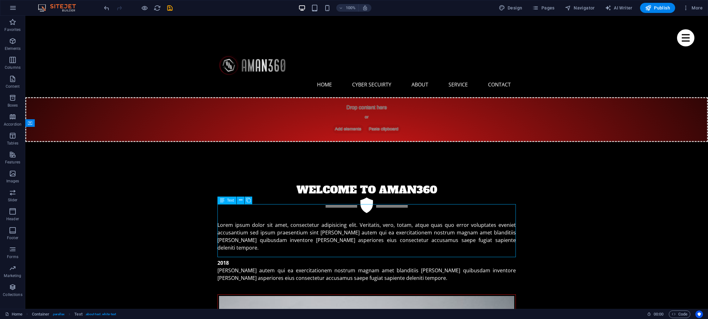
click at [338, 221] on div "Lorem ipsum dolor sit amet, consectetur adipisicing elit. Veritatis, vero, tota…" at bounding box center [366, 251] width 298 height 61
click at [322, 228] on div "Lorem ipsum dolor sit amet, consectetur adipisicing elit. Veritatis, vero, tota…" at bounding box center [366, 251] width 298 height 61
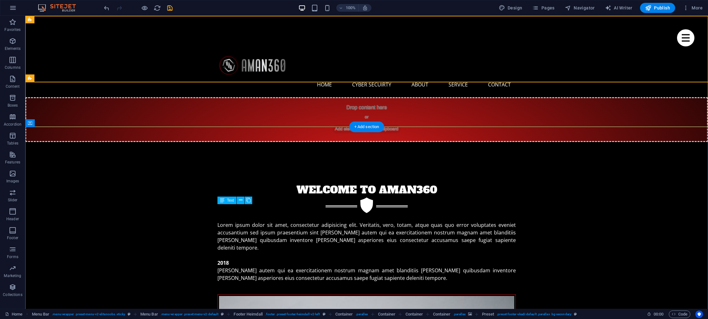
click at [293, 221] on div "Lorem ipsum dolor sit amet, consectetur adipisicing elit. Veritatis, vero, tota…" at bounding box center [366, 251] width 298 height 61
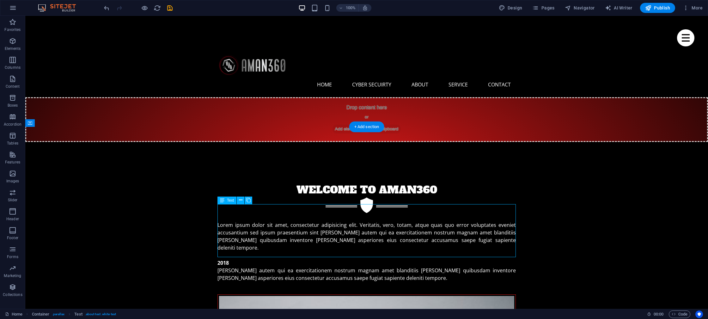
click at [293, 221] on div "Lorem ipsum dolor sit amet, consectetur adipisicing elit. Veritatis, vero, tota…" at bounding box center [366, 251] width 298 height 61
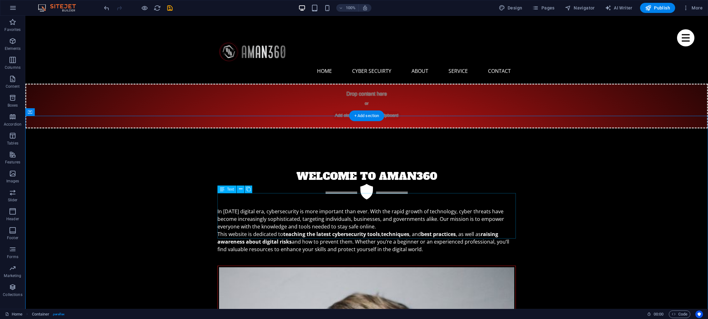
scroll to position [15, 0]
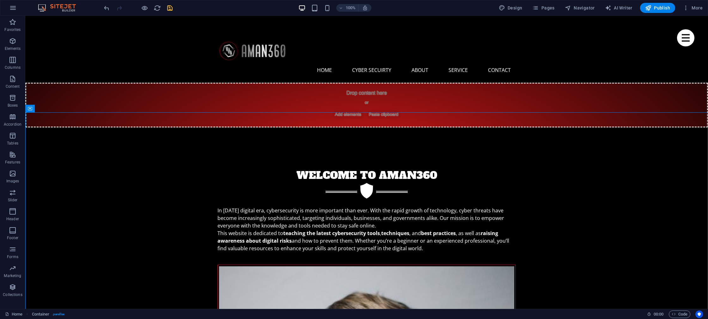
click at [167, 8] on icon "save" at bounding box center [169, 7] width 7 height 7
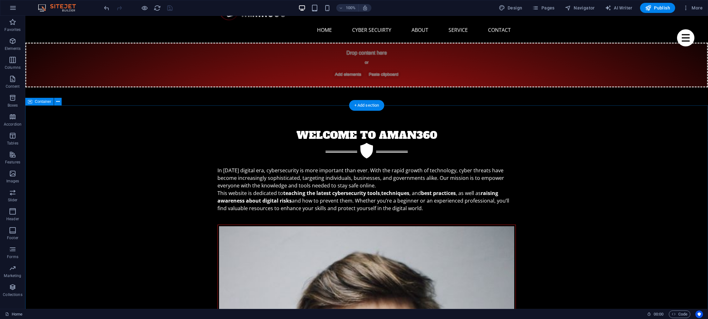
scroll to position [22, 0]
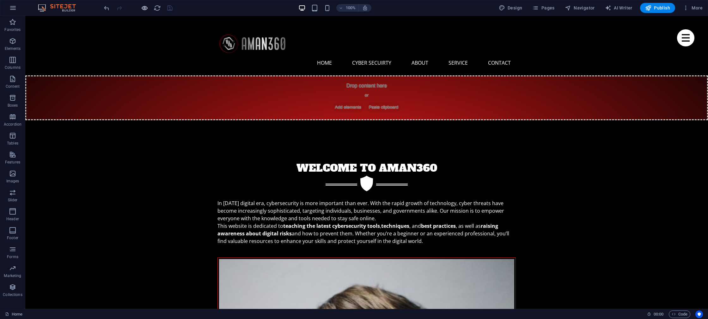
click at [146, 10] on icon "button" at bounding box center [144, 7] width 7 height 7
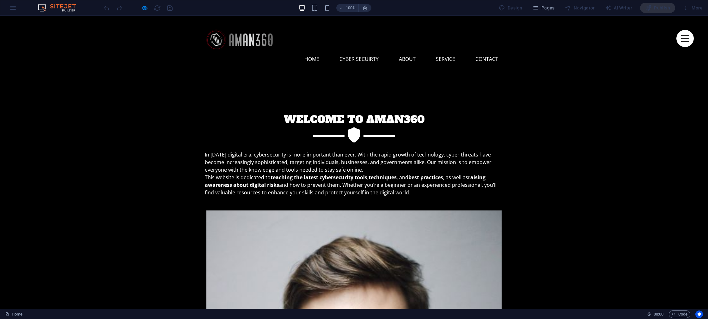
scroll to position [0, 0]
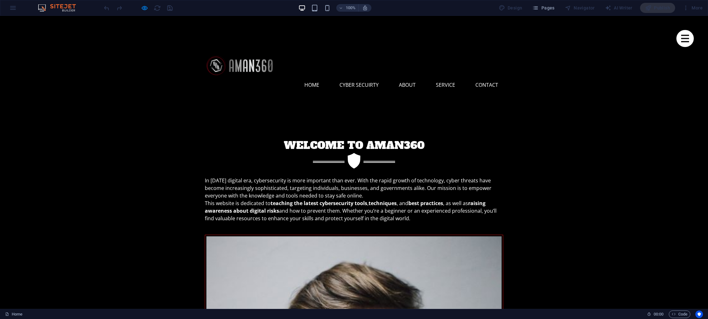
click at [320, 4] on div "100%" at bounding box center [334, 8] width 73 height 10
click at [316, 8] on icon "button" at bounding box center [314, 7] width 7 height 7
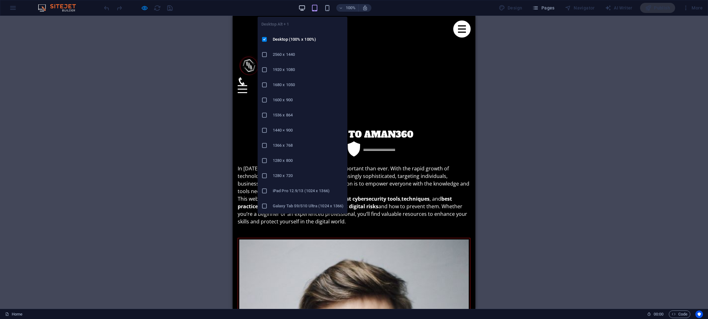
click at [302, 9] on icon "button" at bounding box center [301, 7] width 7 height 7
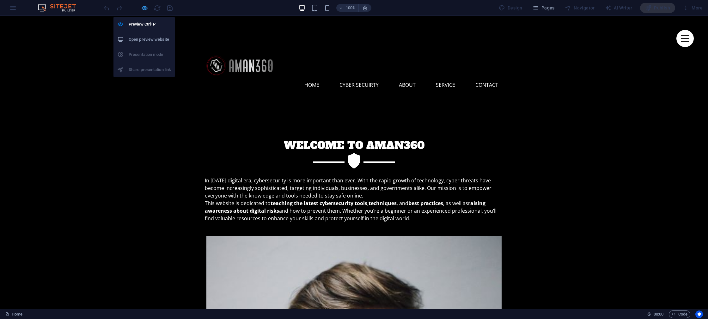
click at [145, 10] on icon "button" at bounding box center [144, 7] width 7 height 7
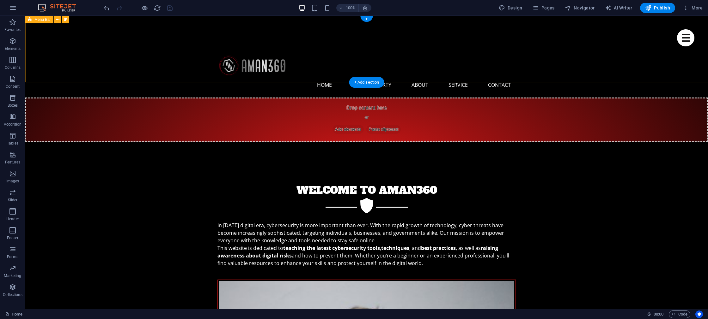
click at [86, 42] on div "Menu Home Cyber Secuirty About Service Contact" at bounding box center [366, 57] width 682 height 82
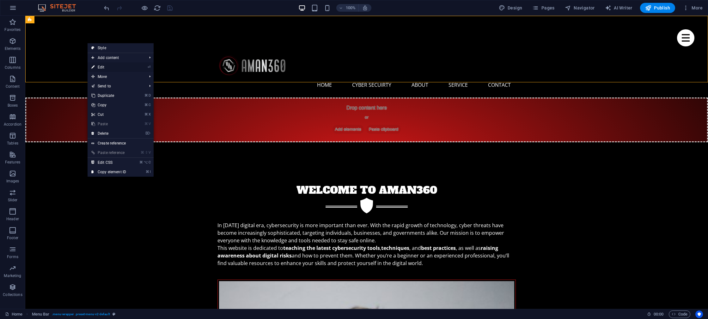
click at [130, 69] on li "⏎ Edit" at bounding box center [120, 67] width 66 height 9
click at [110, 67] on link "⏎ Edit" at bounding box center [108, 67] width 42 height 9
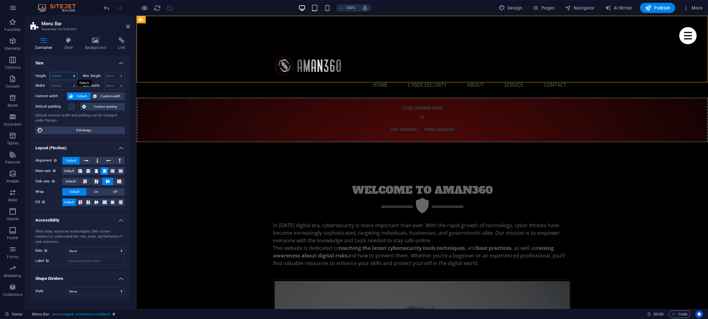
click at [63, 76] on select "Default px rem % vh vw" at bounding box center [63, 76] width 27 height 8
click at [50, 72] on select "Default px rem % vh vw" at bounding box center [63, 76] width 27 height 8
select select "DISABLED_OPTION_VALUE"
click at [63, 76] on select "Default px rem % vh vw" at bounding box center [63, 76] width 27 height 8
click at [105, 99] on span "Custom width" at bounding box center [111, 97] width 24 height 8
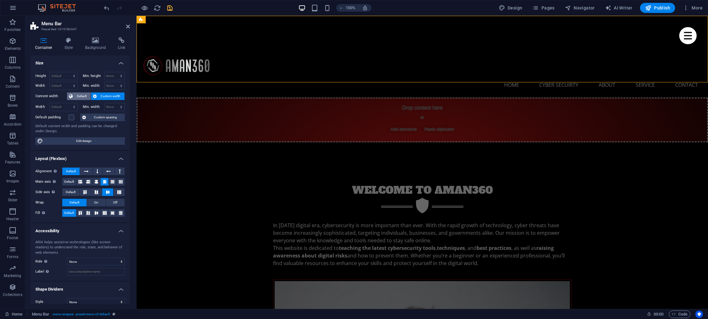
click at [82, 96] on span "Default" at bounding box center [82, 97] width 14 height 8
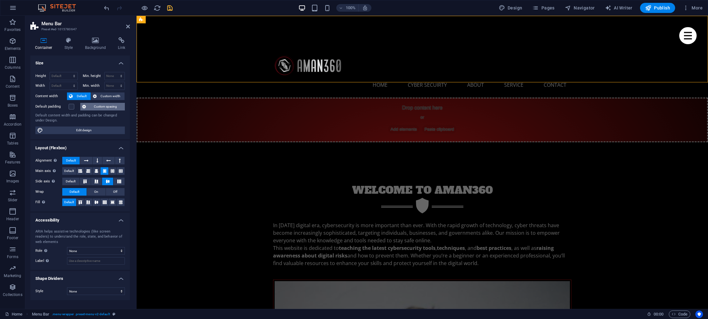
click at [100, 107] on span "Custom spacing" at bounding box center [105, 107] width 35 height 8
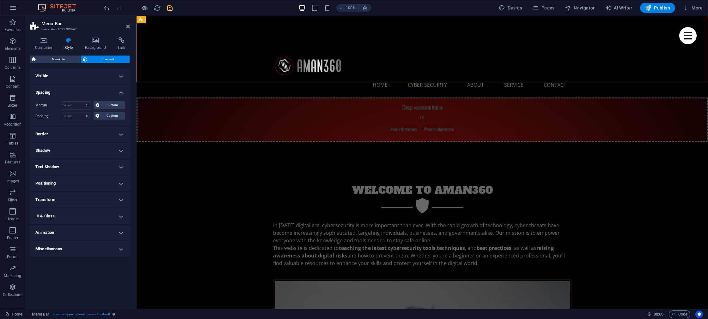
click at [75, 77] on h4 "Visible" at bounding box center [80, 76] width 100 height 15
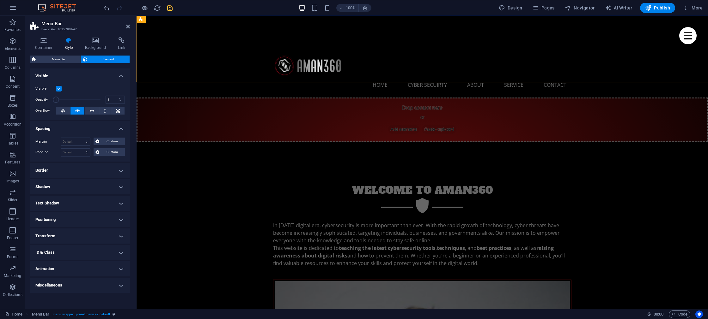
drag, startPoint x: 99, startPoint y: 100, endPoint x: 51, endPoint y: 98, distance: 48.0
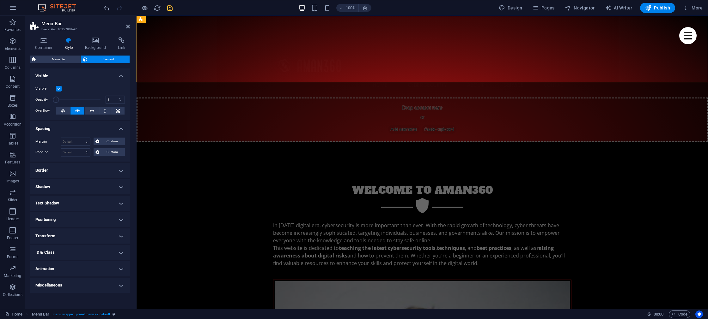
click at [51, 98] on div "Opacity 1 %" at bounding box center [79, 99] width 89 height 9
drag, startPoint x: 58, startPoint y: 99, endPoint x: 65, endPoint y: 99, distance: 6.9
click at [61, 99] on span at bounding box center [58, 100] width 6 height 6
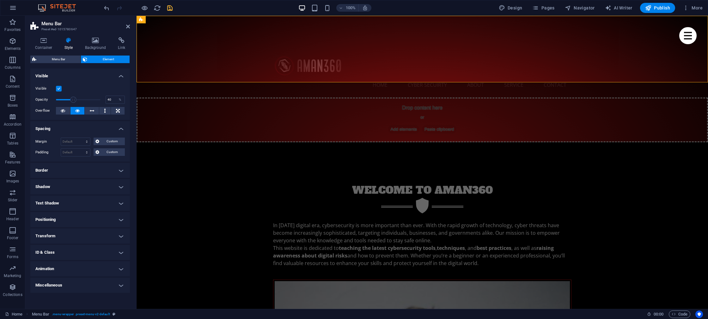
drag, startPoint x: 65, startPoint y: 99, endPoint x: 74, endPoint y: 99, distance: 8.5
click at [74, 99] on span at bounding box center [73, 100] width 6 height 6
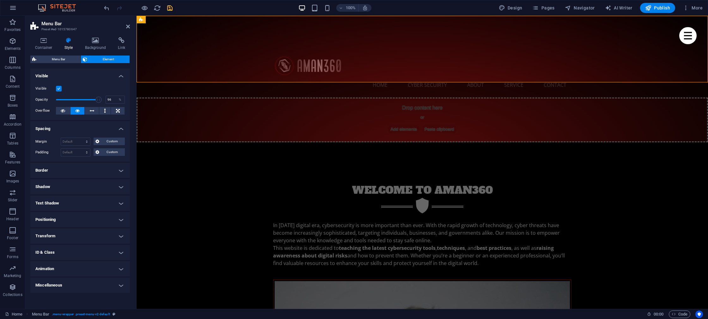
type input "100"
drag, startPoint x: 74, startPoint y: 99, endPoint x: 104, endPoint y: 100, distance: 30.3
click at [102, 100] on span at bounding box center [98, 100] width 6 height 6
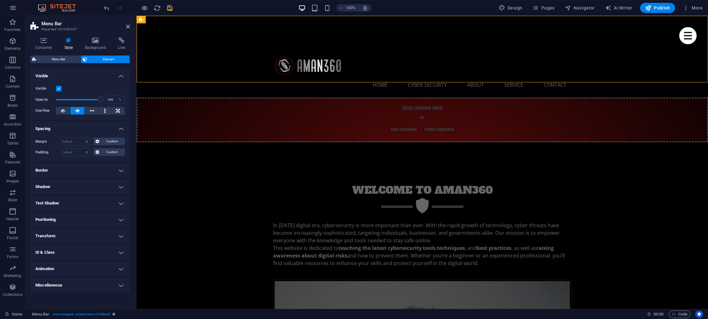
click at [77, 75] on h4 "Visible" at bounding box center [80, 74] width 100 height 11
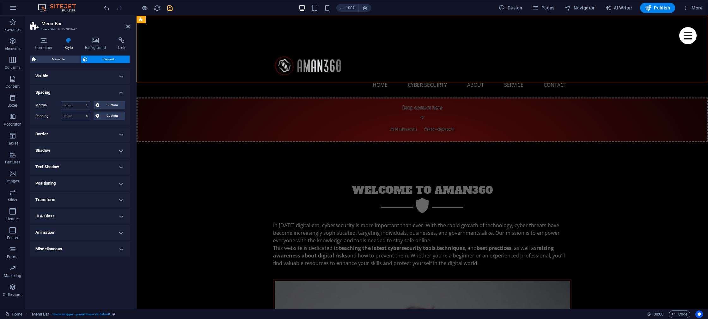
click at [60, 93] on h4 "Spacing" at bounding box center [80, 90] width 100 height 11
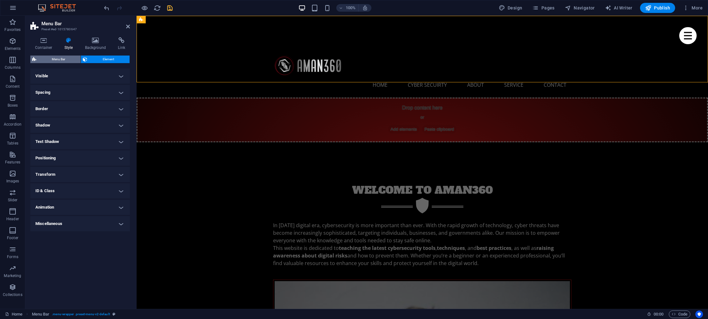
click at [59, 60] on span "Menu Bar" at bounding box center [58, 60] width 40 height 8
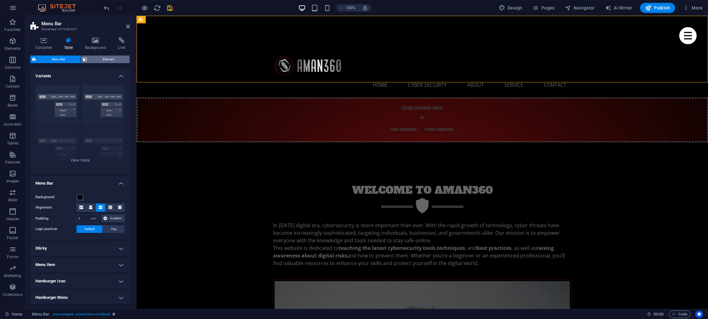
click at [92, 61] on span "Element" at bounding box center [108, 60] width 39 height 8
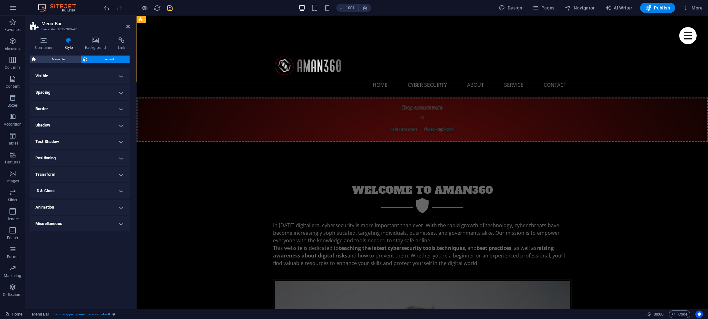
click at [59, 109] on h4 "Border" at bounding box center [80, 108] width 100 height 15
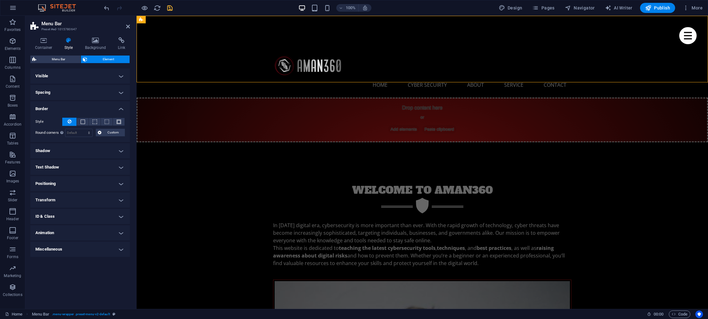
click at [59, 109] on h4 "Border" at bounding box center [80, 106] width 100 height 11
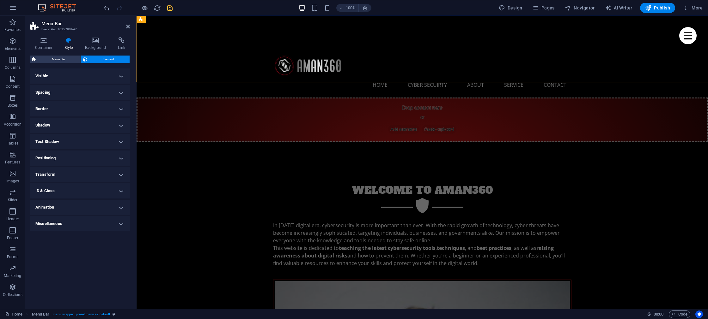
click at [58, 93] on h4 "Spacing" at bounding box center [80, 92] width 100 height 15
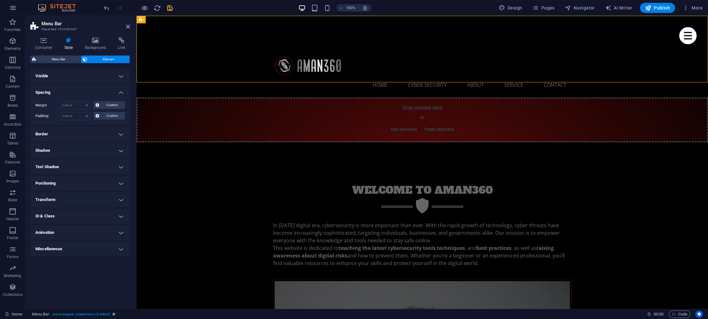
click at [58, 93] on h4 "Spacing" at bounding box center [80, 90] width 100 height 11
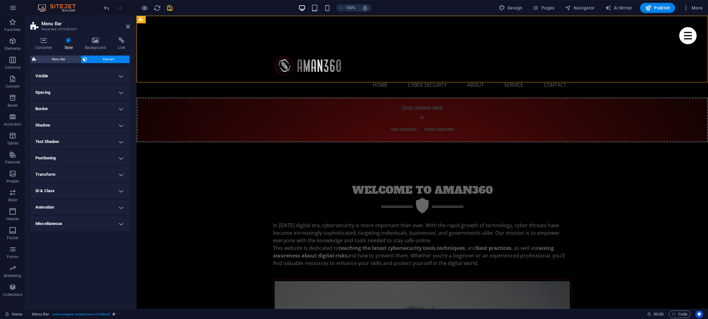
click at [57, 129] on h4 "Shadow" at bounding box center [80, 125] width 100 height 15
click at [60, 127] on h4 "Shadow" at bounding box center [80, 123] width 100 height 11
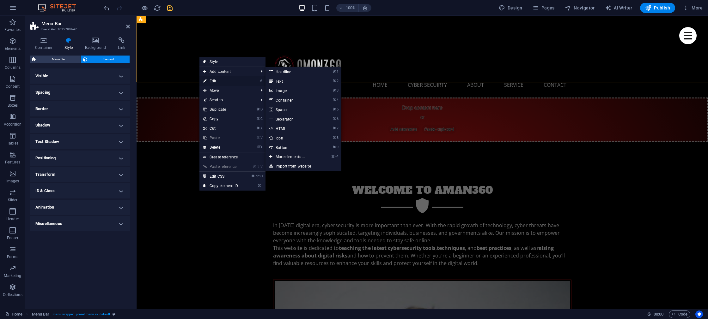
click at [213, 78] on link "⏎ Edit" at bounding box center [220, 80] width 42 height 9
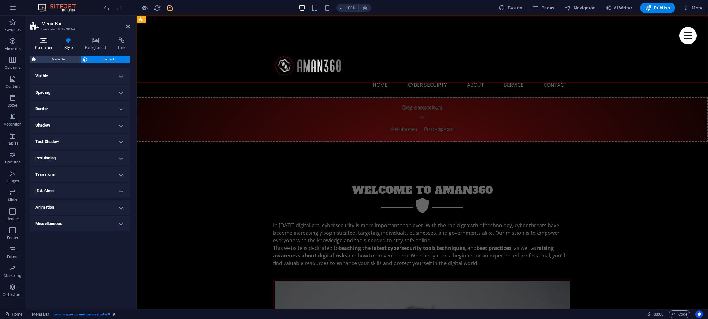
click at [38, 42] on icon at bounding box center [43, 40] width 27 height 6
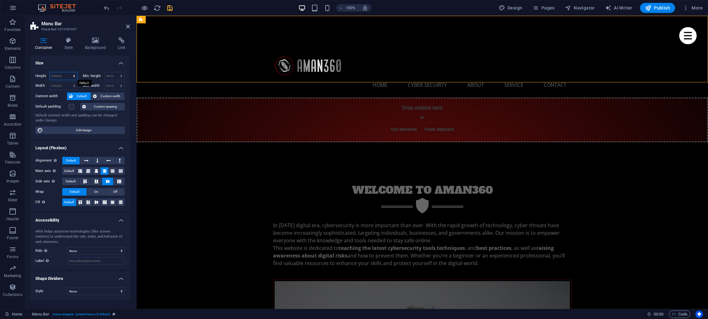
click at [64, 76] on select "Default px rem % vh vw" at bounding box center [63, 76] width 27 height 8
select select "px"
click at [68, 72] on select "Default px rem % vh vw" at bounding box center [63, 76] width 27 height 8
type input "106"
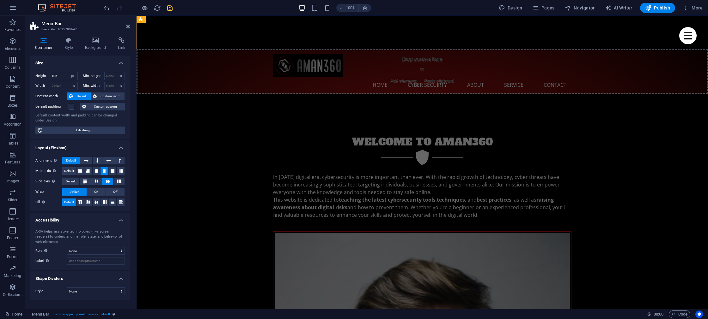
click at [81, 66] on h4 "Size" at bounding box center [80, 61] width 100 height 11
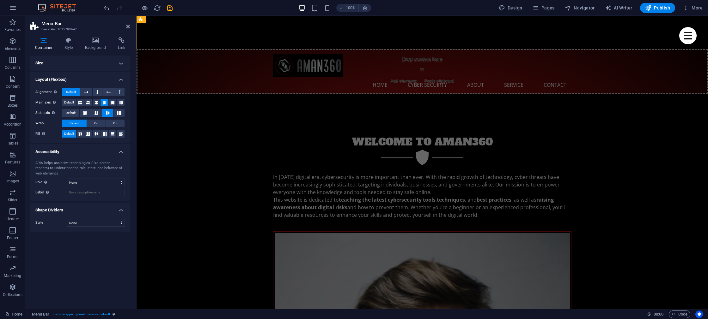
click at [170, 10] on icon "save" at bounding box center [169, 7] width 7 height 7
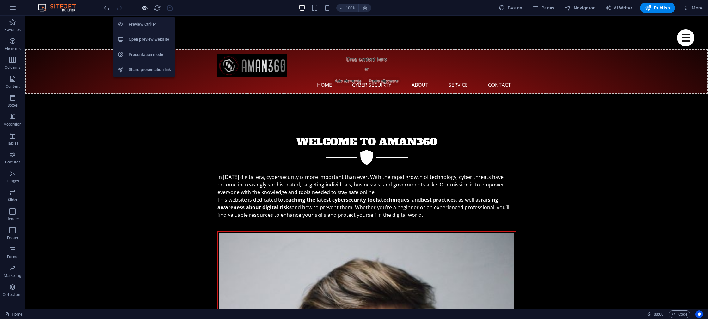
click at [147, 11] on icon "button" at bounding box center [144, 7] width 7 height 7
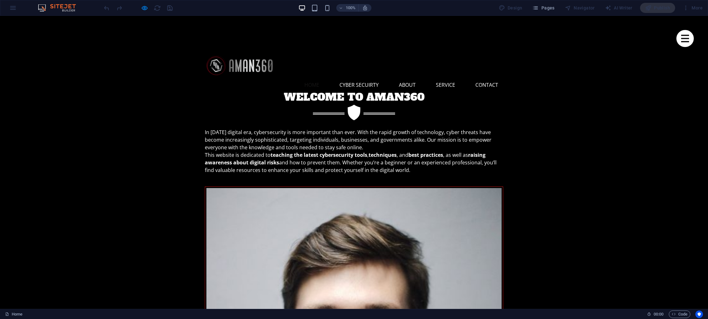
click at [313, 77] on link "Home" at bounding box center [311, 84] width 25 height 15
click at [347, 77] on link "Cyber Secuirty" at bounding box center [358, 84] width 49 height 15
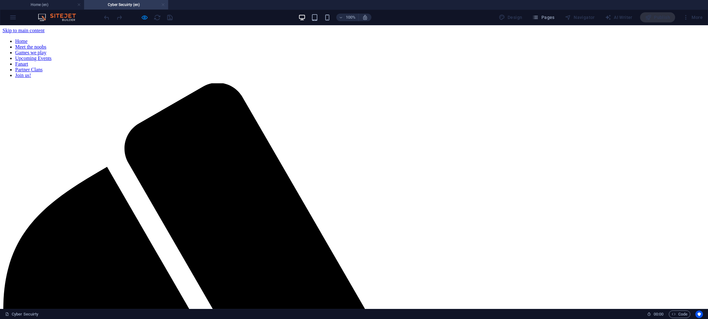
click at [164, 4] on link at bounding box center [163, 5] width 4 height 6
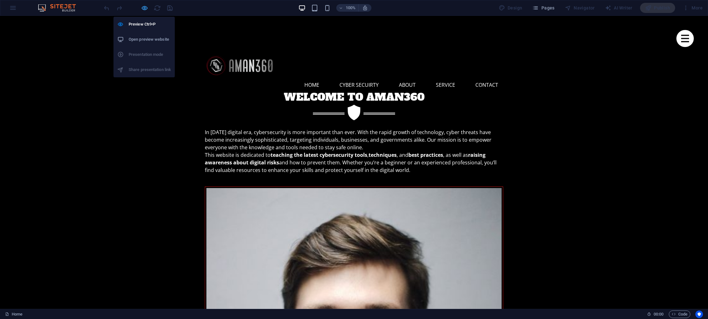
click at [146, 9] on icon "button" at bounding box center [144, 7] width 7 height 7
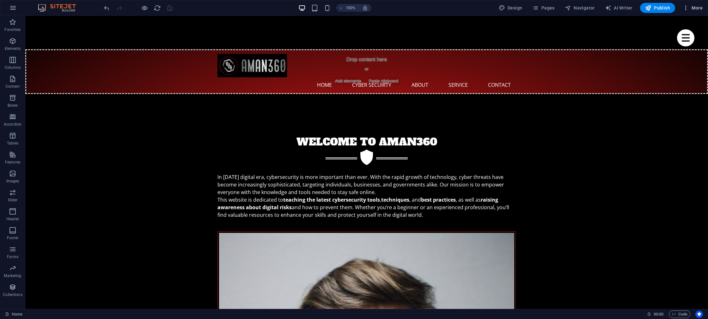
click at [693, 9] on span "More" at bounding box center [692, 8] width 20 height 6
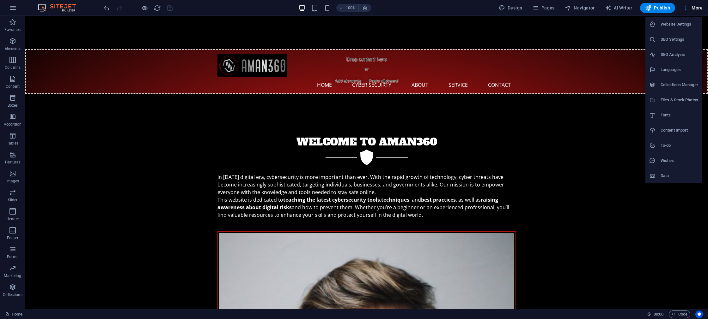
click at [551, 8] on div at bounding box center [354, 159] width 708 height 319
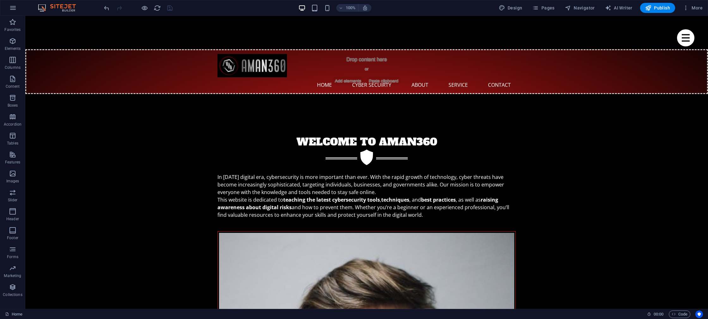
click at [546, 9] on span "Pages" at bounding box center [543, 8] width 22 height 6
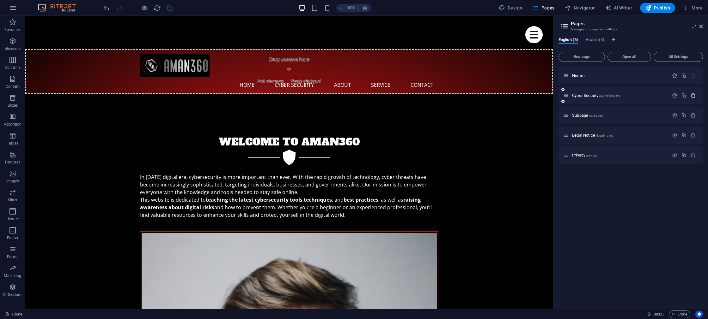
click at [694, 96] on icon "button" at bounding box center [692, 95] width 5 height 5
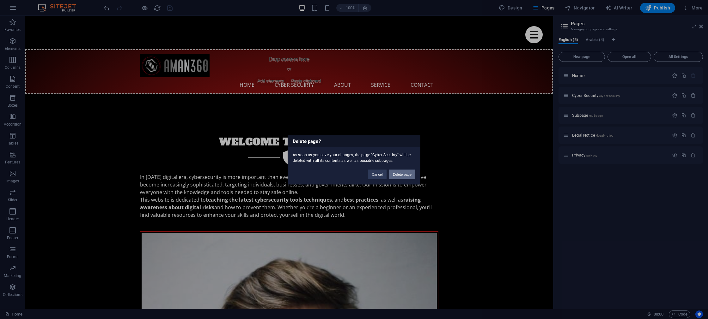
click at [398, 170] on button "Delete page" at bounding box center [402, 174] width 26 height 9
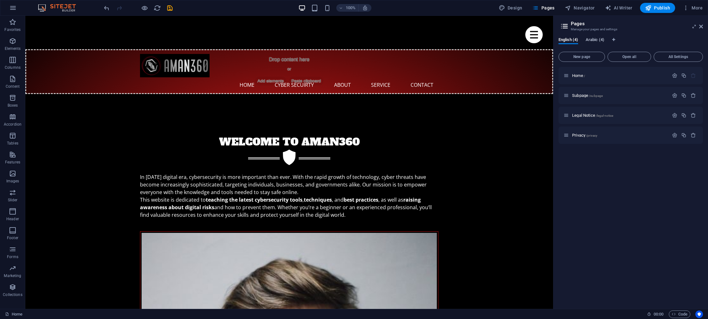
click at [595, 40] on span "Arabic (4)" at bounding box center [594, 40] width 19 height 9
click at [572, 40] on span "English (4)" at bounding box center [568, 40] width 20 height 9
click at [170, 9] on icon "save" at bounding box center [169, 7] width 7 height 7
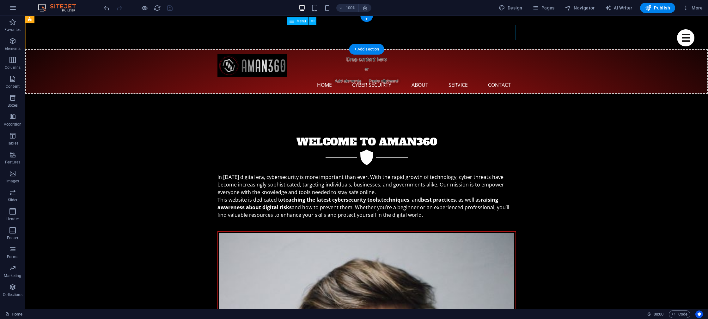
click at [345, 77] on nav "Home Cyber Secuirty About Service Contact" at bounding box center [366, 84] width 298 height 15
click at [313, 21] on icon at bounding box center [312, 21] width 3 height 7
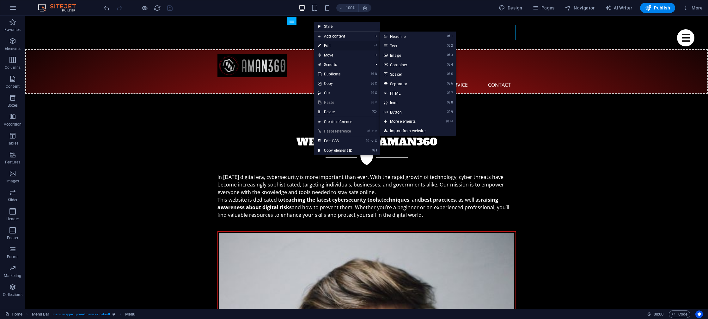
drag, startPoint x: 323, startPoint y: 45, endPoint x: 159, endPoint y: 28, distance: 164.2
click at [323, 45] on link "⏎ Edit" at bounding box center [335, 45] width 42 height 9
select select
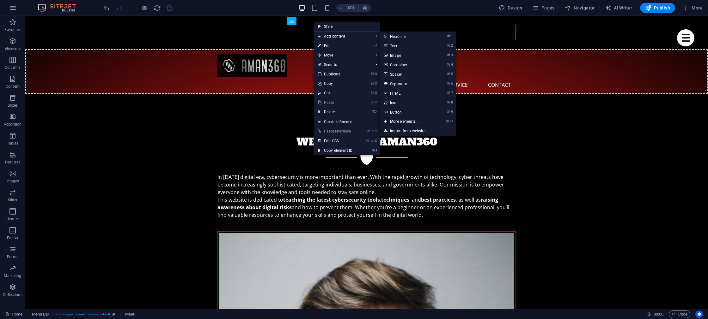
select select
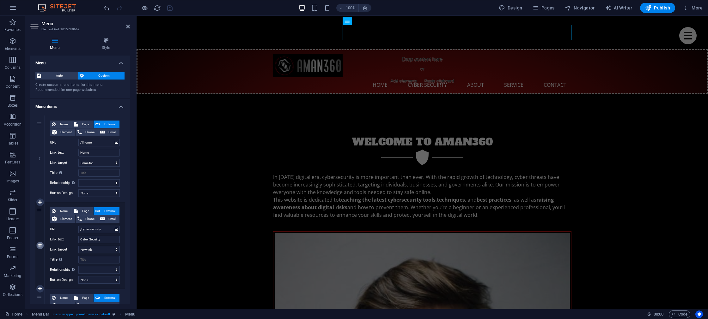
click at [40, 245] on icon at bounding box center [39, 246] width 3 height 4
select select
type input "/#about-us"
type input "About"
select select
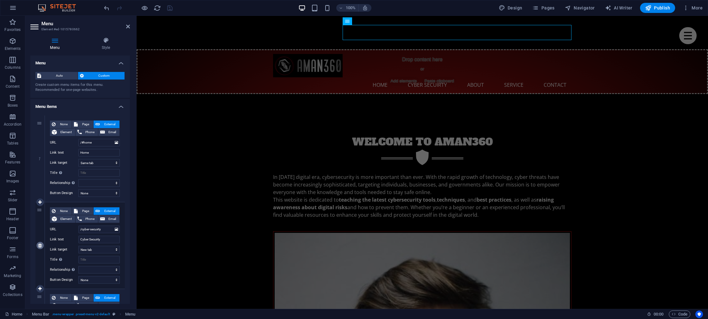
select select
type input "/#service"
type input "Service"
select select
type input "/#contact"
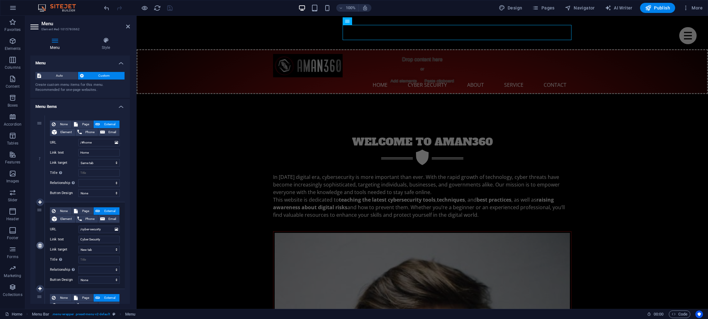
type input "Contact"
select select
click at [102, 44] on h4 "Style" at bounding box center [106, 43] width 48 height 13
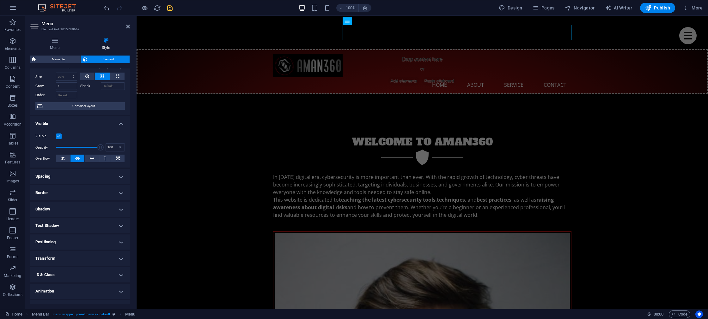
scroll to position [31, 0]
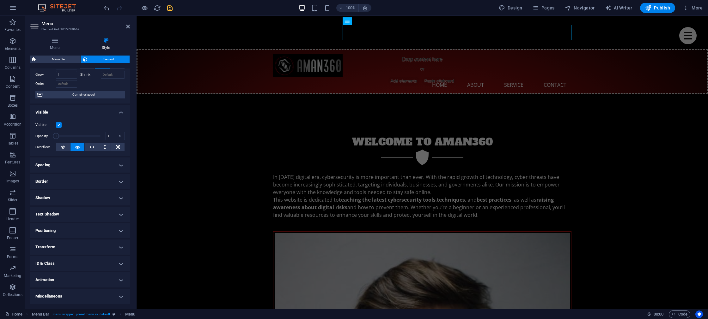
drag, startPoint x: 97, startPoint y: 136, endPoint x: 48, endPoint y: 136, distance: 49.3
click at [44, 136] on div "Opacity 1 %" at bounding box center [79, 135] width 89 height 9
drag, startPoint x: 57, startPoint y: 136, endPoint x: 68, endPoint y: 136, distance: 11.4
click at [68, 136] on span at bounding box center [66, 136] width 6 height 6
type input "100"
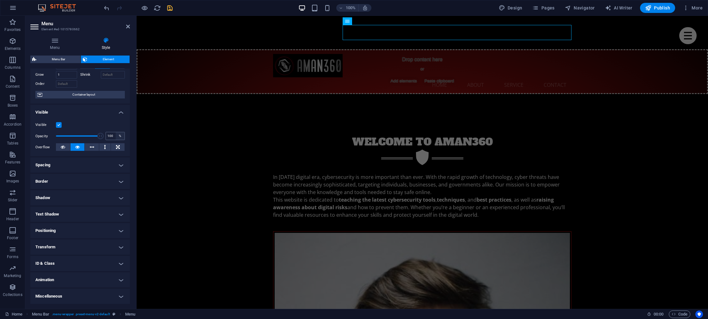
drag, startPoint x: 68, startPoint y: 136, endPoint x: 117, endPoint y: 136, distance: 49.3
click at [117, 136] on div "Opacity 100 %" at bounding box center [79, 135] width 89 height 9
click at [91, 148] on icon at bounding box center [92, 147] width 4 height 8
click at [102, 148] on button at bounding box center [105, 147] width 12 height 8
click at [94, 148] on button at bounding box center [92, 147] width 14 height 8
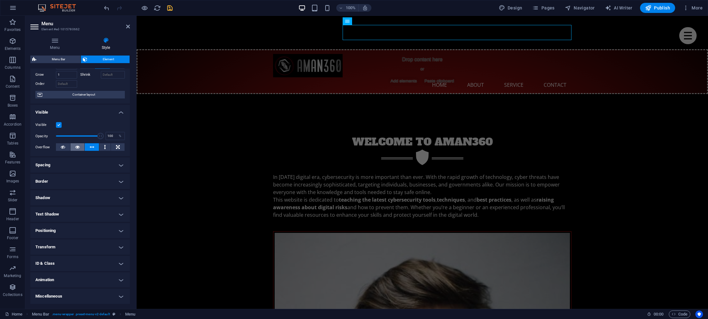
click at [79, 148] on button at bounding box center [77, 147] width 14 height 8
click at [72, 166] on h4 "Spacing" at bounding box center [80, 165] width 100 height 15
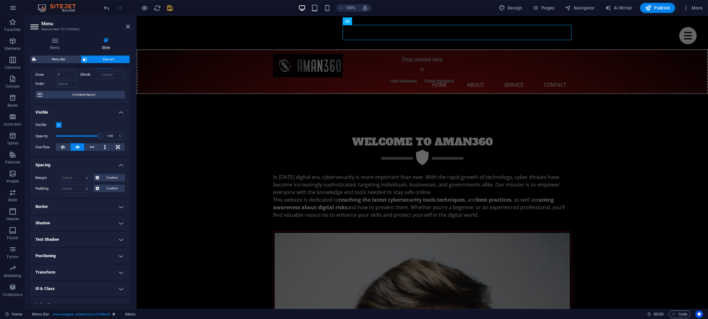
click at [65, 202] on h4 "Border" at bounding box center [80, 206] width 100 height 15
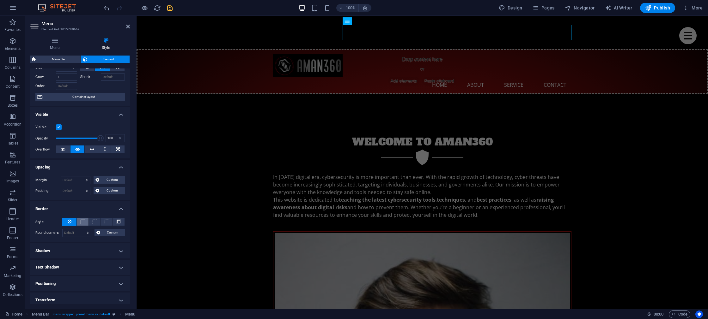
click at [83, 224] on span at bounding box center [83, 222] width 4 height 4
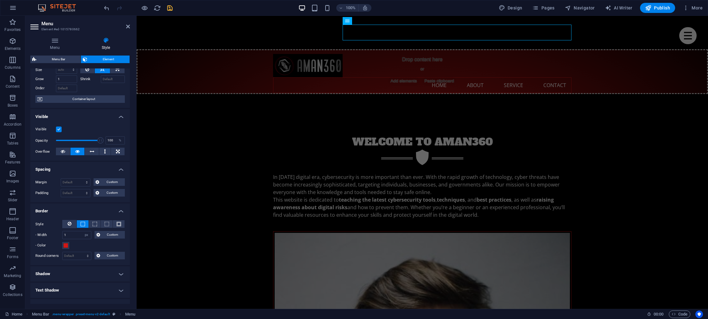
scroll to position [27, 0]
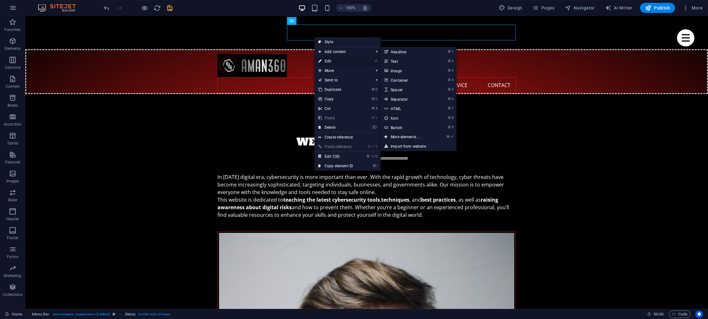
click at [328, 59] on link "⏎ Edit" at bounding box center [335, 61] width 42 height 9
select select "px"
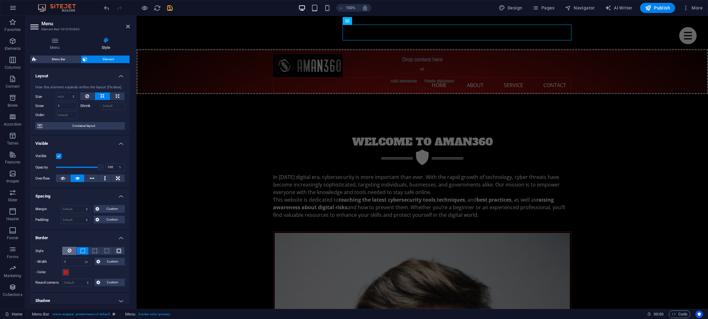
click at [69, 251] on icon at bounding box center [70, 251] width 4 height 8
click at [79, 238] on h4 "Border" at bounding box center [80, 236] width 100 height 11
click at [54, 196] on h4 "Spacing" at bounding box center [80, 194] width 100 height 11
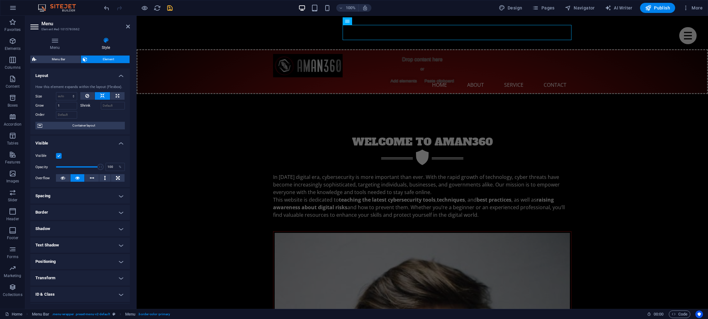
scroll to position [0, 0]
click at [65, 245] on h4 "Text Shadow" at bounding box center [80, 245] width 100 height 15
click at [63, 244] on h4 "Text Shadow" at bounding box center [80, 243] width 100 height 11
click at [63, 266] on h4 "Positioning" at bounding box center [80, 262] width 100 height 15
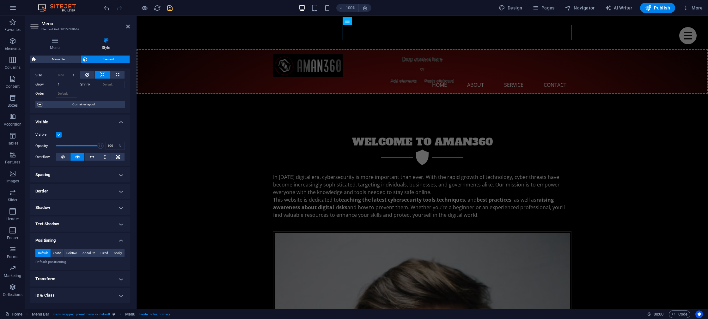
scroll to position [22, 0]
click at [115, 250] on span "Sticky" at bounding box center [118, 253] width 8 height 8
click at [104, 251] on span "Fixed" at bounding box center [104, 253] width 8 height 8
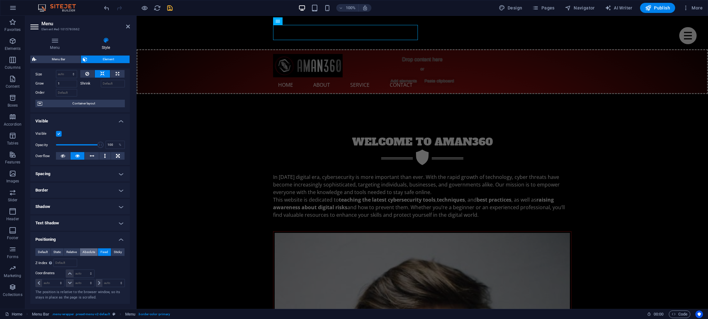
click at [95, 251] on button "Absolute" at bounding box center [89, 253] width 18 height 8
click at [73, 252] on span "Relative" at bounding box center [71, 253] width 10 height 8
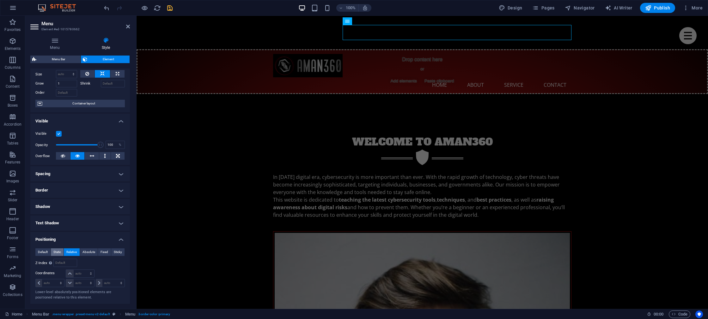
click at [59, 252] on span "Static" at bounding box center [57, 253] width 8 height 8
click at [42, 252] on span "Default" at bounding box center [43, 253] width 10 height 8
click at [71, 281] on h4 "Transform" at bounding box center [80, 278] width 100 height 15
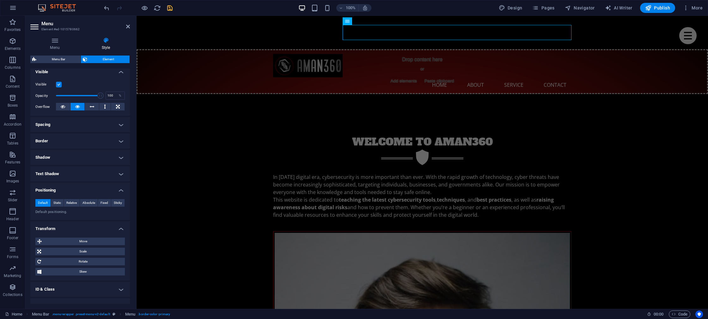
scroll to position [97, 0]
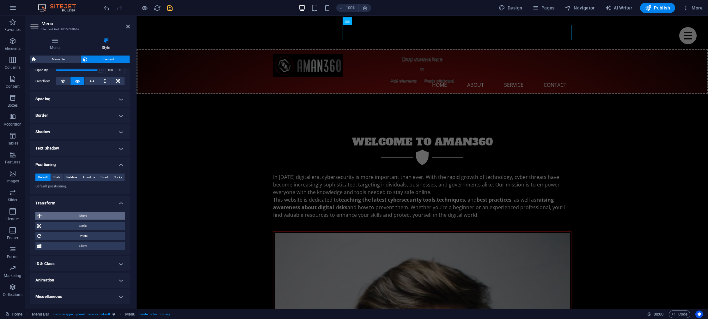
click at [73, 217] on span "Move" at bounding box center [83, 216] width 79 height 8
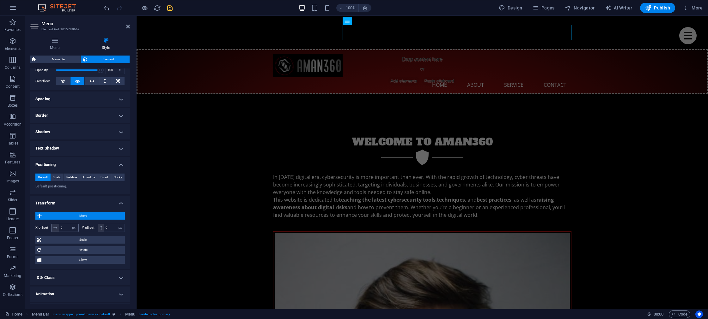
click at [54, 228] on icon at bounding box center [55, 228] width 4 height 4
click at [55, 228] on icon at bounding box center [55, 228] width 4 height 4
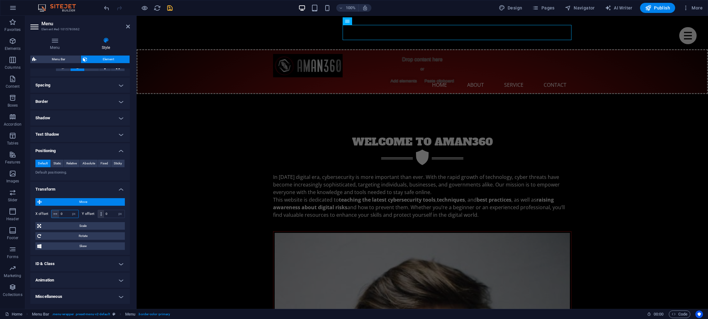
click at [65, 211] on input "0" at bounding box center [68, 214] width 19 height 8
type input "-223"
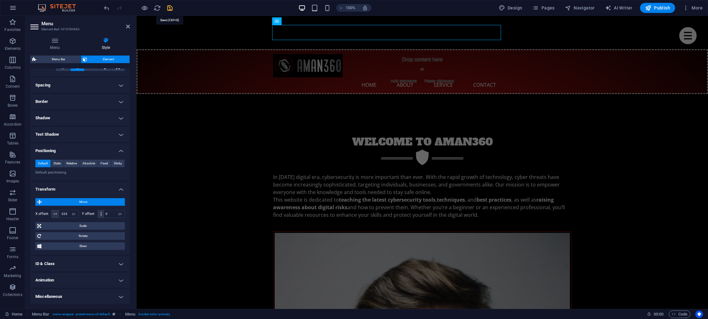
click at [169, 8] on icon "save" at bounding box center [169, 7] width 7 height 7
